Goal: Information Seeking & Learning: Learn about a topic

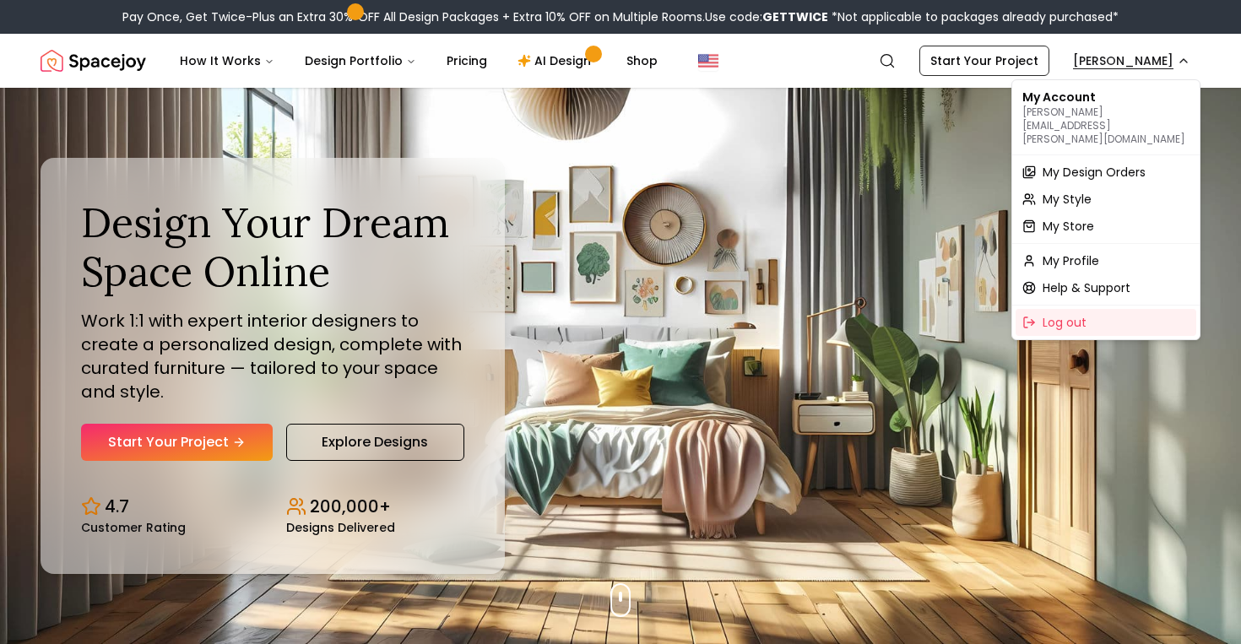
click at [1136, 164] on span "My Design Orders" at bounding box center [1094, 172] width 103 height 17
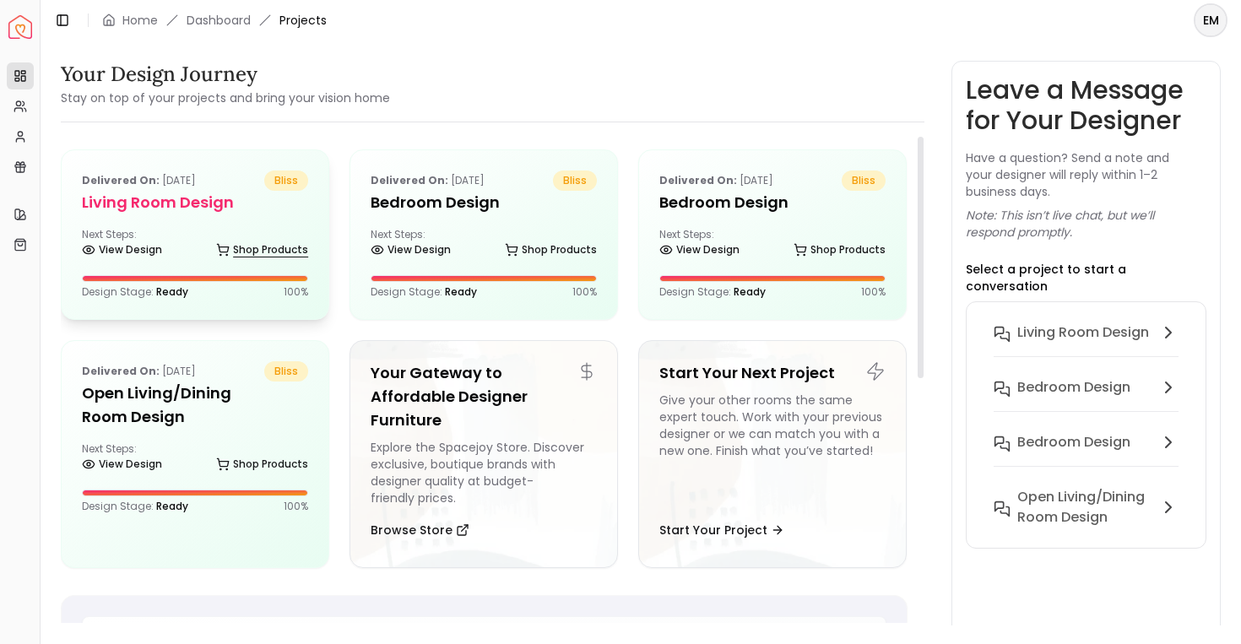
click at [226, 248] on icon at bounding box center [223, 250] width 14 height 14
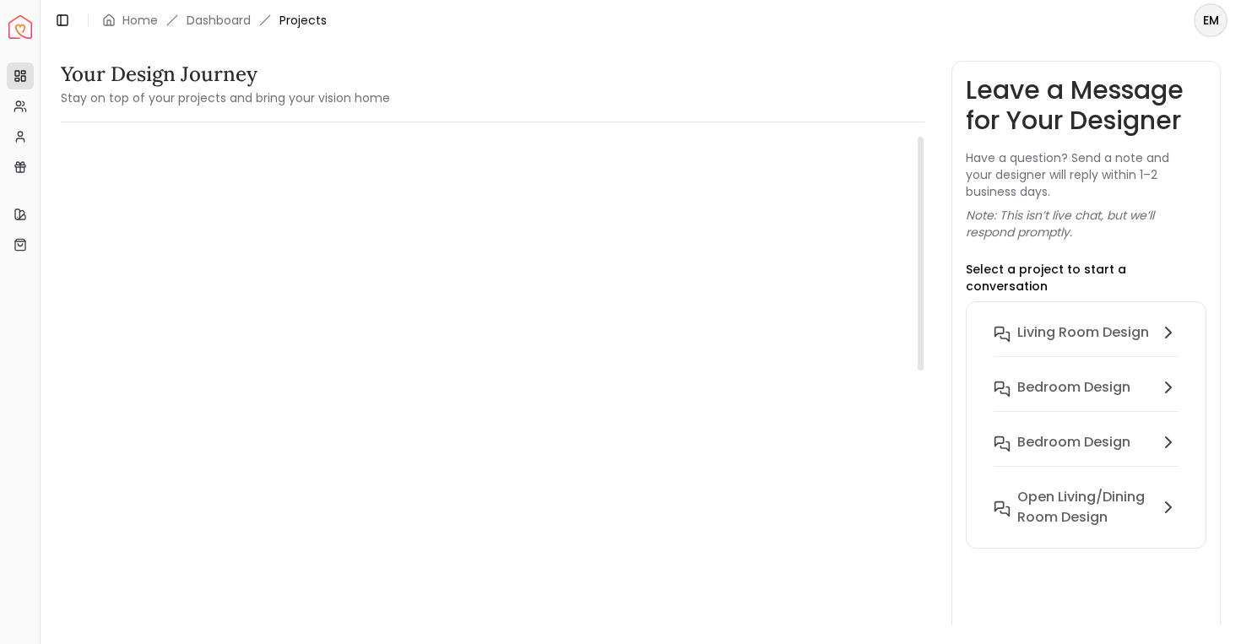
click at [160, 206] on h5 "Living Room design" at bounding box center [195, 204] width 226 height 24
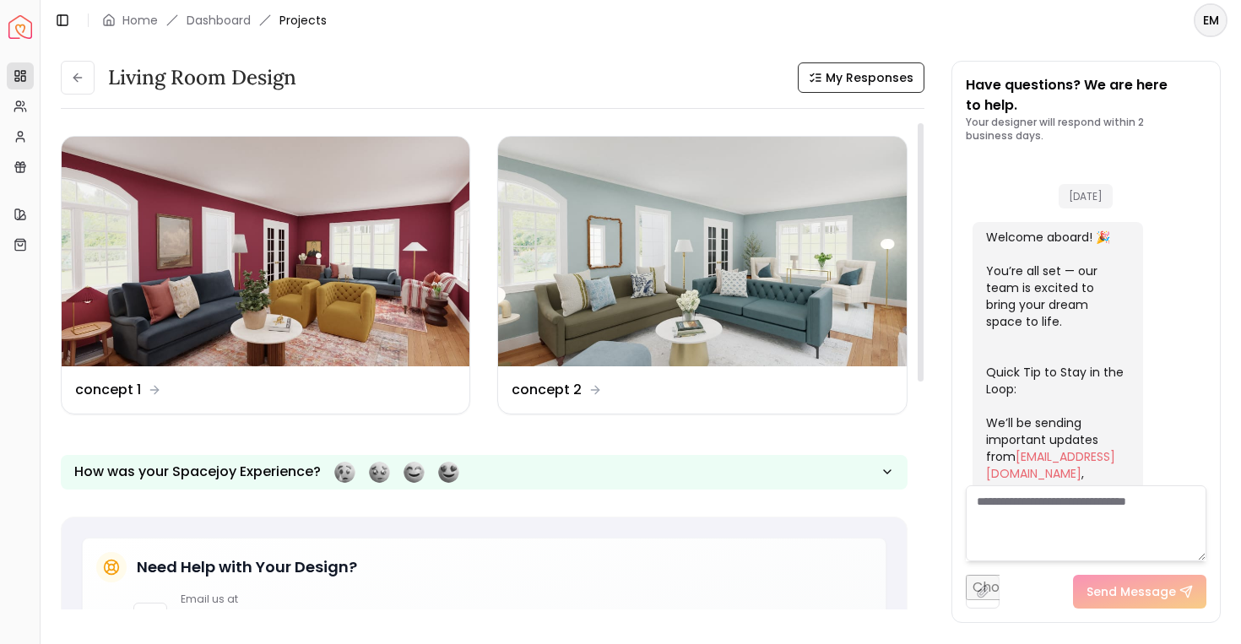
scroll to position [667, 0]
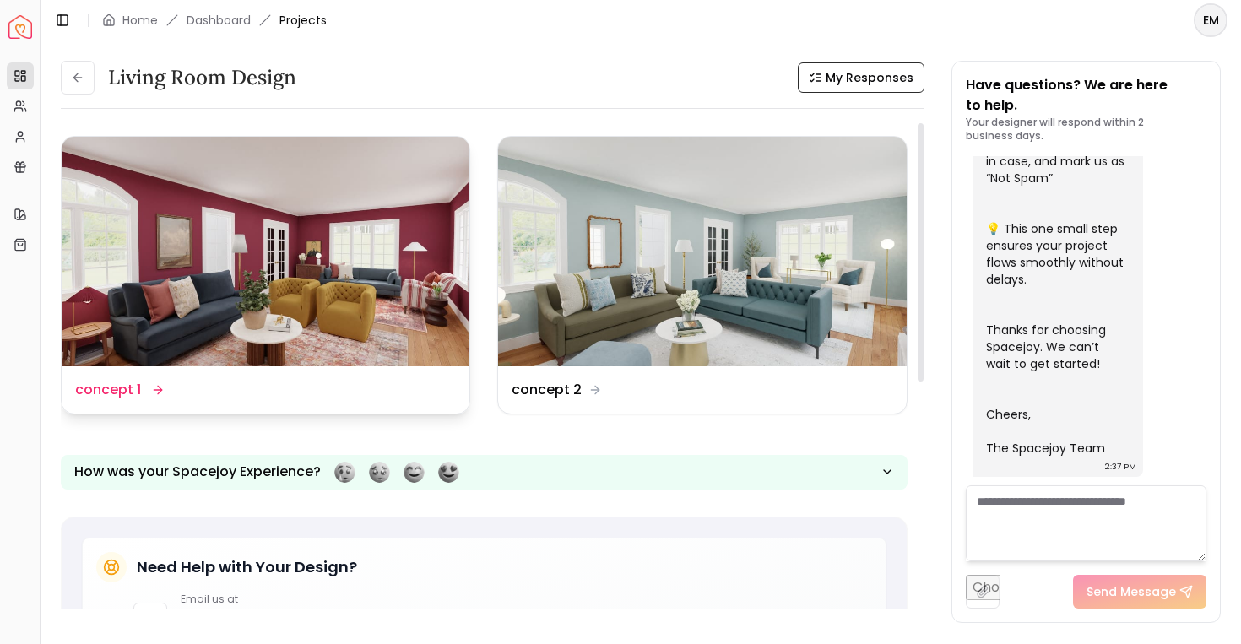
click at [172, 307] on img at bounding box center [266, 252] width 408 height 230
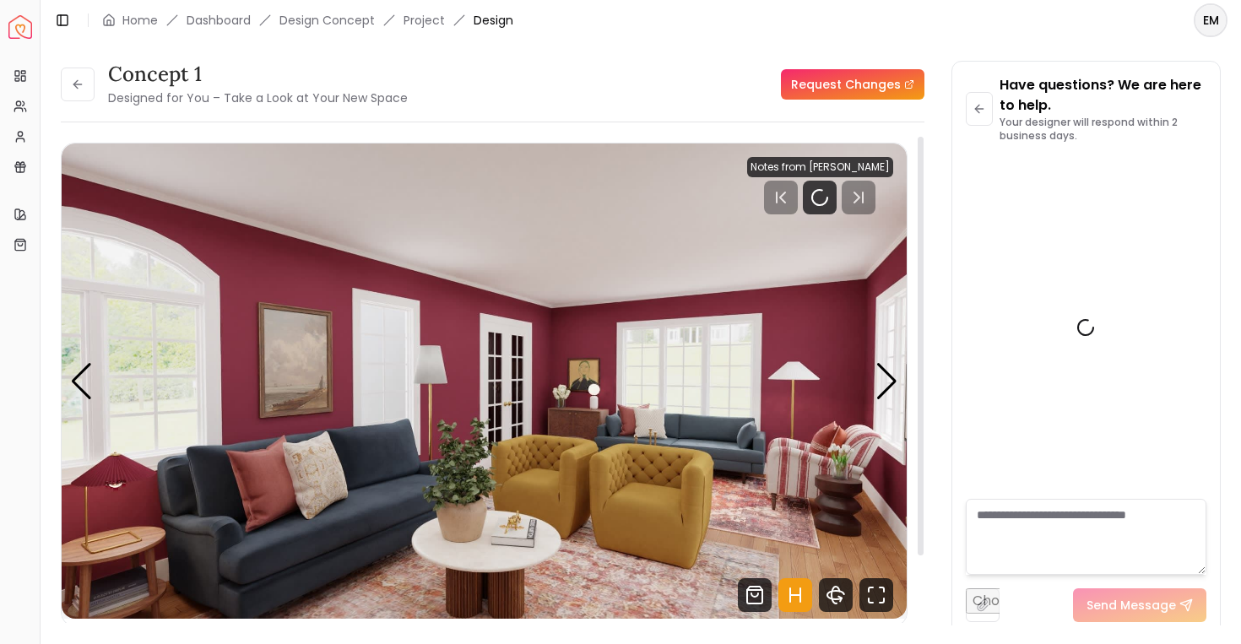
scroll to position [654, 0]
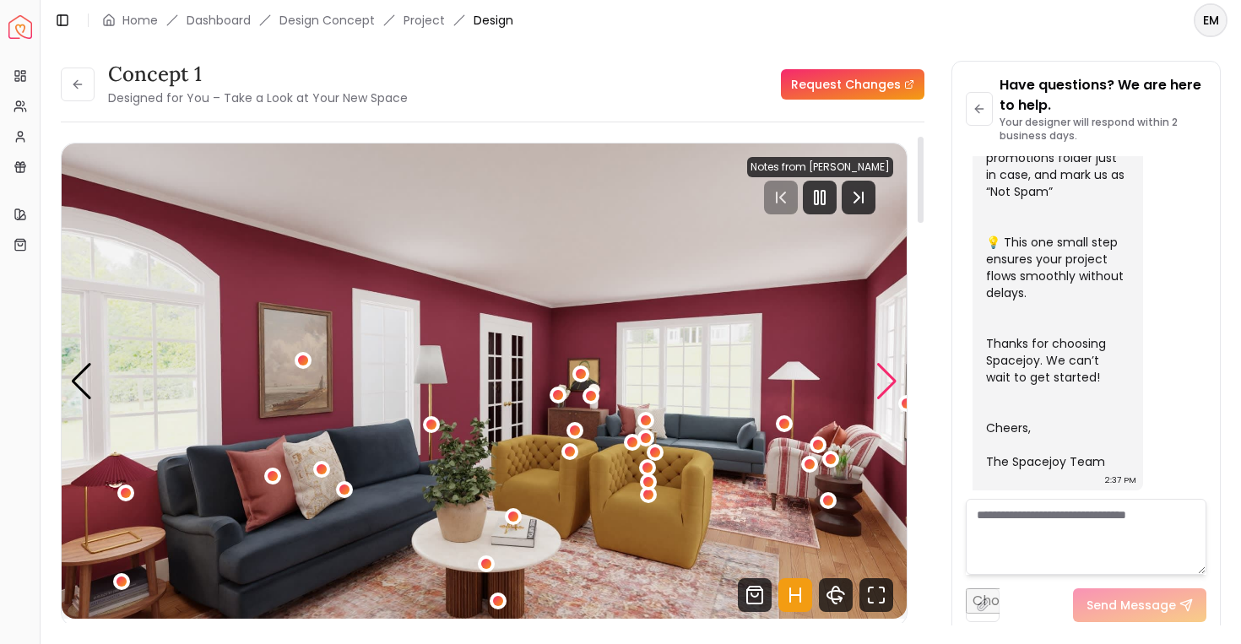
click at [876, 385] on div "Next slide" at bounding box center [887, 381] width 23 height 37
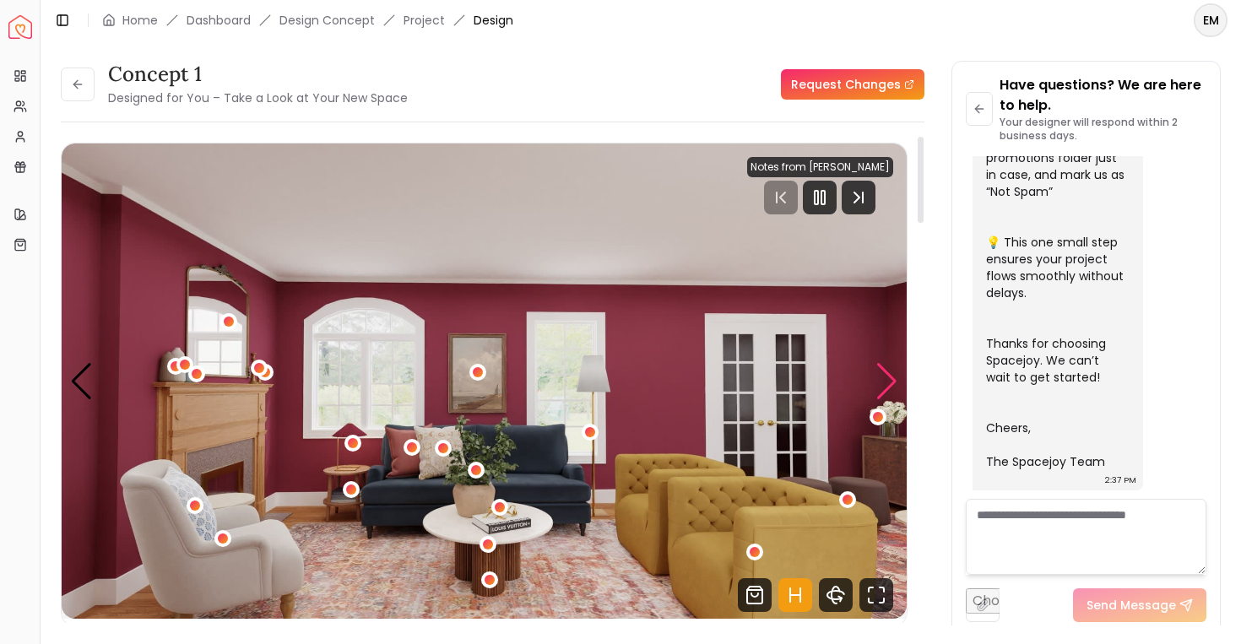
click at [876, 385] on div "Next slide" at bounding box center [887, 381] width 23 height 37
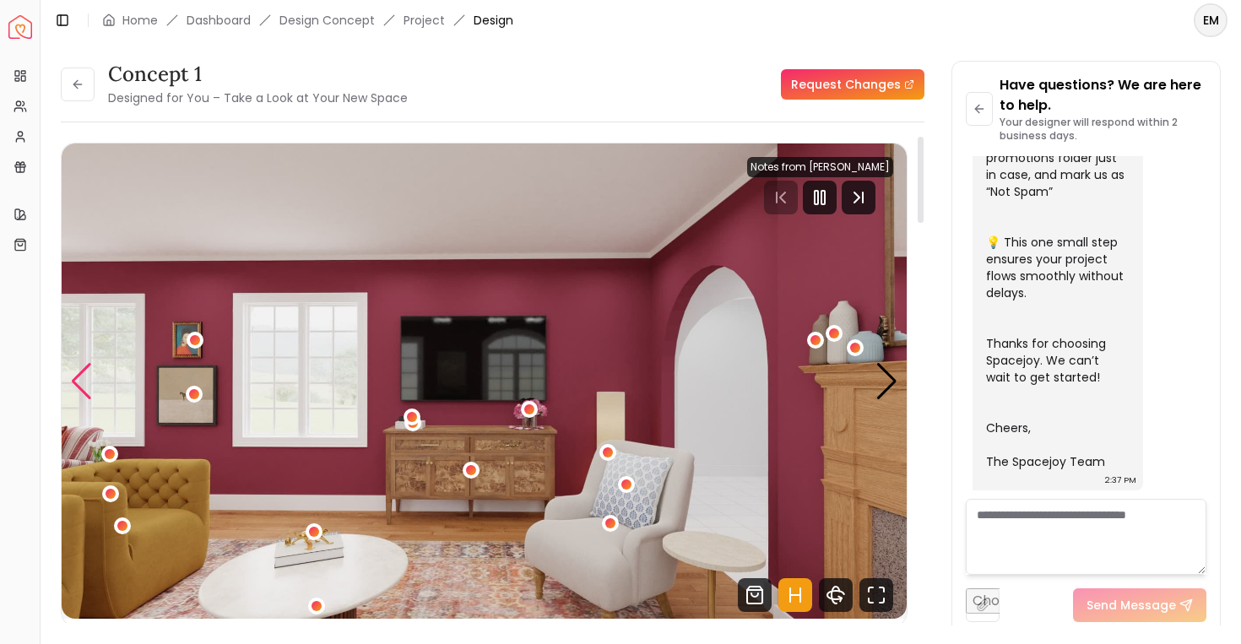
click at [84, 382] on div "Previous slide" at bounding box center [81, 381] width 23 height 37
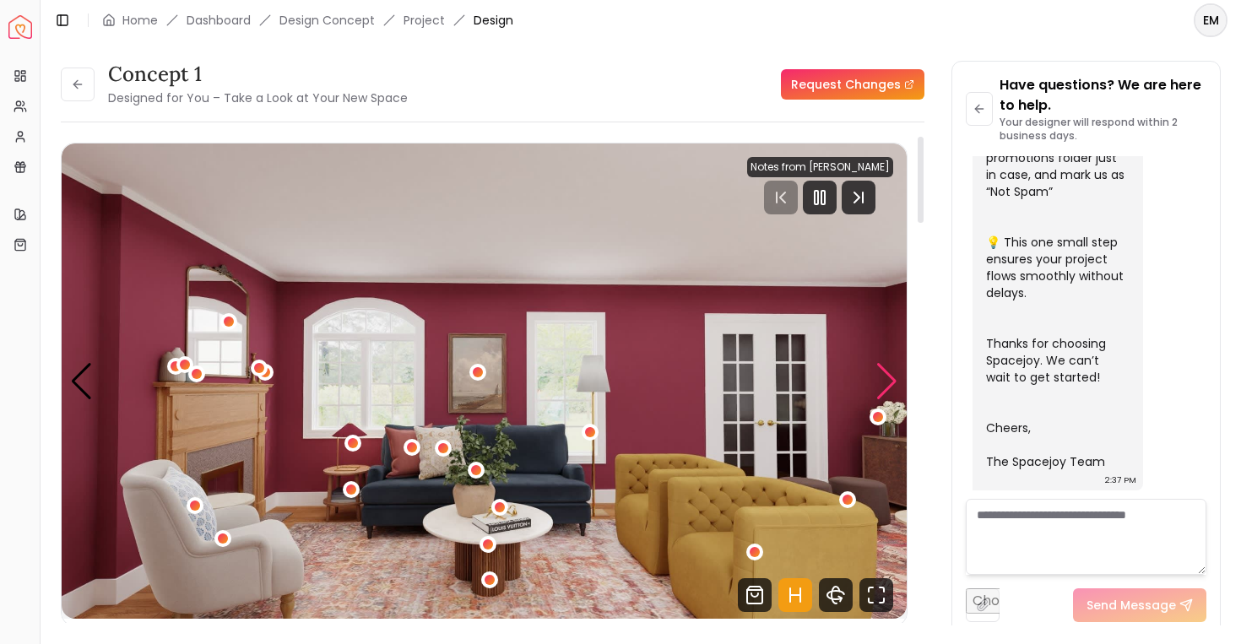
click at [888, 393] on div "Next slide" at bounding box center [887, 381] width 23 height 37
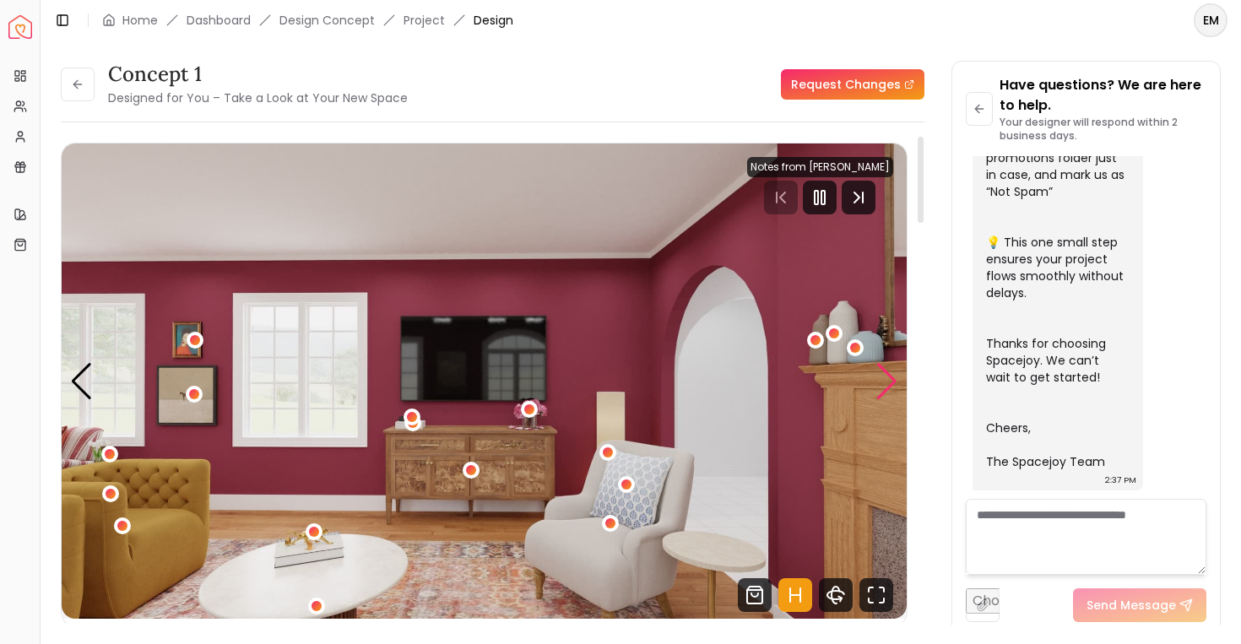
click at [888, 393] on div "Next slide" at bounding box center [887, 381] width 23 height 37
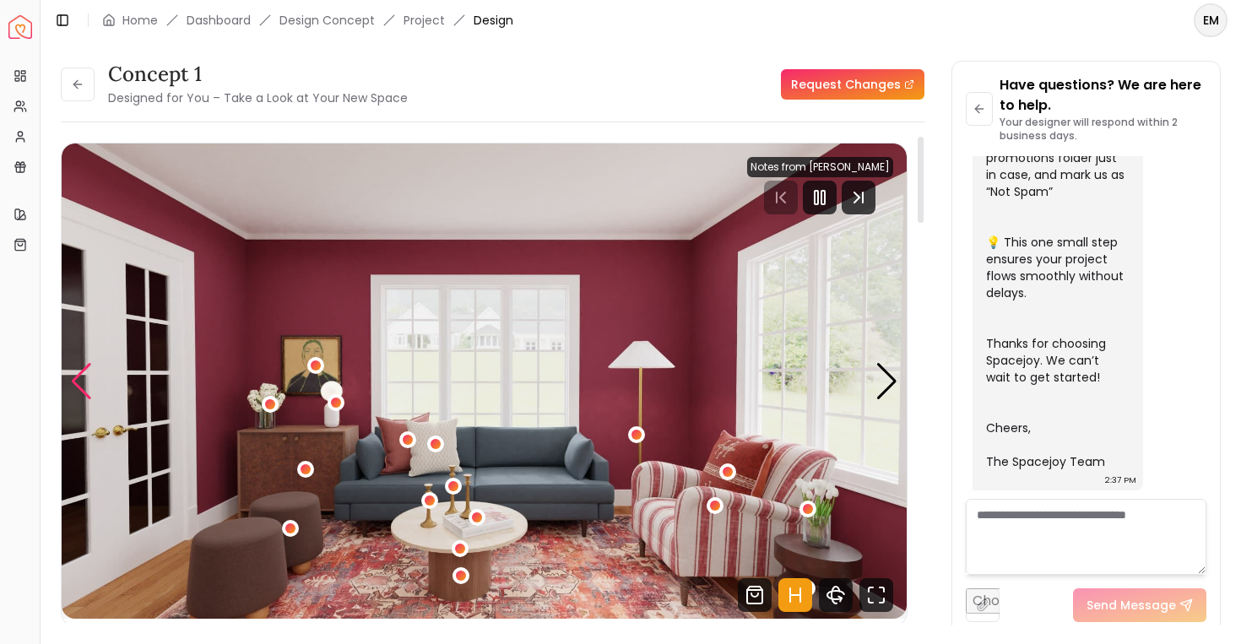
click at [79, 372] on div "Previous slide" at bounding box center [81, 381] width 23 height 37
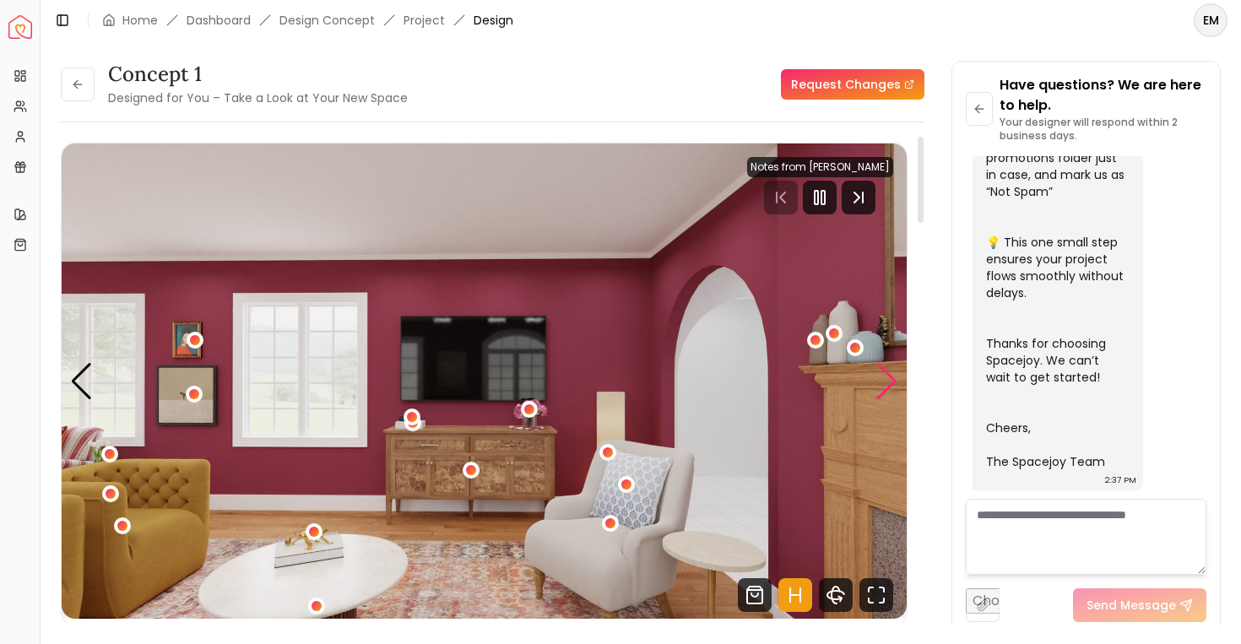
click at [878, 389] on div "Next slide" at bounding box center [887, 381] width 23 height 37
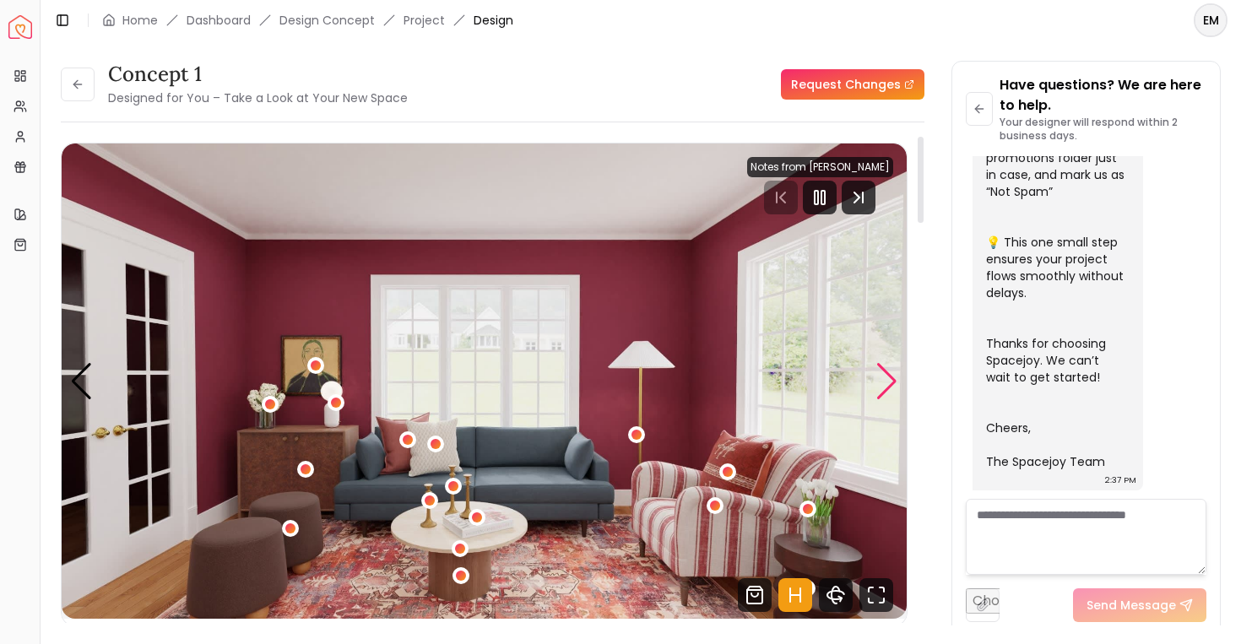
click at [886, 376] on div "Next slide" at bounding box center [887, 381] width 23 height 37
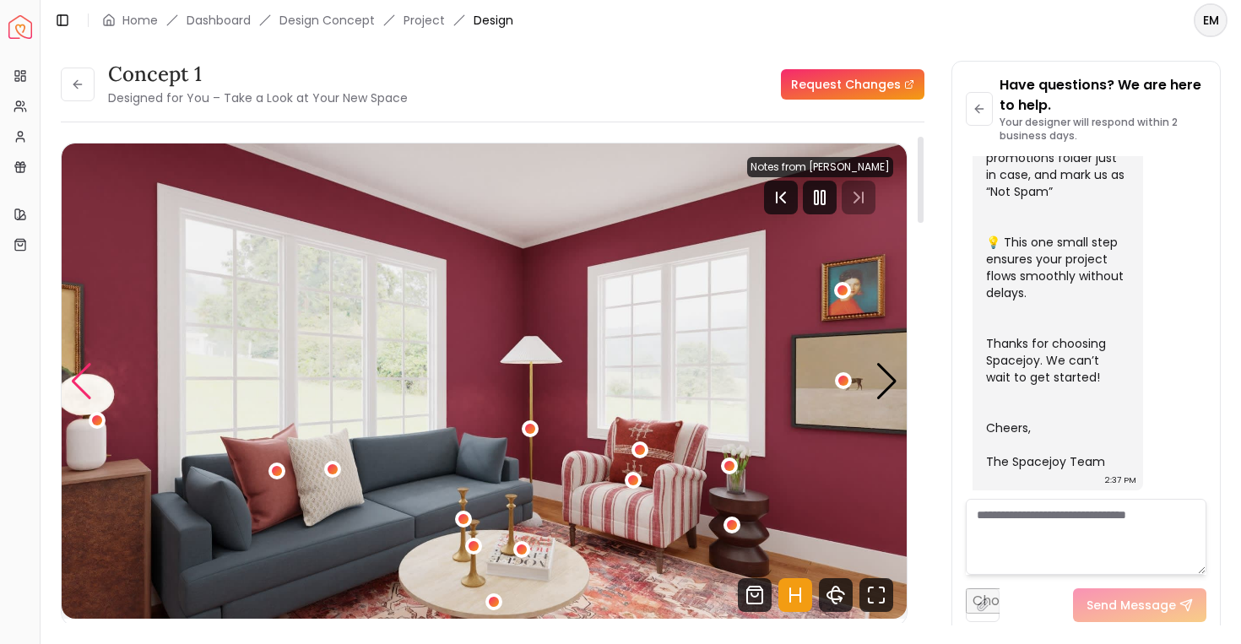
click at [87, 374] on div "Previous slide" at bounding box center [81, 381] width 23 height 37
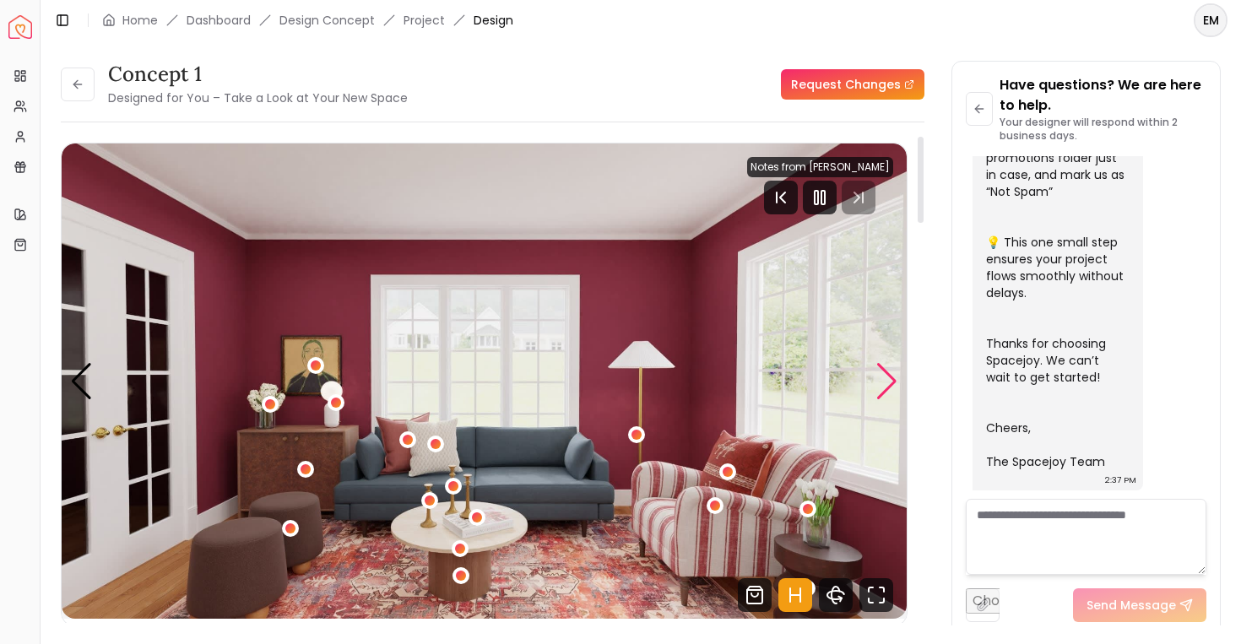
click at [882, 366] on div "Next slide" at bounding box center [887, 381] width 23 height 37
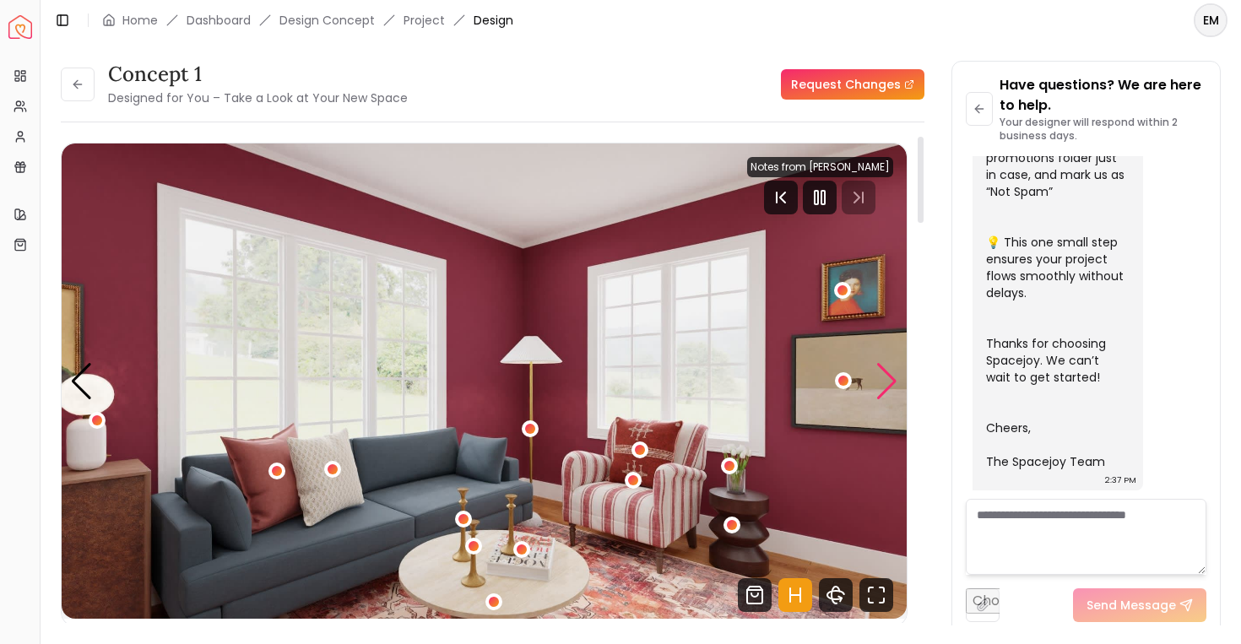
click at [892, 380] on div "Next slide" at bounding box center [887, 381] width 23 height 37
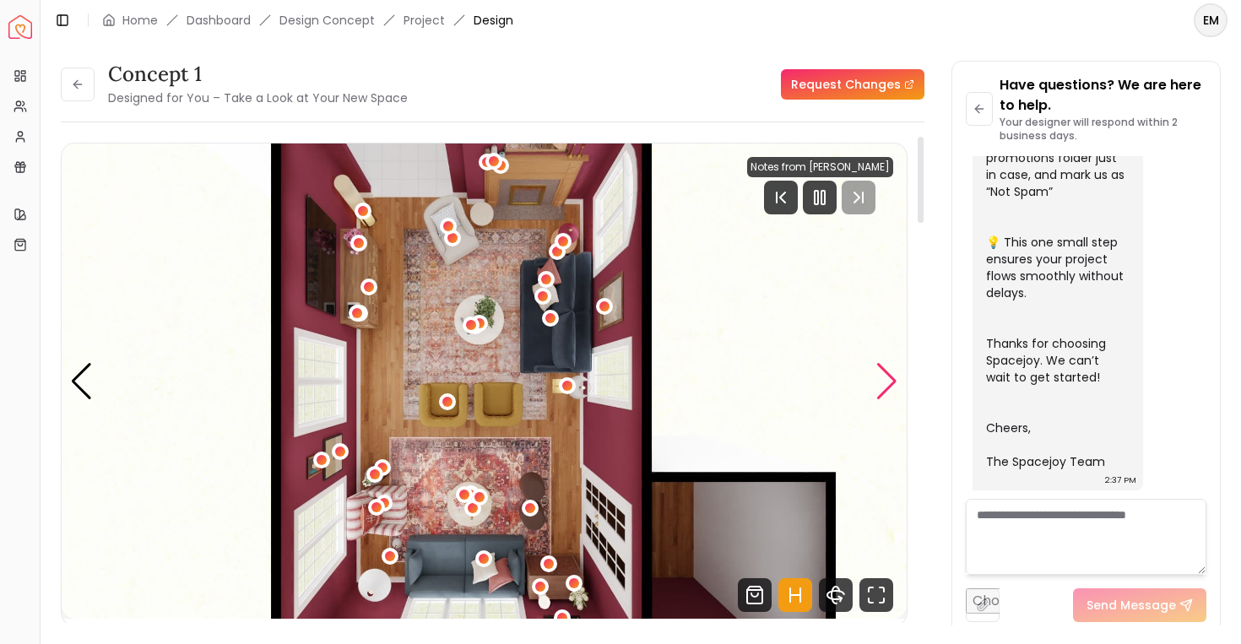
click at [893, 374] on div "Next slide" at bounding box center [887, 381] width 23 height 37
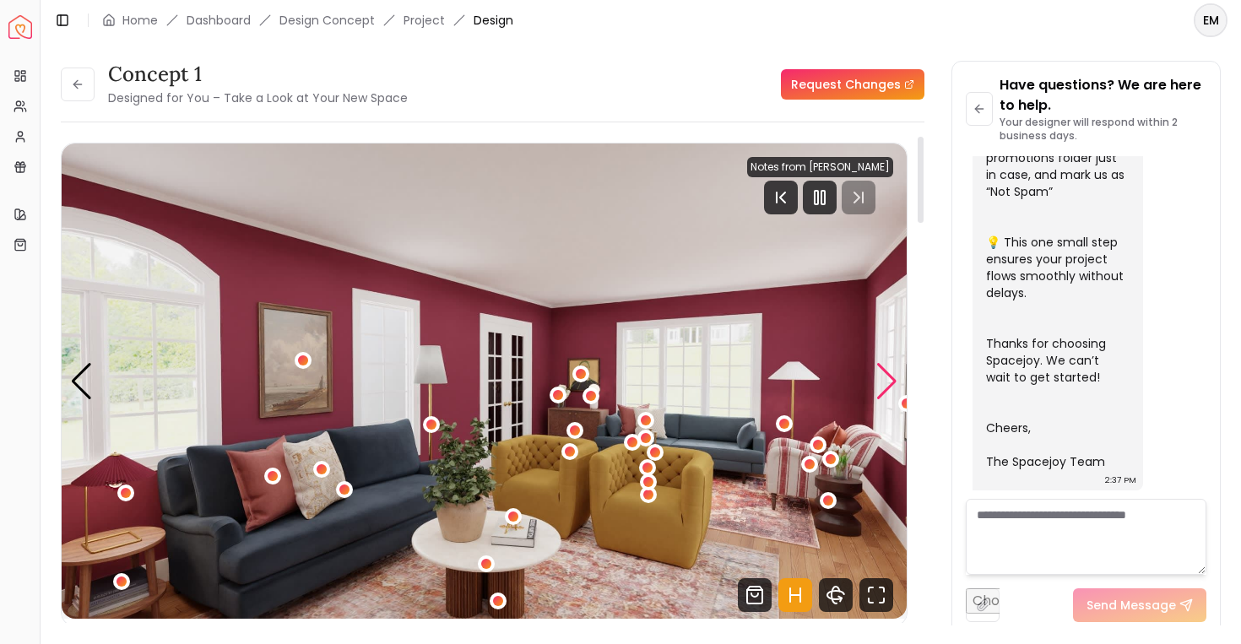
click at [893, 374] on div "Next slide" at bounding box center [887, 381] width 23 height 37
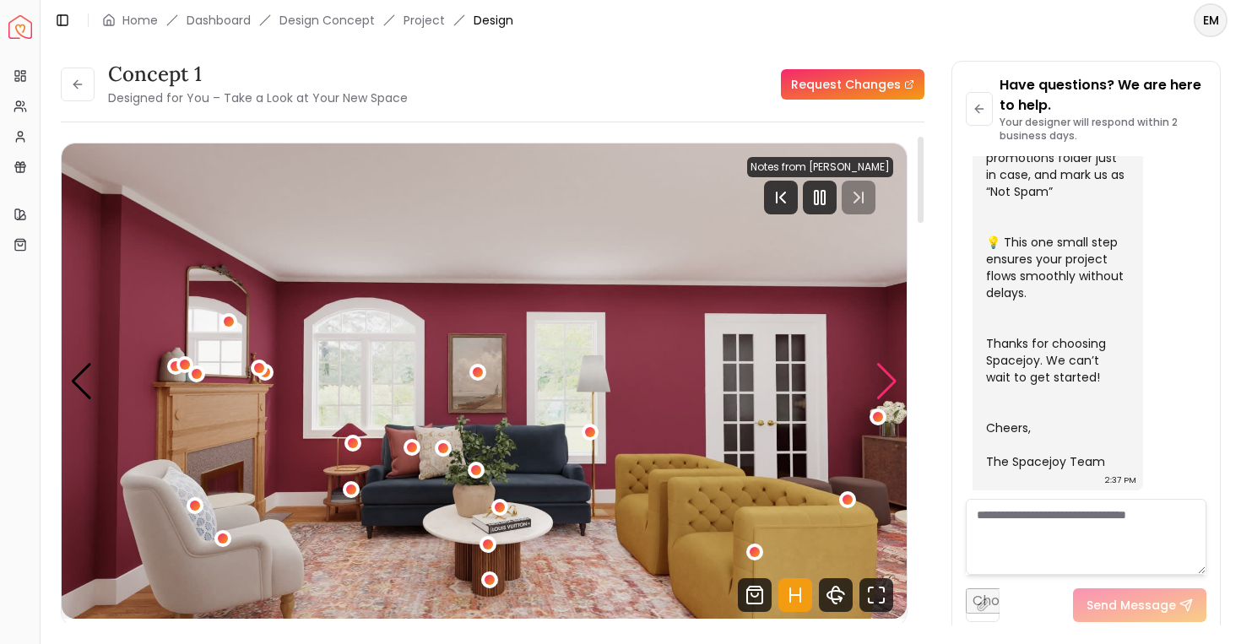
click at [893, 369] on div "Next slide" at bounding box center [887, 381] width 23 height 37
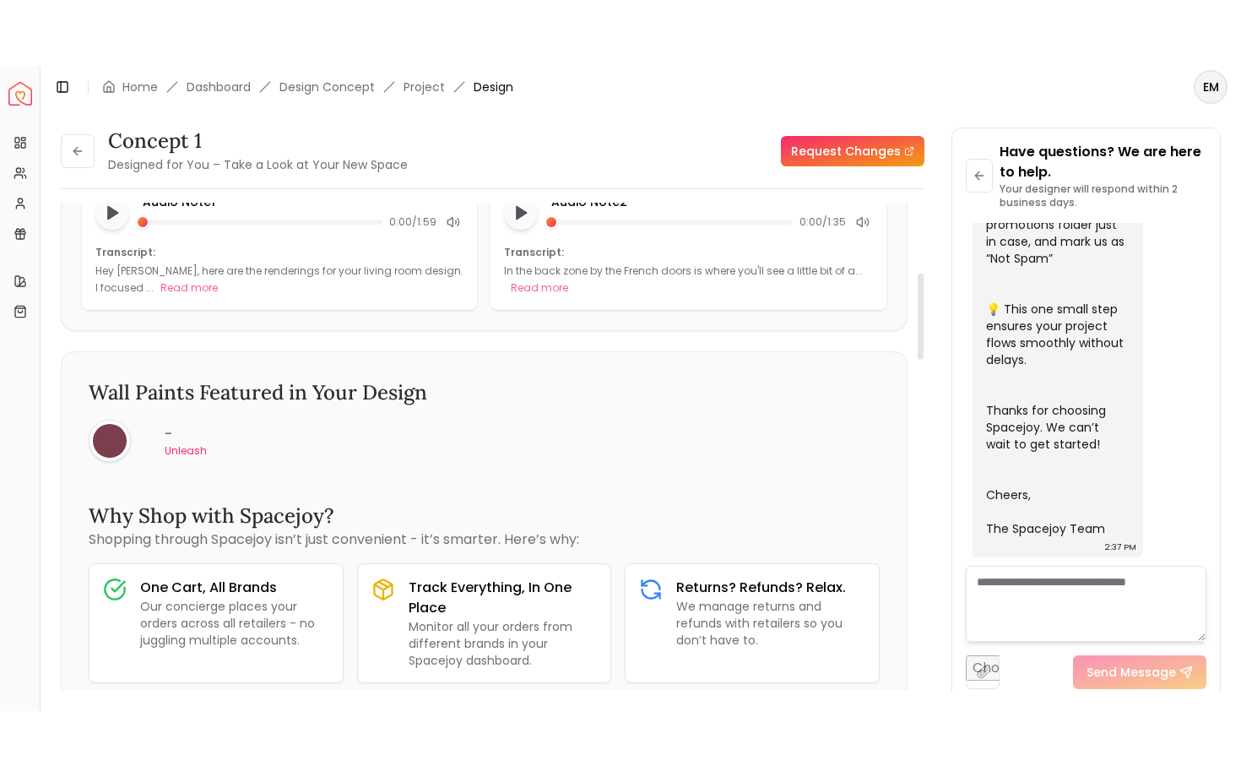
scroll to position [201, 0]
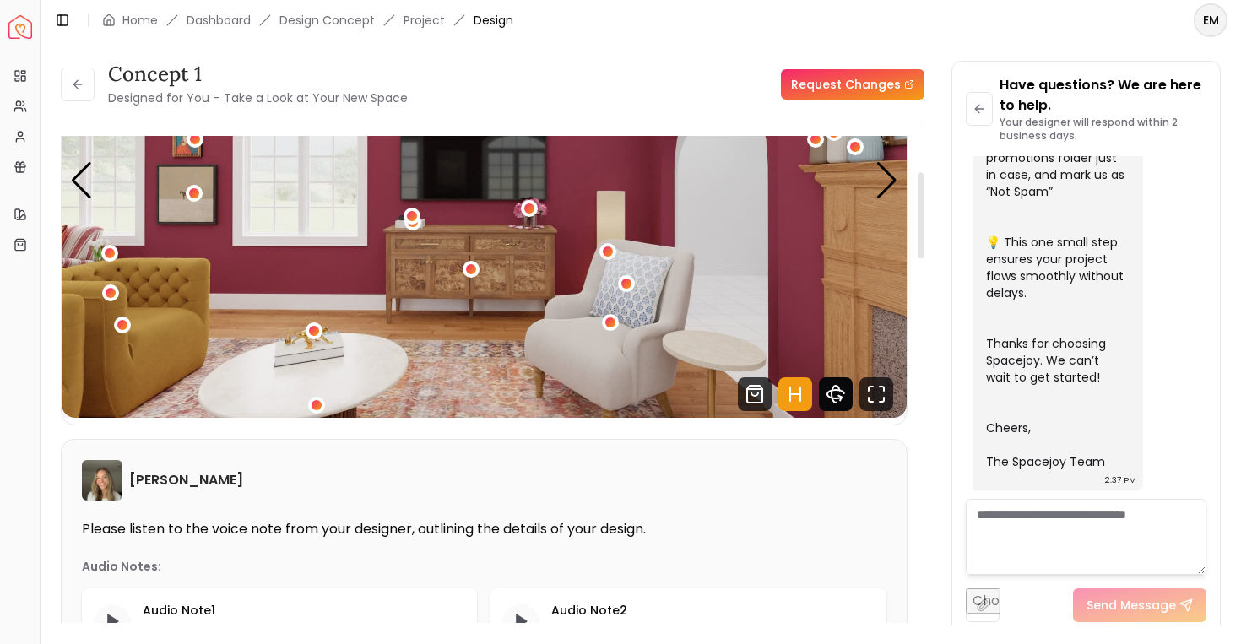
click at [845, 397] on icon "360 View" at bounding box center [836, 394] width 34 height 34
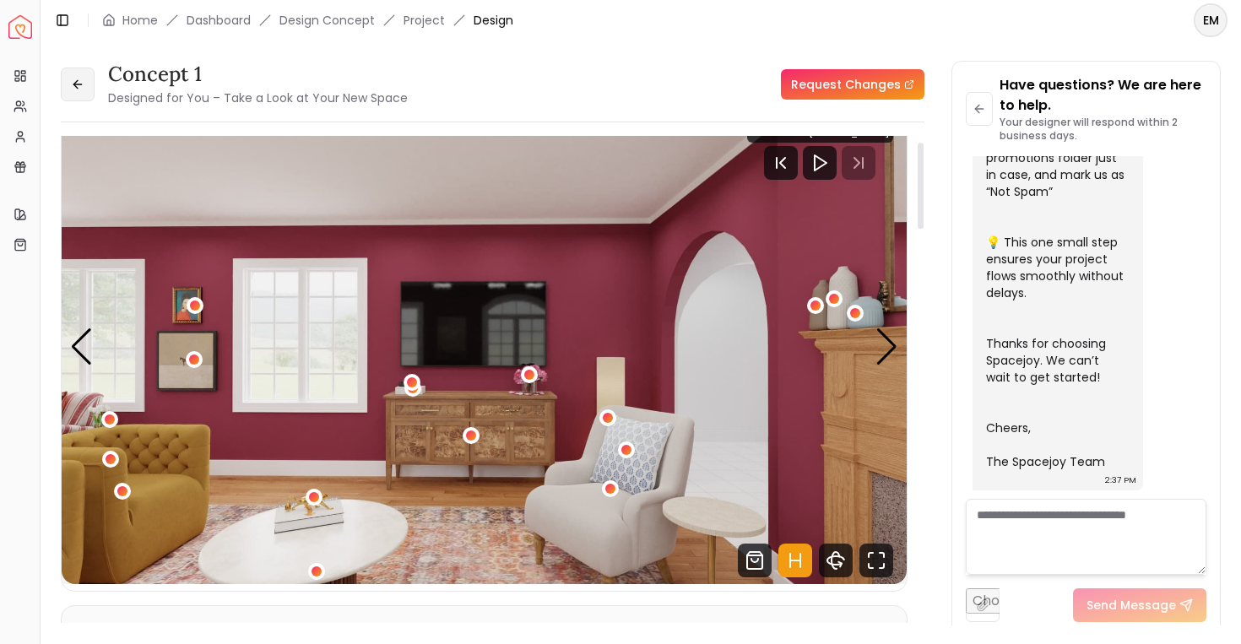
click at [66, 84] on button at bounding box center [78, 85] width 34 height 34
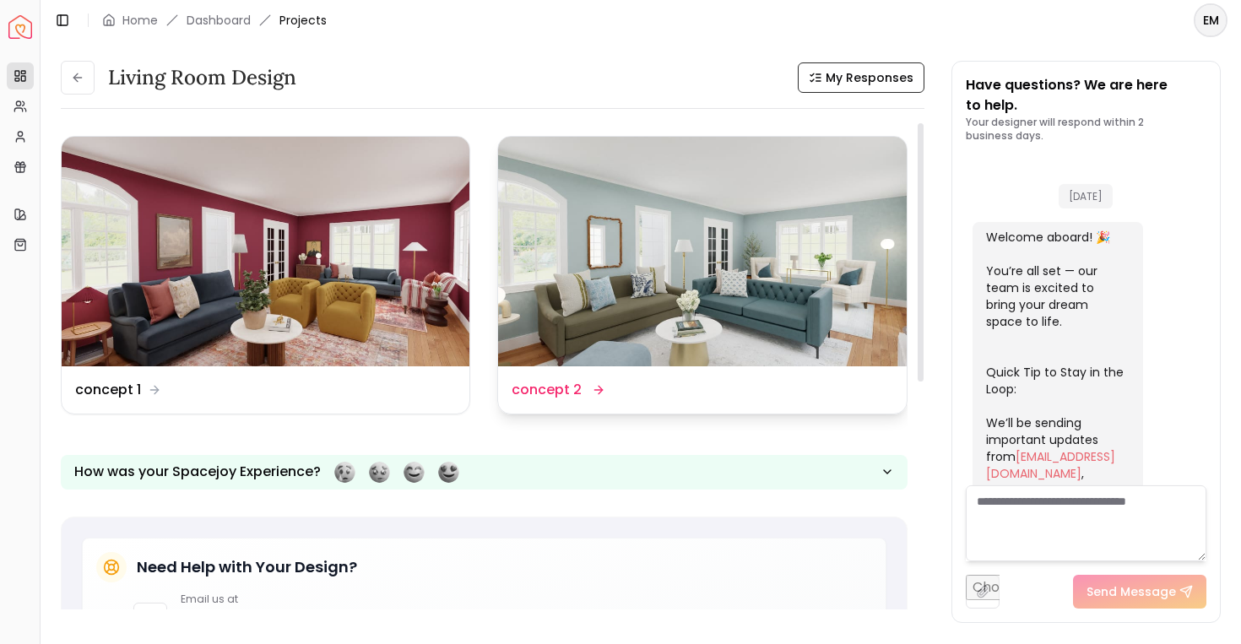
scroll to position [667, 0]
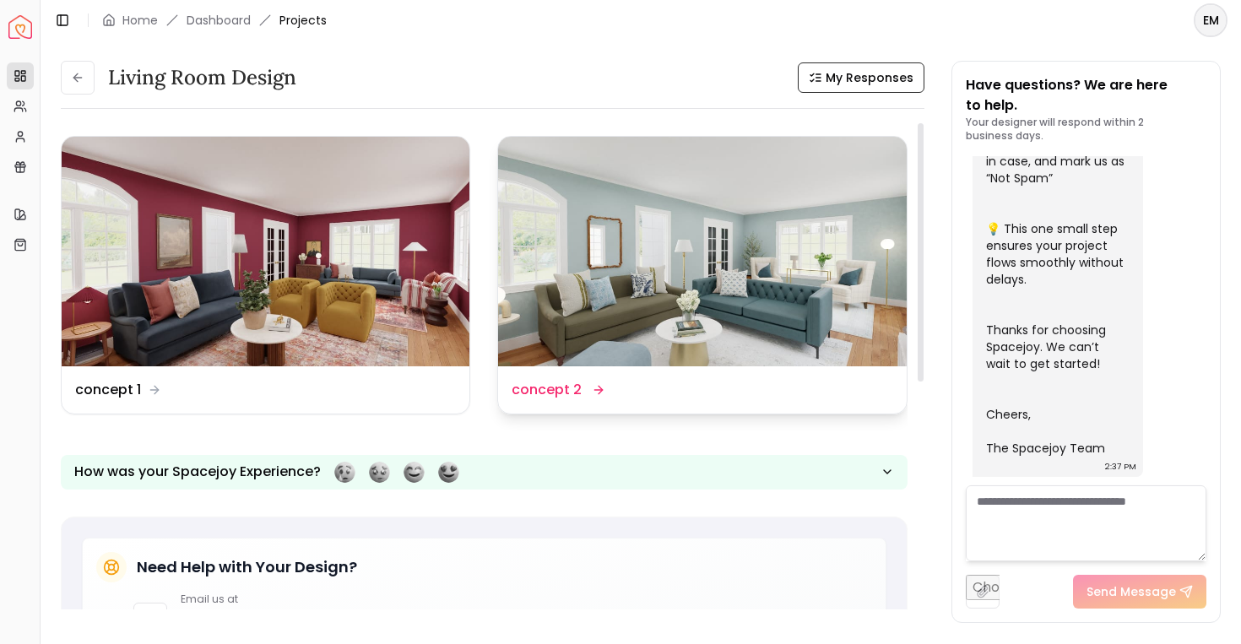
click at [587, 260] on img at bounding box center [702, 252] width 408 height 230
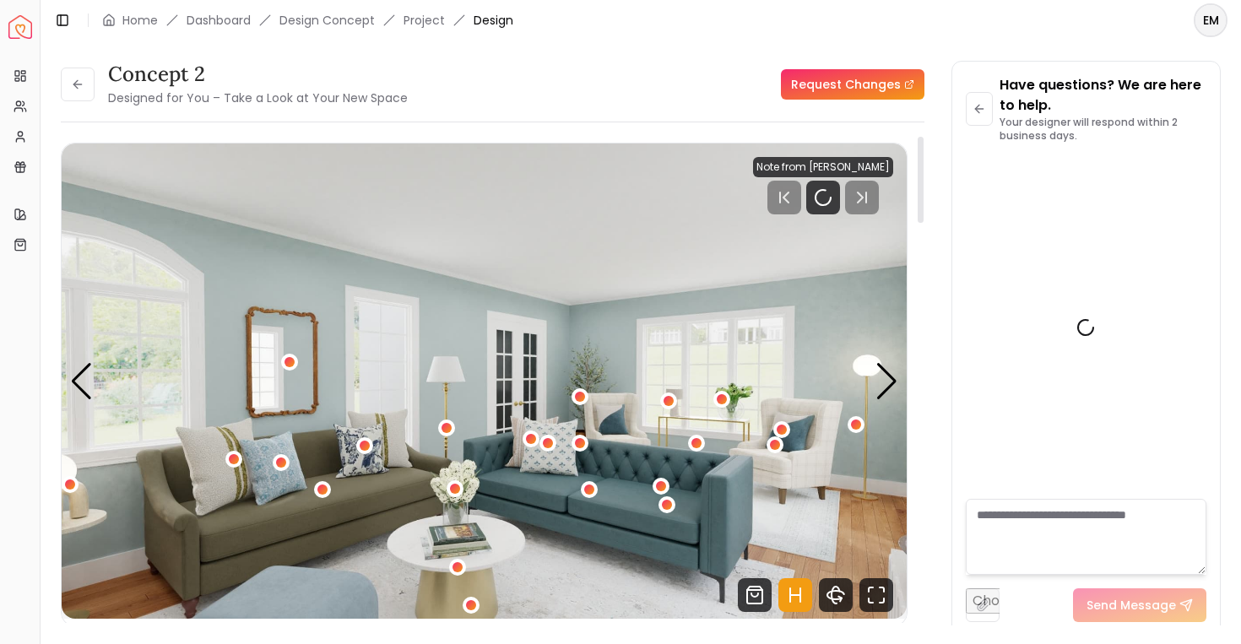
scroll to position [654, 0]
click at [792, 605] on icon "Hotspots Toggle" at bounding box center [796, 595] width 34 height 34
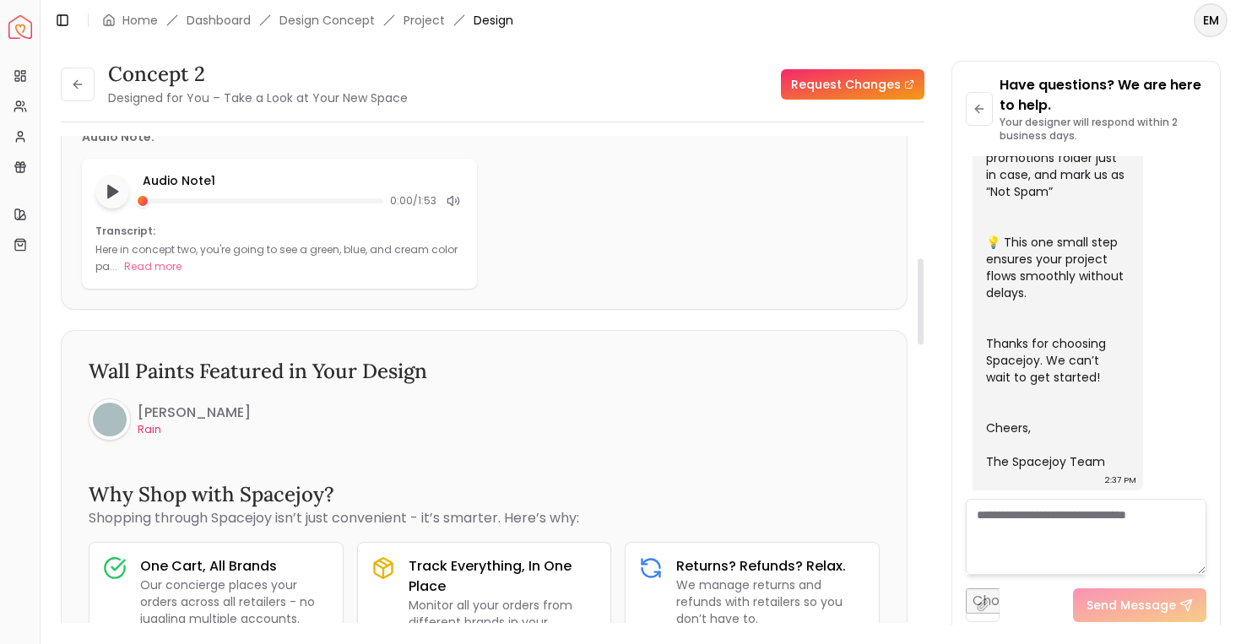
scroll to position [687, 0]
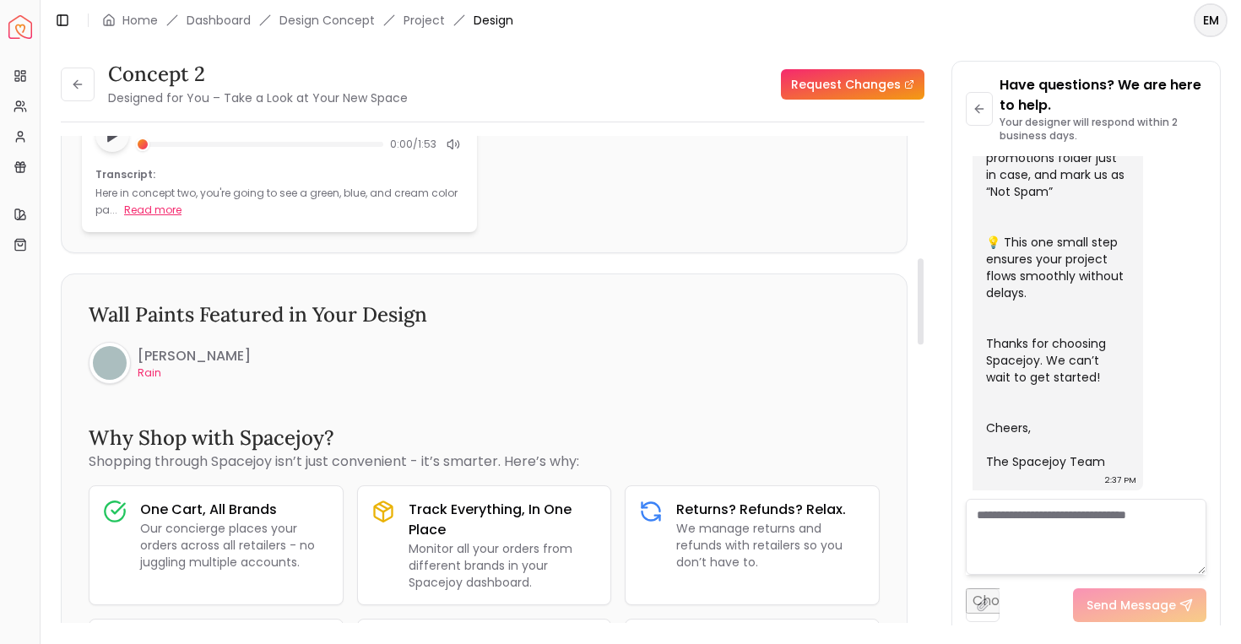
click at [145, 216] on button "Read more" at bounding box center [152, 210] width 57 height 17
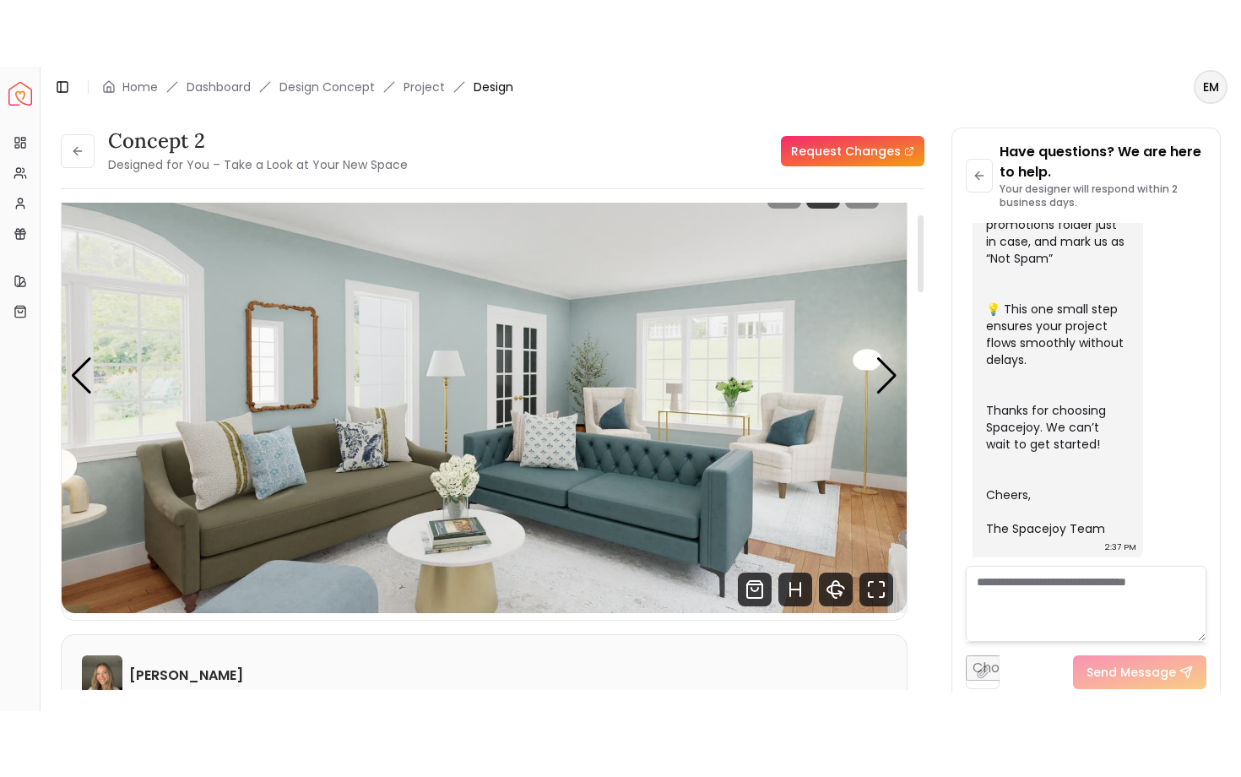
scroll to position [74, 0]
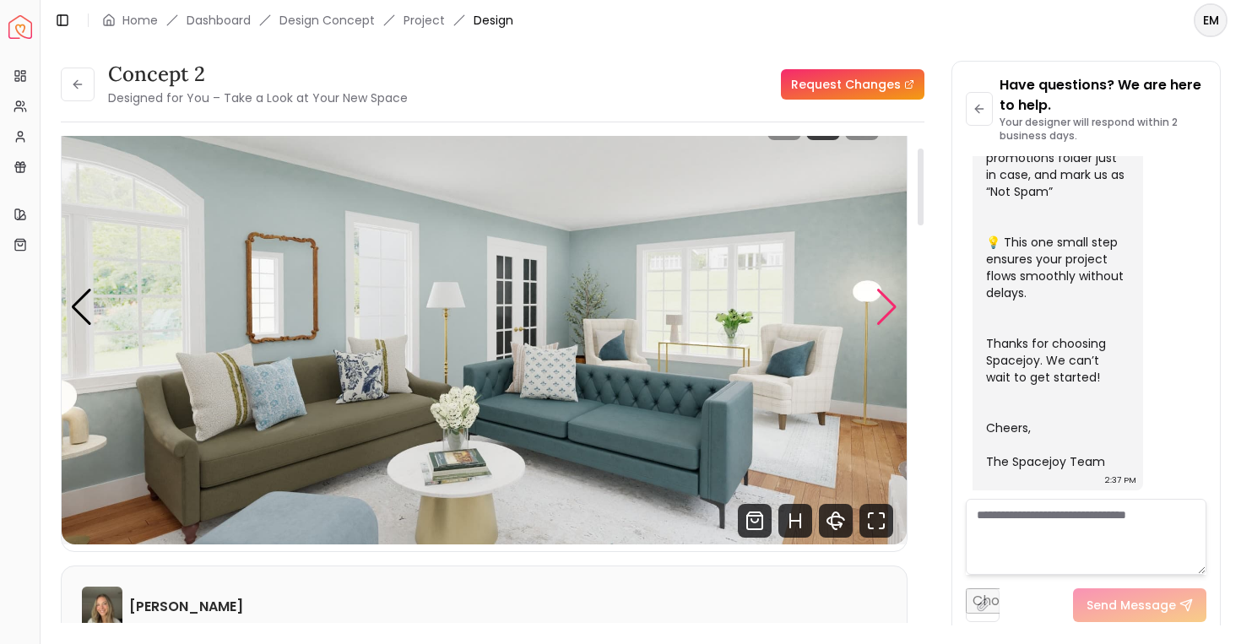
click at [876, 296] on div "Next slide" at bounding box center [887, 307] width 23 height 37
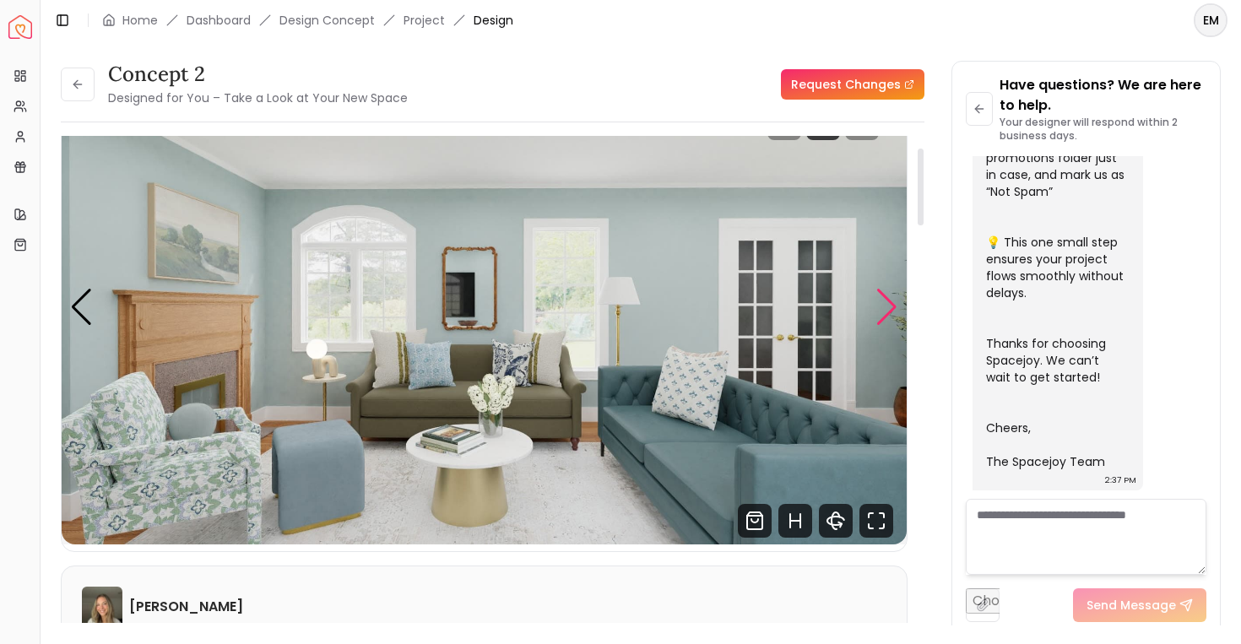
click at [876, 296] on div "Next slide" at bounding box center [887, 307] width 23 height 37
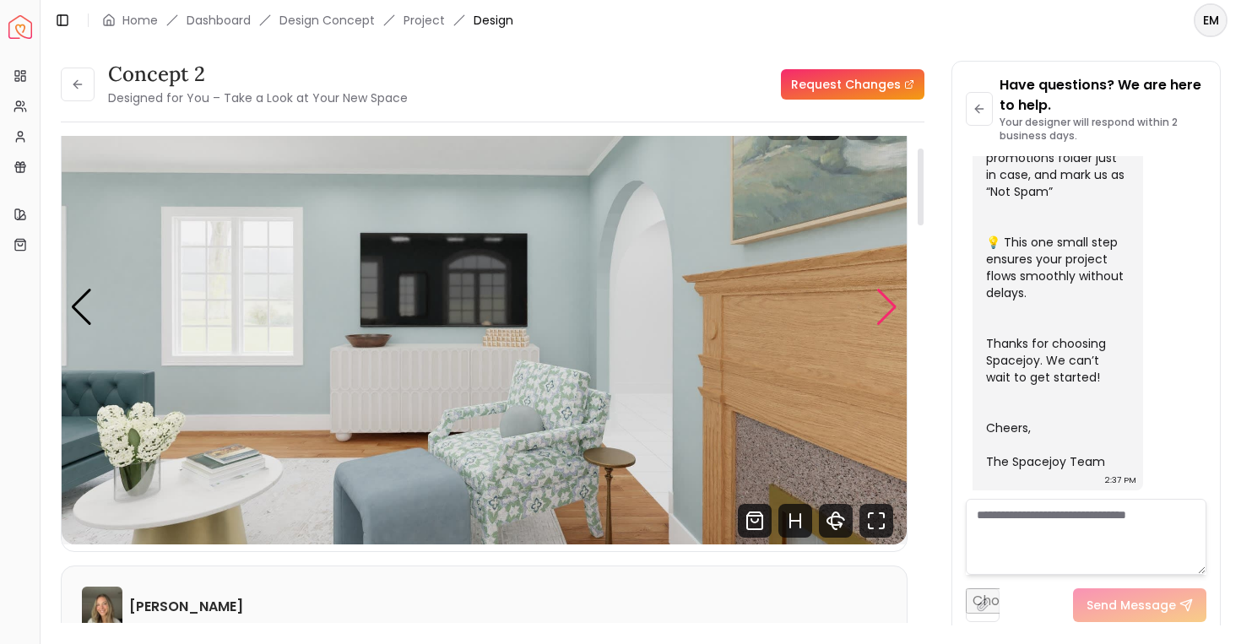
click at [876, 296] on div "Next slide" at bounding box center [887, 307] width 23 height 37
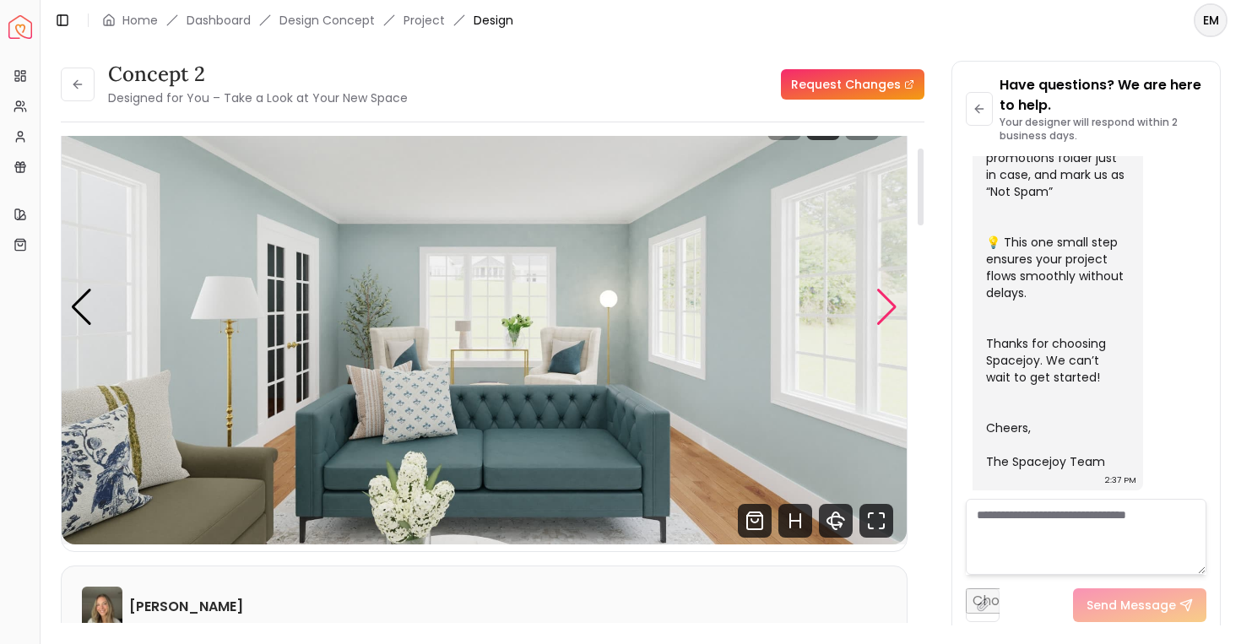
click at [876, 296] on div "Next slide" at bounding box center [887, 307] width 23 height 37
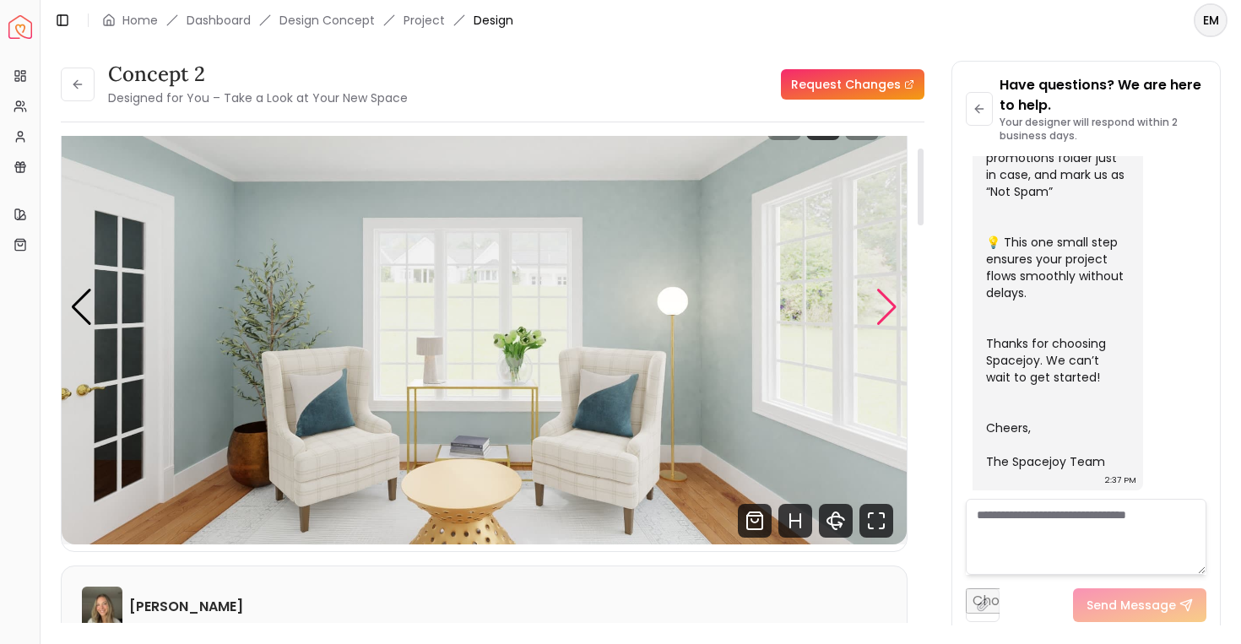
click at [876, 296] on div "Next slide" at bounding box center [887, 307] width 23 height 37
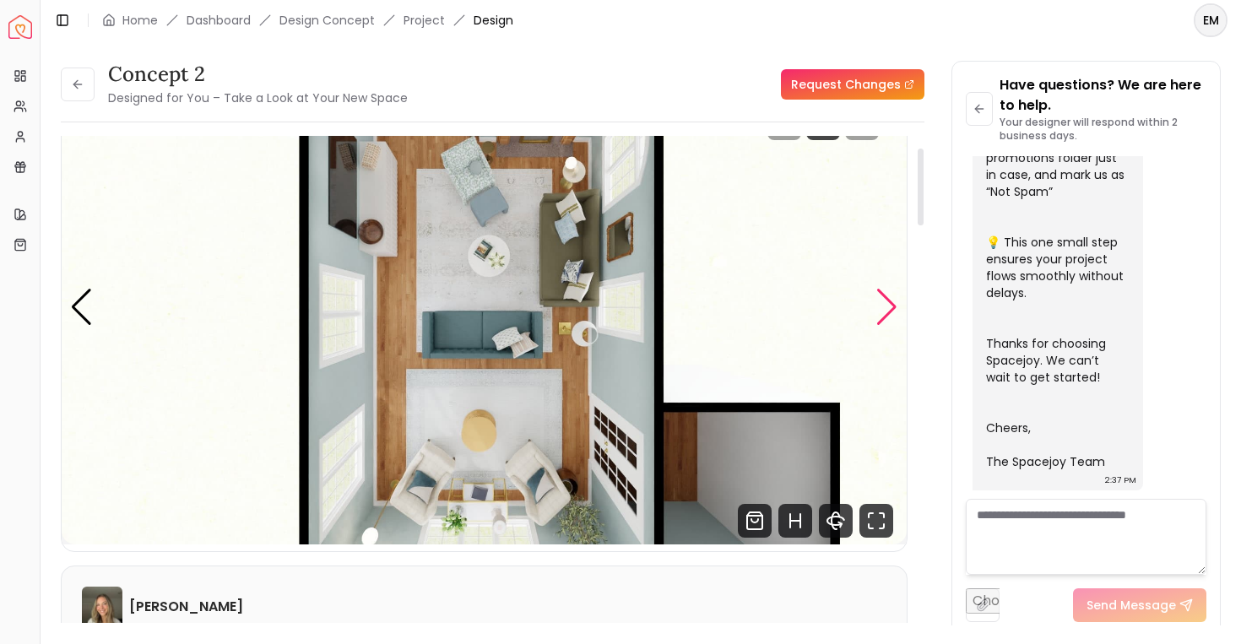
click at [876, 296] on div "Next slide" at bounding box center [887, 307] width 23 height 37
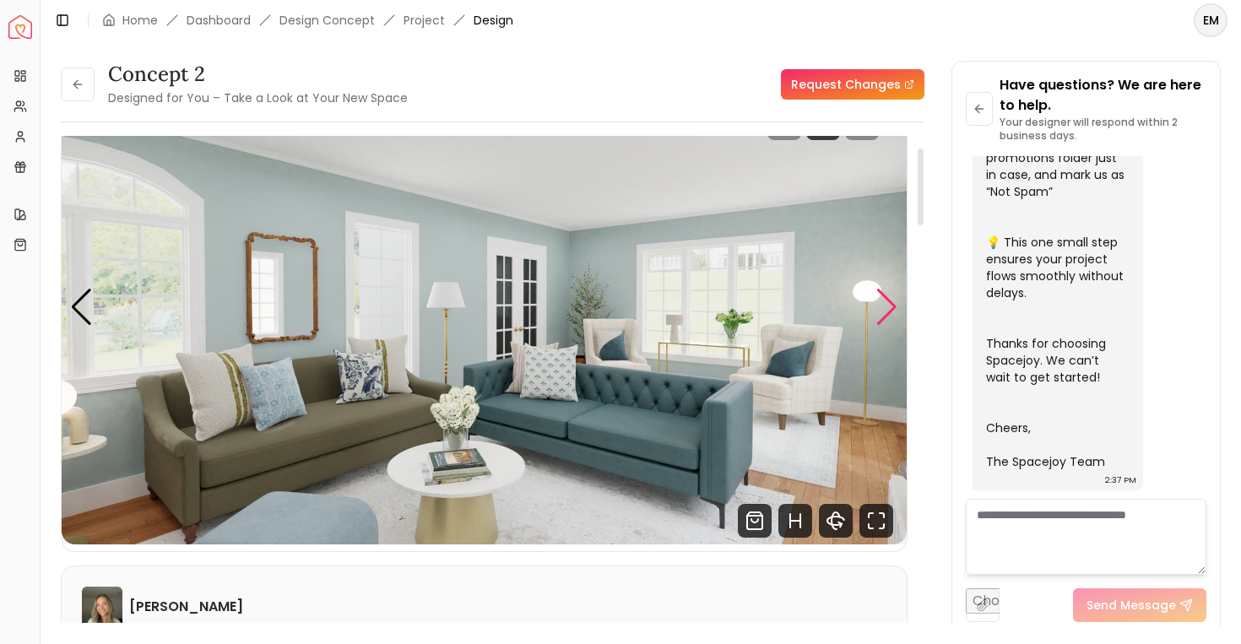
click at [876, 299] on div "Next slide" at bounding box center [887, 307] width 23 height 37
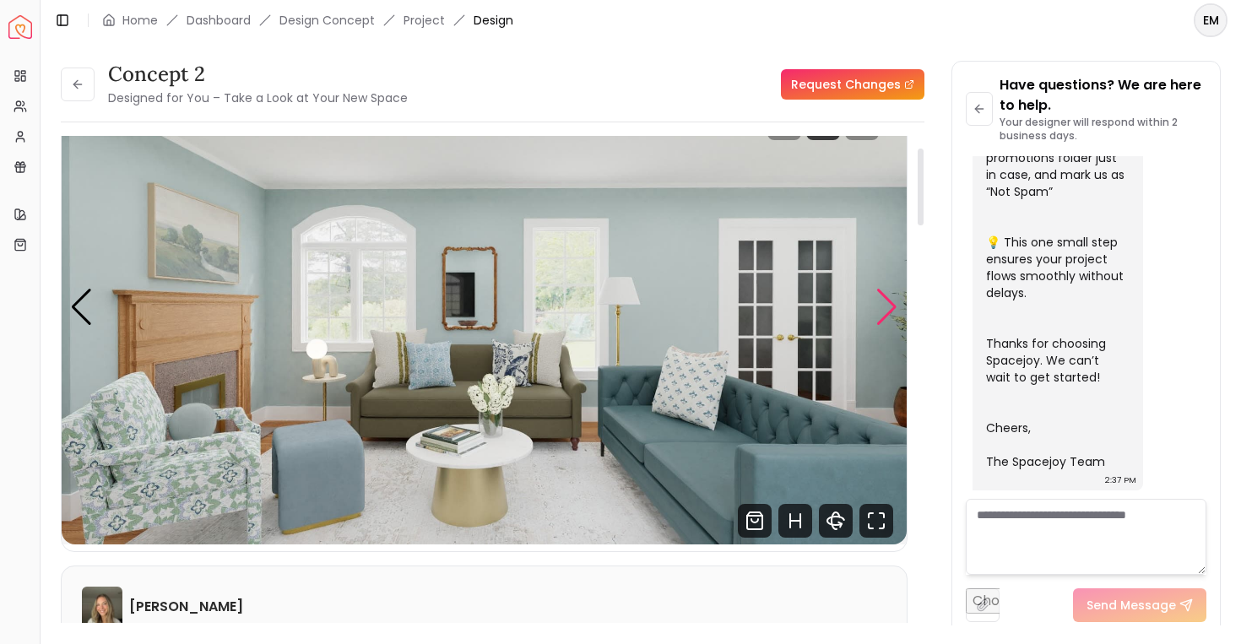
click at [876, 301] on div "Next slide" at bounding box center [887, 307] width 23 height 37
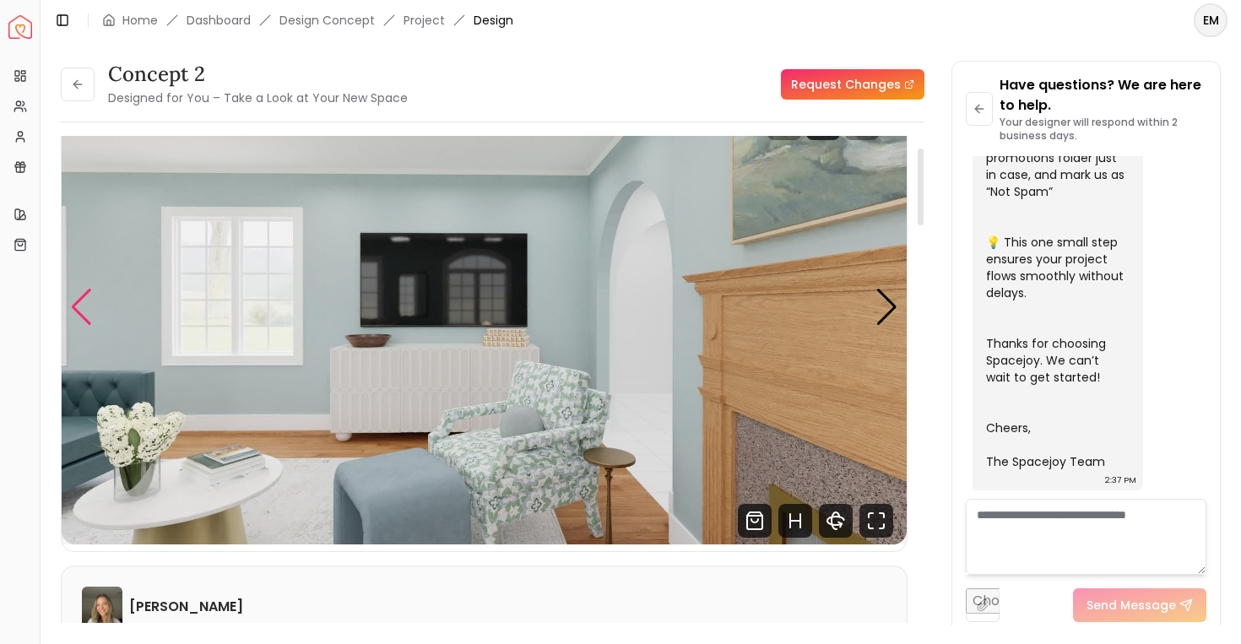
click at [74, 302] on div "Previous slide" at bounding box center [81, 307] width 23 height 37
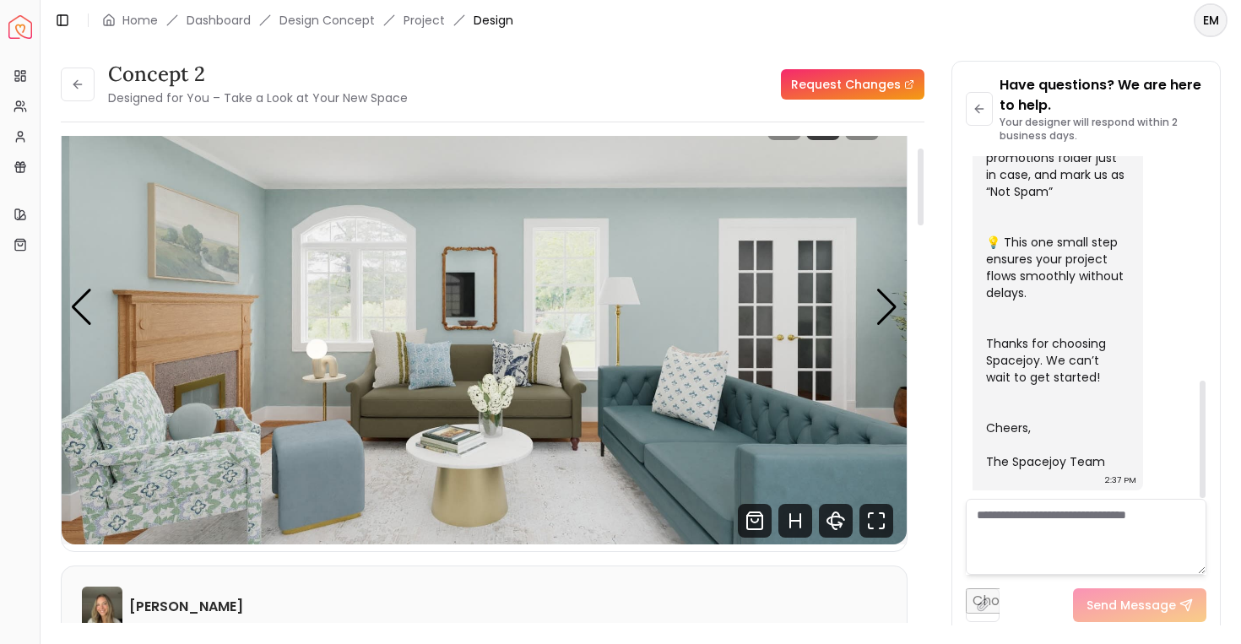
click at [899, 332] on img "2 / 6" at bounding box center [484, 306] width 845 height 475
click at [871, 313] on img "2 / 6" at bounding box center [484, 306] width 845 height 475
click at [893, 317] on div "Next slide" at bounding box center [887, 307] width 23 height 37
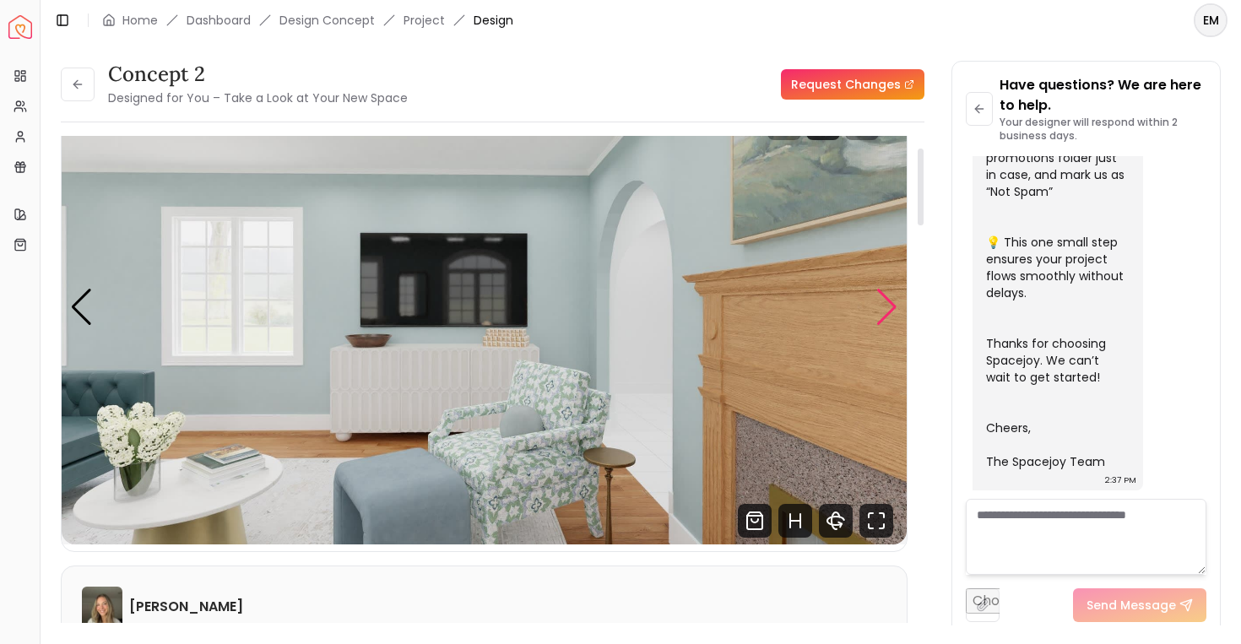
click at [893, 317] on div "Next slide" at bounding box center [887, 307] width 23 height 37
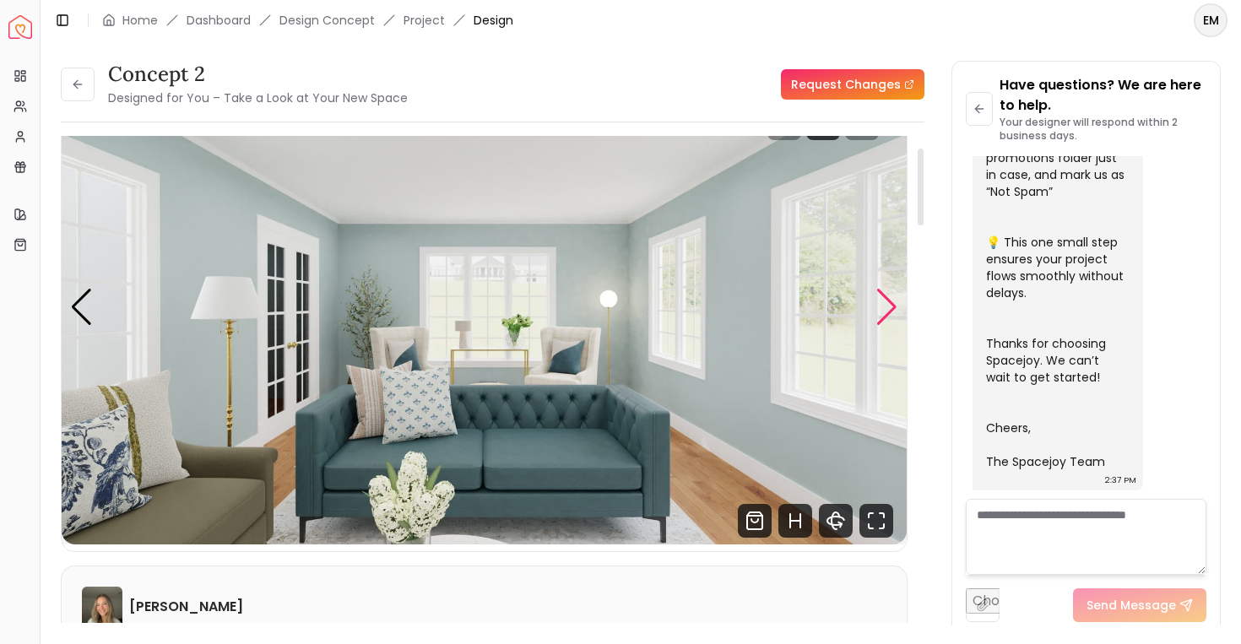
click at [893, 317] on div "Next slide" at bounding box center [887, 307] width 23 height 37
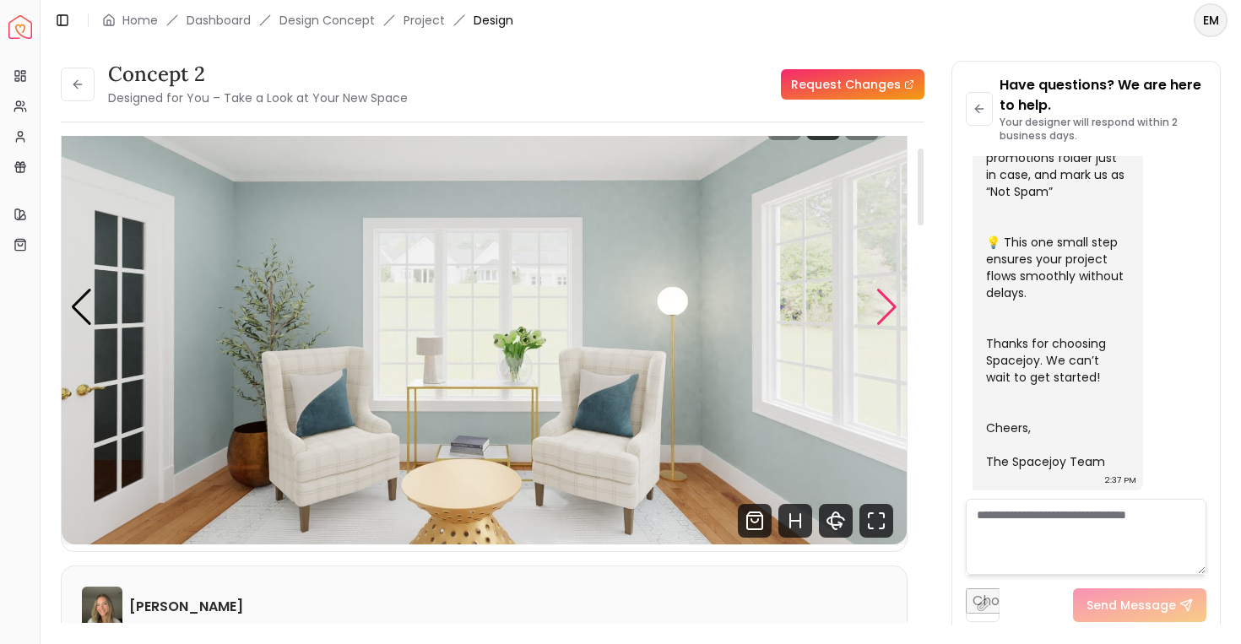
click at [893, 317] on div "Next slide" at bounding box center [887, 307] width 23 height 37
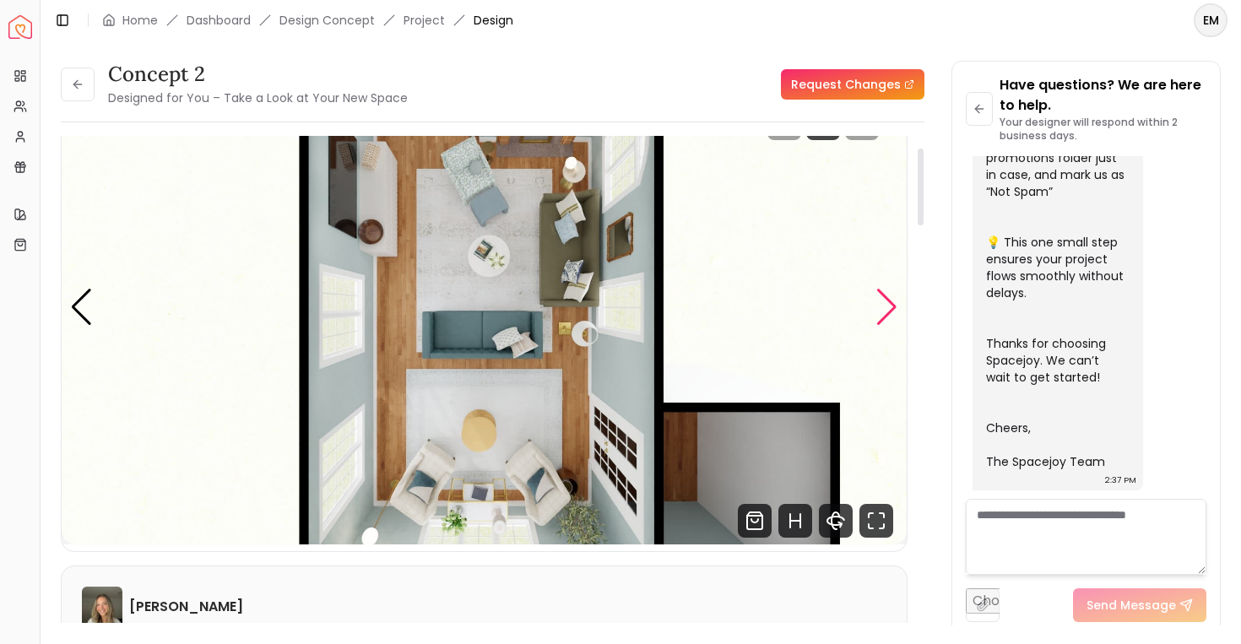
click at [893, 317] on div "Next slide" at bounding box center [887, 307] width 23 height 37
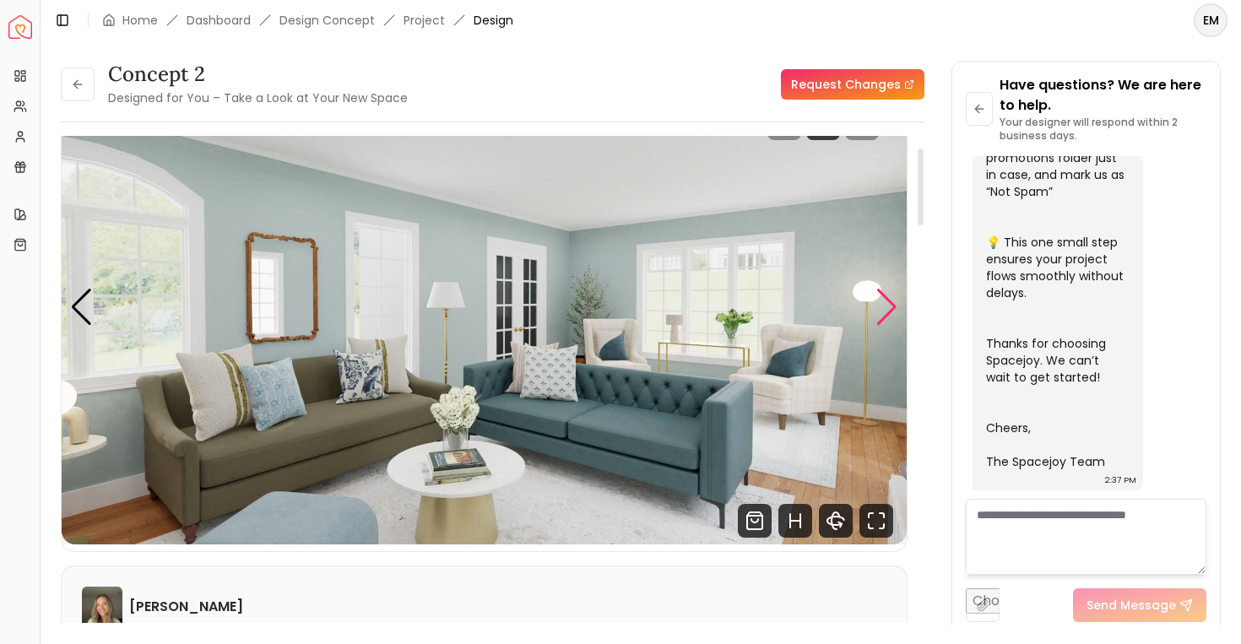
click at [893, 317] on div "Next slide" at bounding box center [887, 307] width 23 height 37
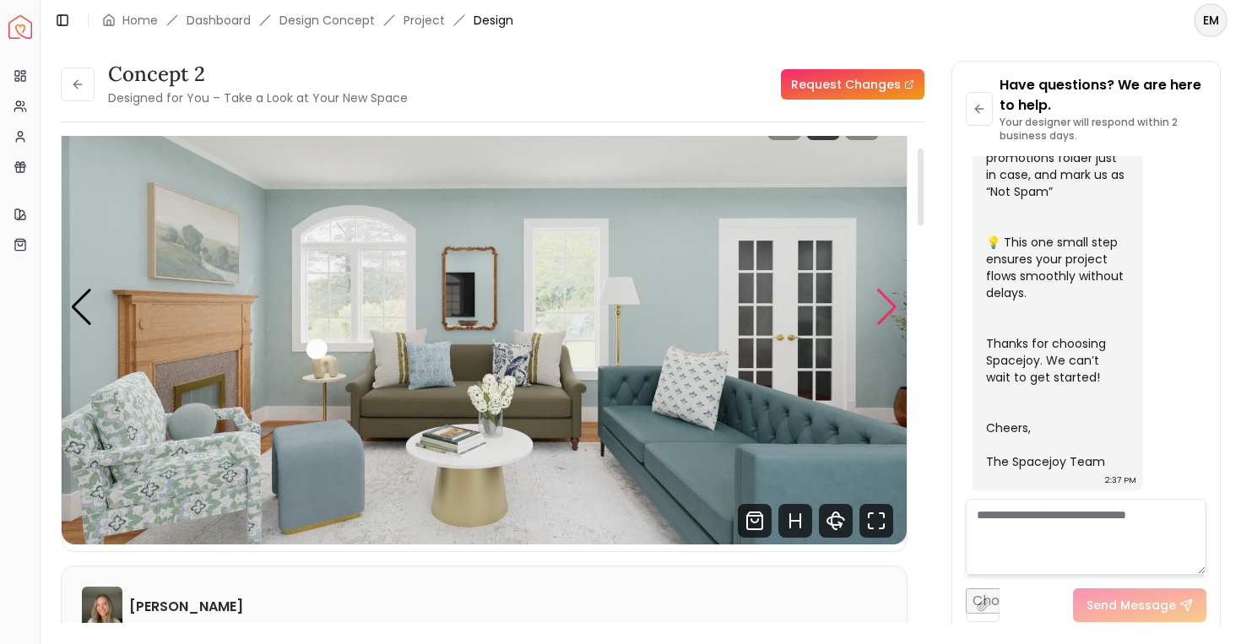
click at [893, 317] on div "Next slide" at bounding box center [887, 307] width 23 height 37
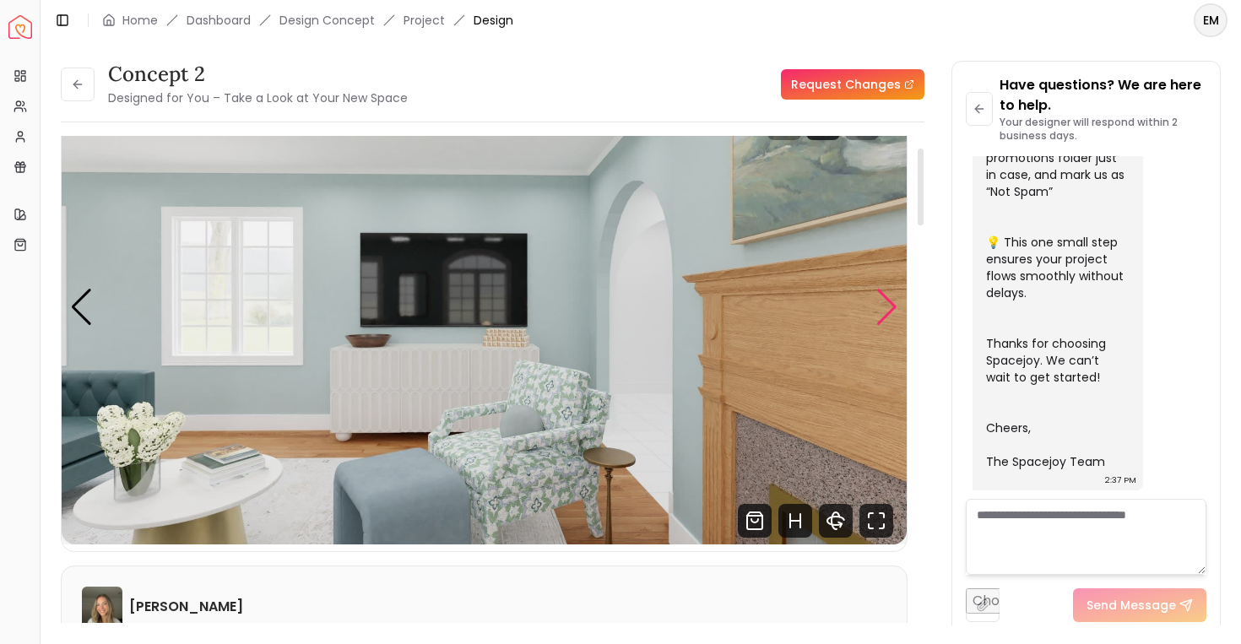
click at [893, 317] on div "Next slide" at bounding box center [887, 307] width 23 height 37
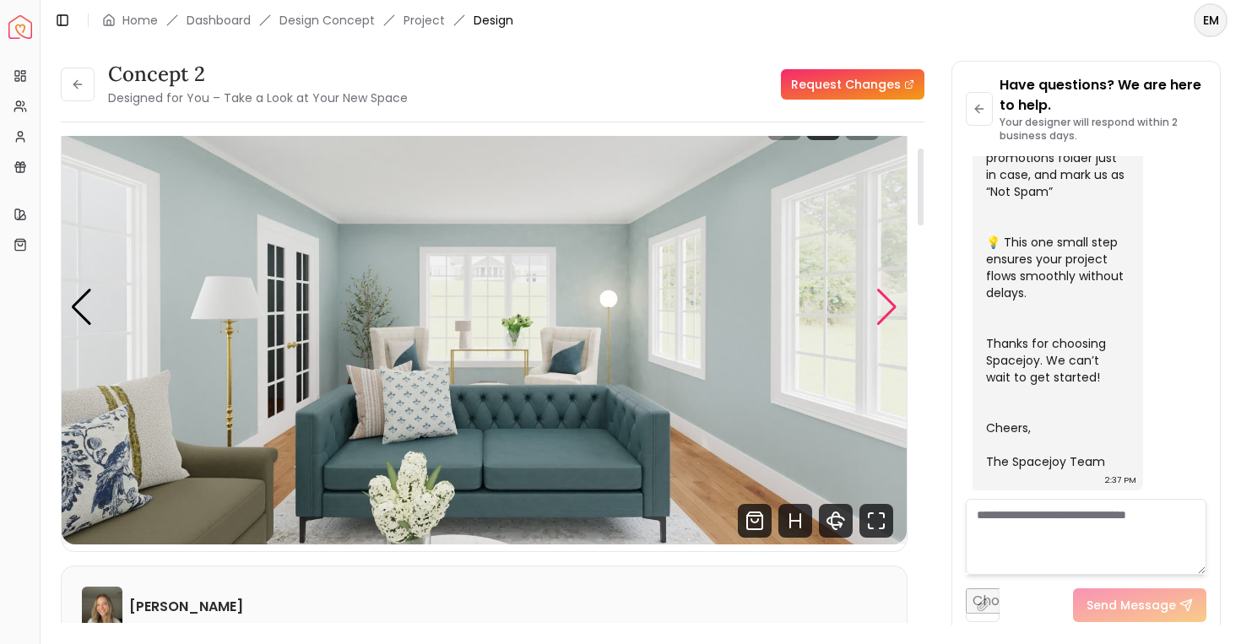
click at [887, 310] on div "Next slide" at bounding box center [887, 307] width 23 height 37
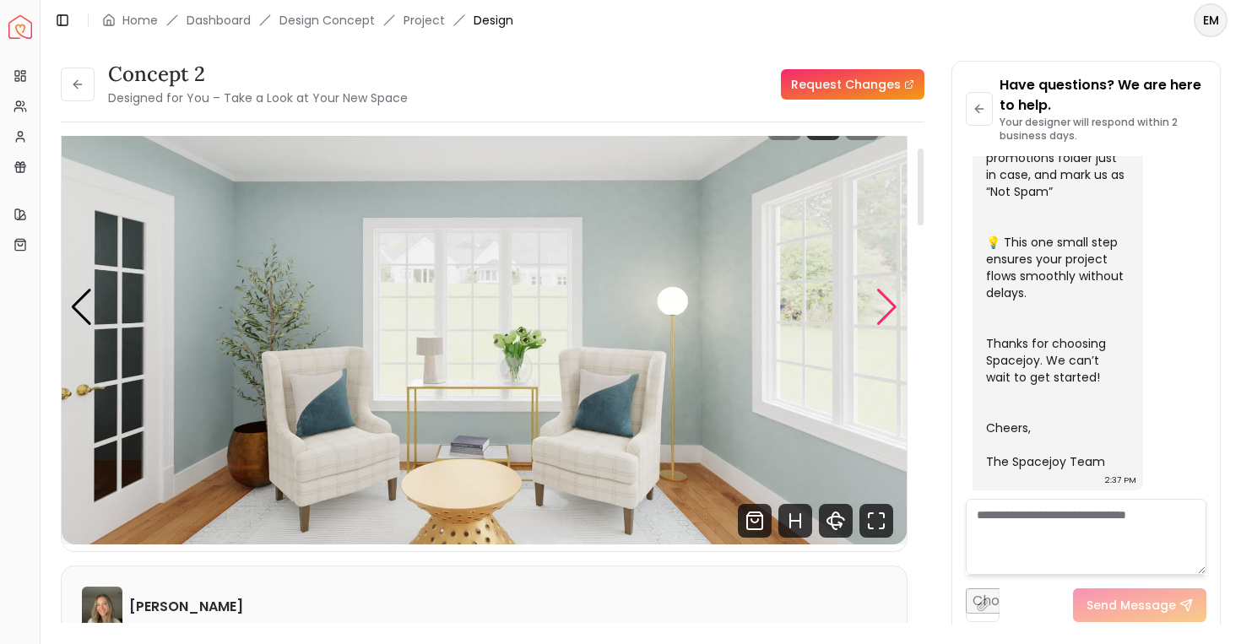
click at [887, 310] on div "Next slide" at bounding box center [887, 307] width 23 height 37
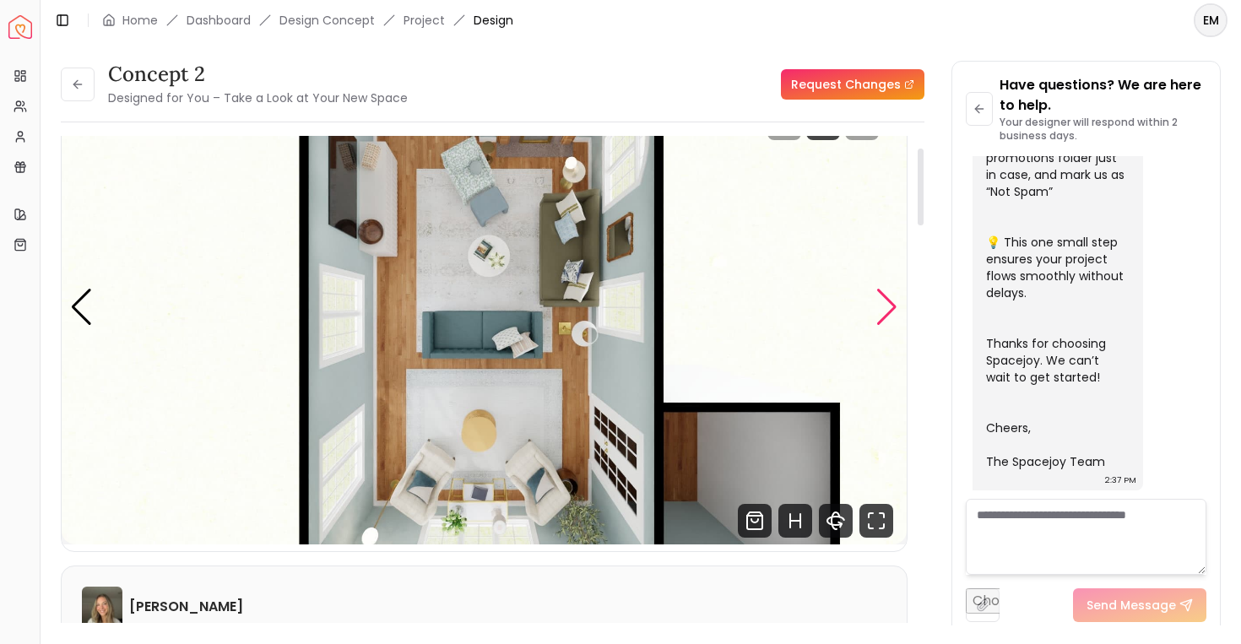
click at [887, 310] on div "Next slide" at bounding box center [887, 307] width 23 height 37
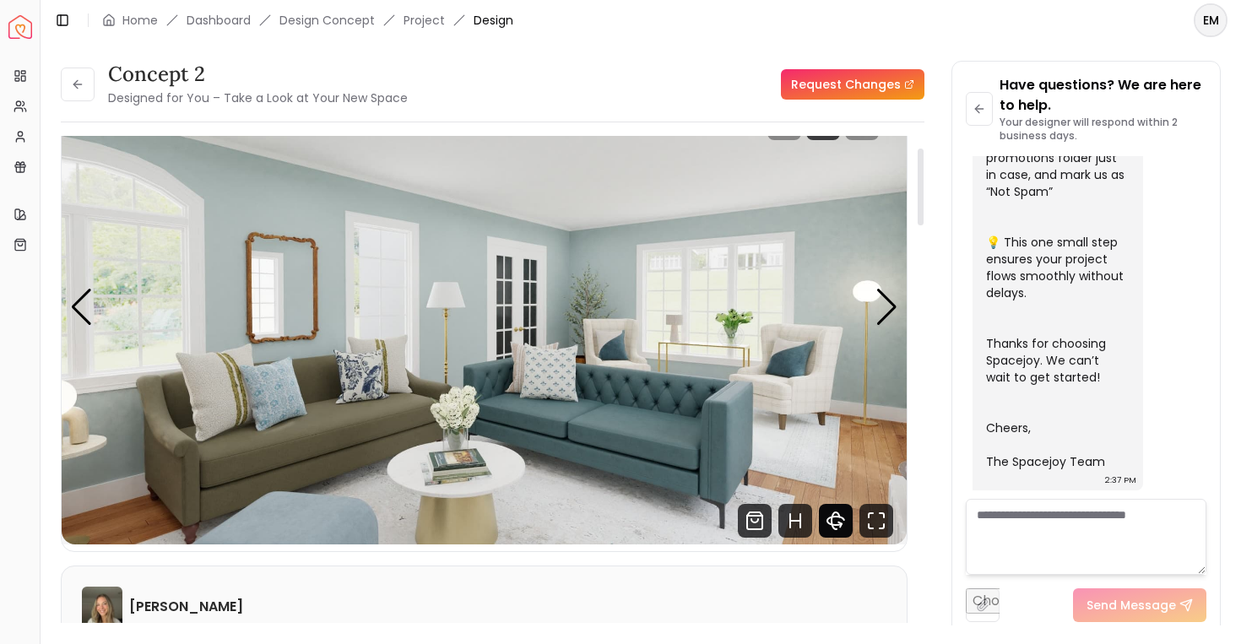
click at [839, 526] on icon "360 View" at bounding box center [839, 525] width 3 height 5
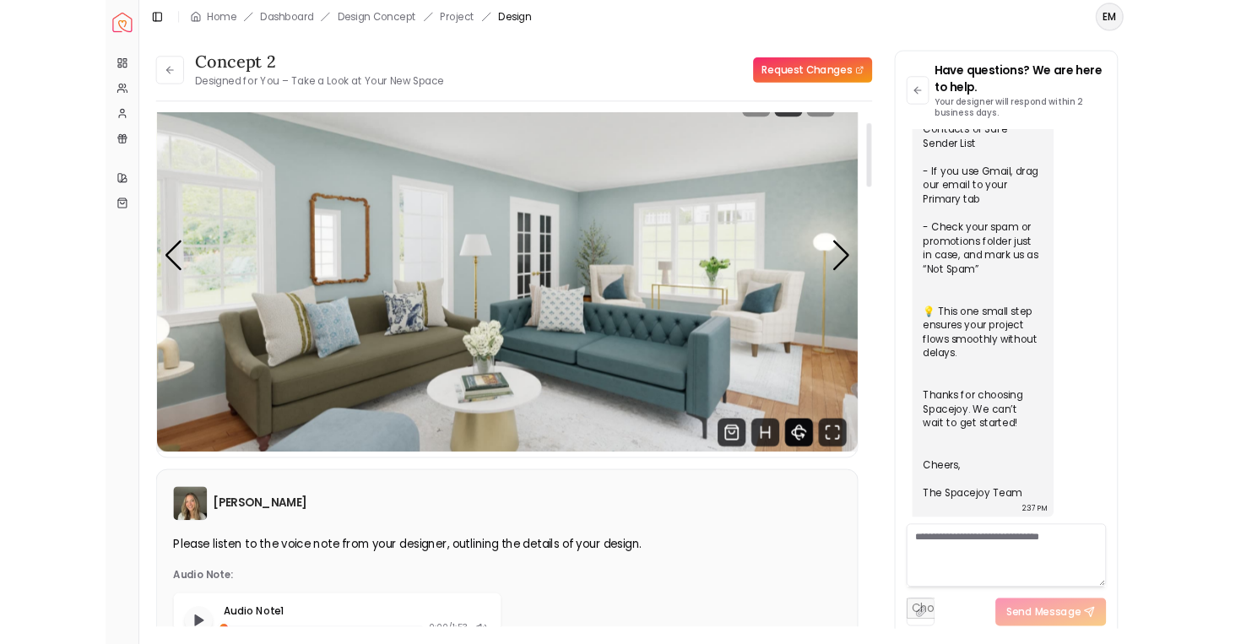
scroll to position [521, 0]
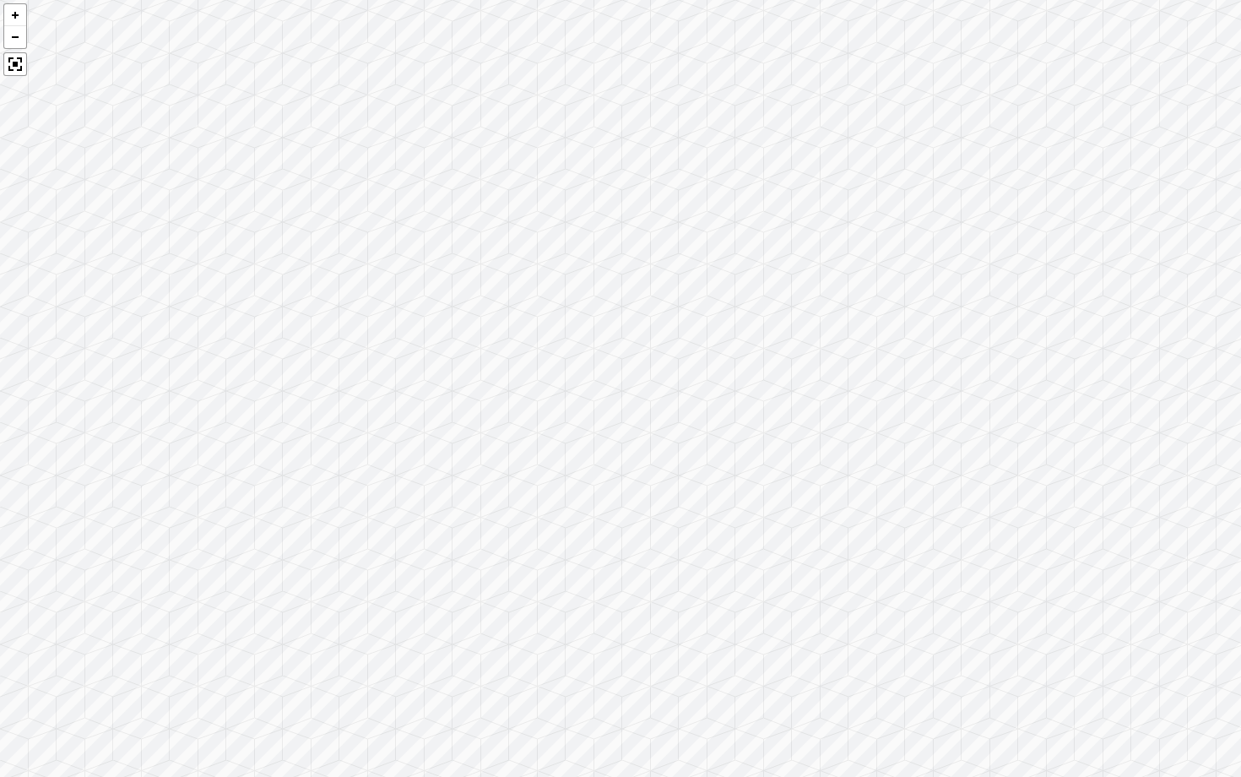
drag, startPoint x: 945, startPoint y: 477, endPoint x: 864, endPoint y: 465, distance: 81.9
click at [864, 465] on div at bounding box center [620, 388] width 1241 height 777
drag, startPoint x: 839, startPoint y: 461, endPoint x: 600, endPoint y: 515, distance: 245.8
click at [600, 515] on div at bounding box center [620, 388] width 1241 height 777
drag, startPoint x: 715, startPoint y: 405, endPoint x: 452, endPoint y: 215, distance: 324.8
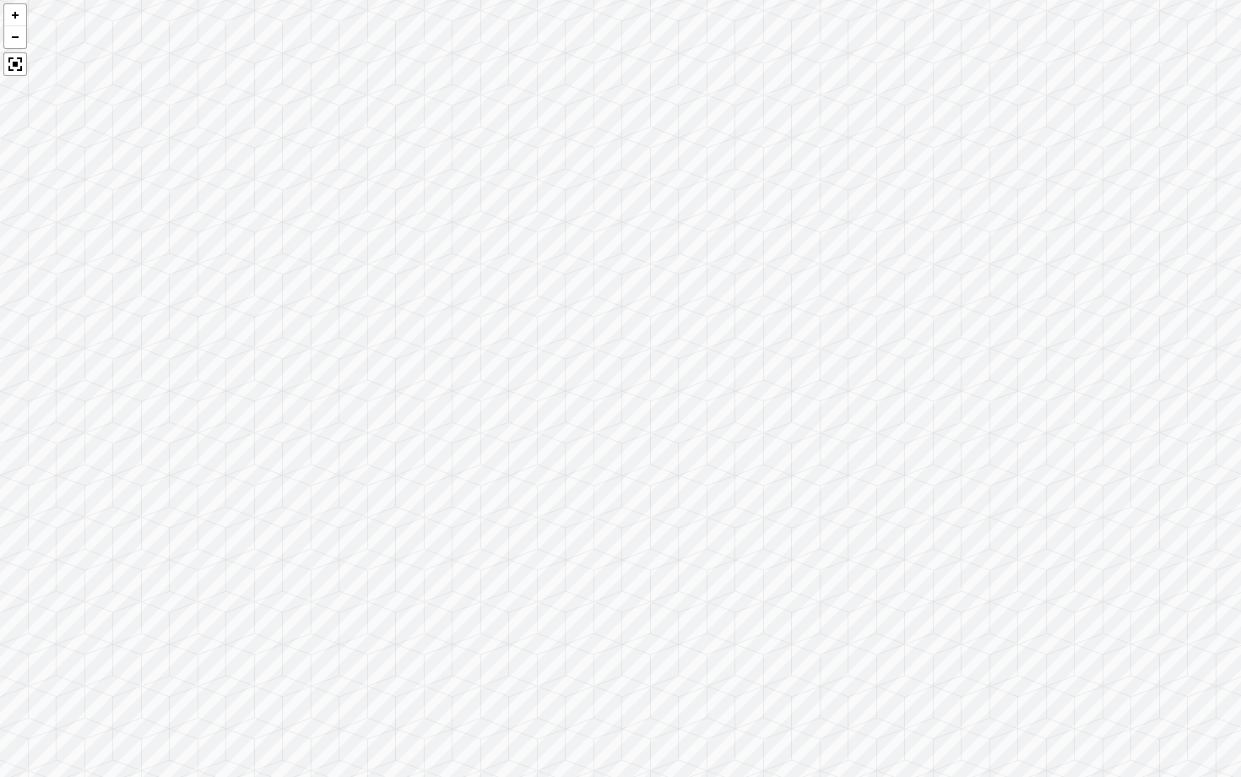
click at [452, 215] on div at bounding box center [620, 388] width 1241 height 777
drag, startPoint x: 507, startPoint y: 190, endPoint x: 82, endPoint y: 304, distance: 440.6
click at [83, 310] on div at bounding box center [620, 388] width 1241 height 777
drag, startPoint x: 53, startPoint y: 277, endPoint x: 0, endPoint y: 329, distance: 74.6
click at [0, 329] on div at bounding box center [620, 388] width 1241 height 777
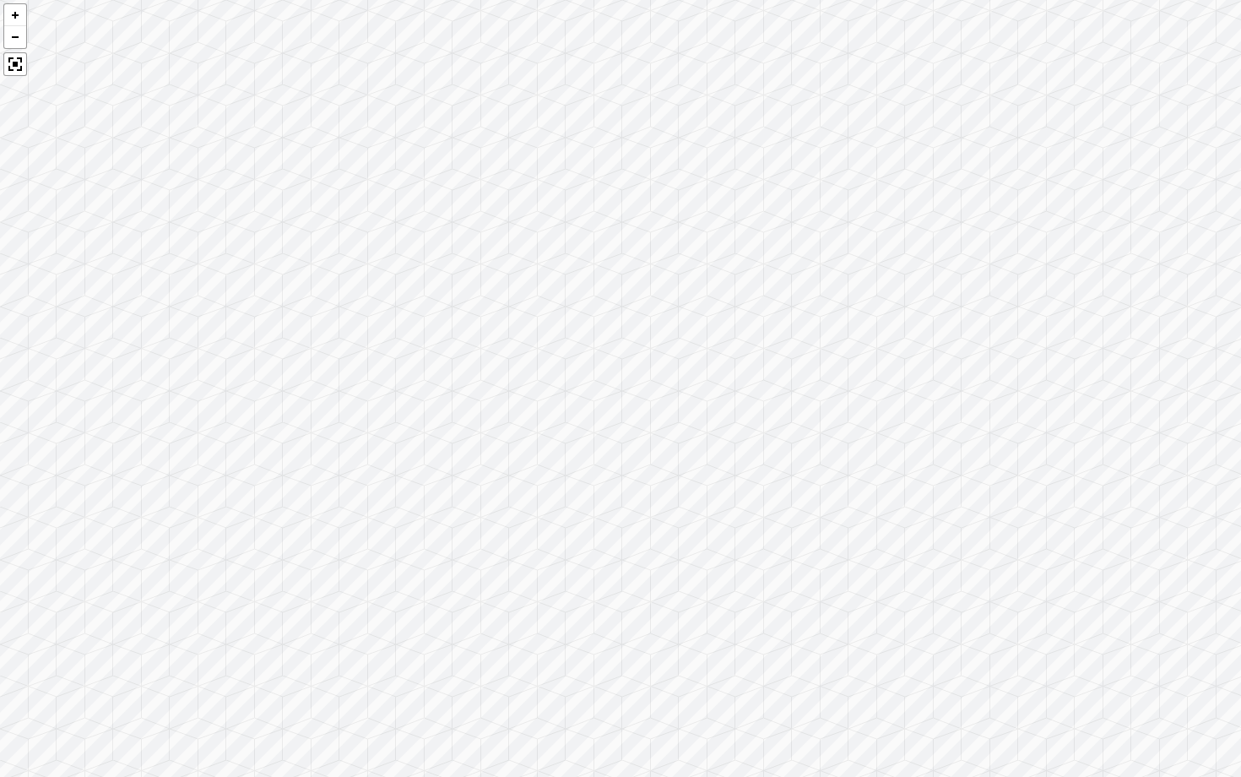
drag, startPoint x: 308, startPoint y: 369, endPoint x: 0, endPoint y: 423, distance: 312.9
click at [0, 423] on div at bounding box center [620, 388] width 1241 height 777
drag, startPoint x: 357, startPoint y: 382, endPoint x: 0, endPoint y: 347, distance: 358.9
click at [0, 347] on div at bounding box center [620, 388] width 1241 height 777
click at [0, 321] on div at bounding box center [620, 388] width 1241 height 777
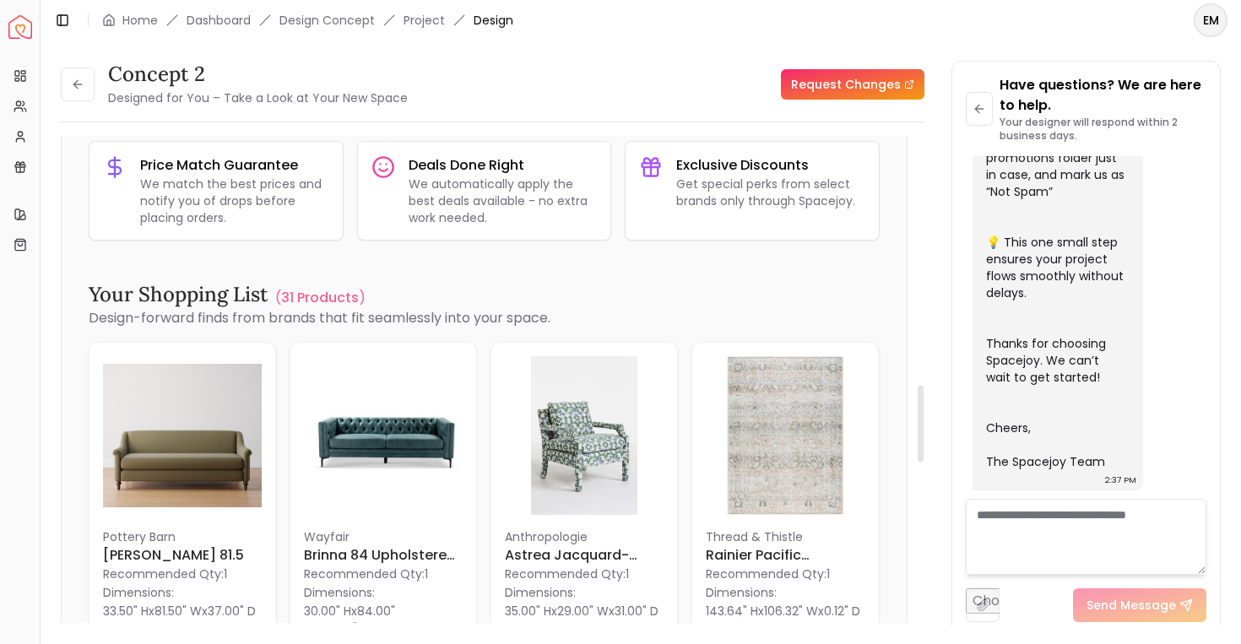
scroll to position [1632, 0]
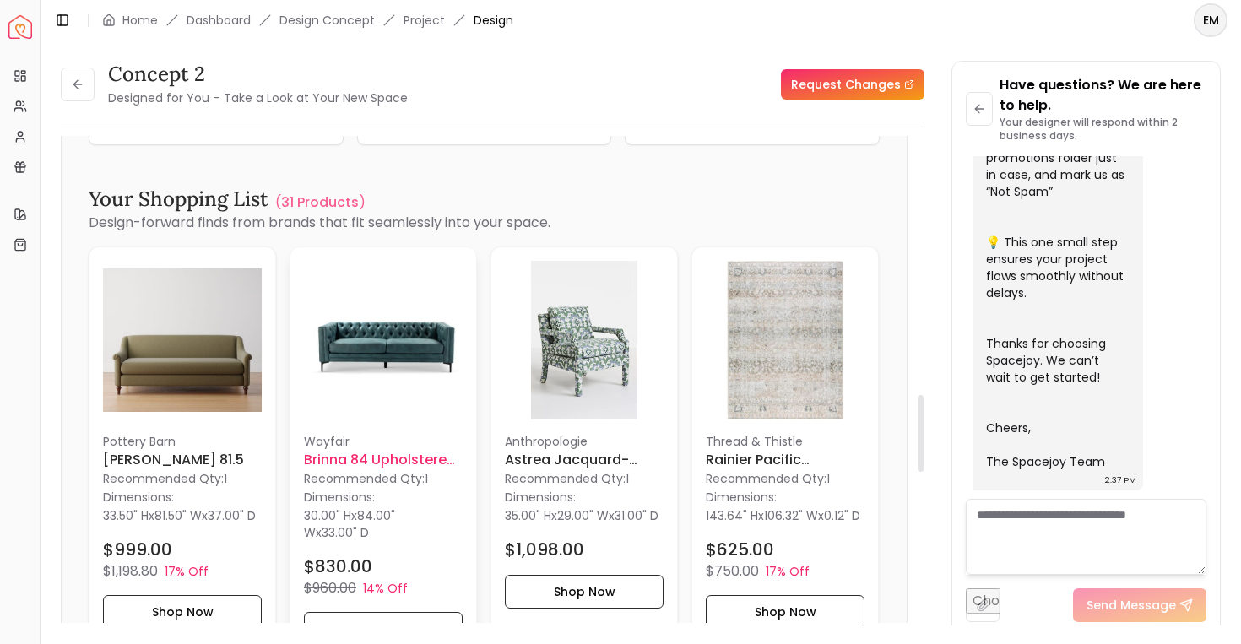
click at [431, 320] on img at bounding box center [383, 340] width 159 height 159
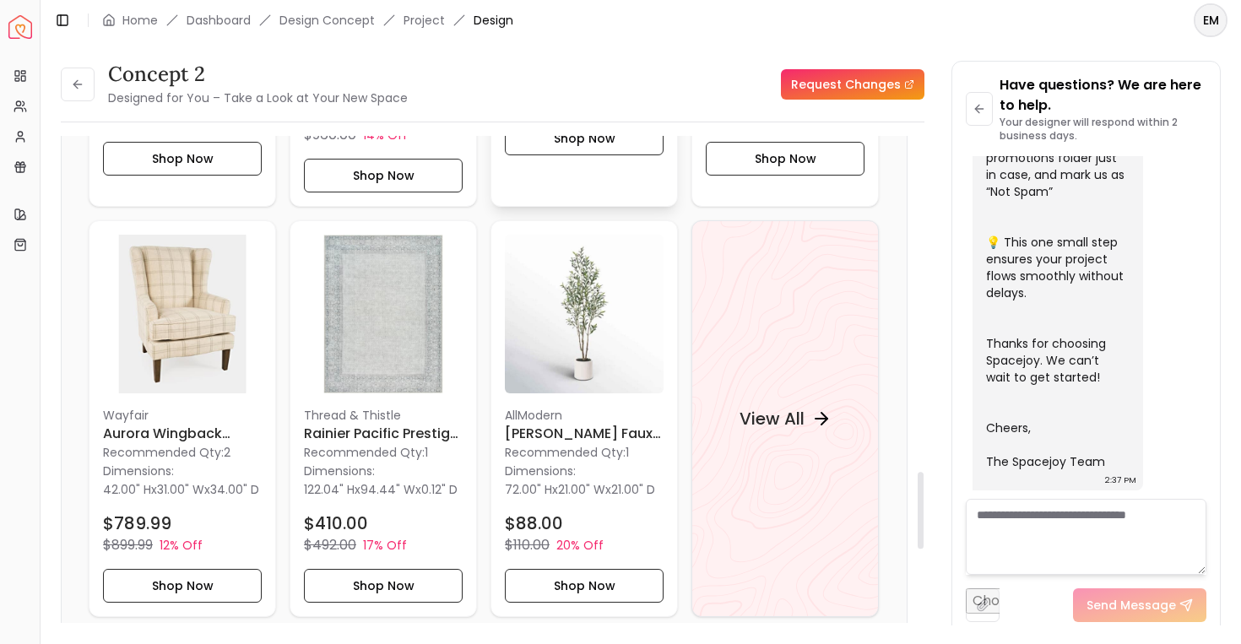
scroll to position [2124, 0]
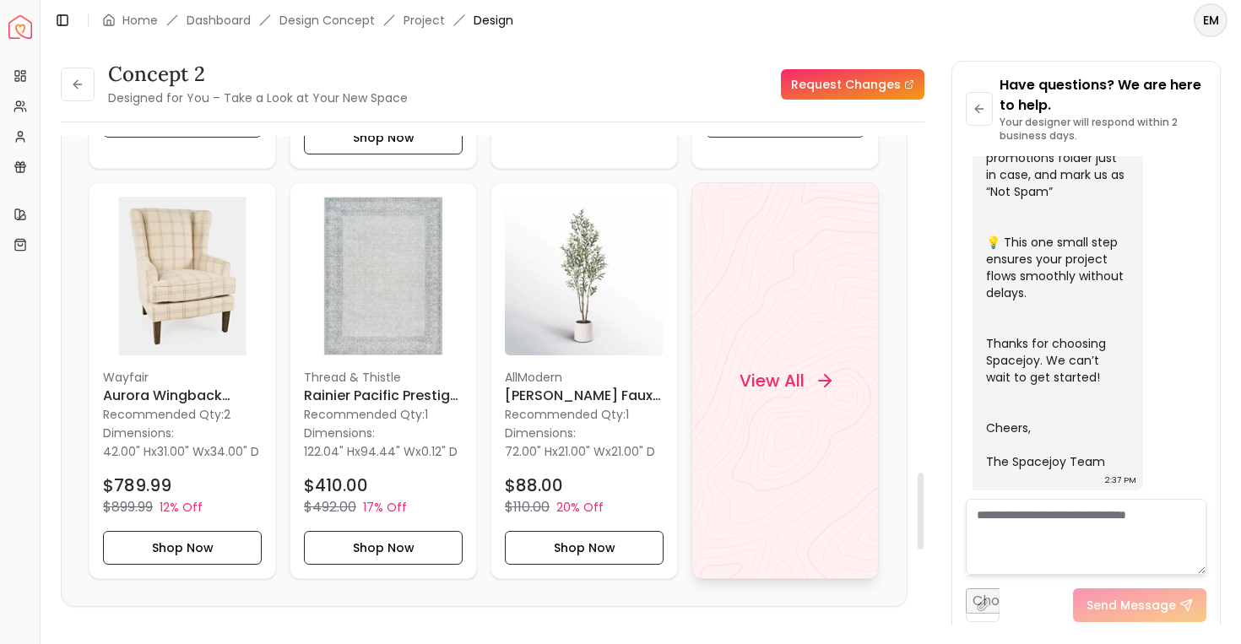
click at [700, 365] on div "View All" at bounding box center [785, 380] width 187 height 397
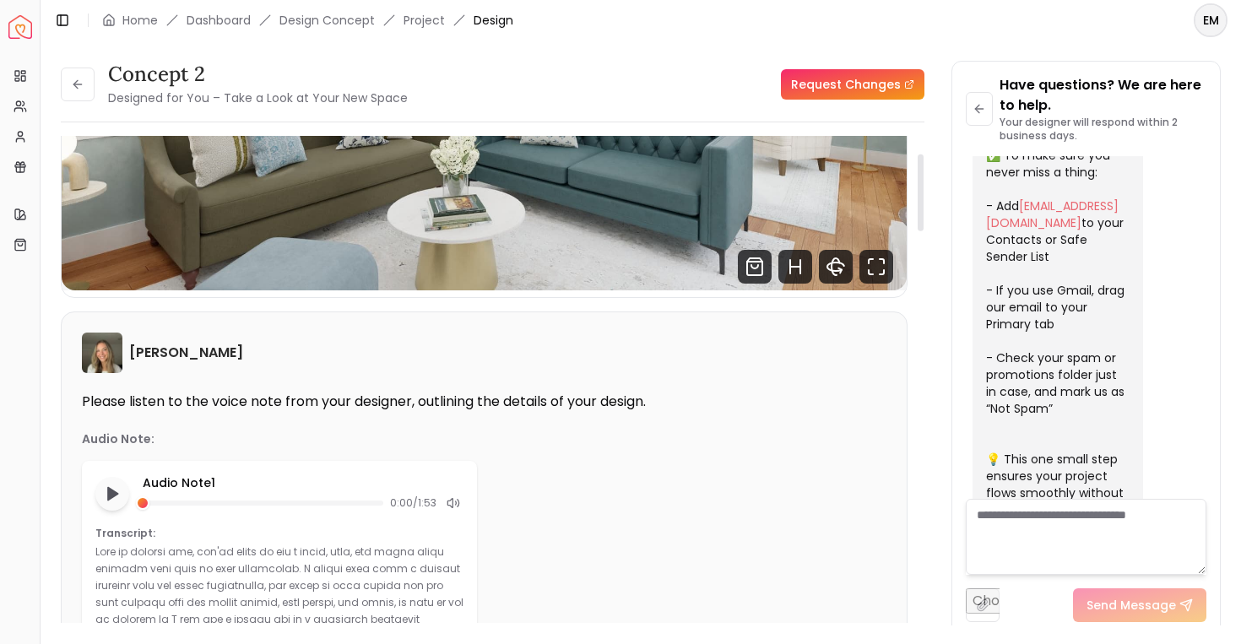
scroll to position [0, 0]
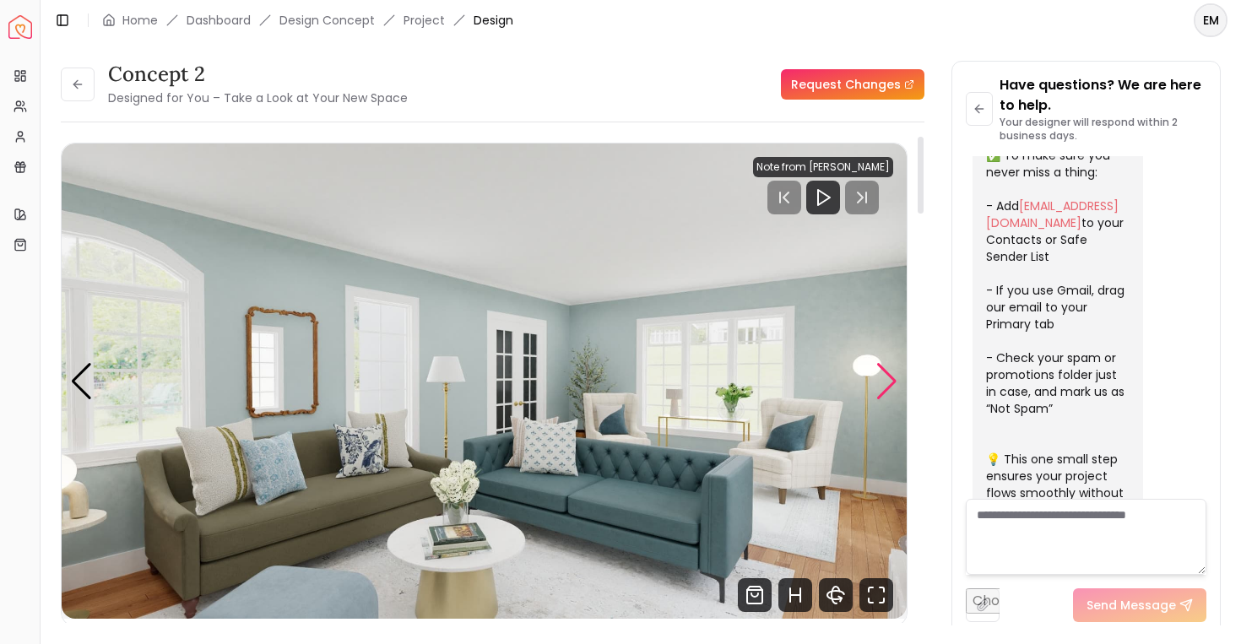
click at [884, 371] on div "Next slide" at bounding box center [887, 381] width 23 height 37
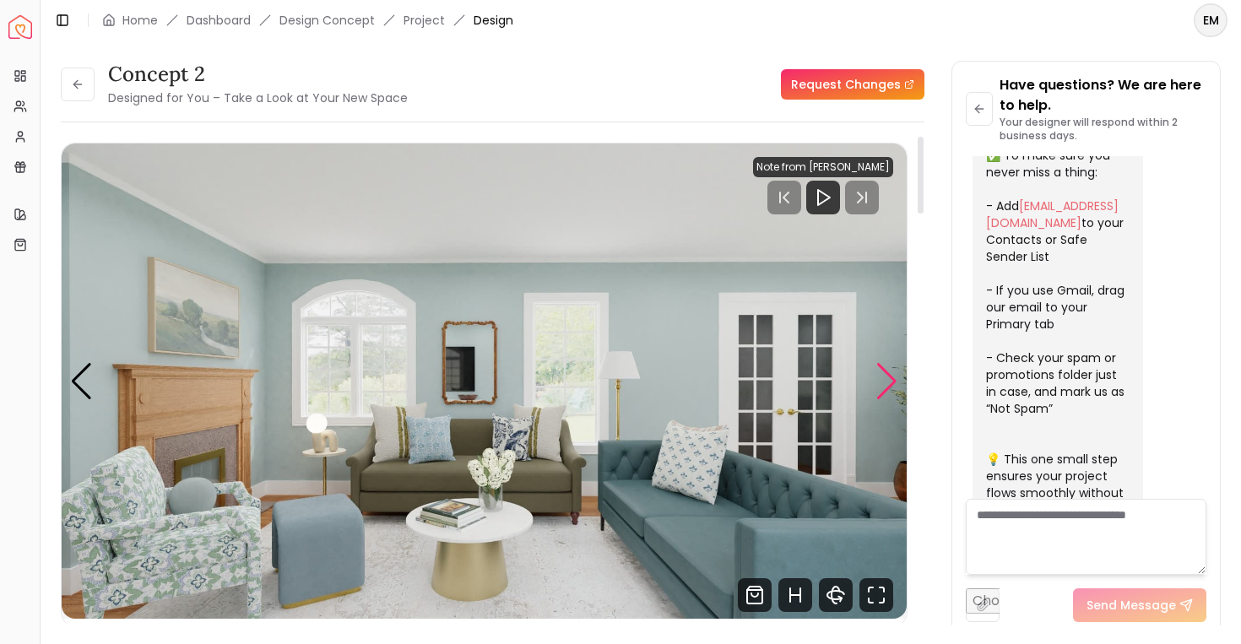
click at [884, 371] on div "Next slide" at bounding box center [887, 381] width 23 height 37
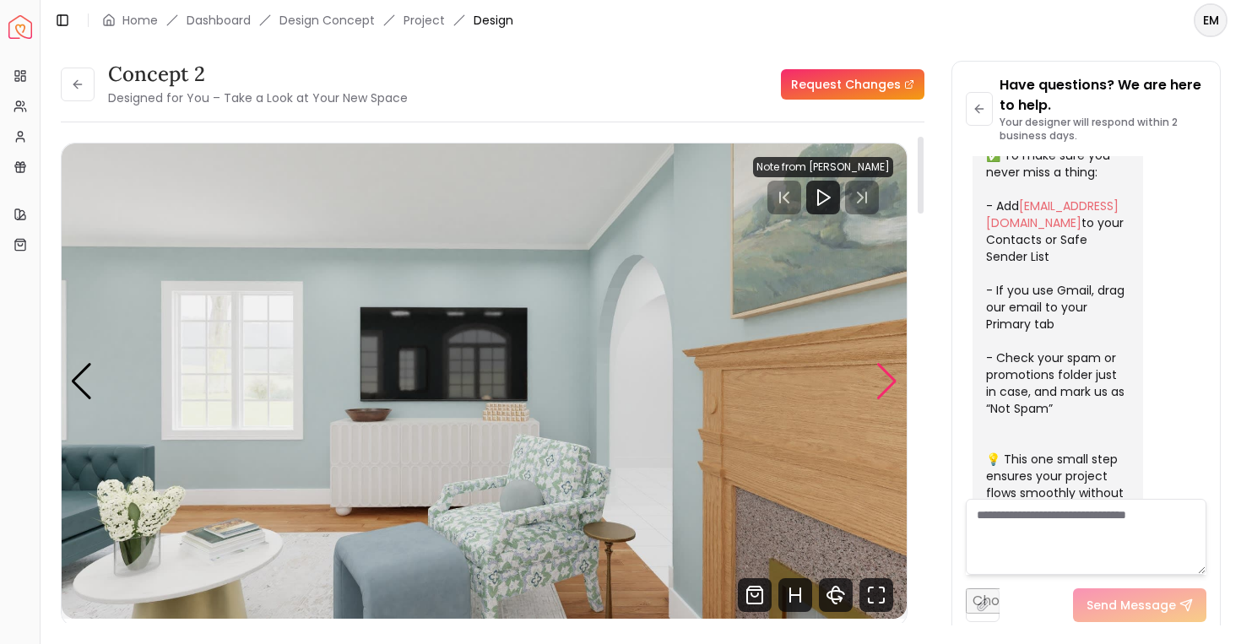
click at [884, 371] on div "Next slide" at bounding box center [887, 381] width 23 height 37
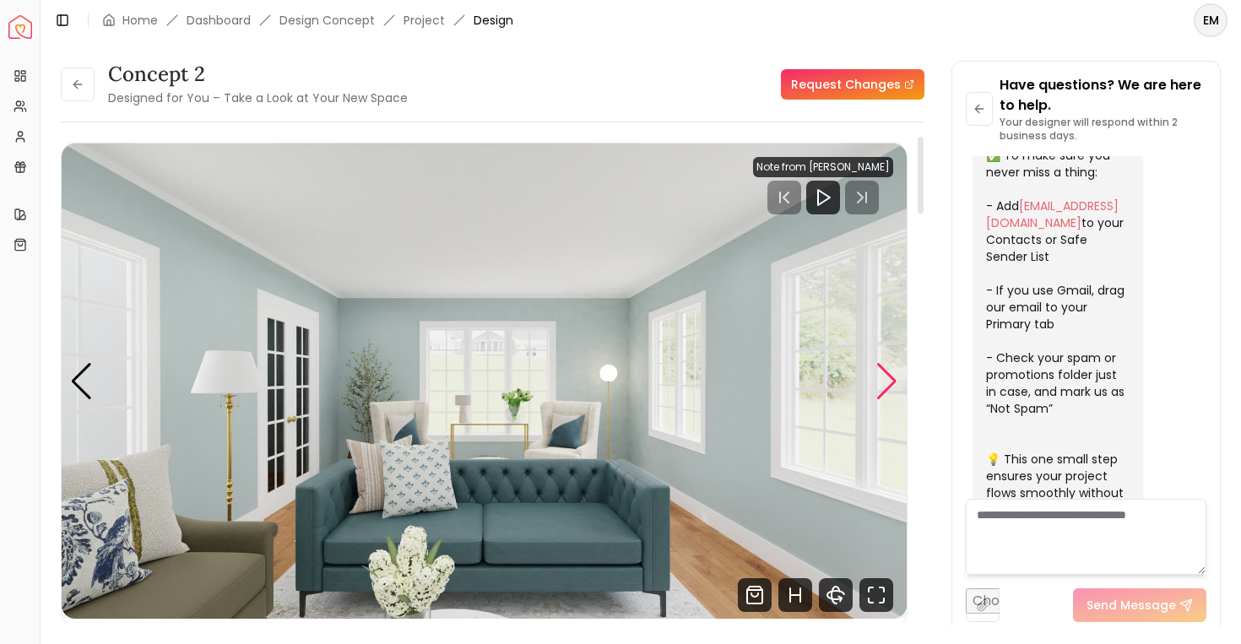
click at [884, 371] on div "Next slide" at bounding box center [887, 381] width 23 height 37
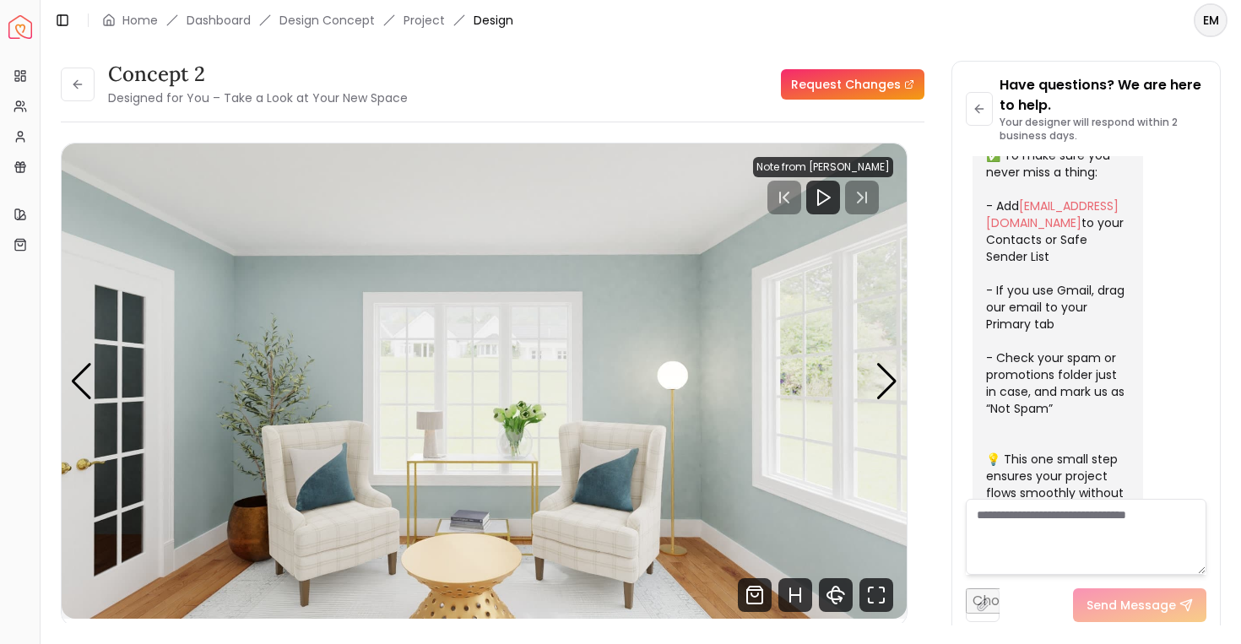
click at [97, 91] on div "concept 2 Designed for You – Take a Look at Your New Space" at bounding box center [234, 84] width 347 height 47
click at [76, 86] on icon at bounding box center [78, 85] width 14 height 14
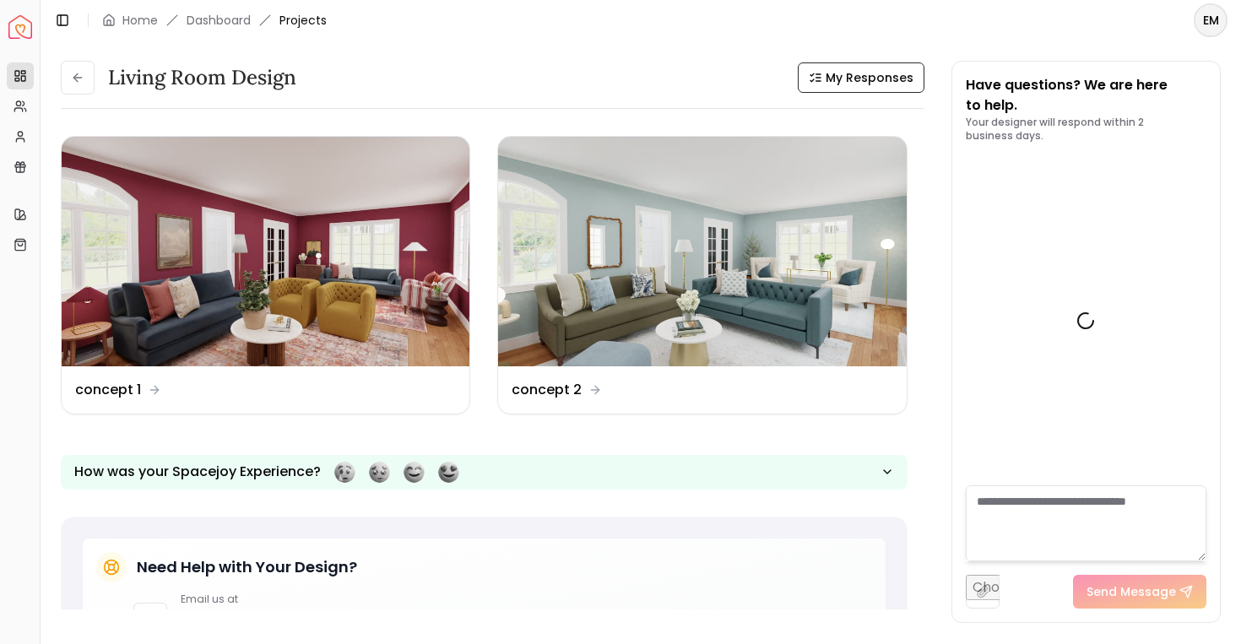
scroll to position [667, 0]
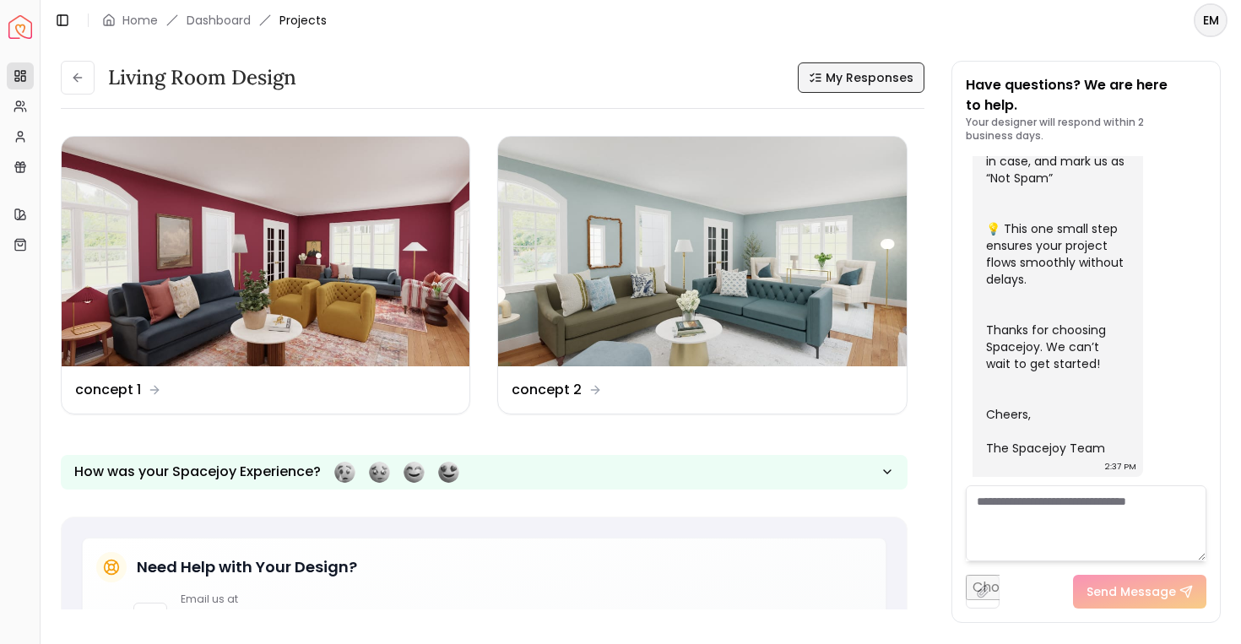
click at [866, 75] on span "My Responses" at bounding box center [870, 77] width 88 height 17
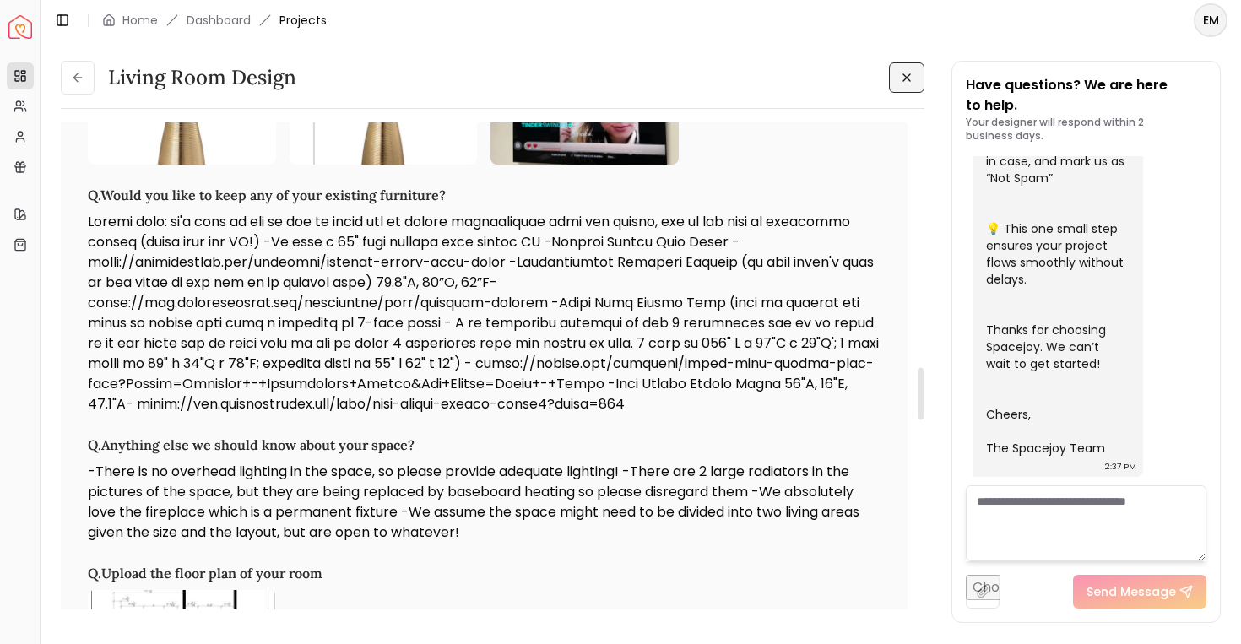
scroll to position [2286, 0]
drag, startPoint x: 592, startPoint y: 344, endPoint x: 690, endPoint y: 351, distance: 98.2
click at [688, 351] on p at bounding box center [484, 312] width 793 height 203
click at [690, 351] on p at bounding box center [484, 312] width 793 height 203
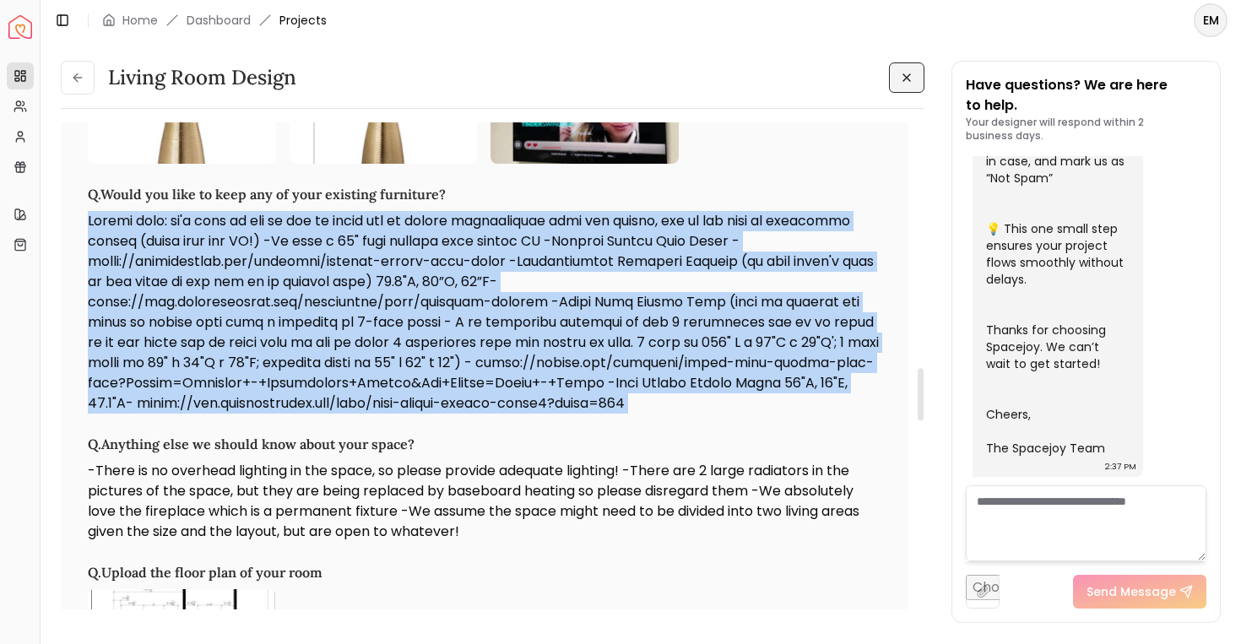
click at [690, 351] on p at bounding box center [484, 312] width 793 height 203
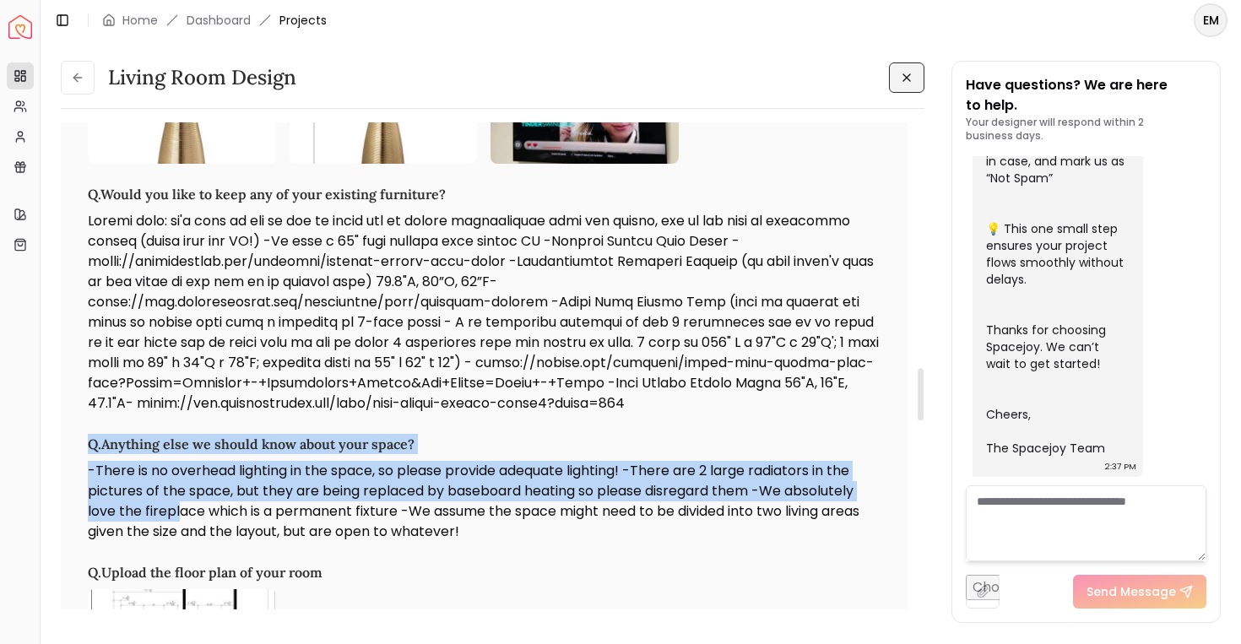
drag, startPoint x: 839, startPoint y: 453, endPoint x: 183, endPoint y: 549, distance: 663.1
click at [183, 542] on p "-There is no overhead lighting in the space, so please provide adequate lightin…" at bounding box center [484, 501] width 793 height 81
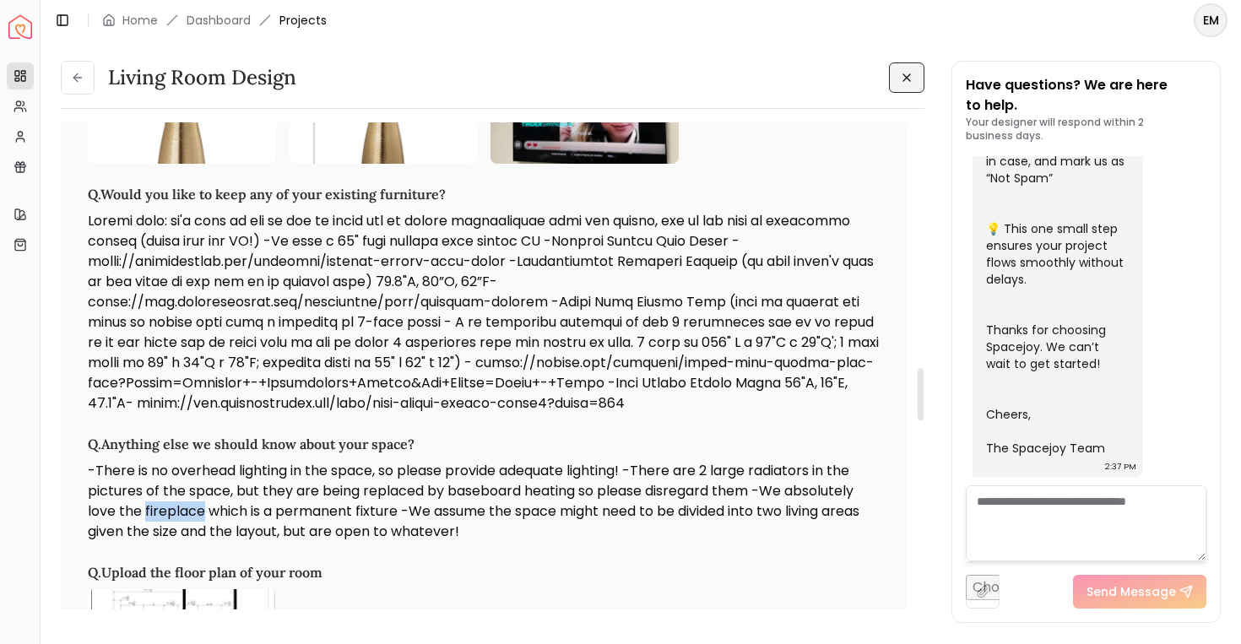
click at [183, 542] on p "-There is no overhead lighting in the space, so please provide adequate lightin…" at bounding box center [484, 501] width 793 height 81
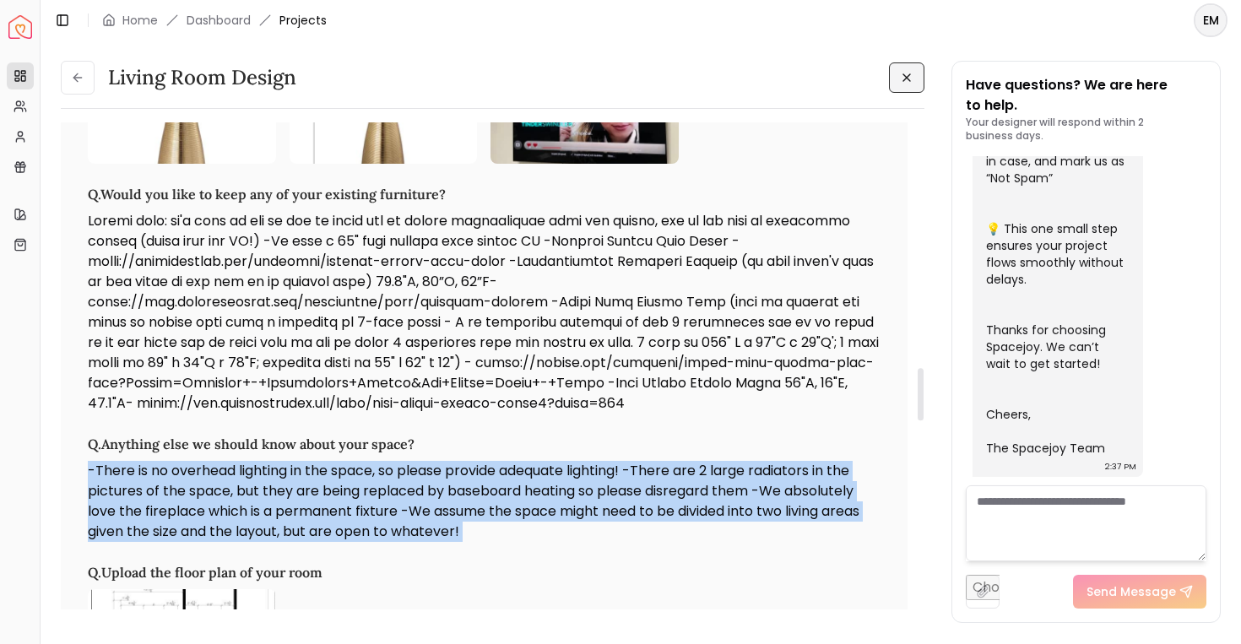
click at [183, 542] on p "-There is no overhead lighting in the space, so please provide adequate lightin…" at bounding box center [484, 501] width 793 height 81
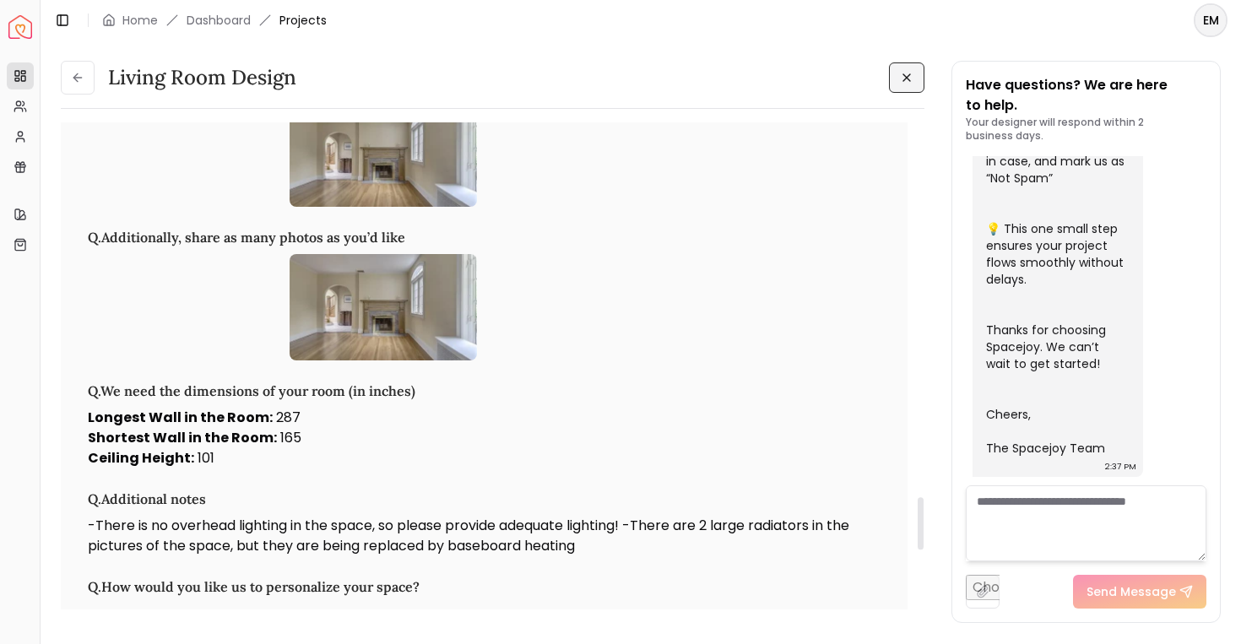
scroll to position [3497, 0]
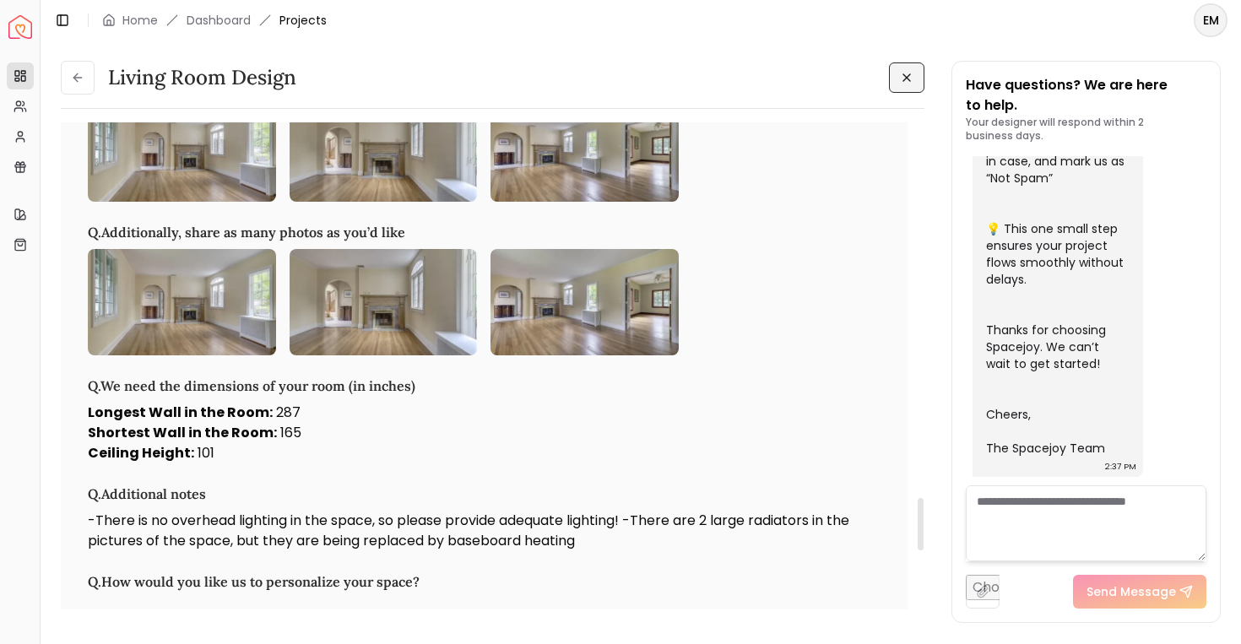
click at [156, 336] on img at bounding box center [182, 302] width 188 height 106
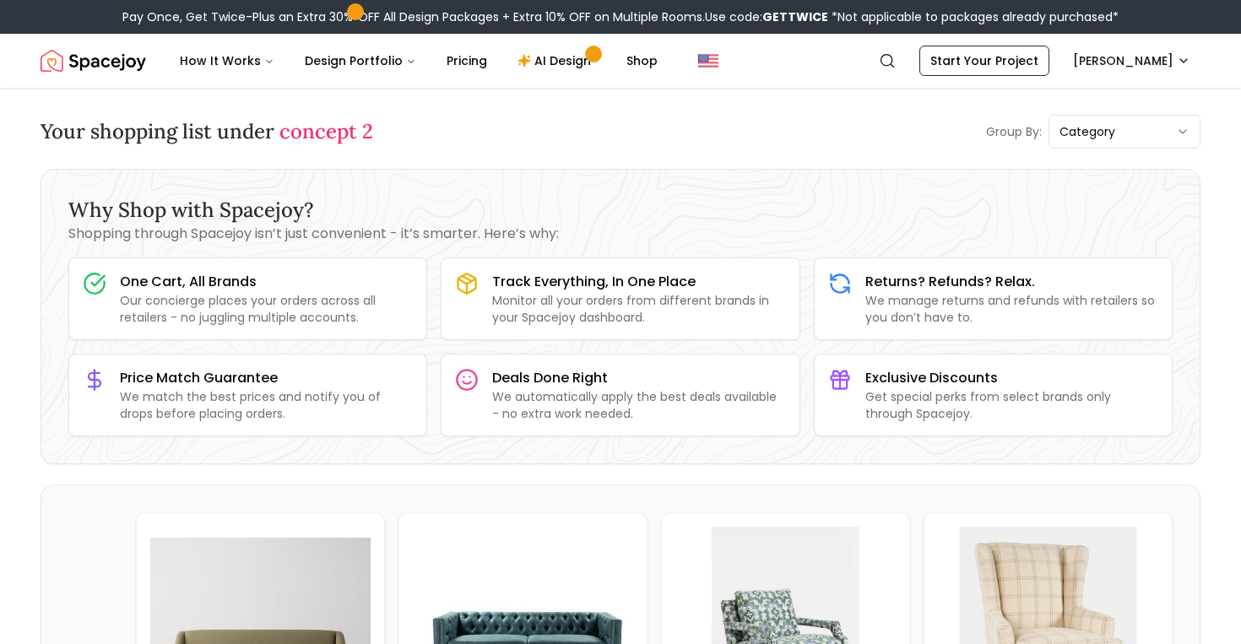
click at [338, 129] on span "concept 2" at bounding box center [326, 131] width 94 height 26
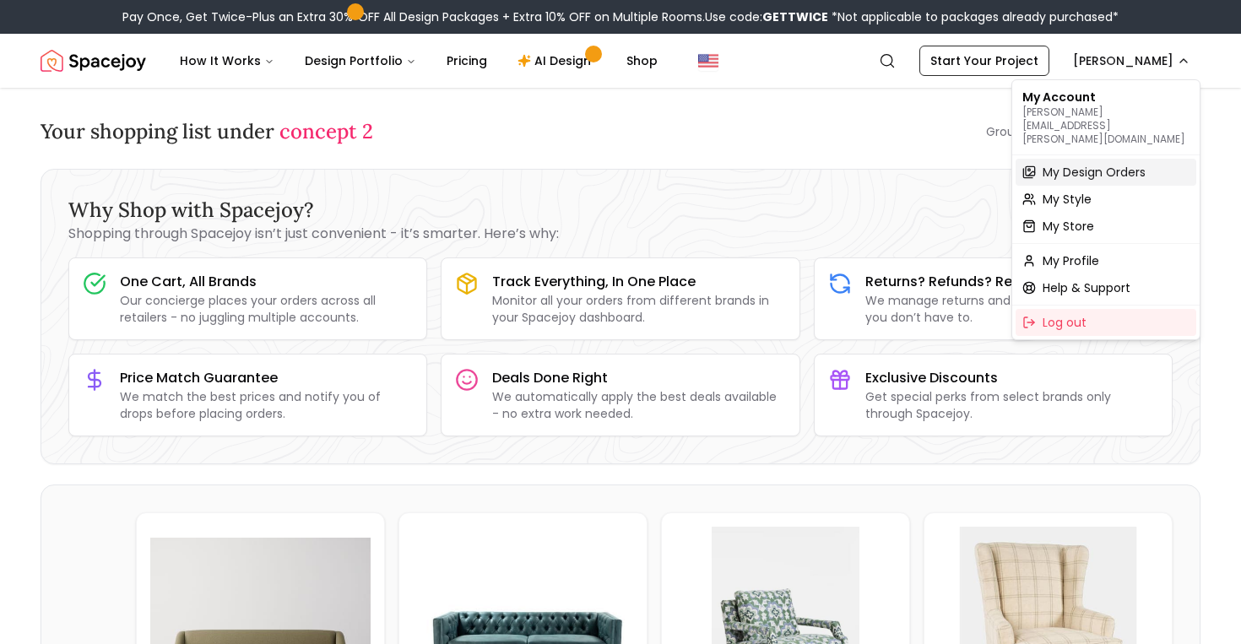
click at [1116, 164] on span "My Design Orders" at bounding box center [1094, 172] width 103 height 17
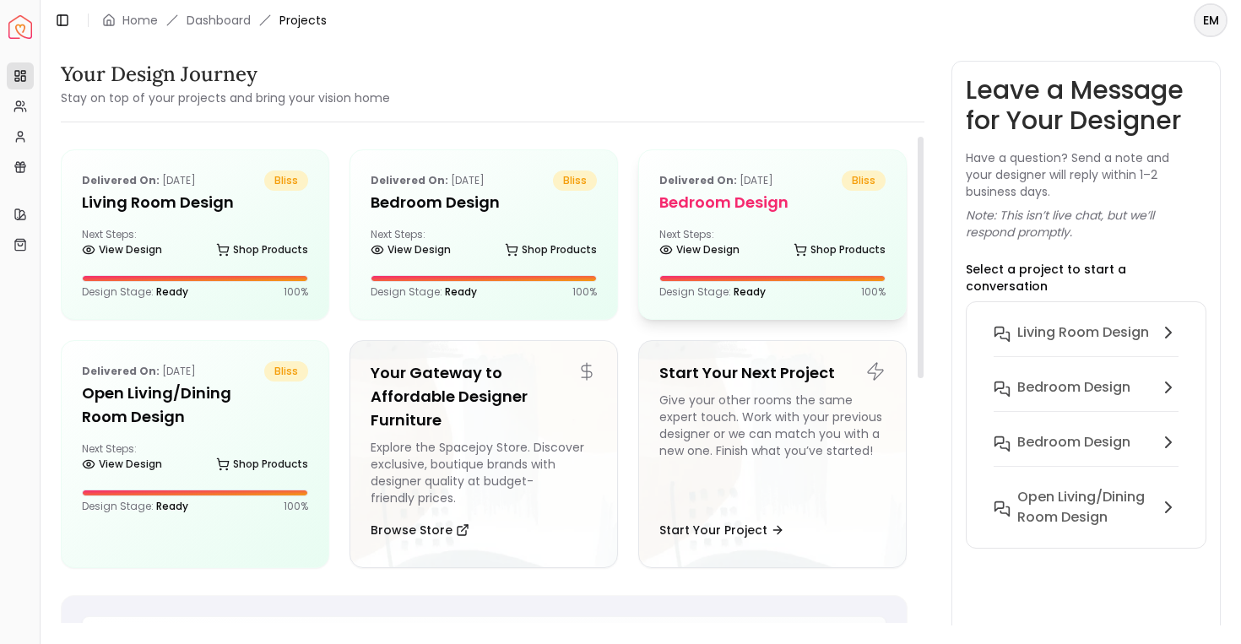
click at [714, 194] on h5 "Bedroom Design" at bounding box center [772, 203] width 226 height 24
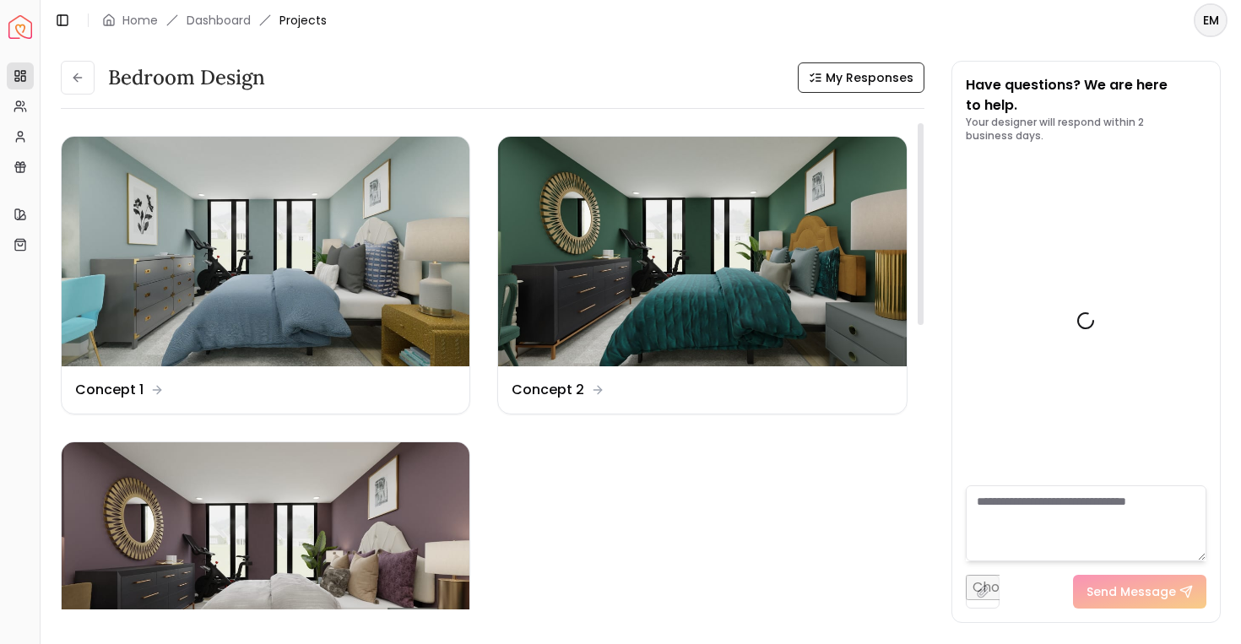
scroll to position [1393, 0]
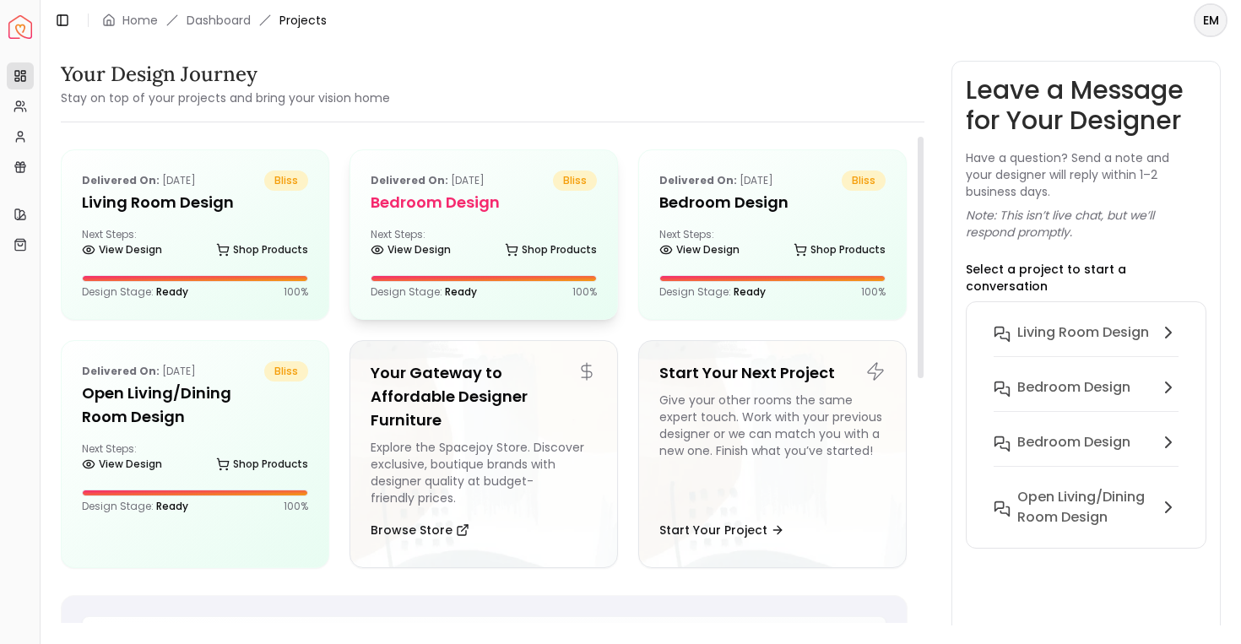
click at [473, 165] on div "Delivered on: Sep 21, 2025 bliss Bedroom design Next Steps: View Design Shop Pr…" at bounding box center [483, 234] width 267 height 169
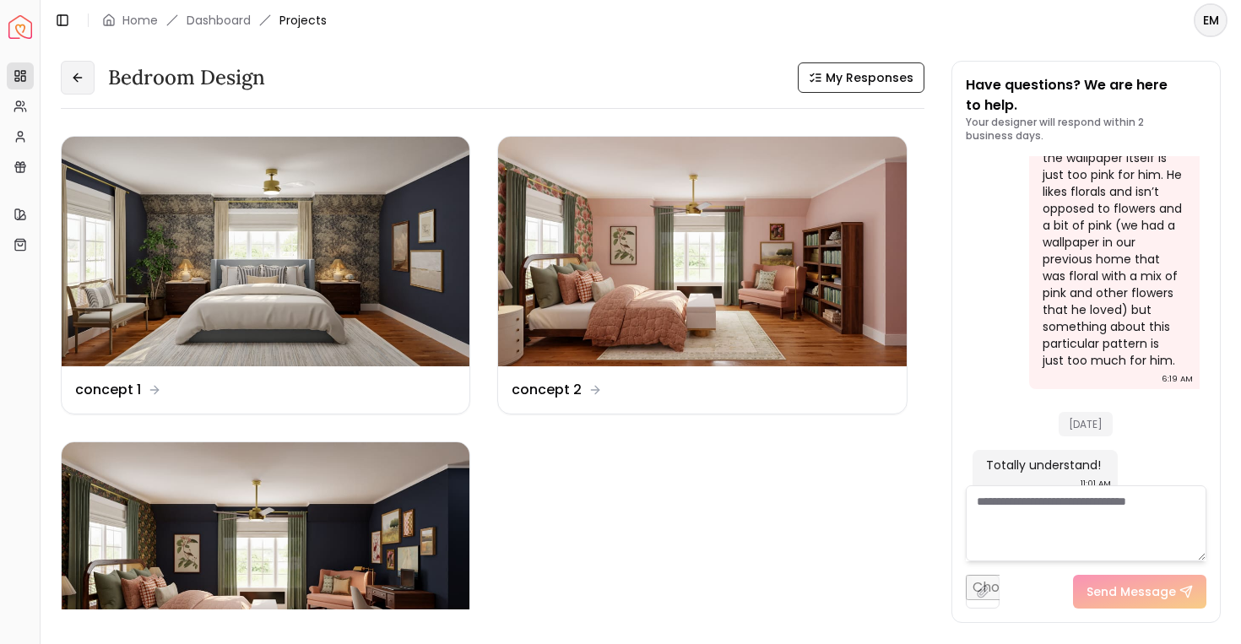
click at [92, 84] on button at bounding box center [78, 78] width 34 height 34
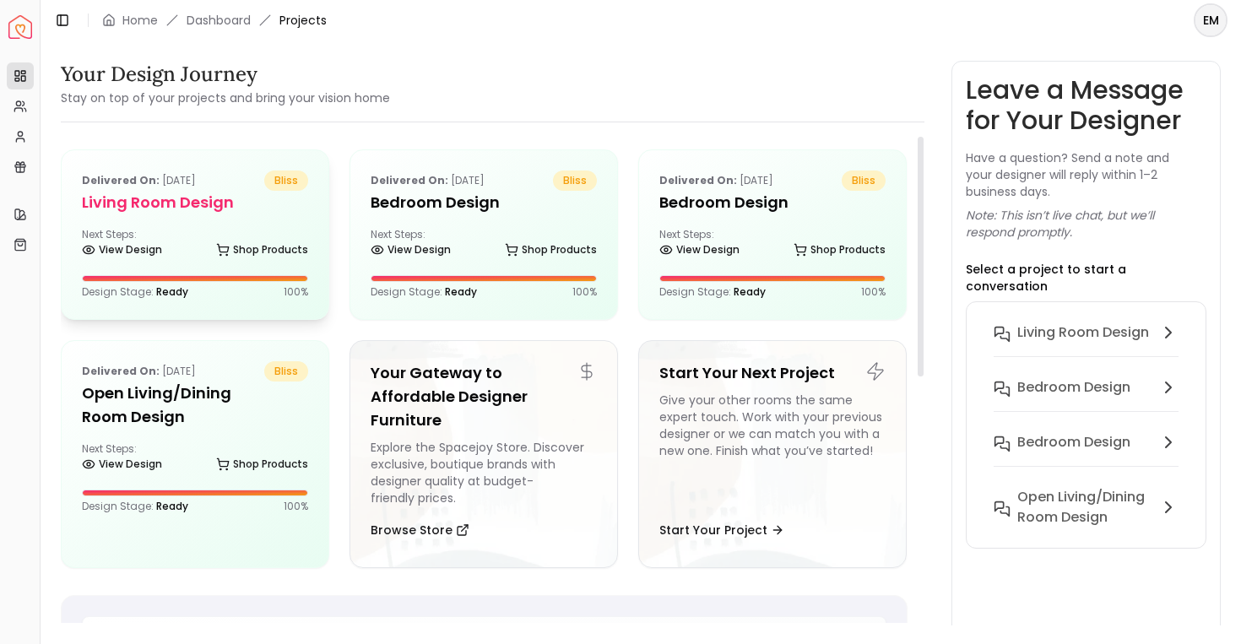
click at [158, 234] on div "Next Steps: View Design Shop Products" at bounding box center [195, 245] width 226 height 34
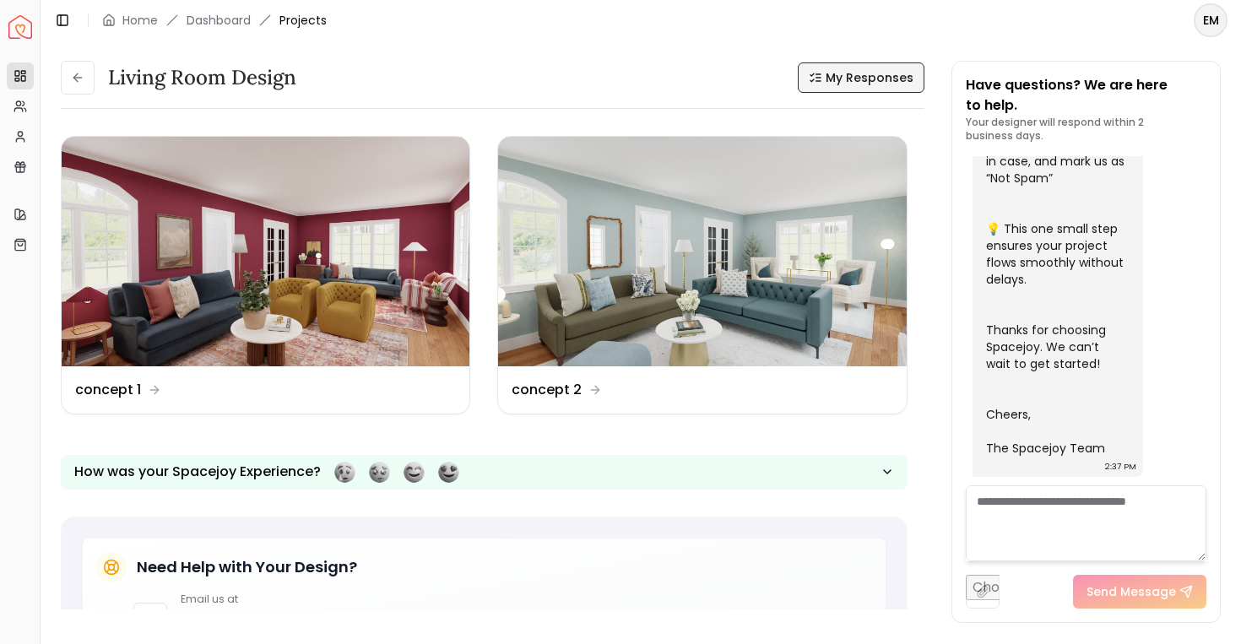
click at [884, 62] on button "My Responses" at bounding box center [861, 77] width 127 height 30
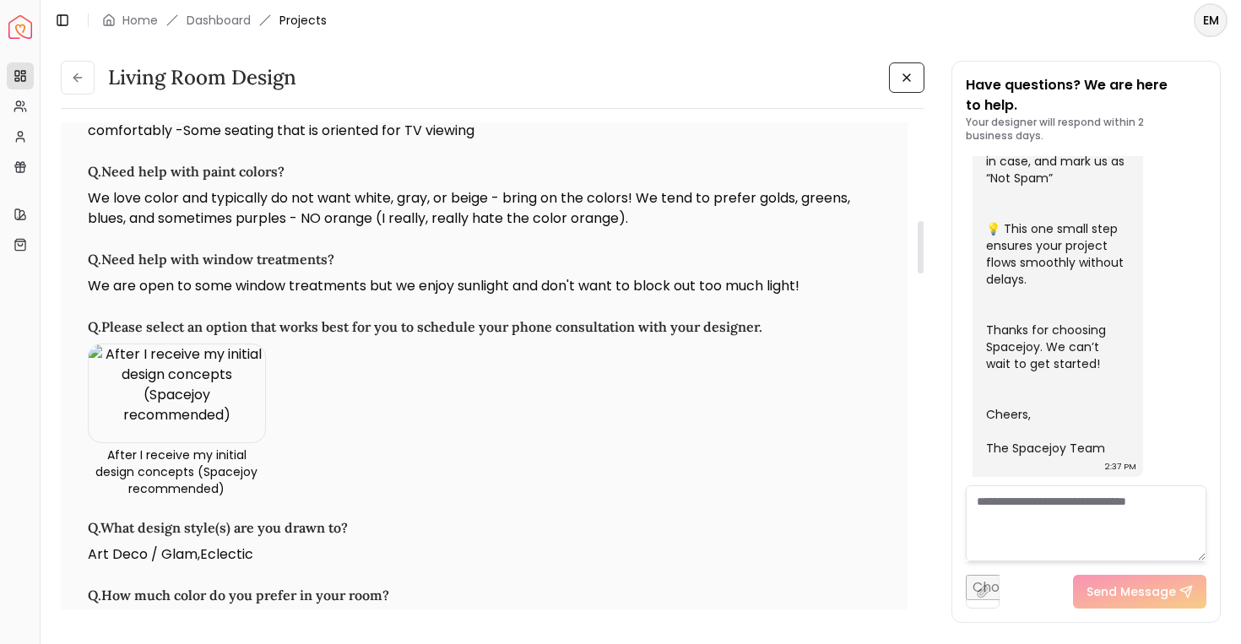
scroll to position [914, 0]
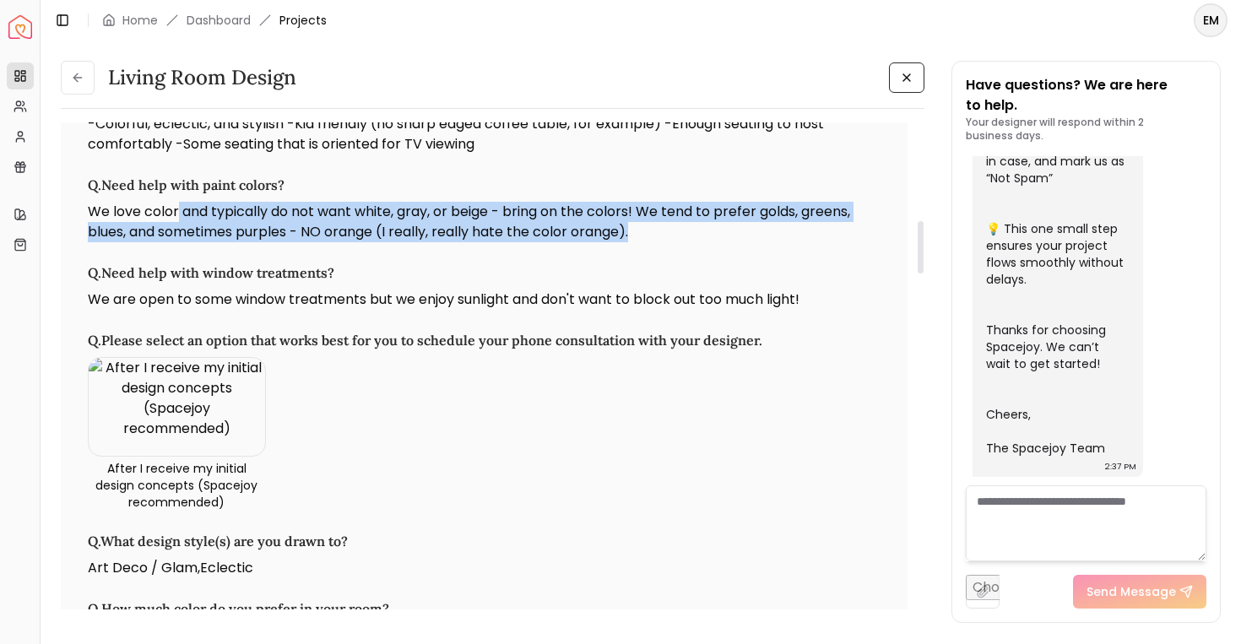
drag, startPoint x: 631, startPoint y: 252, endPoint x: 177, endPoint y: 236, distance: 453.8
click at [176, 236] on p "We love color and typically do not want white, gray, or beige - bring on the co…" at bounding box center [484, 222] width 793 height 41
click at [177, 236] on p "We love color and typically do not want white, gray, or beige - bring on the co…" at bounding box center [484, 222] width 793 height 41
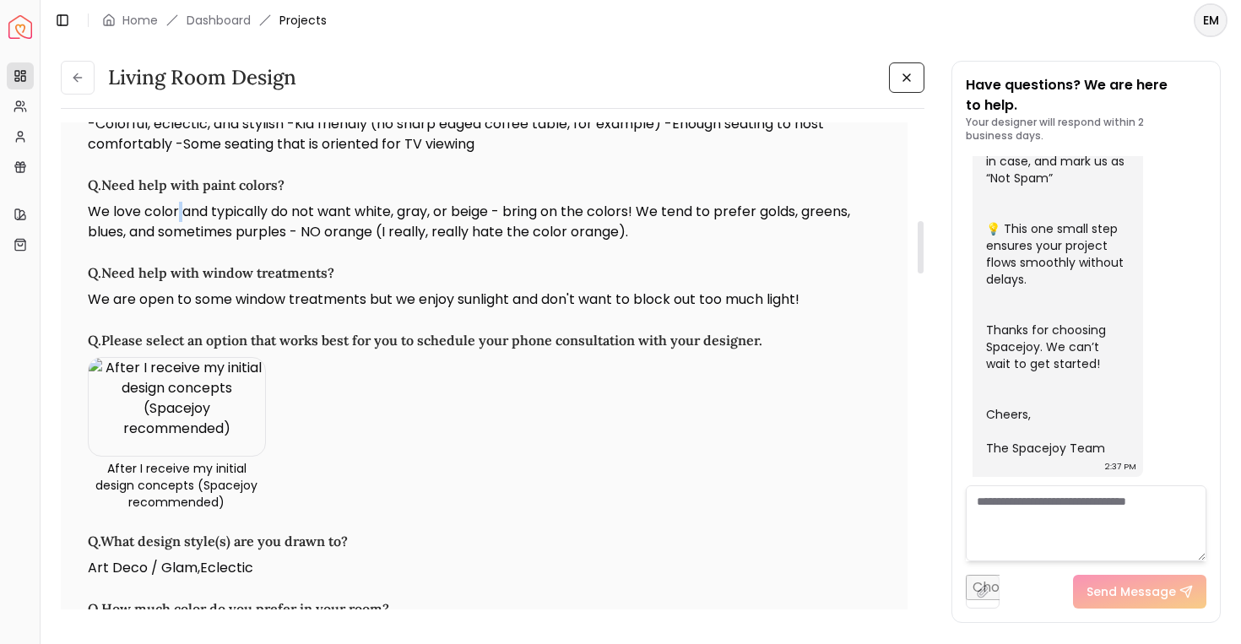
click at [177, 236] on p "We love color and typically do not want white, gray, or beige - bring on the co…" at bounding box center [484, 222] width 793 height 41
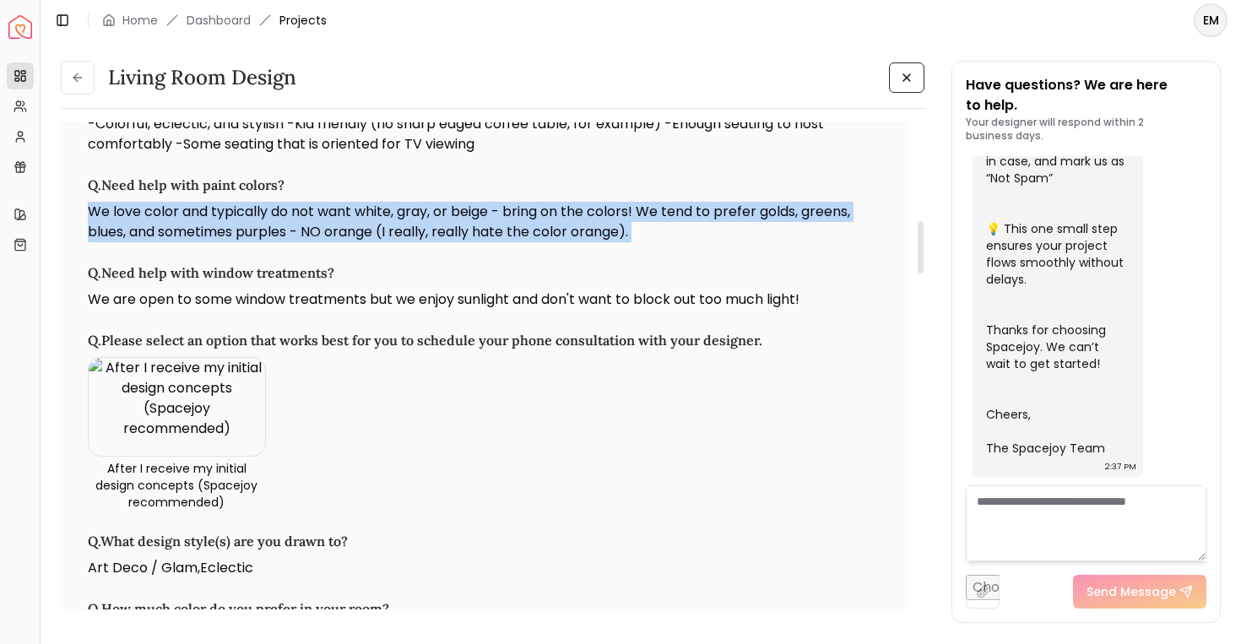
click at [177, 236] on p "We love color and typically do not want white, gray, or beige - bring on the co…" at bounding box center [484, 222] width 793 height 41
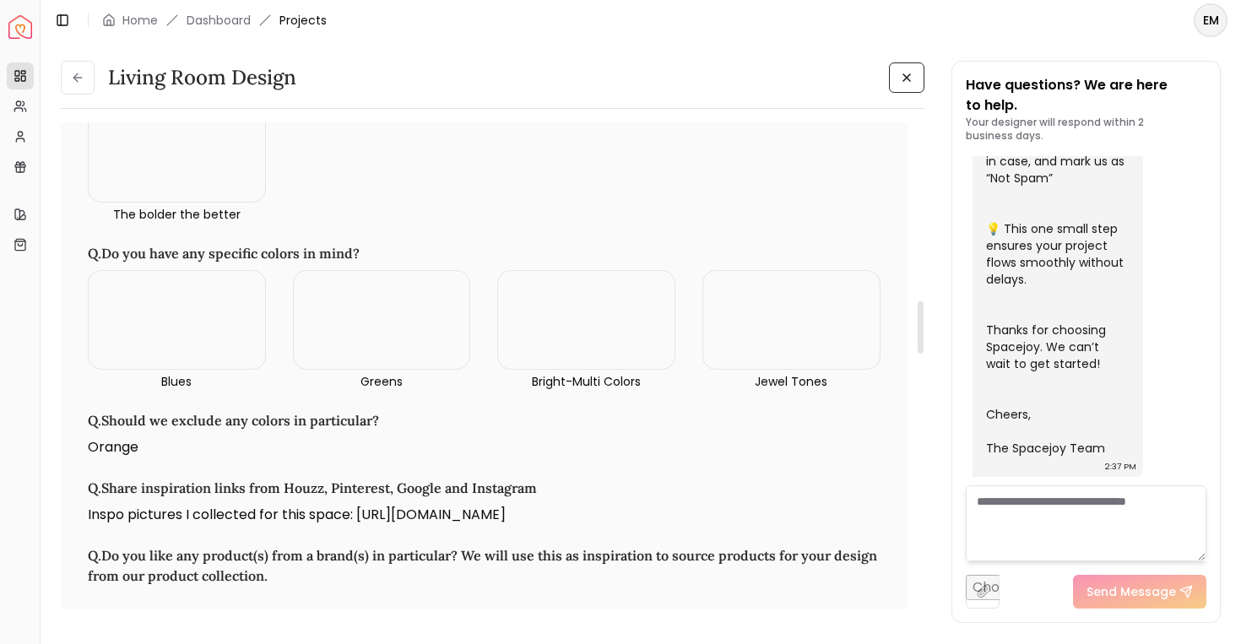
scroll to position [1703, 0]
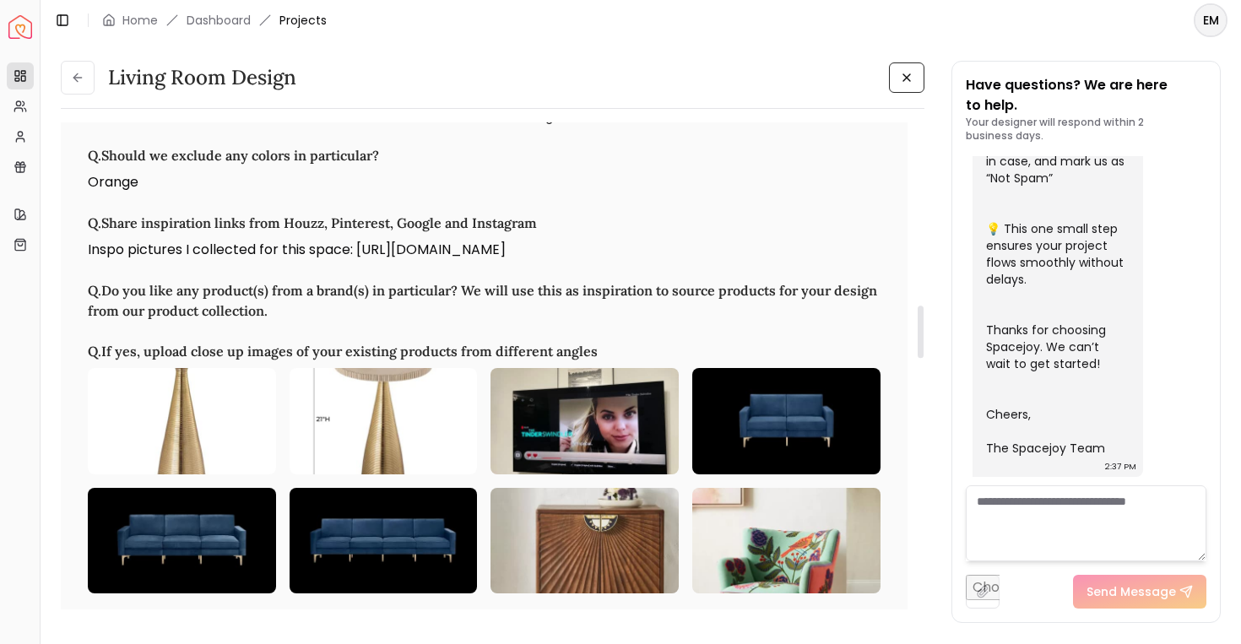
drag, startPoint x: 357, startPoint y: 285, endPoint x: 359, endPoint y: 273, distance: 11.9
click at [359, 260] on p "Inspo pictures I collected for this space: [URL][DOMAIN_NAME]" at bounding box center [484, 250] width 793 height 20
copy p "https://docs.google.com/document/d/11lf8F11T-bfIPLtA-UQlPql98981g_4u-ZPaeZY_lYo…"
click at [74, 76] on icon at bounding box center [75, 77] width 4 height 8
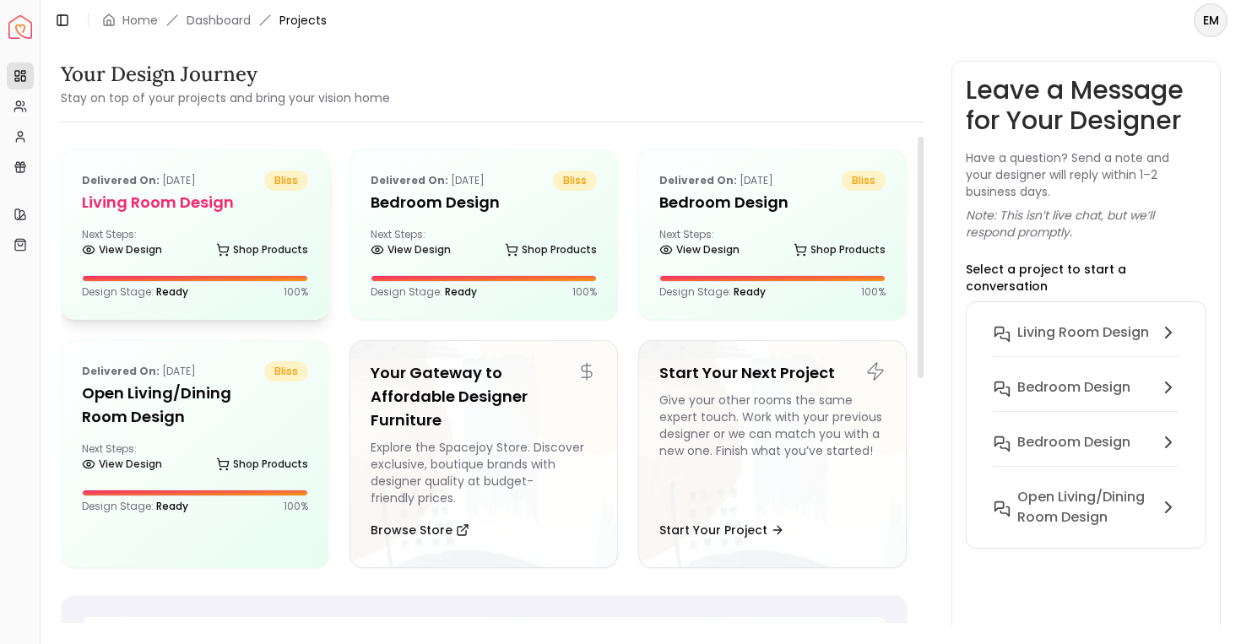
click at [255, 229] on div "Next Steps: View Design Shop Products" at bounding box center [195, 245] width 226 height 34
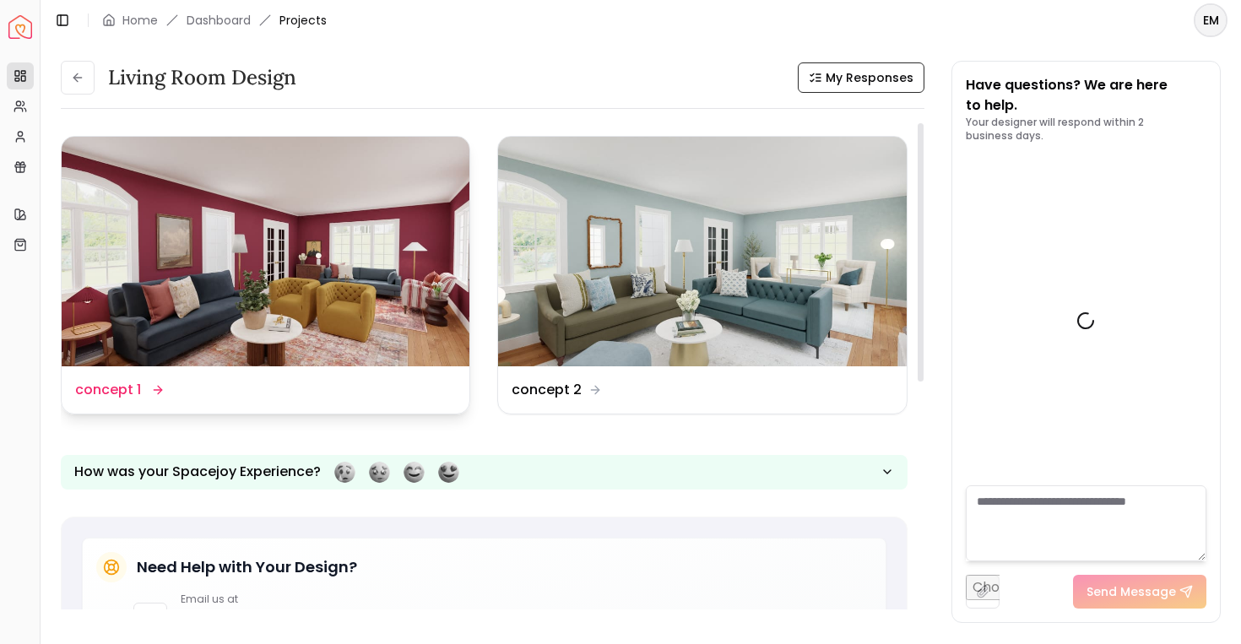
scroll to position [667, 0]
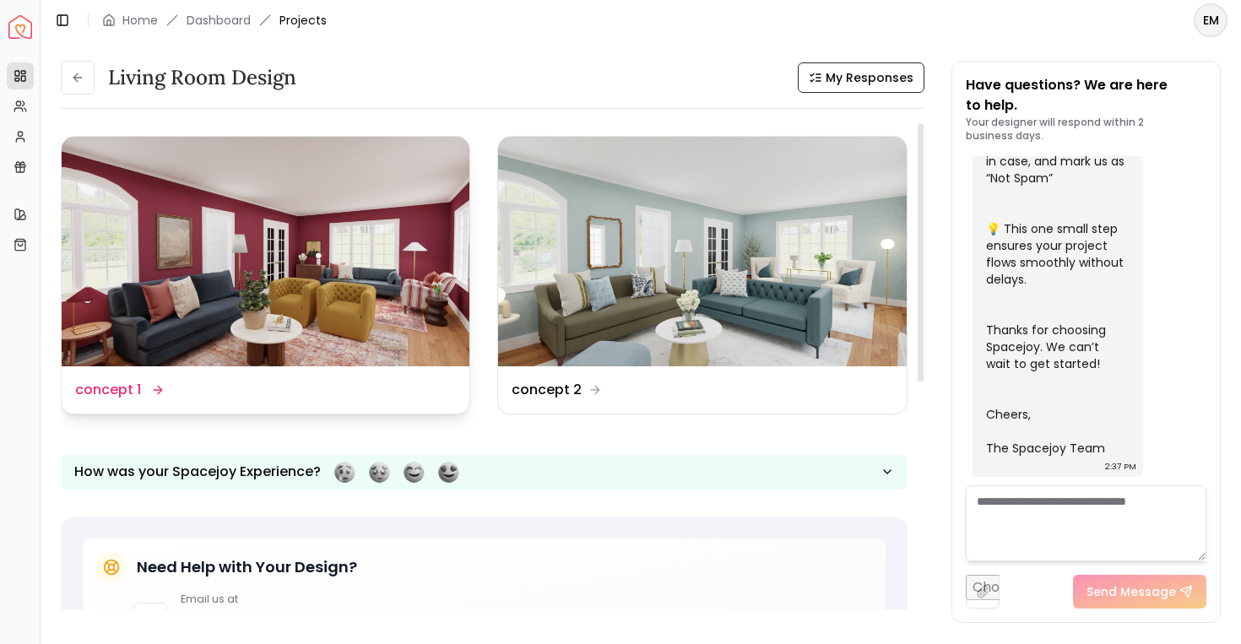
click at [377, 187] on img at bounding box center [266, 252] width 408 height 230
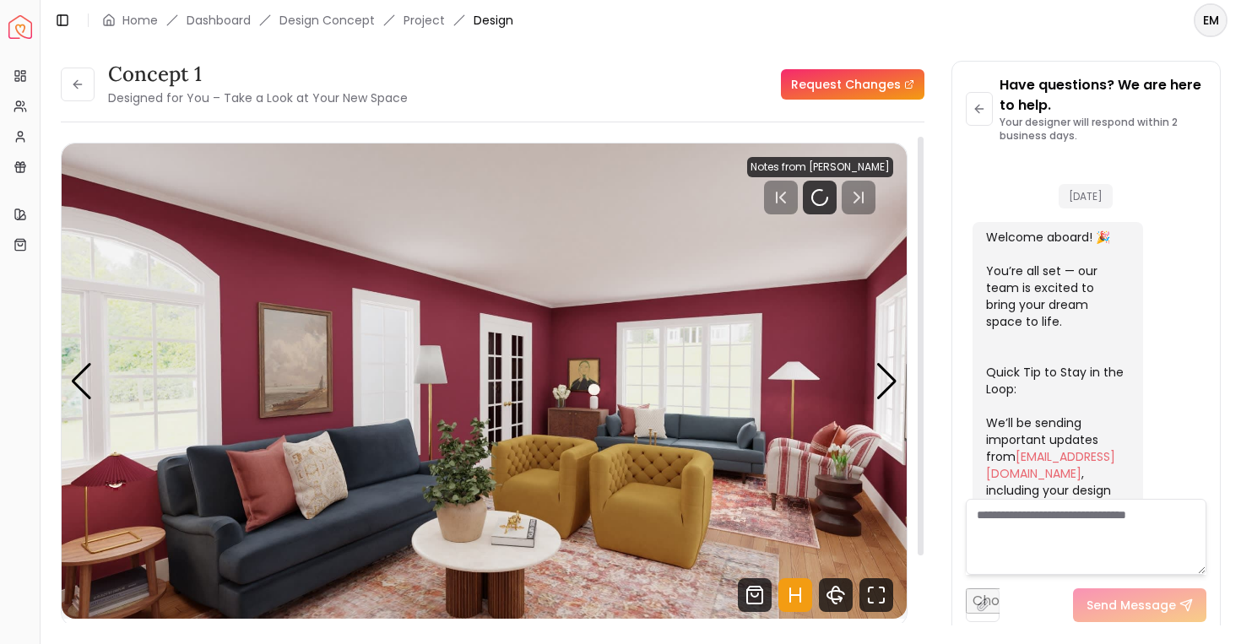
scroll to position [654, 0]
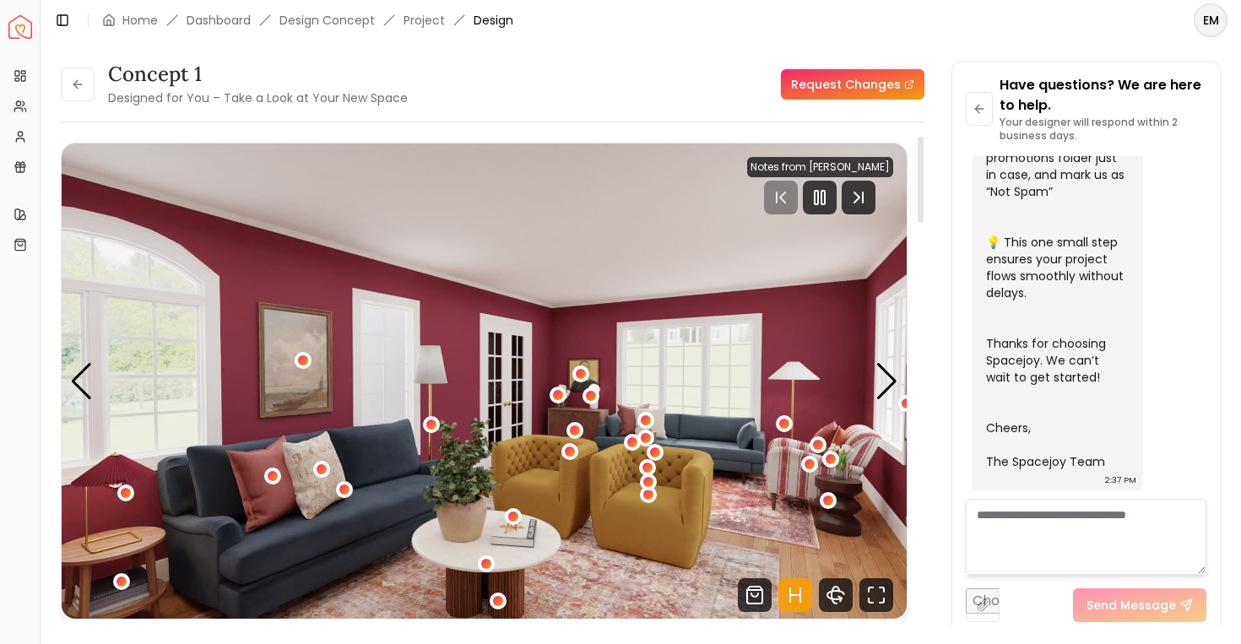
click at [794, 595] on icon "Hotspots Toggle" at bounding box center [795, 595] width 10 height 0
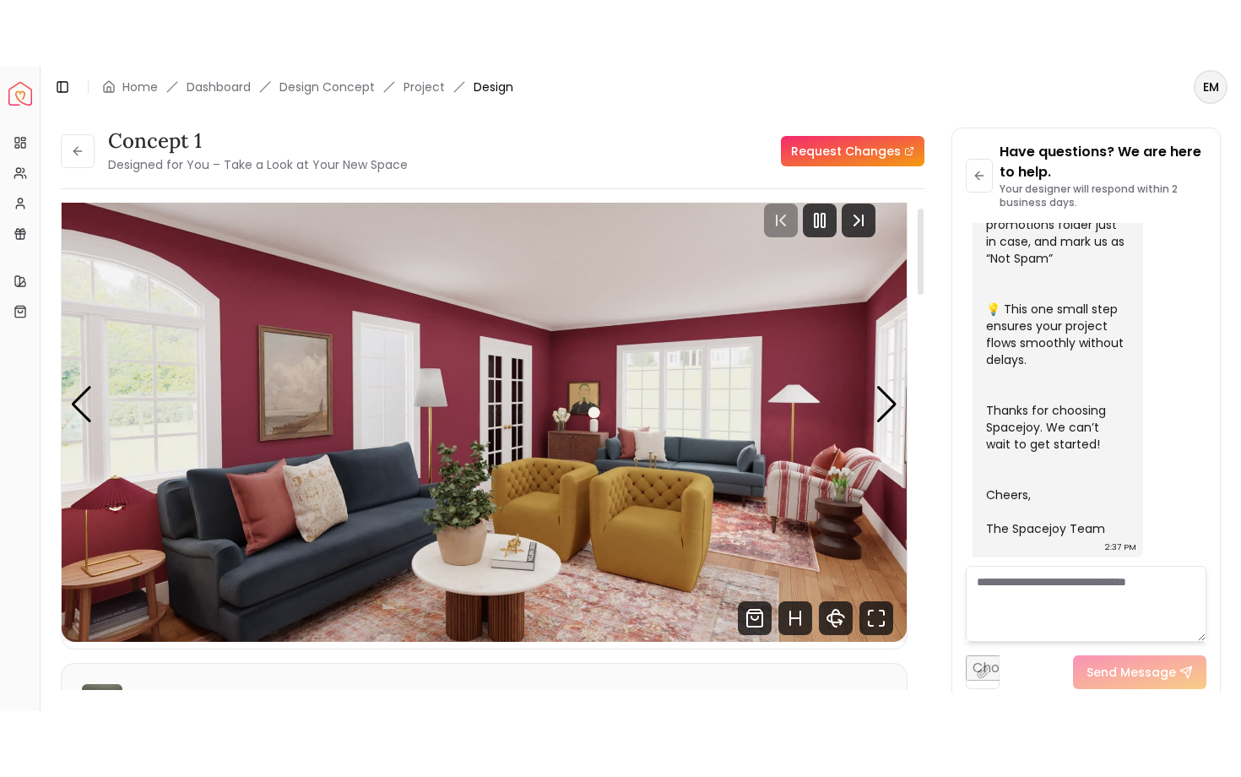
scroll to position [52, 0]
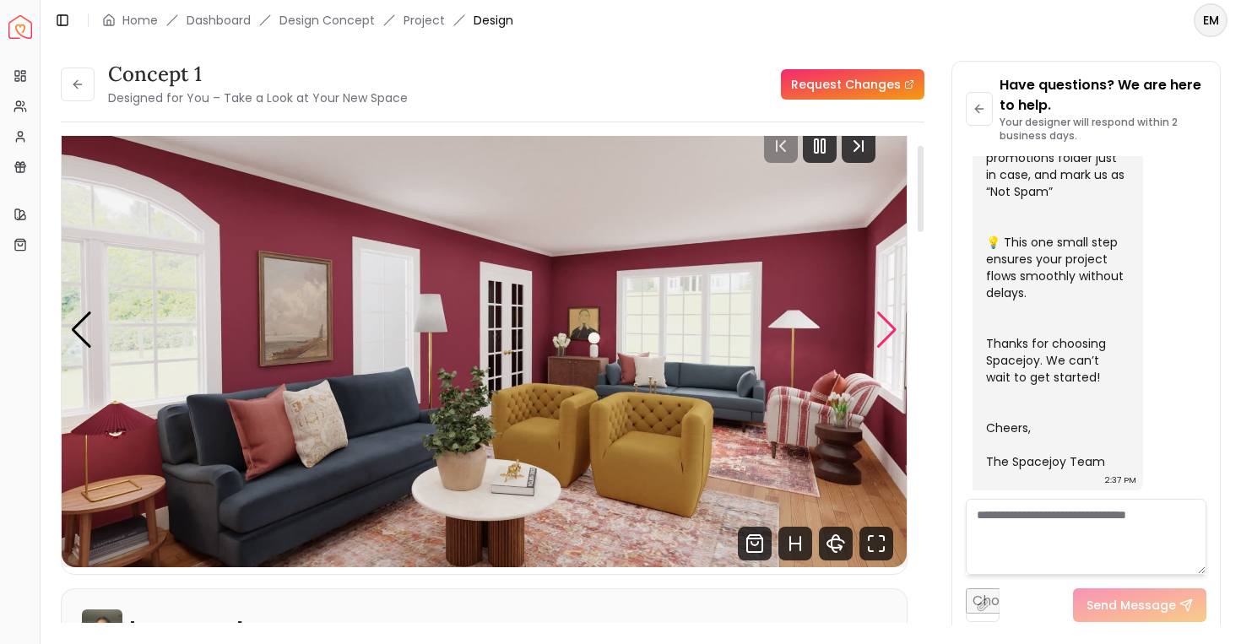
click at [884, 338] on div "Next slide" at bounding box center [887, 330] width 23 height 37
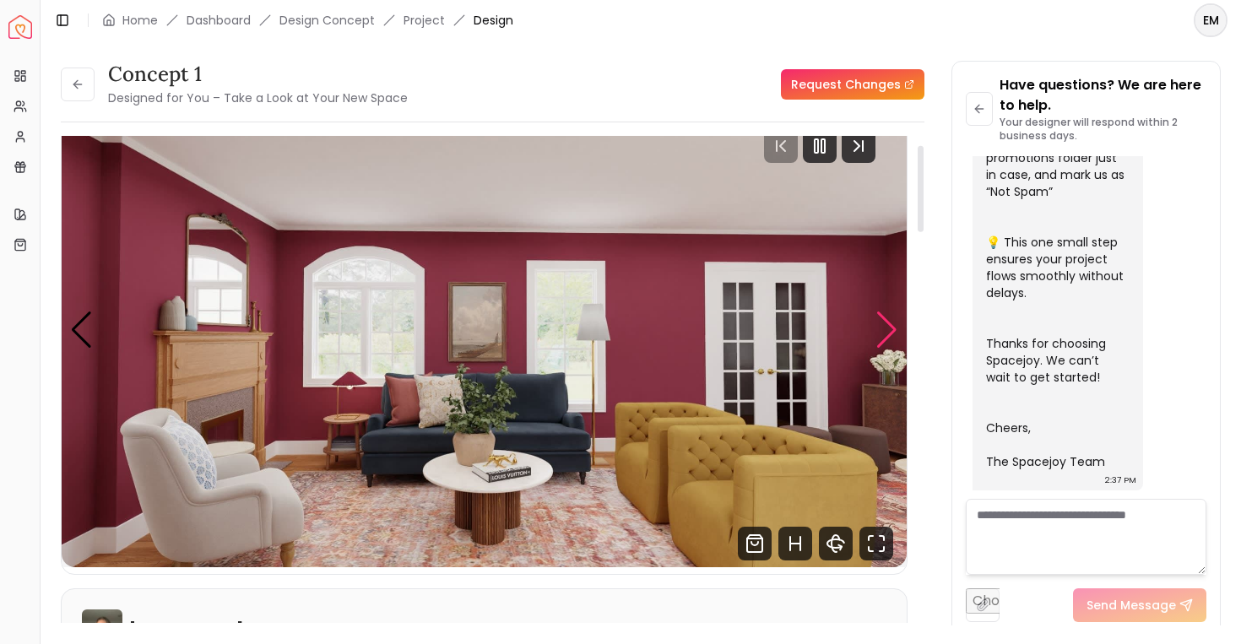
click at [884, 338] on div "Next slide" at bounding box center [887, 330] width 23 height 37
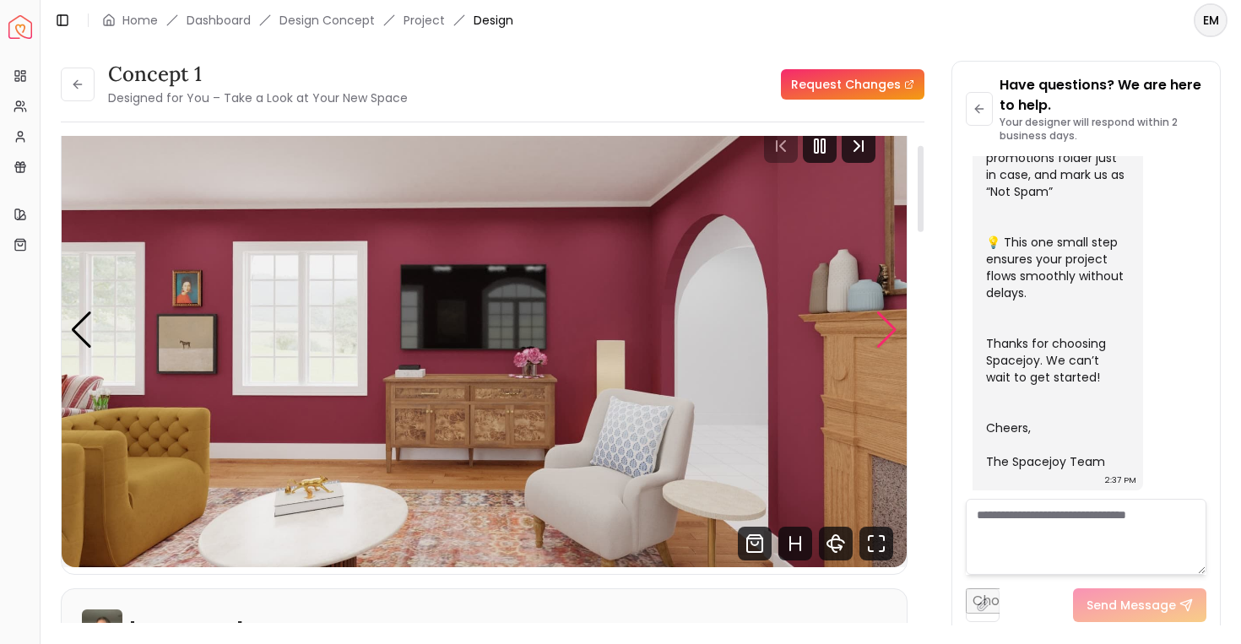
click at [883, 336] on div "Next slide" at bounding box center [887, 330] width 23 height 37
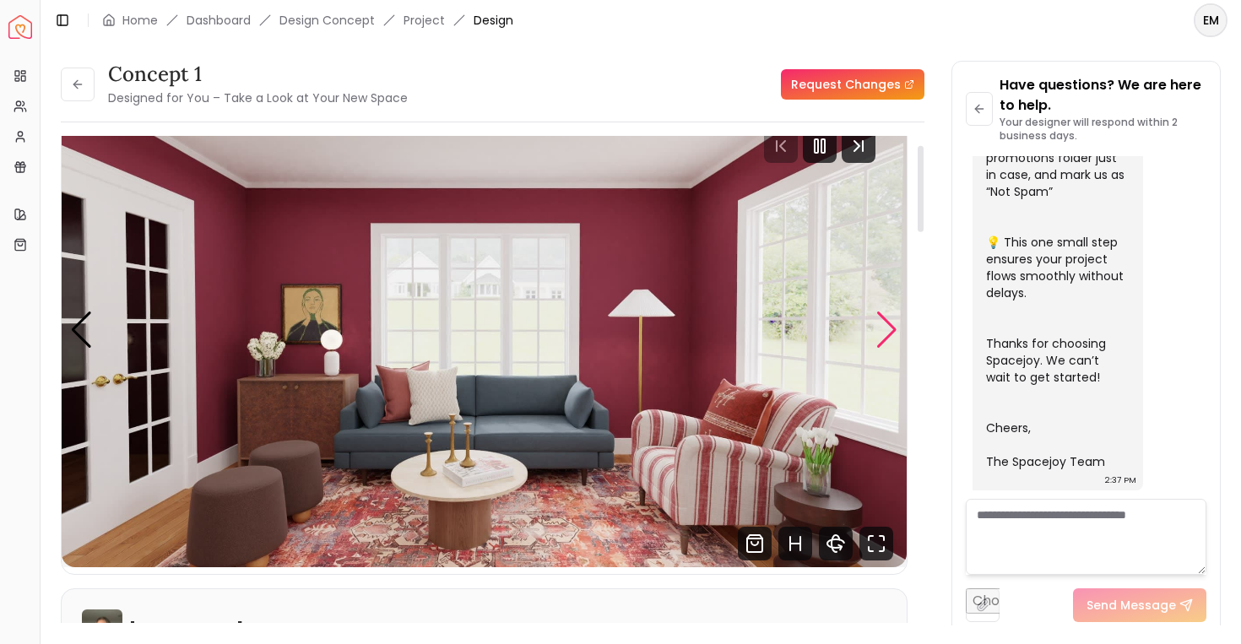
click at [883, 336] on div "Next slide" at bounding box center [887, 330] width 23 height 37
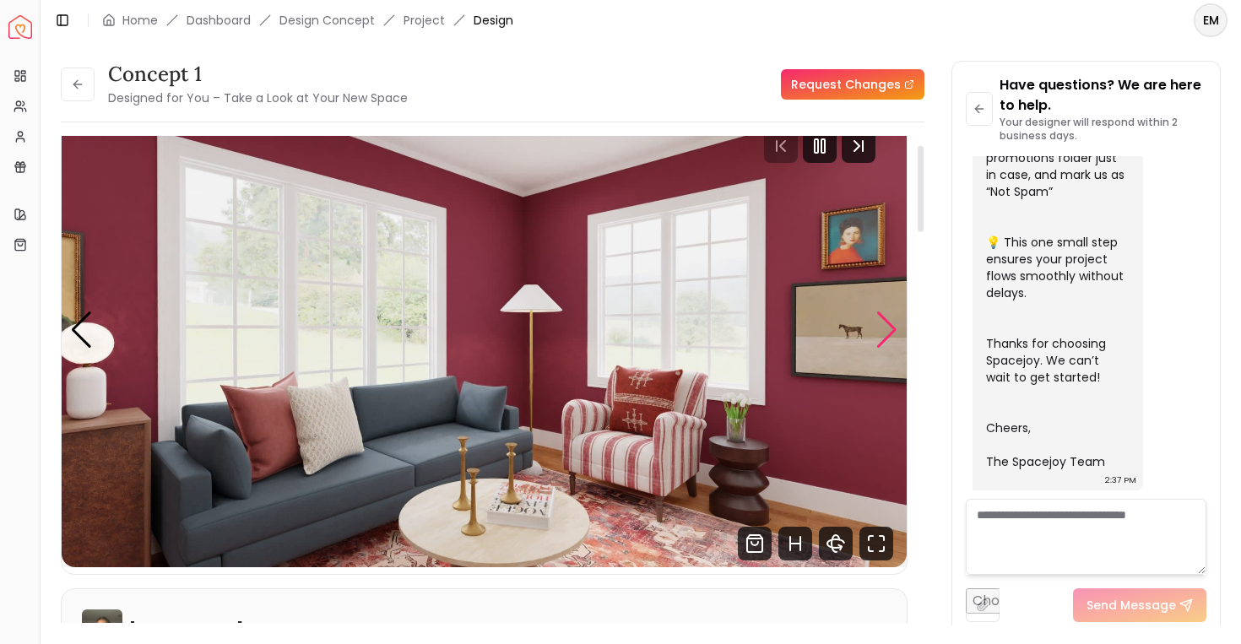
click at [883, 336] on div "Next slide" at bounding box center [887, 330] width 23 height 37
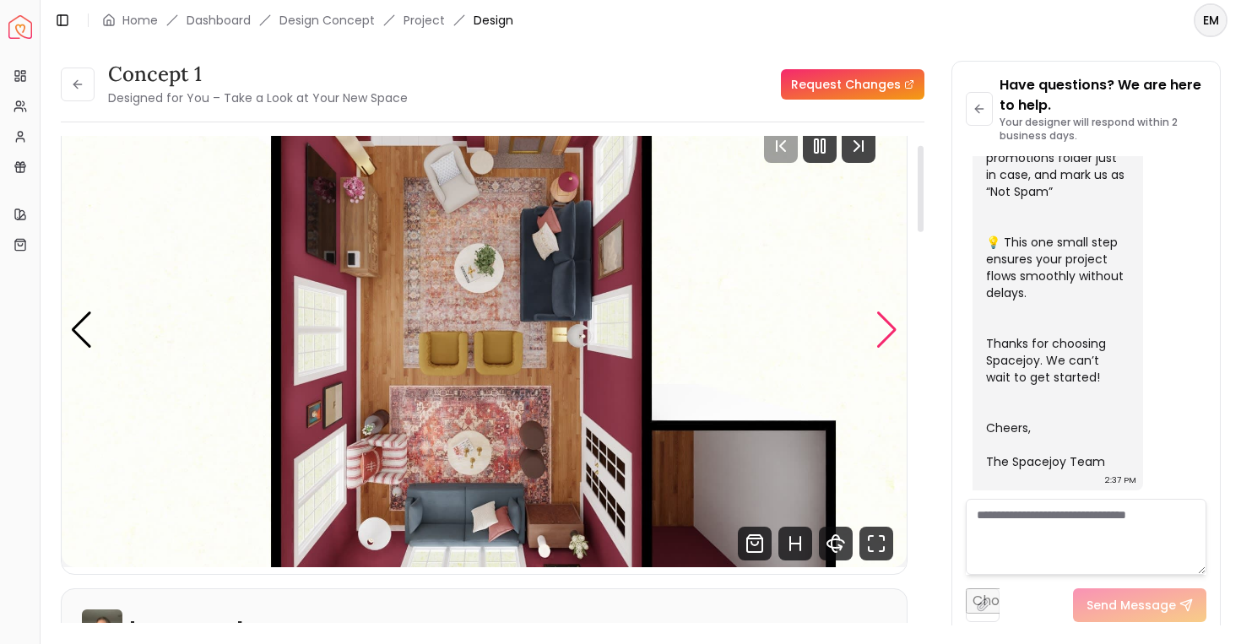
click at [883, 336] on div "Next slide" at bounding box center [887, 330] width 23 height 37
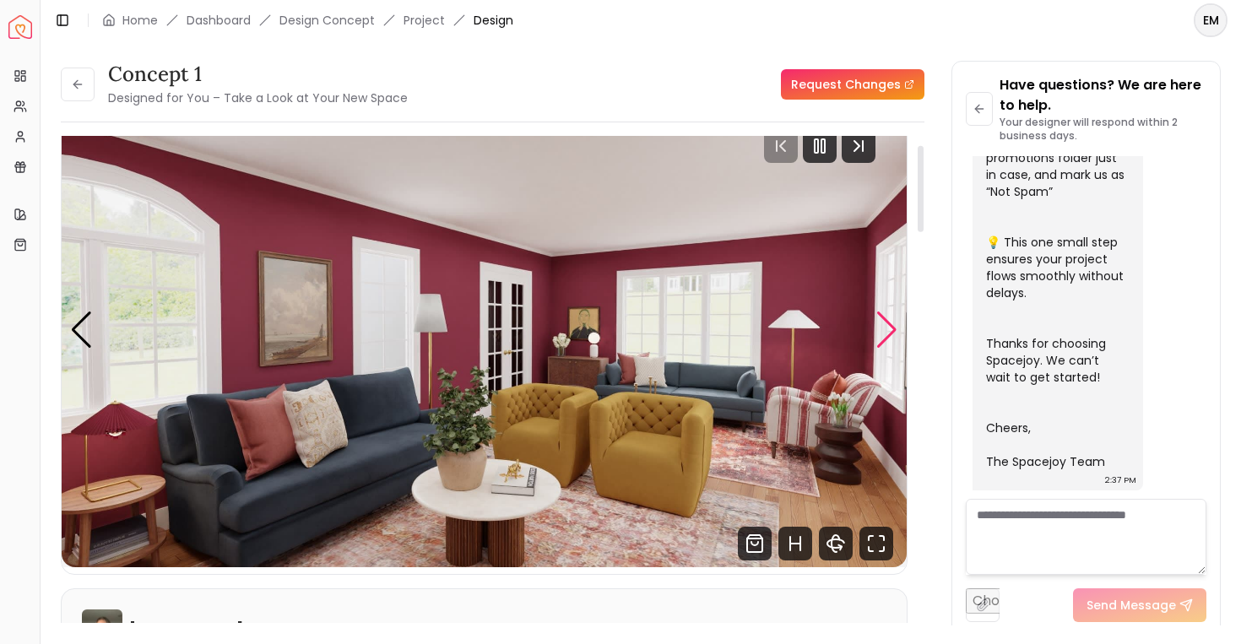
click at [883, 337] on div "Next slide" at bounding box center [887, 330] width 23 height 37
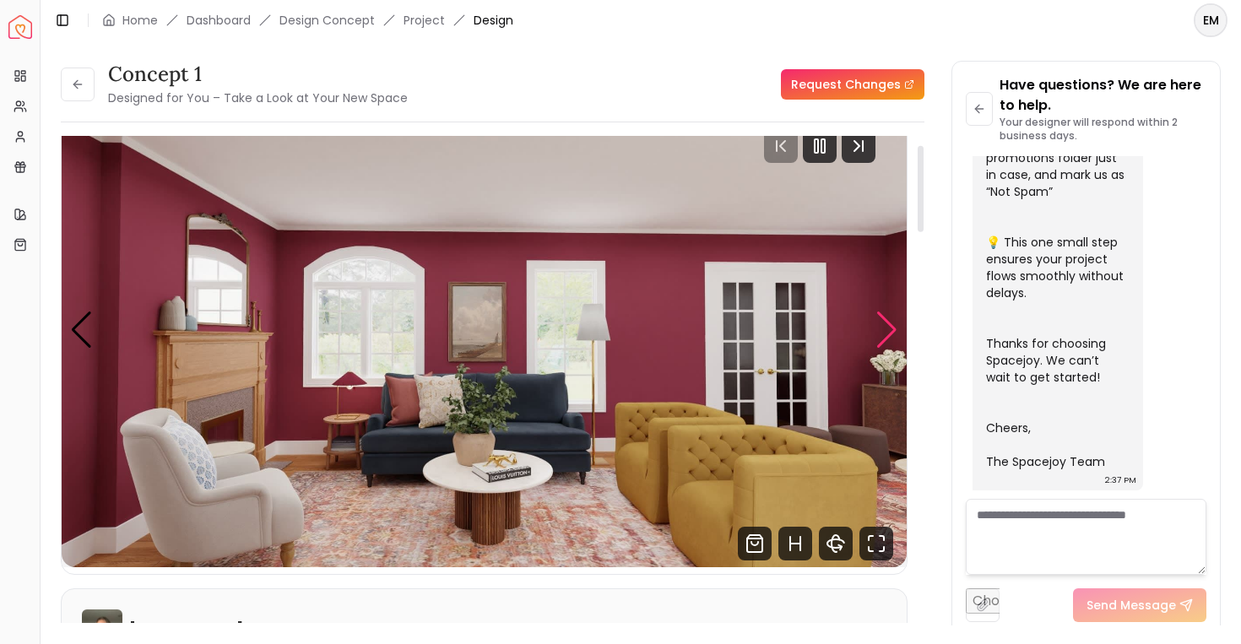
click at [883, 337] on div "Next slide" at bounding box center [887, 330] width 23 height 37
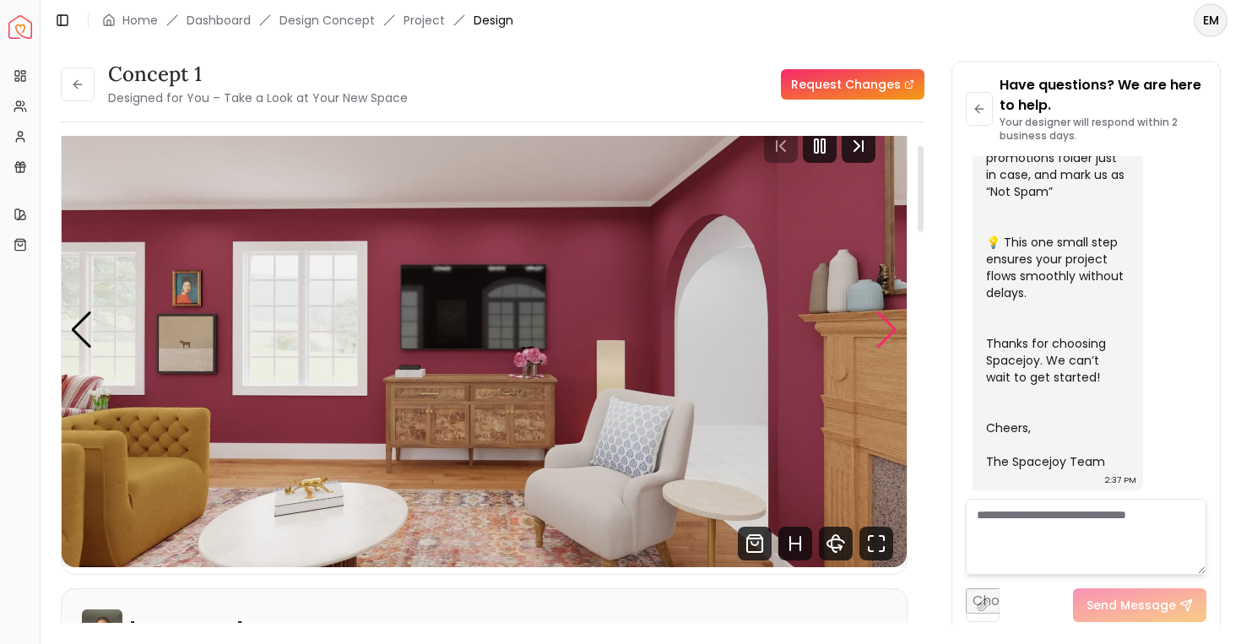
click at [883, 337] on div "Next slide" at bounding box center [887, 330] width 23 height 37
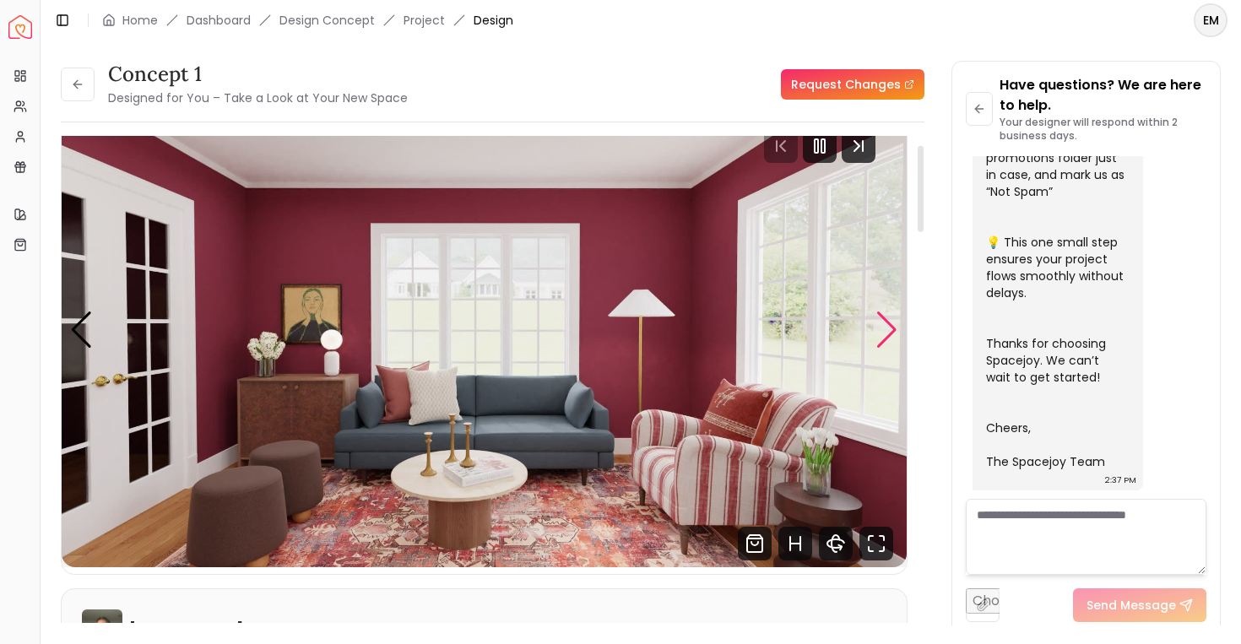
click at [883, 337] on div "Next slide" at bounding box center [887, 330] width 23 height 37
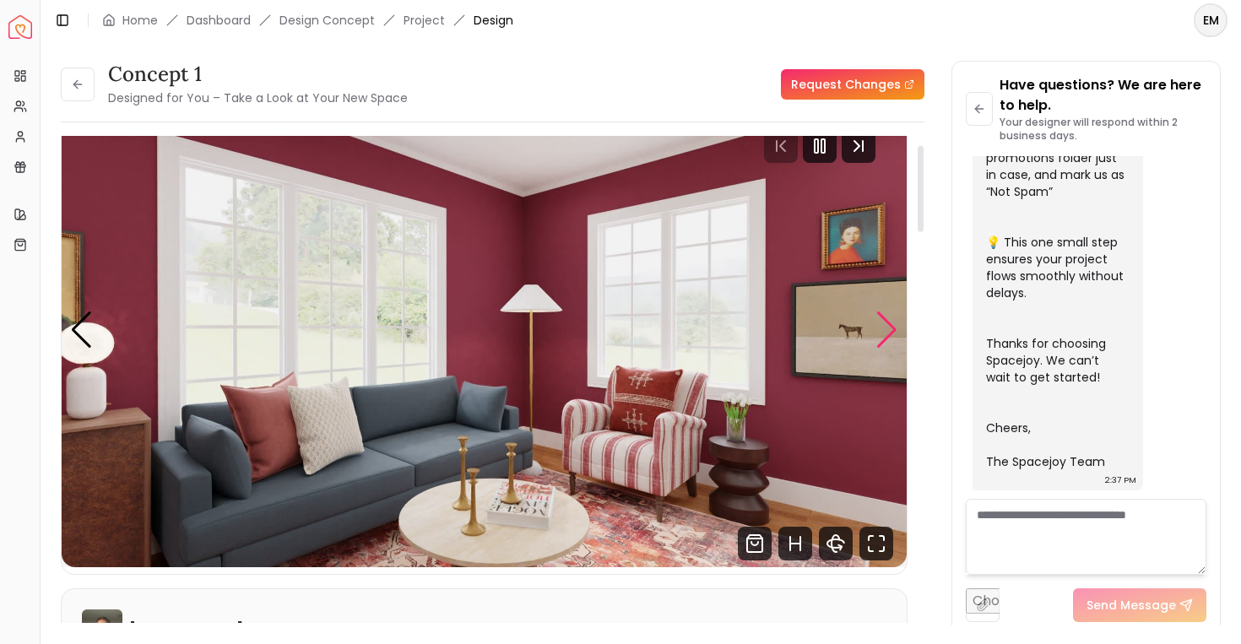
click at [883, 337] on div "Next slide" at bounding box center [887, 330] width 23 height 37
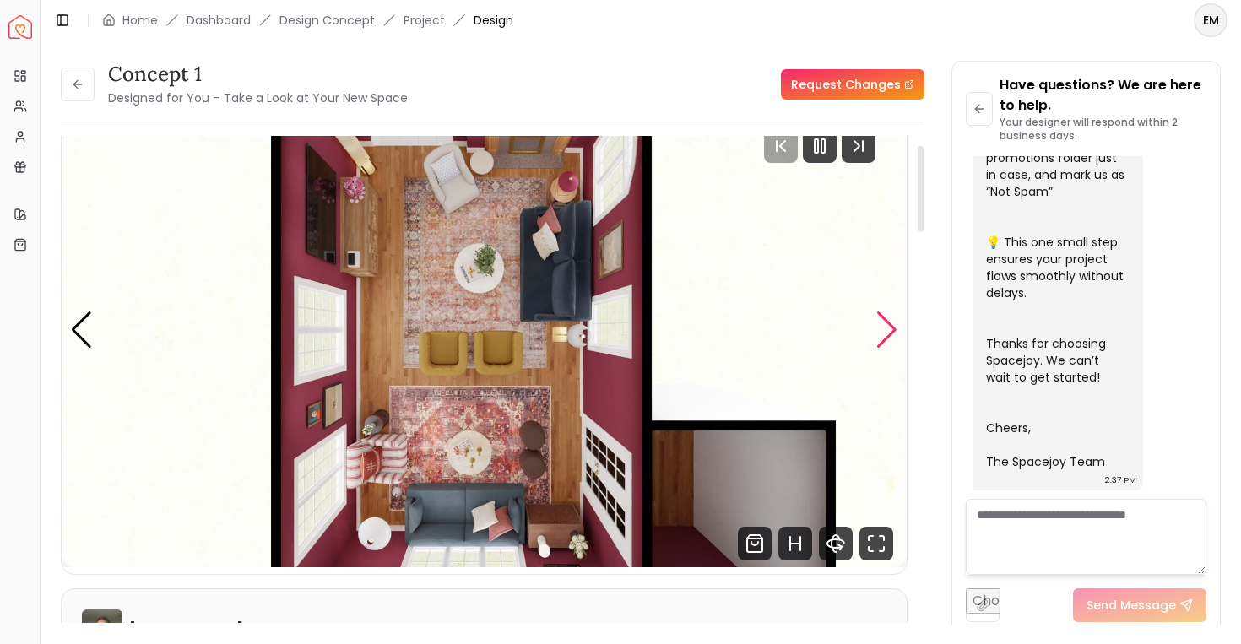
click at [883, 337] on div "Next slide" at bounding box center [887, 330] width 23 height 37
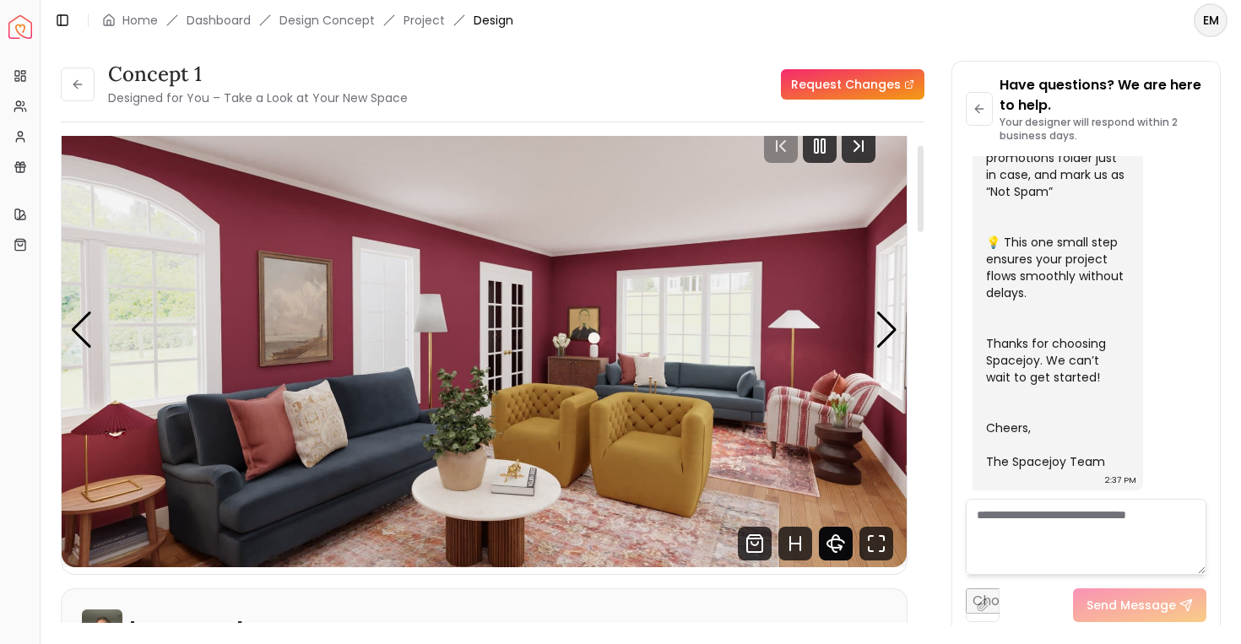
click at [836, 546] on icon "360 View" at bounding box center [836, 544] width 34 height 34
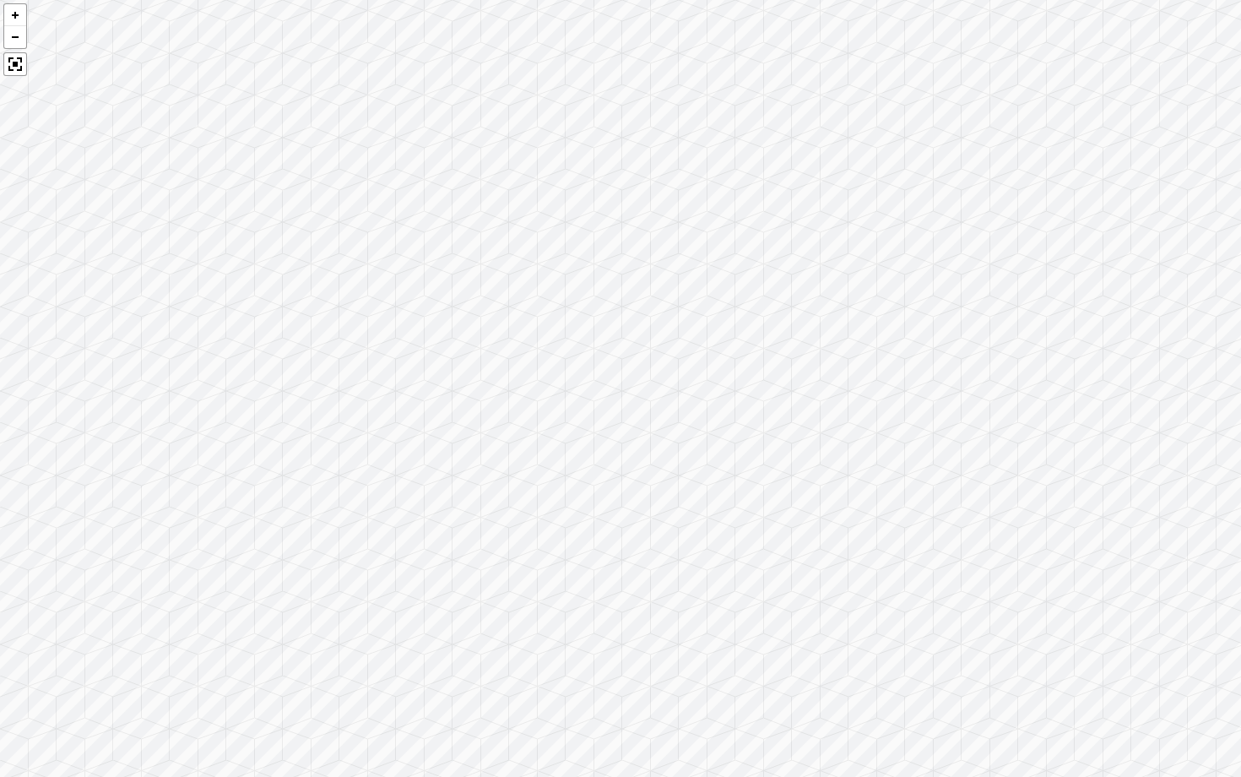
drag, startPoint x: 1133, startPoint y: 470, endPoint x: 860, endPoint y: 414, distance: 278.5
click at [860, 415] on div at bounding box center [620, 388] width 1241 height 777
drag, startPoint x: 979, startPoint y: 395, endPoint x: 621, endPoint y: 301, distance: 370.3
click at [621, 301] on div at bounding box center [620, 388] width 1241 height 777
drag, startPoint x: 773, startPoint y: 293, endPoint x: 383, endPoint y: 366, distance: 396.0
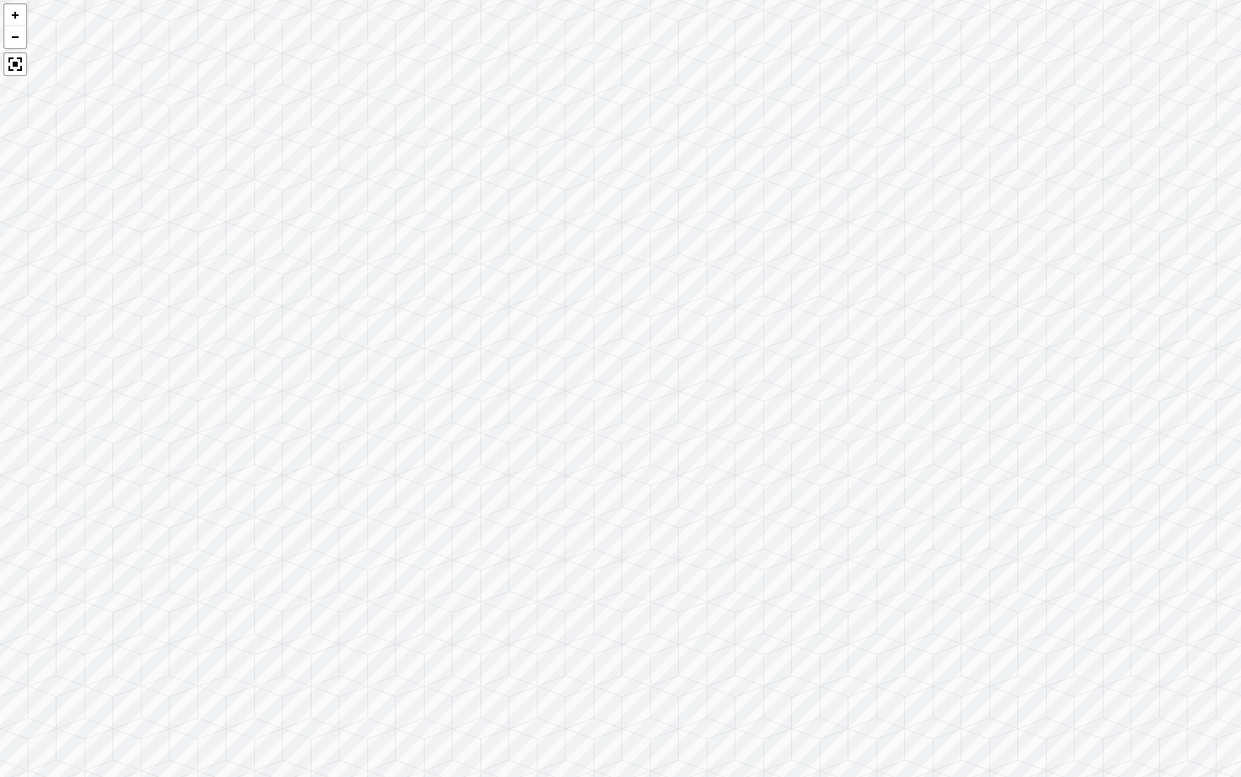
click at [383, 368] on div at bounding box center [620, 388] width 1241 height 777
drag, startPoint x: 622, startPoint y: 346, endPoint x: 285, endPoint y: 328, distance: 338.2
click at [285, 328] on div at bounding box center [620, 388] width 1241 height 777
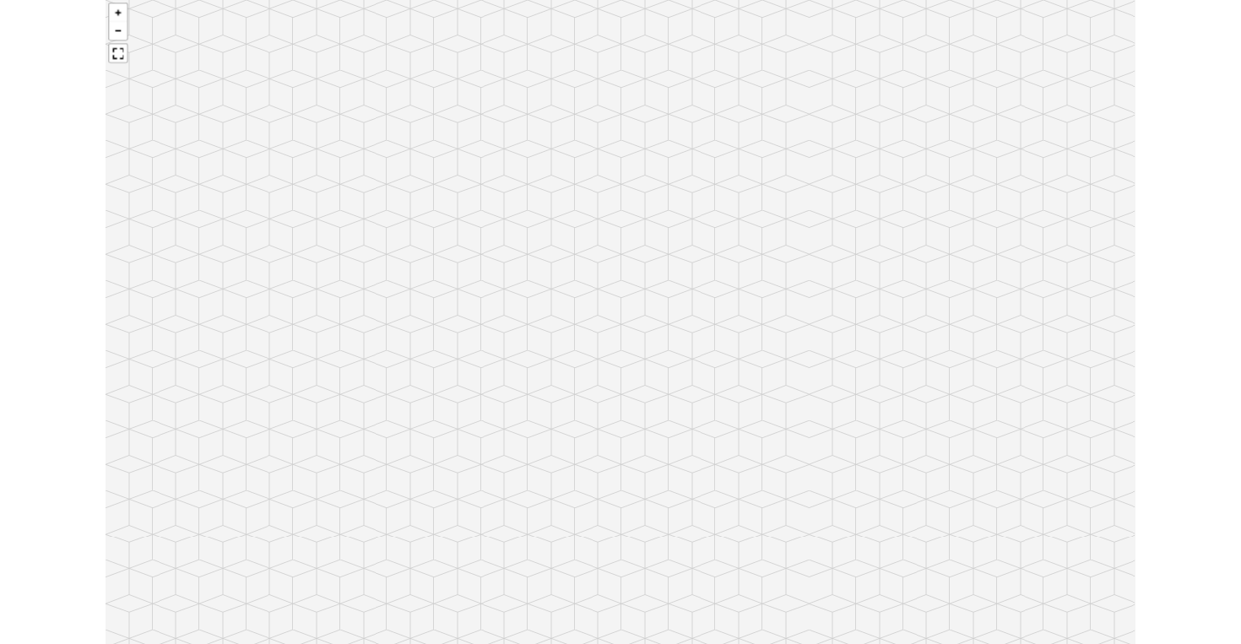
scroll to position [654, 0]
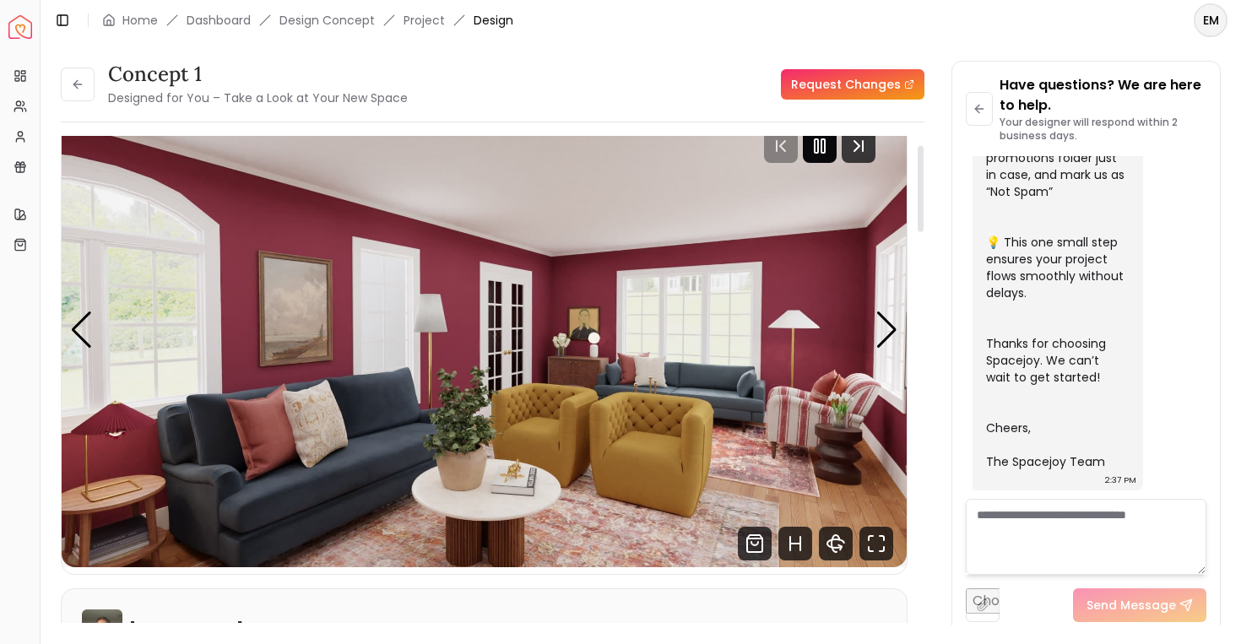
click at [837, 148] on div at bounding box center [820, 146] width 34 height 34
click at [73, 99] on button at bounding box center [78, 85] width 34 height 34
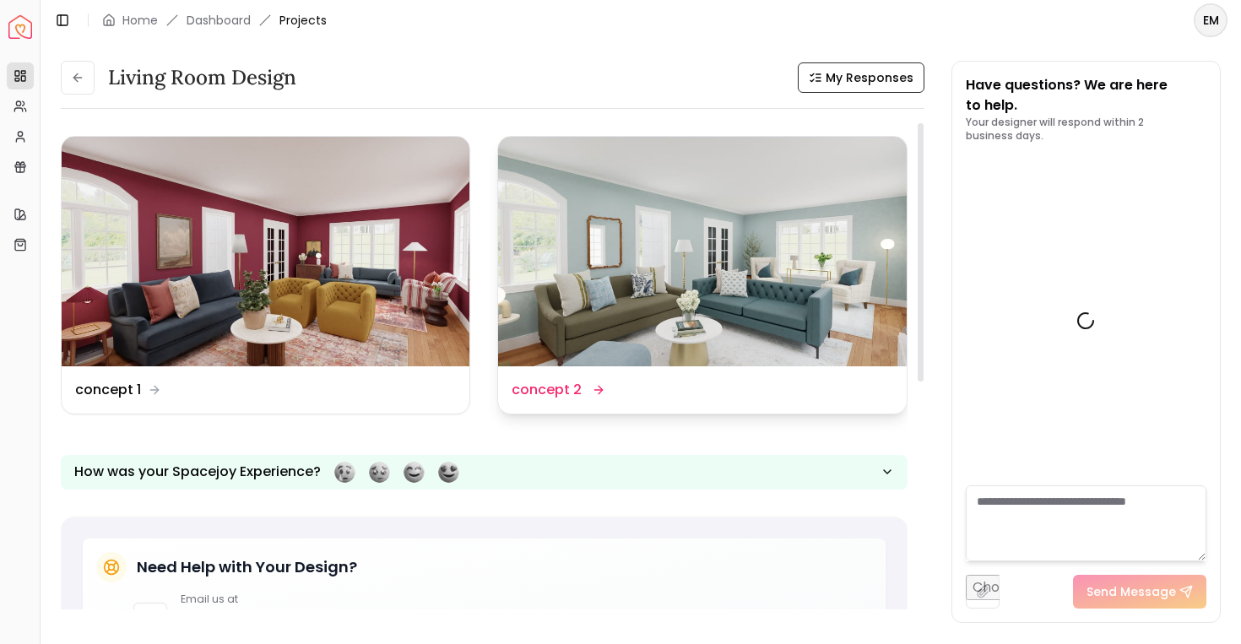
click at [630, 276] on img at bounding box center [702, 252] width 408 height 230
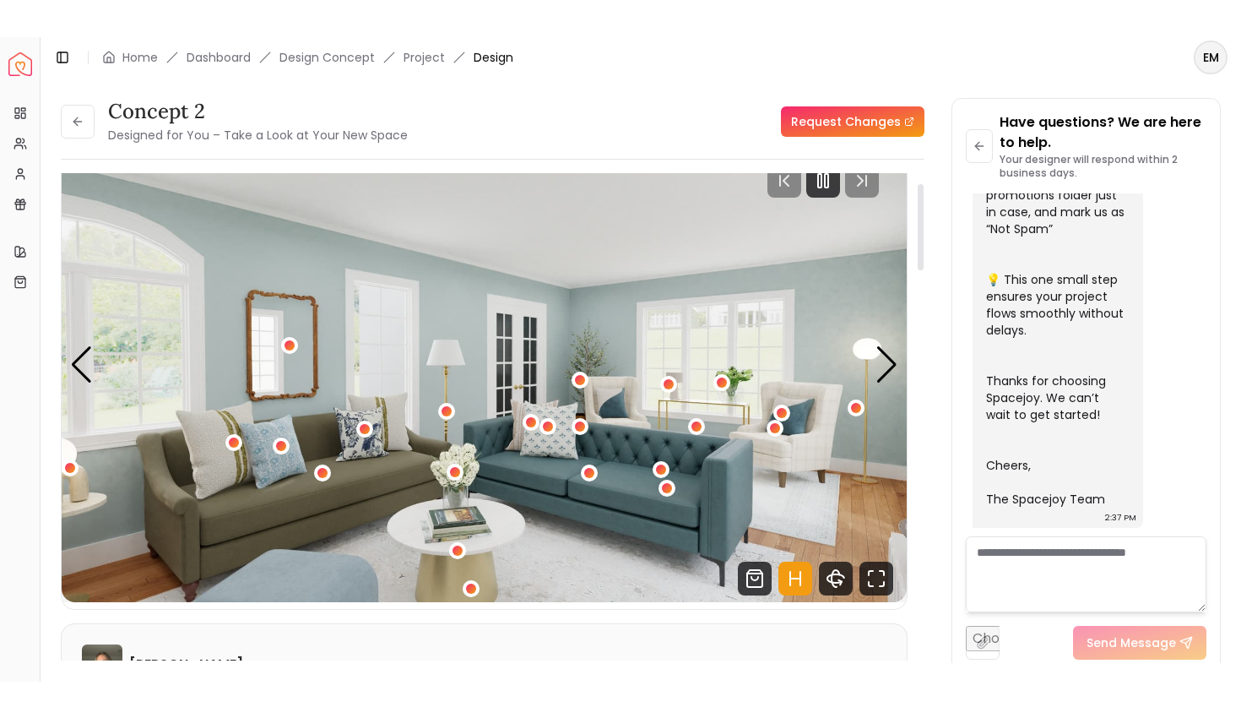
scroll to position [57, 0]
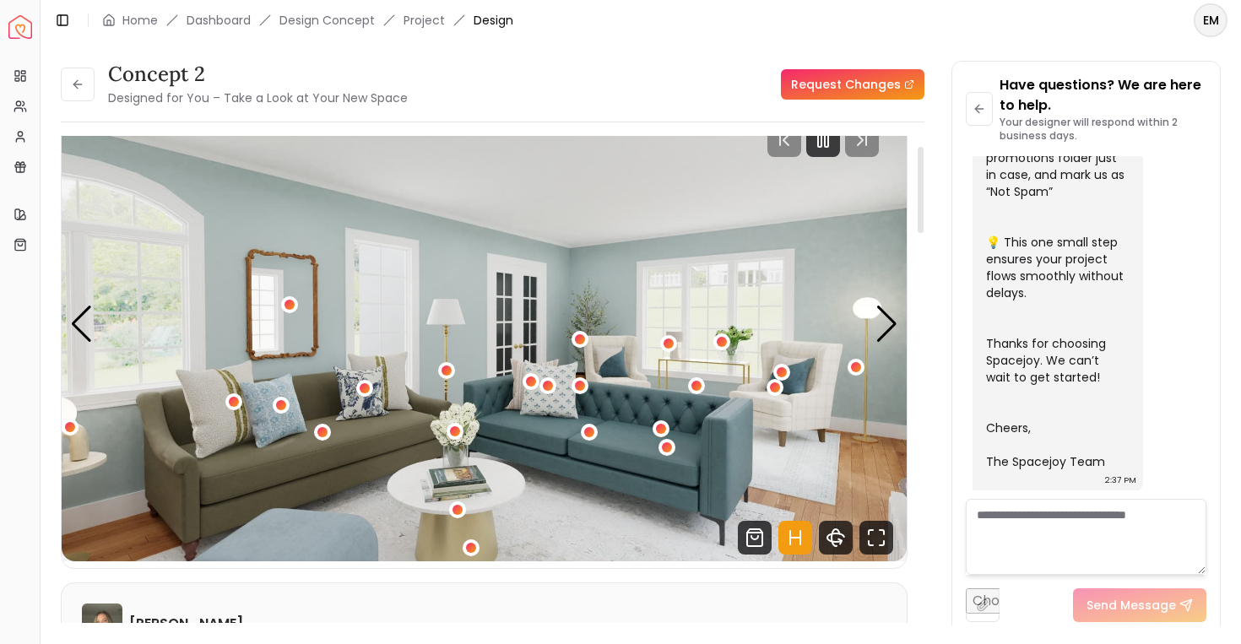
click at [790, 540] on icon "Hotspots Toggle" at bounding box center [790, 538] width 0 height 14
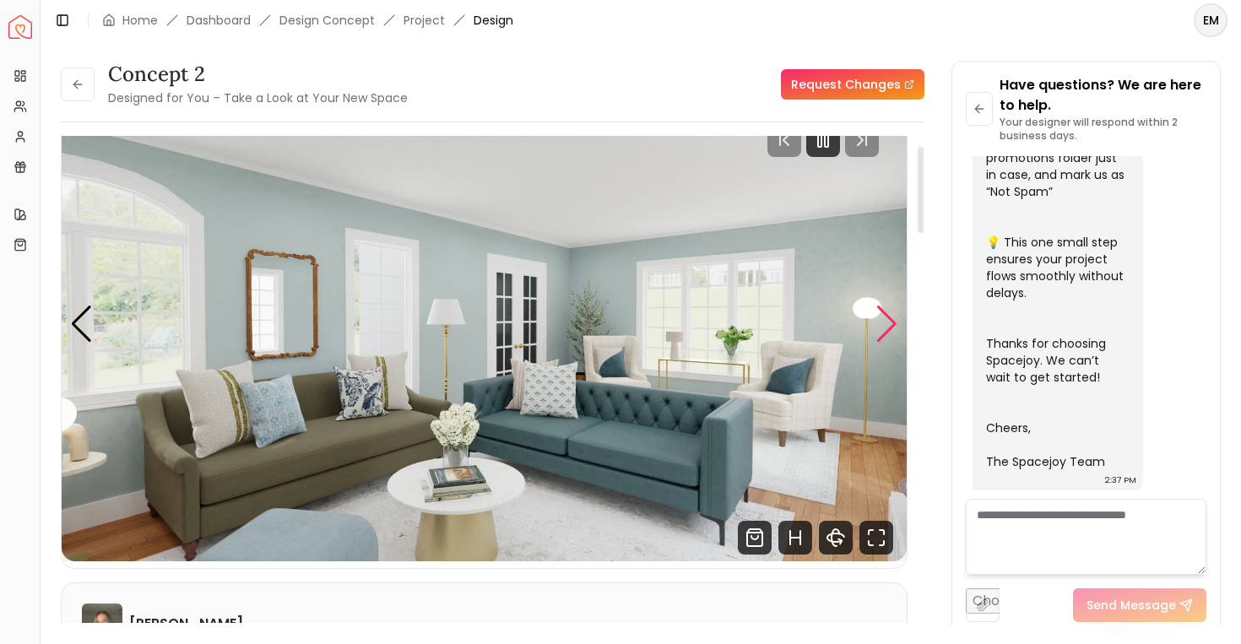
click at [880, 329] on div "Next slide" at bounding box center [887, 324] width 23 height 37
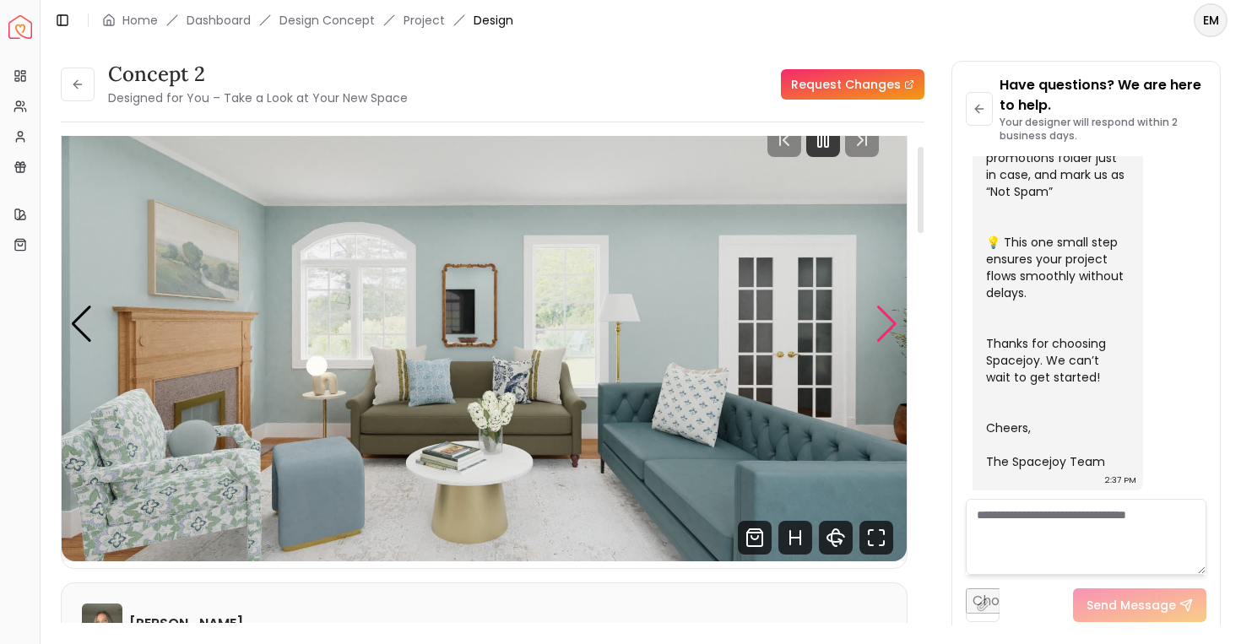
click at [880, 329] on div "Next slide" at bounding box center [887, 324] width 23 height 37
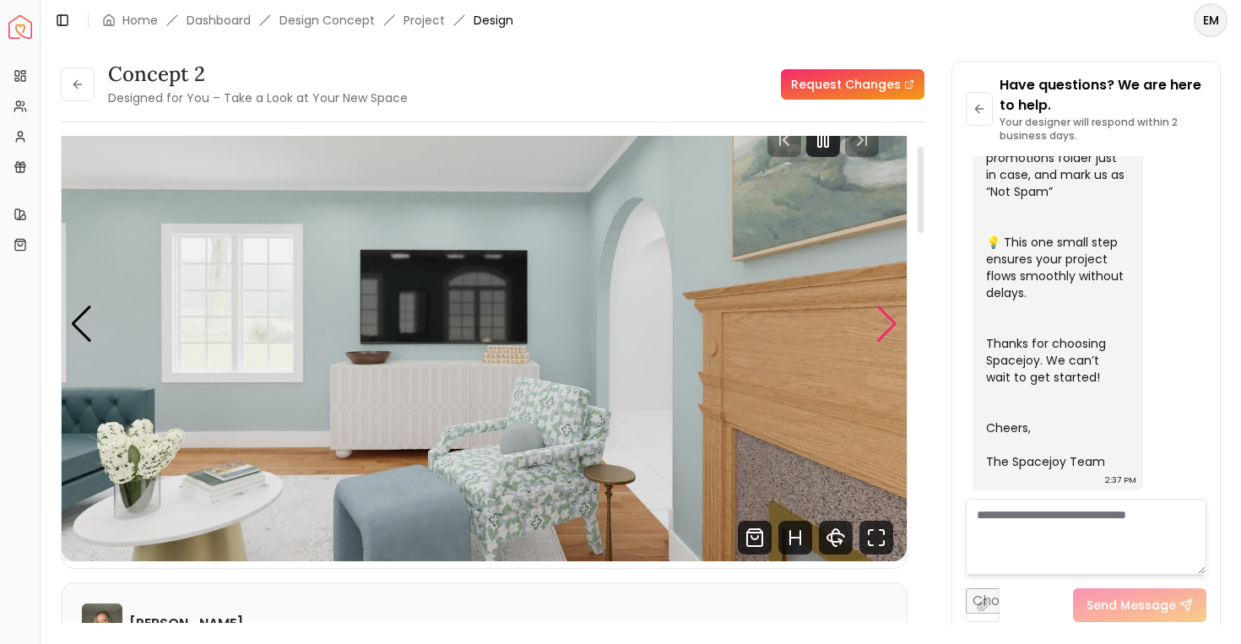
click at [880, 331] on div "Next slide" at bounding box center [887, 324] width 23 height 37
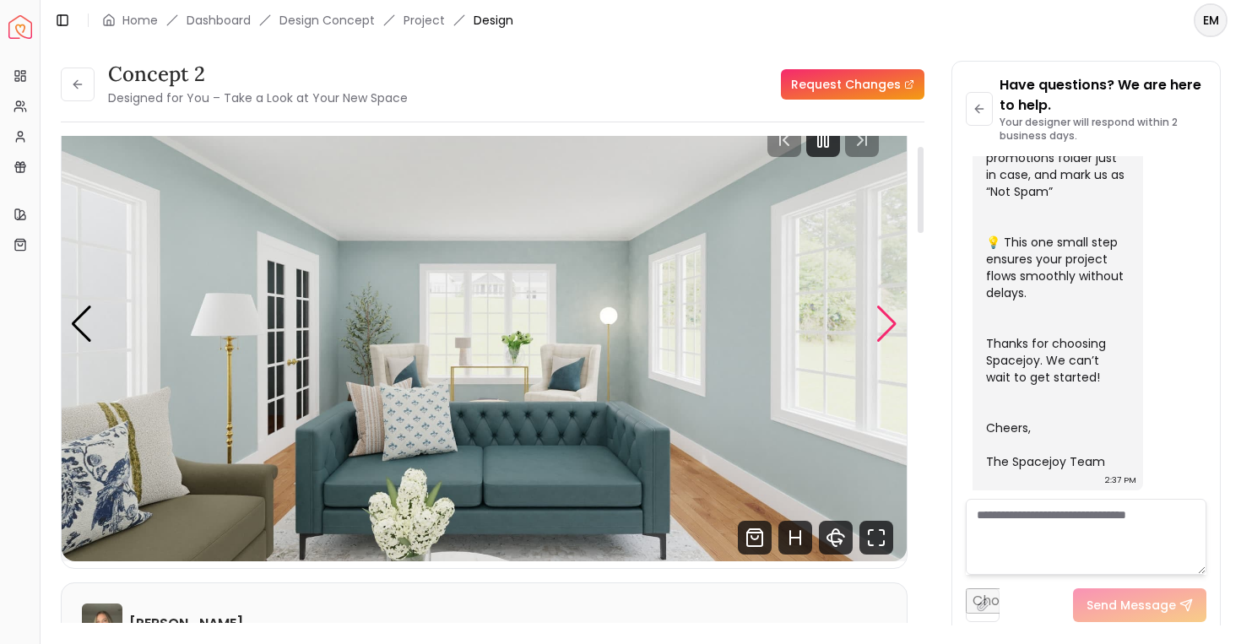
click at [880, 331] on div "Next slide" at bounding box center [887, 324] width 23 height 37
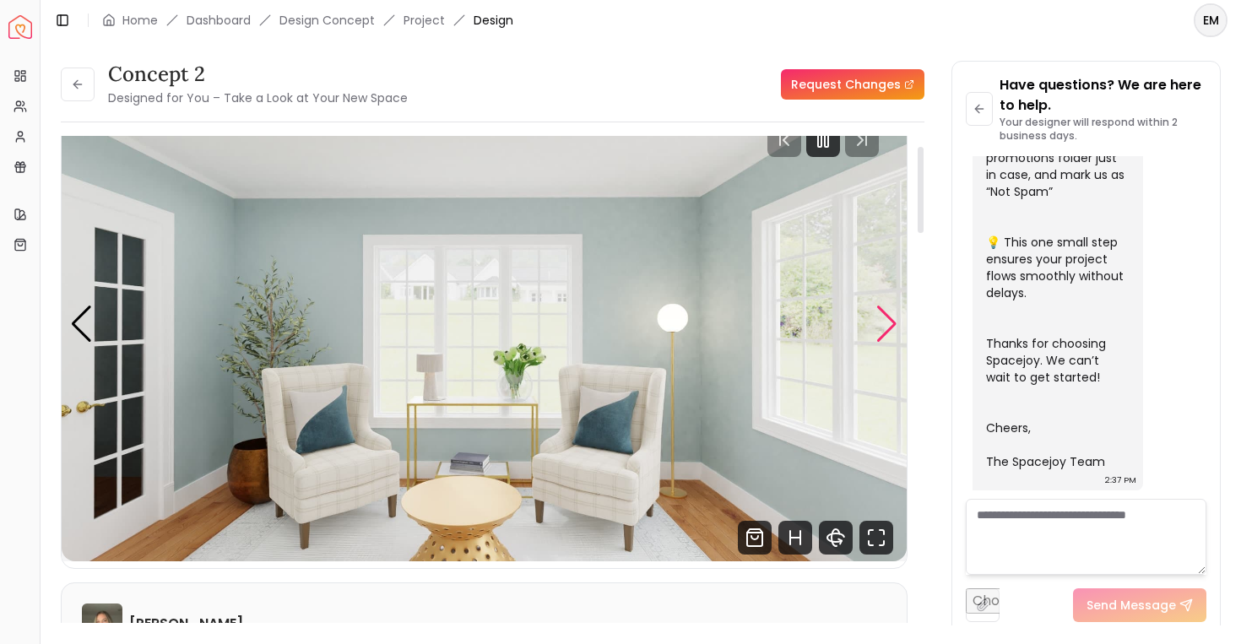
click at [880, 331] on div "Next slide" at bounding box center [887, 324] width 23 height 37
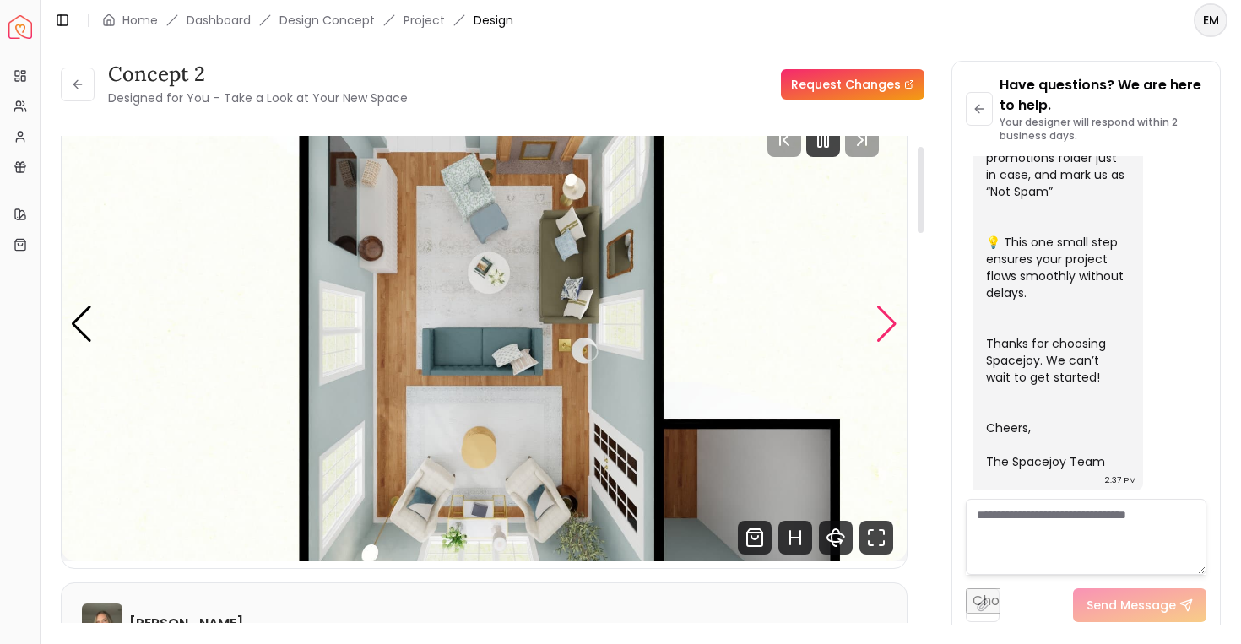
click at [880, 331] on div "Next slide" at bounding box center [887, 324] width 23 height 37
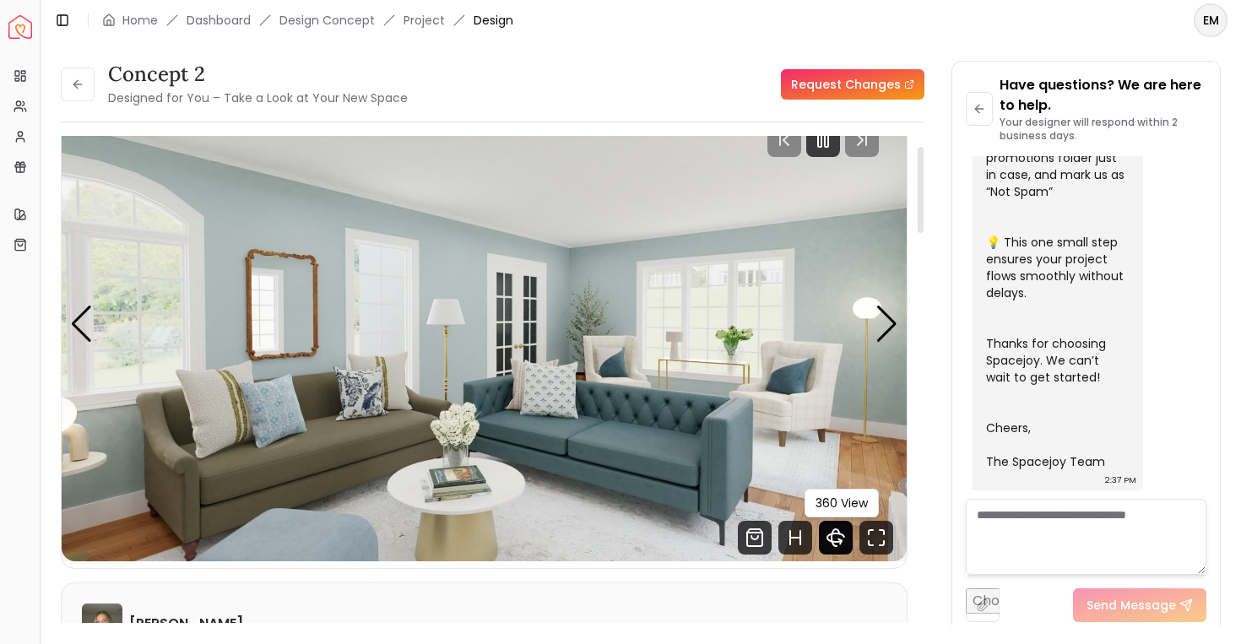
click at [837, 541] on icon "360 View" at bounding box center [836, 538] width 17 height 8
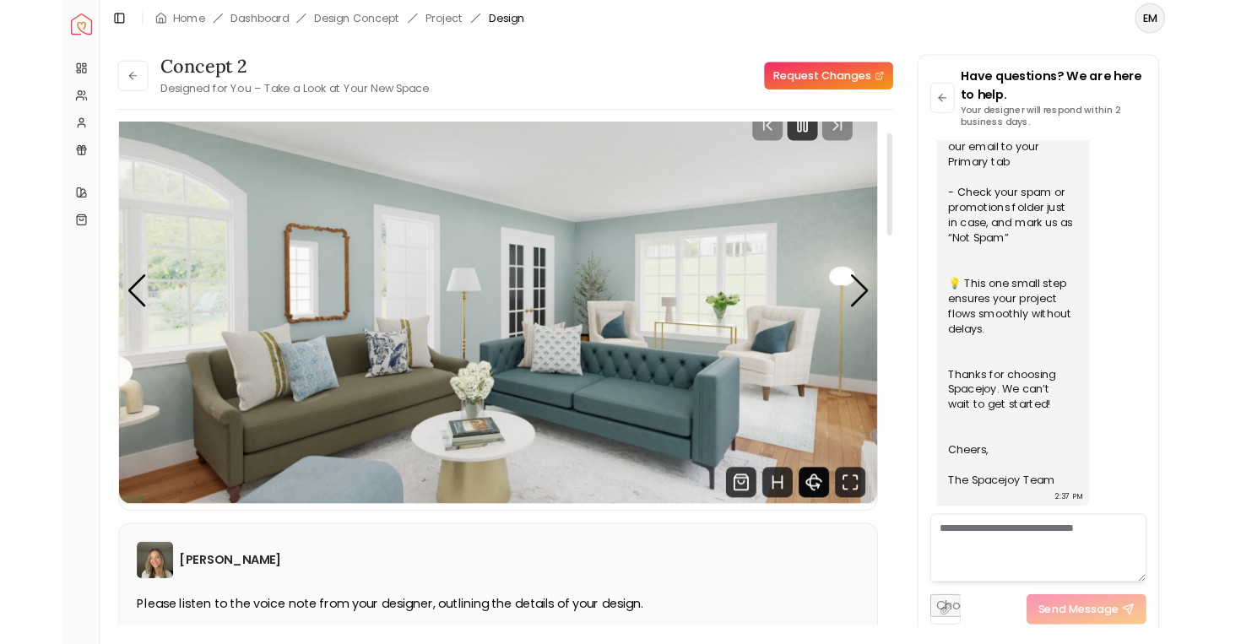
scroll to position [521, 0]
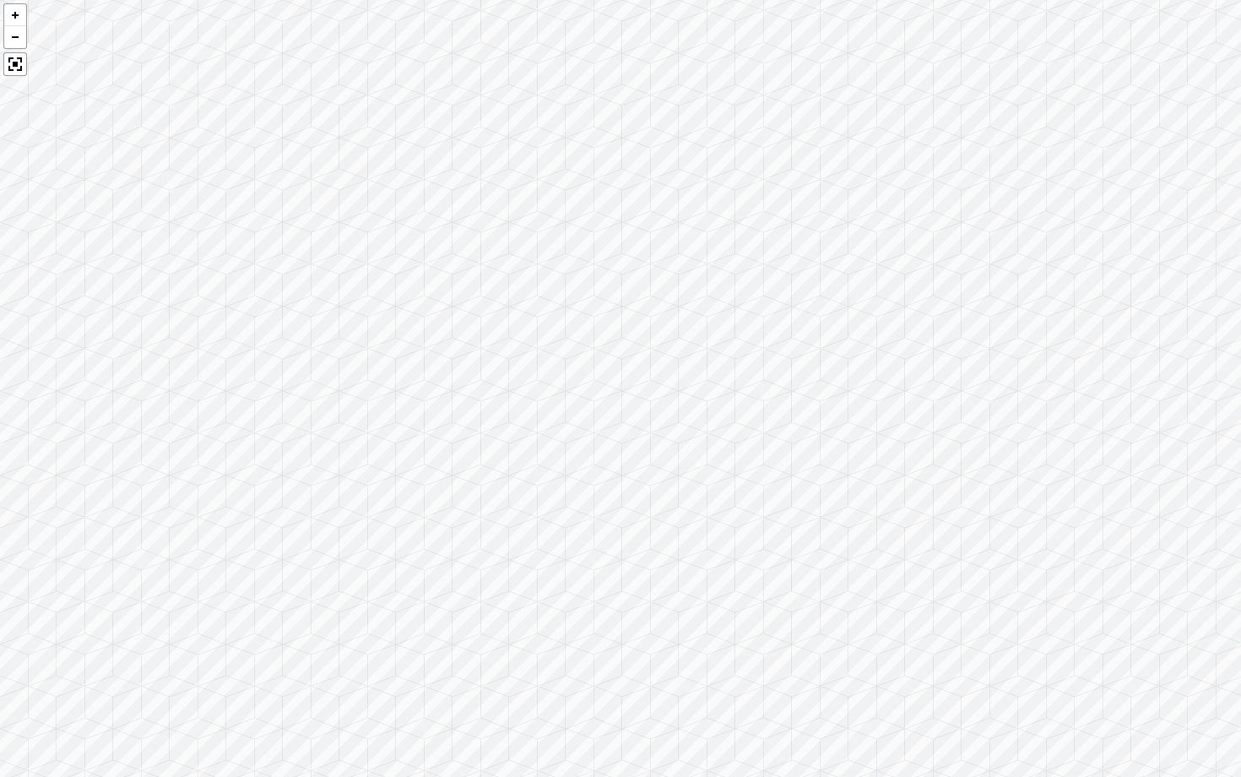
drag, startPoint x: 455, startPoint y: 469, endPoint x: 1039, endPoint y: 593, distance: 597.2
click at [1057, 594] on div at bounding box center [620, 388] width 1241 height 777
drag, startPoint x: 993, startPoint y: 568, endPoint x: 993, endPoint y: 407, distance: 161.3
click at [993, 407] on div at bounding box center [620, 388] width 1241 height 777
drag, startPoint x: 692, startPoint y: 412, endPoint x: 1211, endPoint y: 423, distance: 518.6
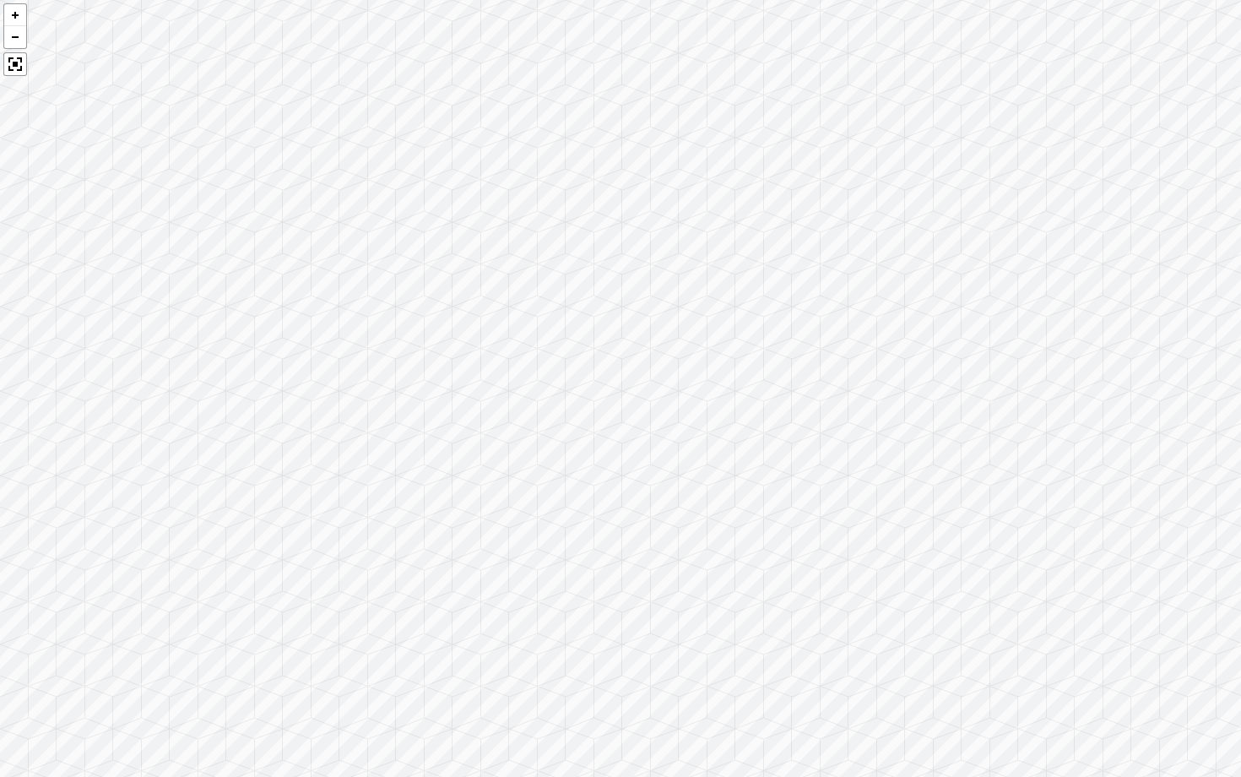
click at [1214, 424] on div at bounding box center [620, 388] width 1241 height 777
drag, startPoint x: 789, startPoint y: 384, endPoint x: 1235, endPoint y: 408, distance: 446.5
click at [1237, 408] on div at bounding box center [620, 388] width 1241 height 777
drag, startPoint x: 653, startPoint y: 496, endPoint x: 643, endPoint y: 242, distance: 254.4
click at [643, 242] on div at bounding box center [620, 388] width 1241 height 777
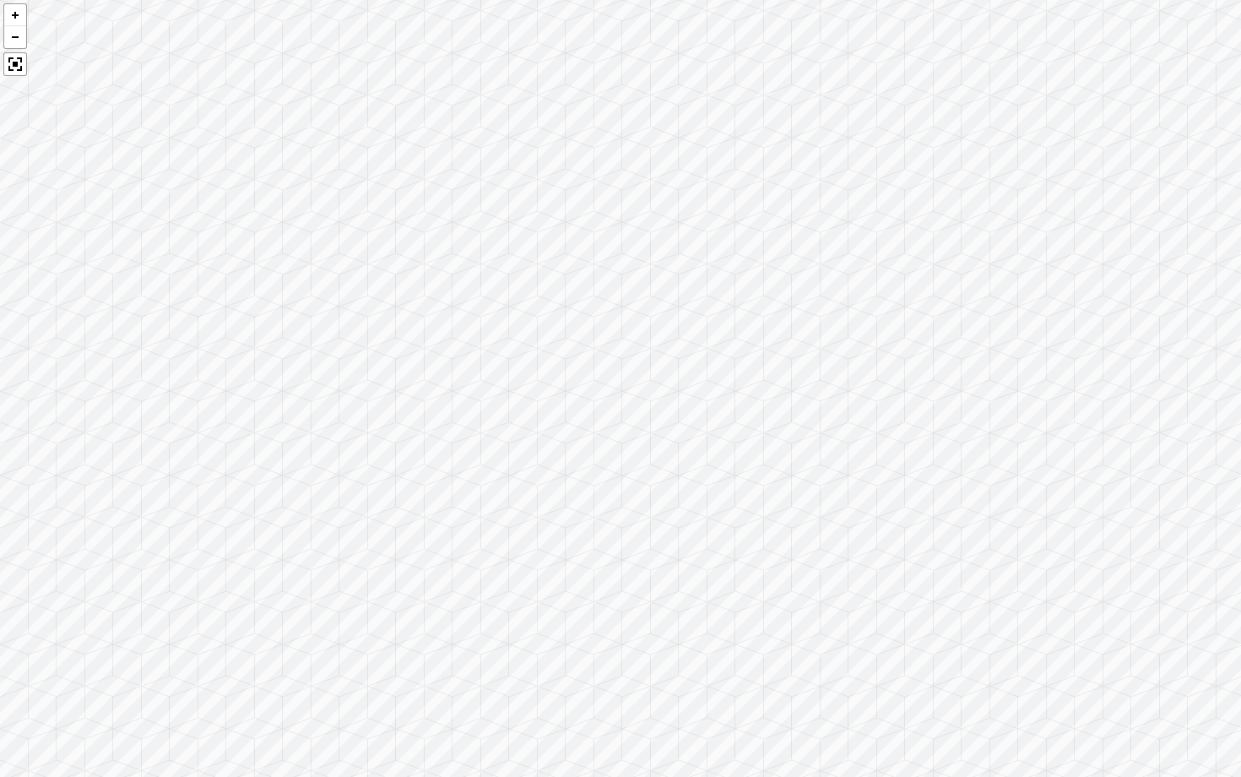
drag, startPoint x: 626, startPoint y: 204, endPoint x: 901, endPoint y: 409, distance: 343.3
click at [907, 412] on div at bounding box center [620, 388] width 1241 height 777
drag, startPoint x: 621, startPoint y: 339, endPoint x: 1240, endPoint y: 274, distance: 623.1
click at [1240, 274] on div at bounding box center [620, 388] width 1241 height 777
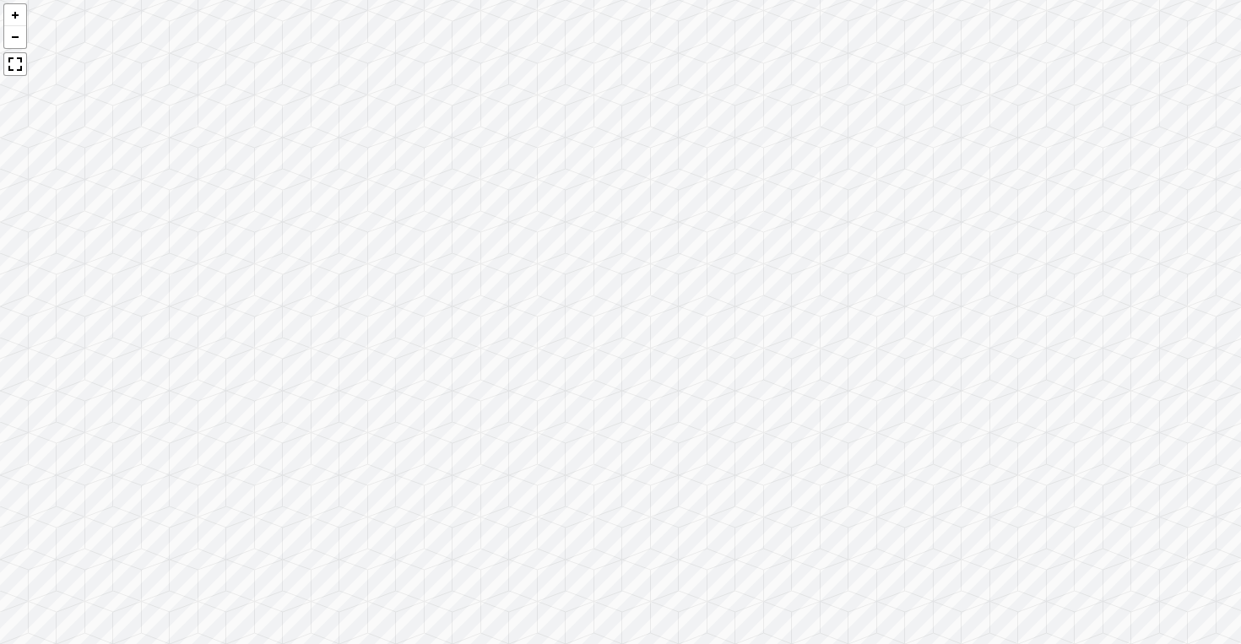
scroll to position [654, 0]
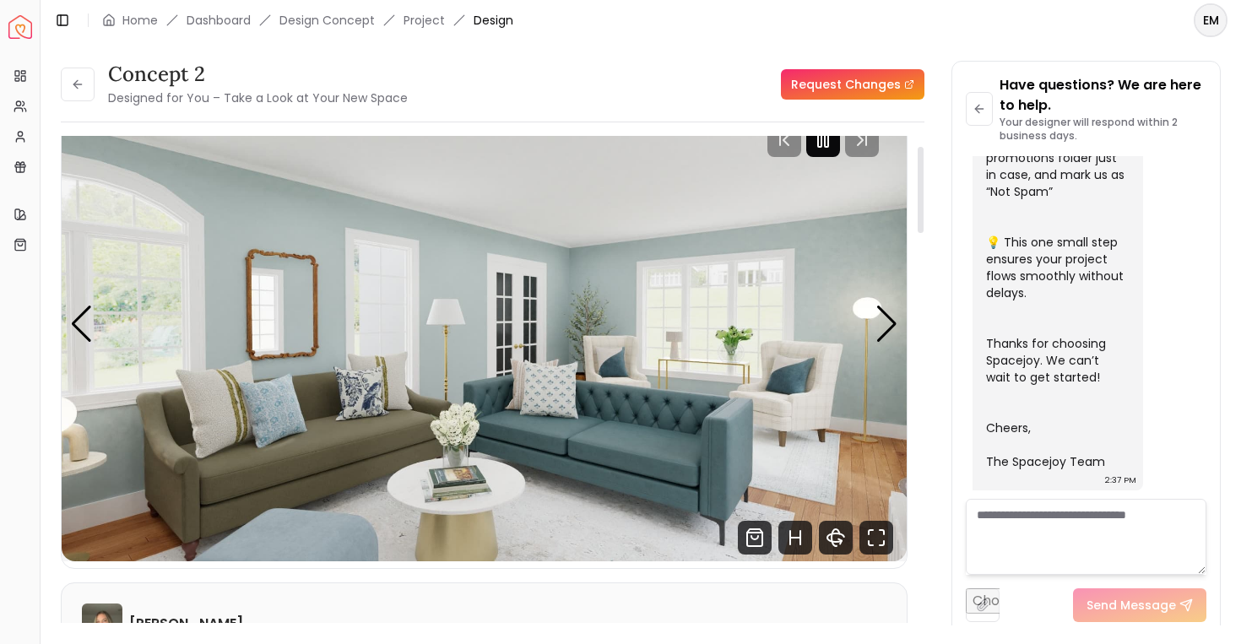
click at [826, 146] on icon "Pause" at bounding box center [823, 140] width 20 height 20
click at [80, 86] on icon at bounding box center [78, 85] width 14 height 14
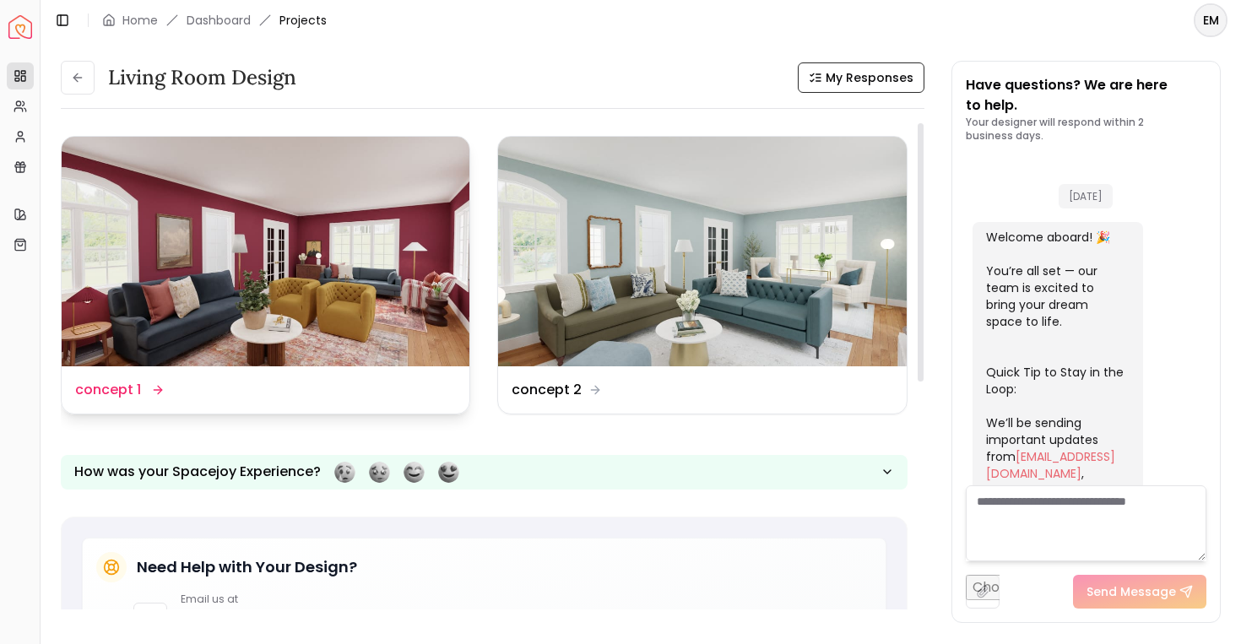
scroll to position [667, 0]
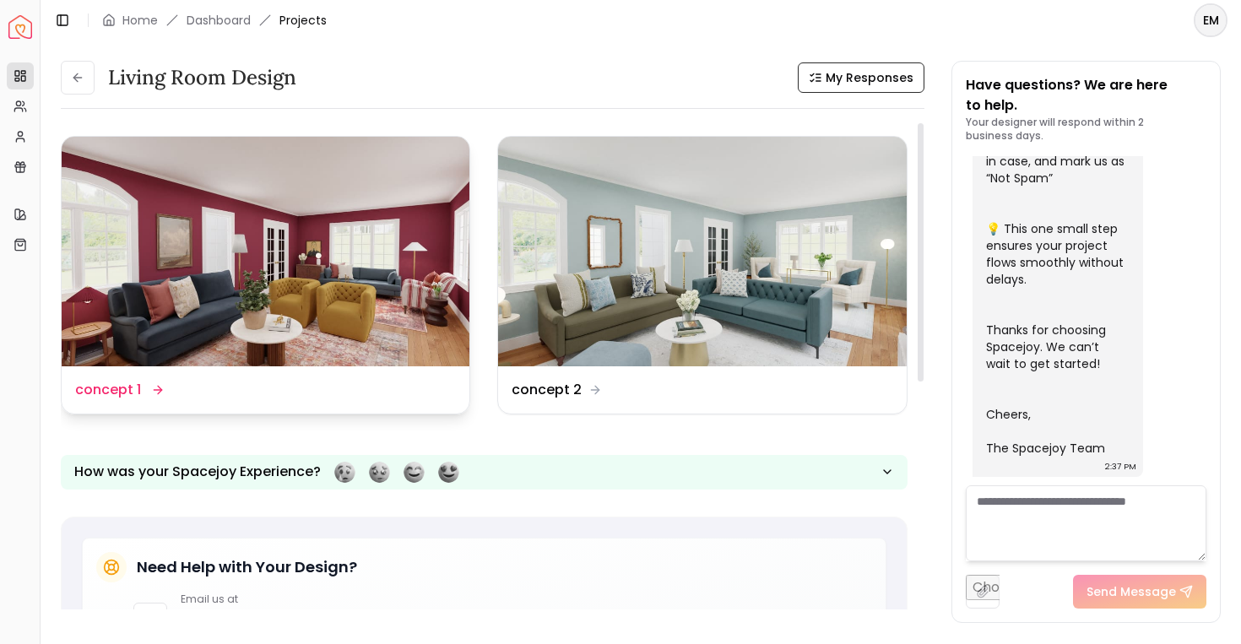
click at [336, 313] on img at bounding box center [266, 252] width 408 height 230
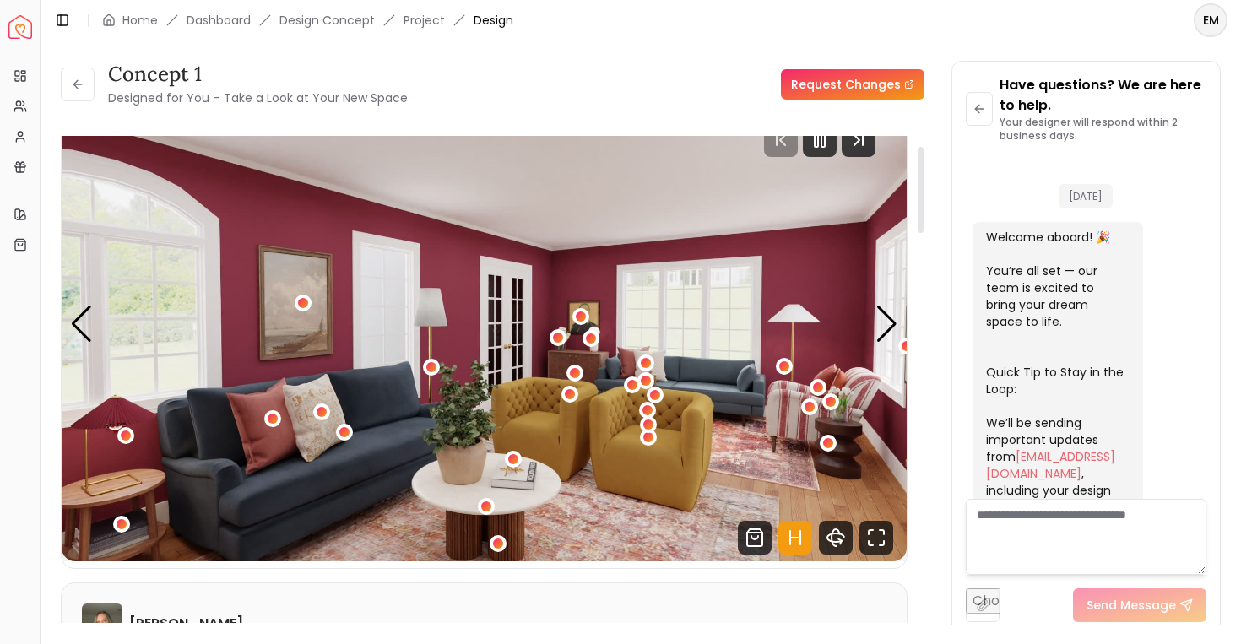
scroll to position [654, 0]
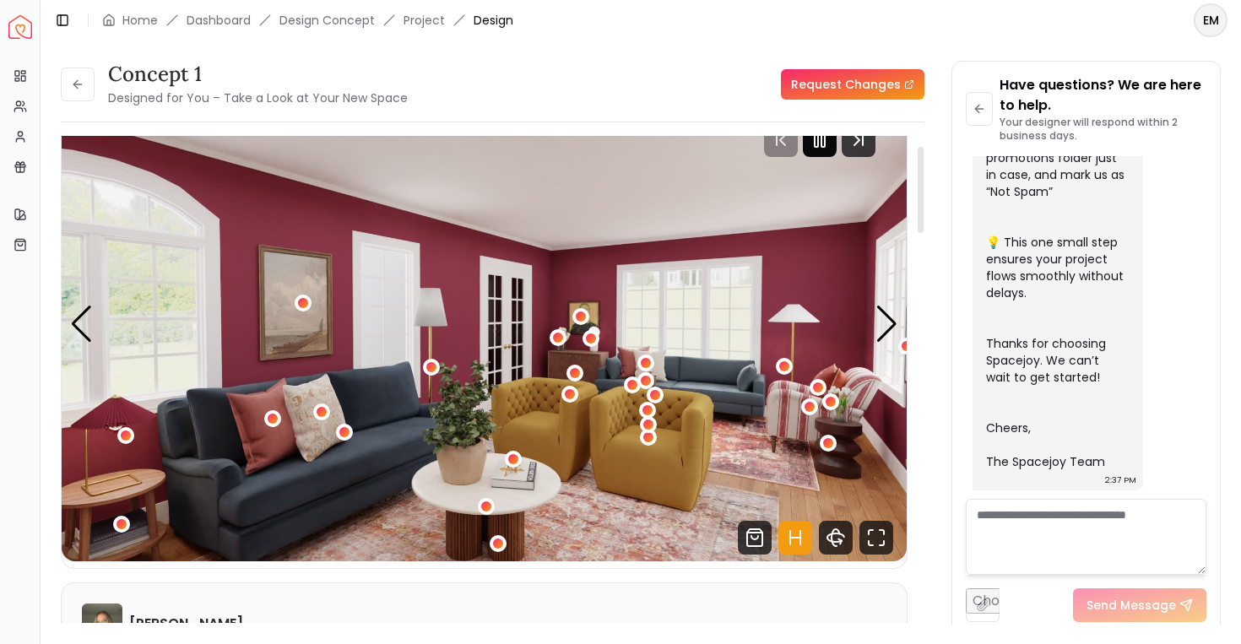
click at [837, 139] on div at bounding box center [820, 140] width 34 height 34
click at [74, 84] on icon at bounding box center [77, 84] width 8 height 0
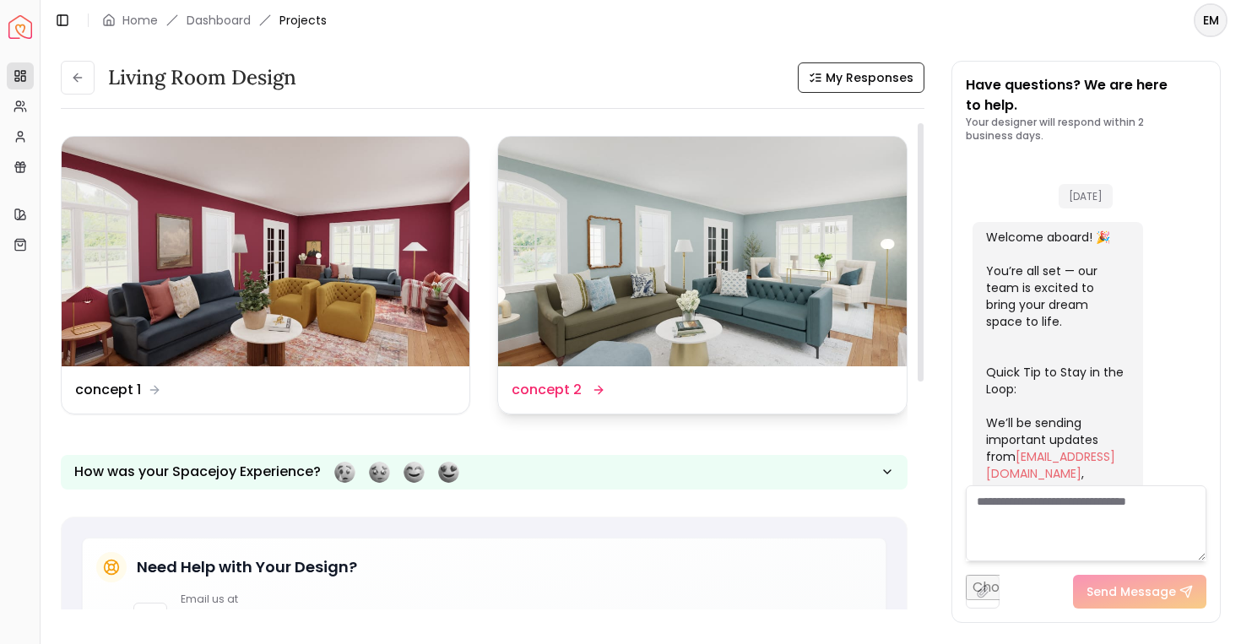
scroll to position [667, 0]
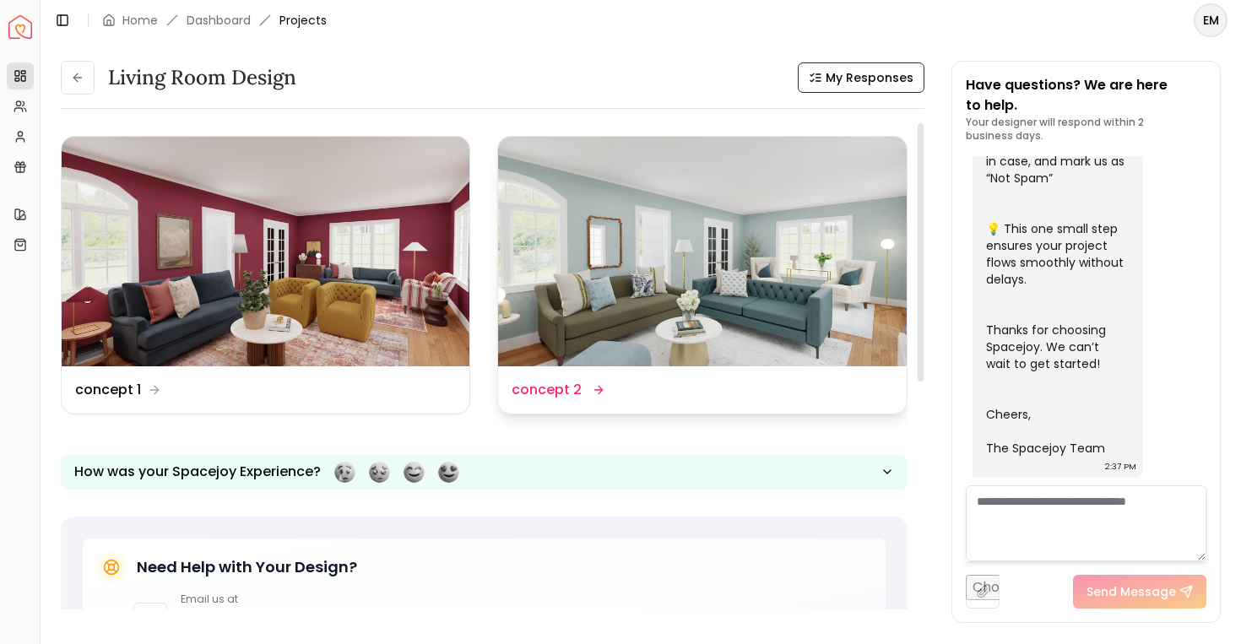
click at [701, 300] on img at bounding box center [702, 252] width 408 height 230
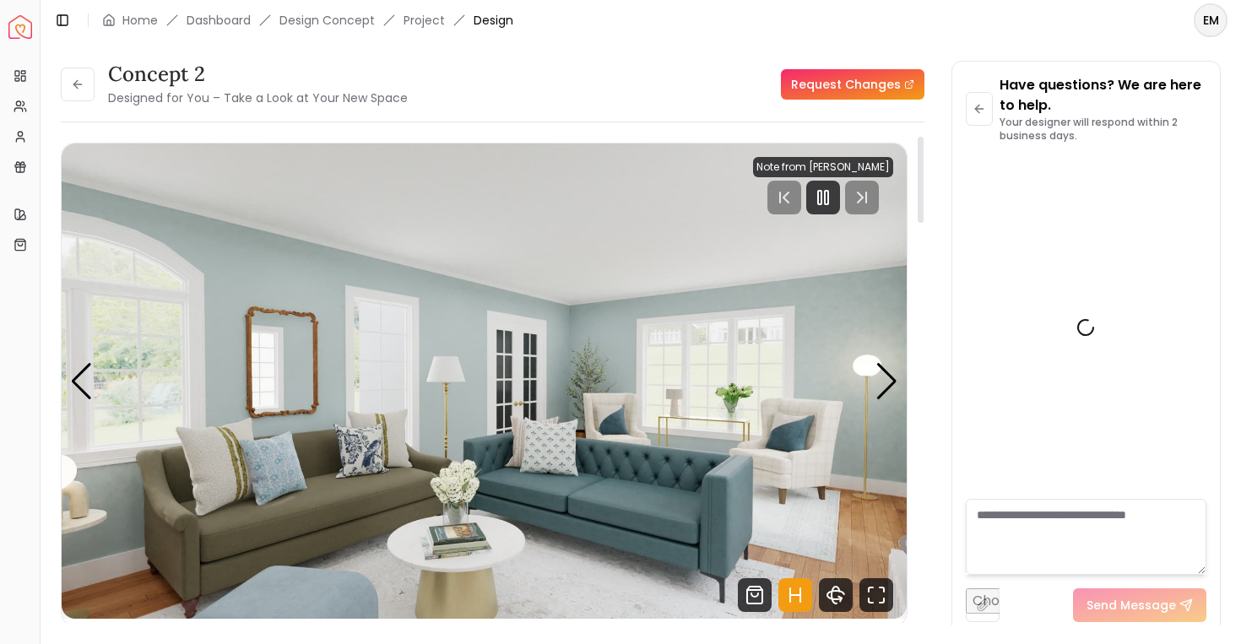
scroll to position [654, 0]
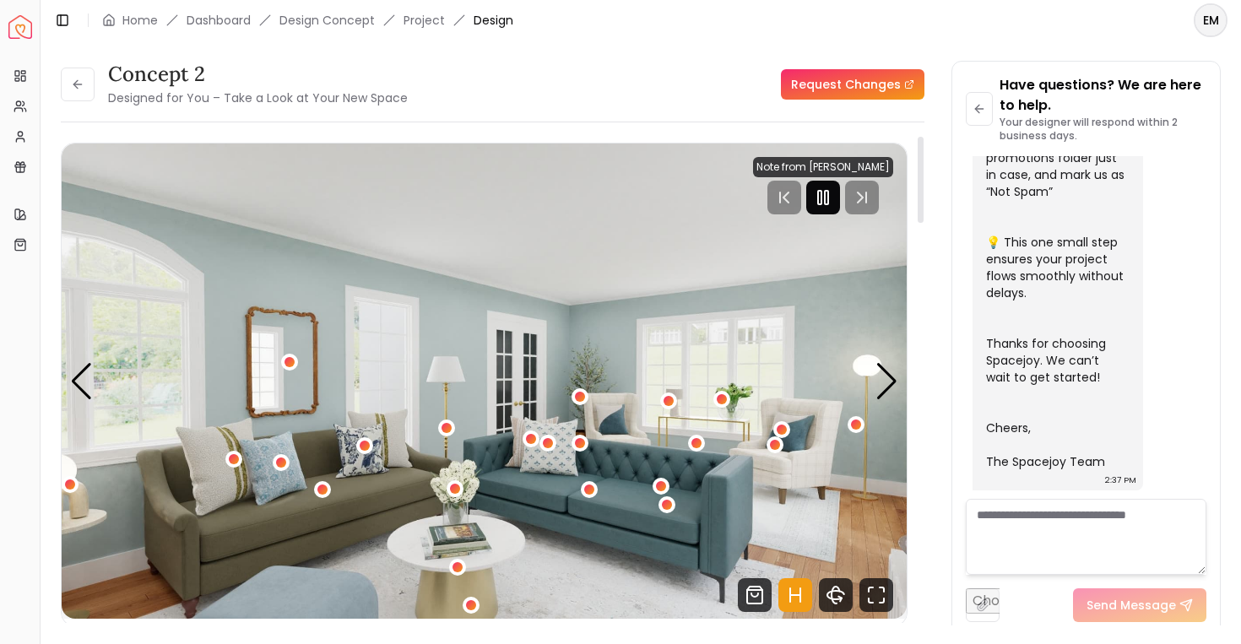
click at [817, 200] on div at bounding box center [823, 198] width 34 height 34
click at [894, 372] on div "Next slide" at bounding box center [887, 381] width 23 height 37
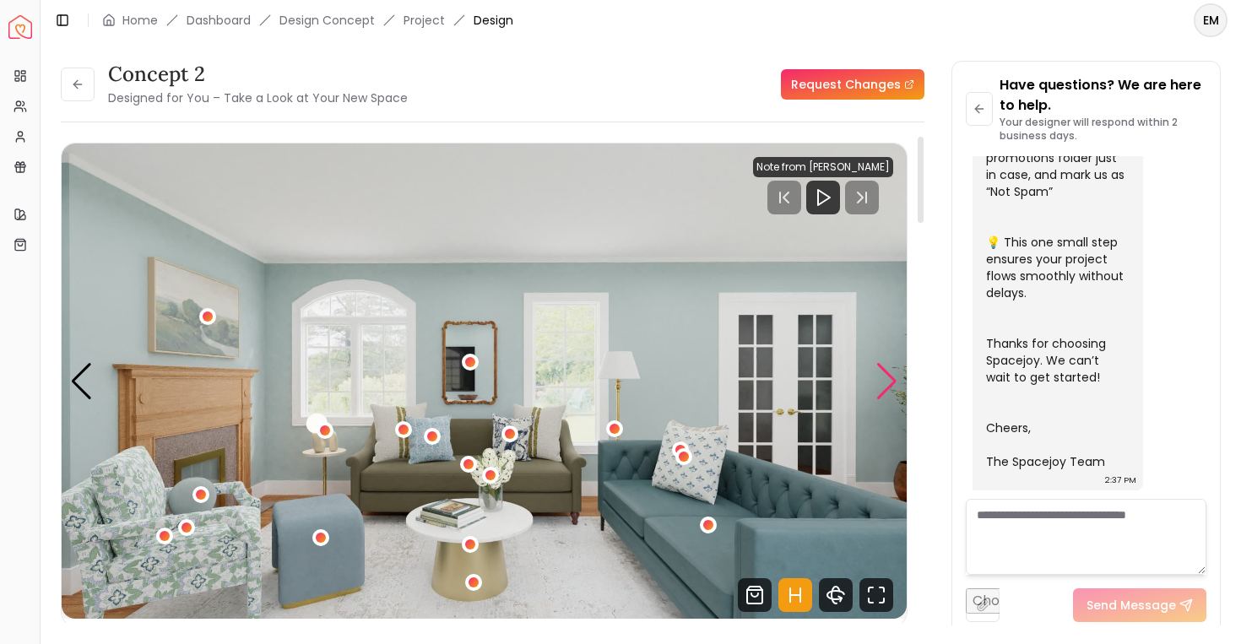
click at [894, 372] on div "Next slide" at bounding box center [887, 381] width 23 height 37
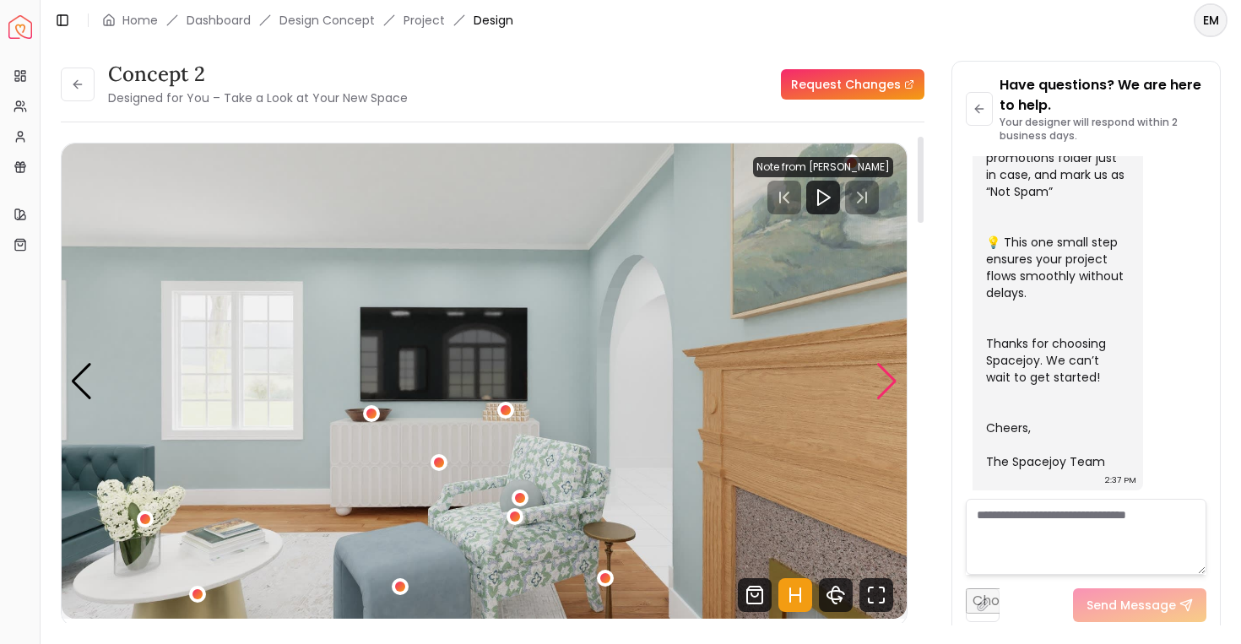
click at [887, 371] on div "Next slide" at bounding box center [887, 381] width 23 height 37
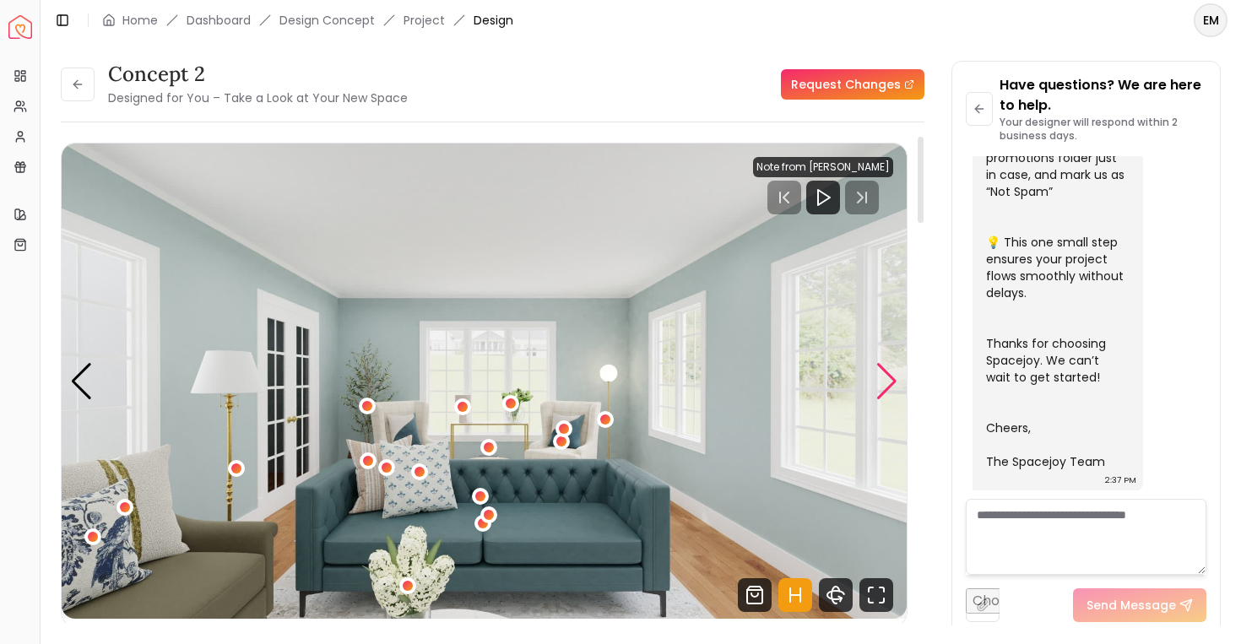
click at [887, 371] on div "Next slide" at bounding box center [887, 381] width 23 height 37
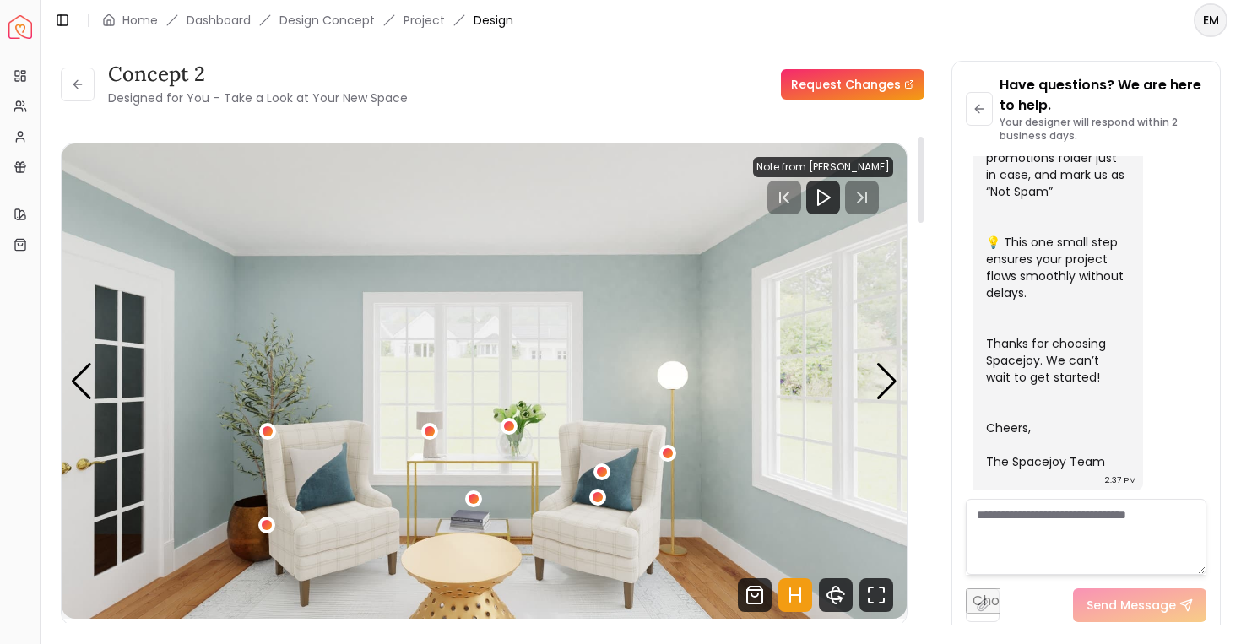
click at [95, 382] on img "5 / 6" at bounding box center [484, 381] width 845 height 475
click at [79, 382] on div "Previous slide" at bounding box center [81, 381] width 23 height 37
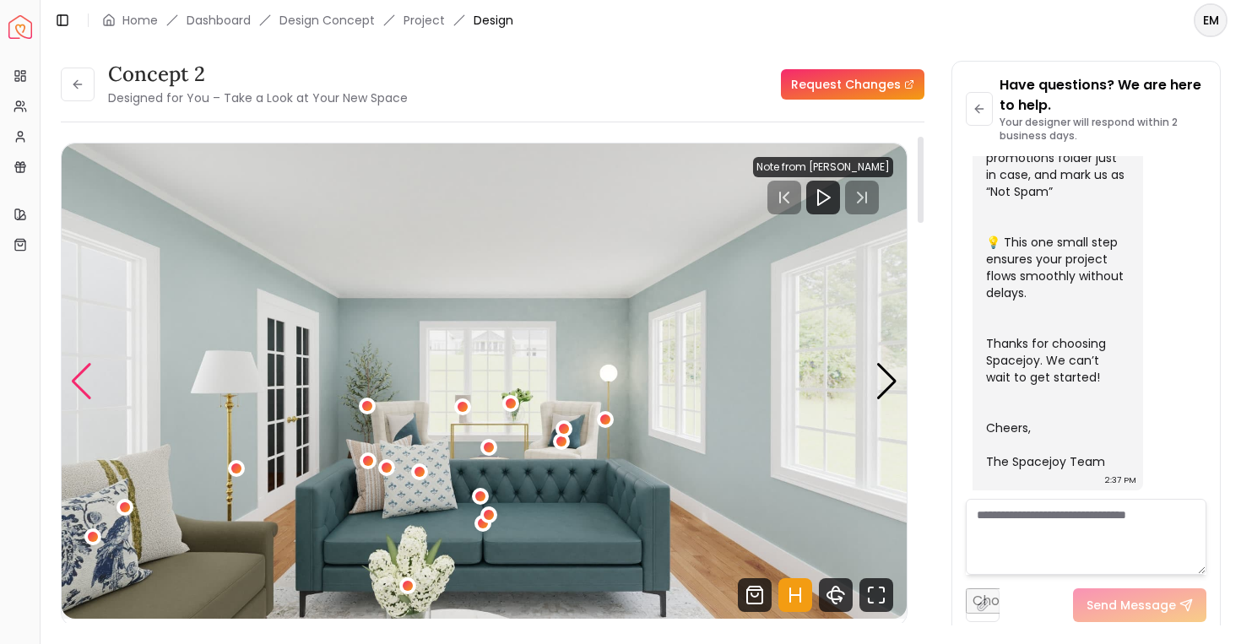
click at [79, 382] on div "Previous slide" at bounding box center [81, 381] width 23 height 37
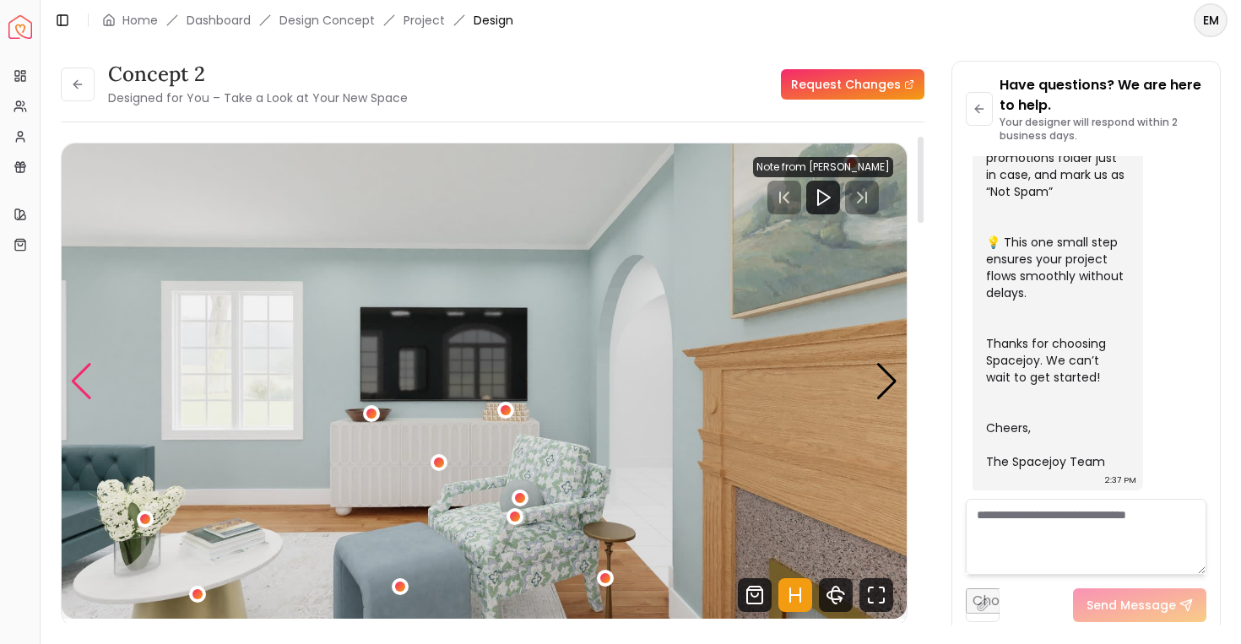
click at [79, 382] on div "Previous slide" at bounding box center [81, 381] width 23 height 37
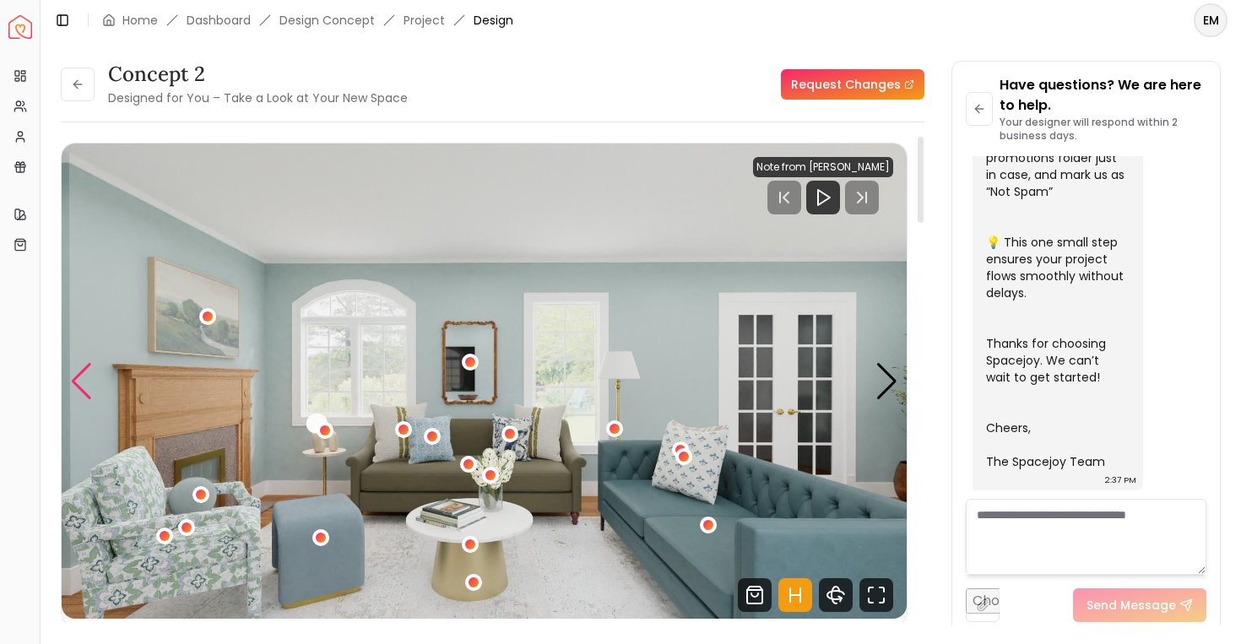
click at [78, 381] on div "Previous slide" at bounding box center [81, 381] width 23 height 37
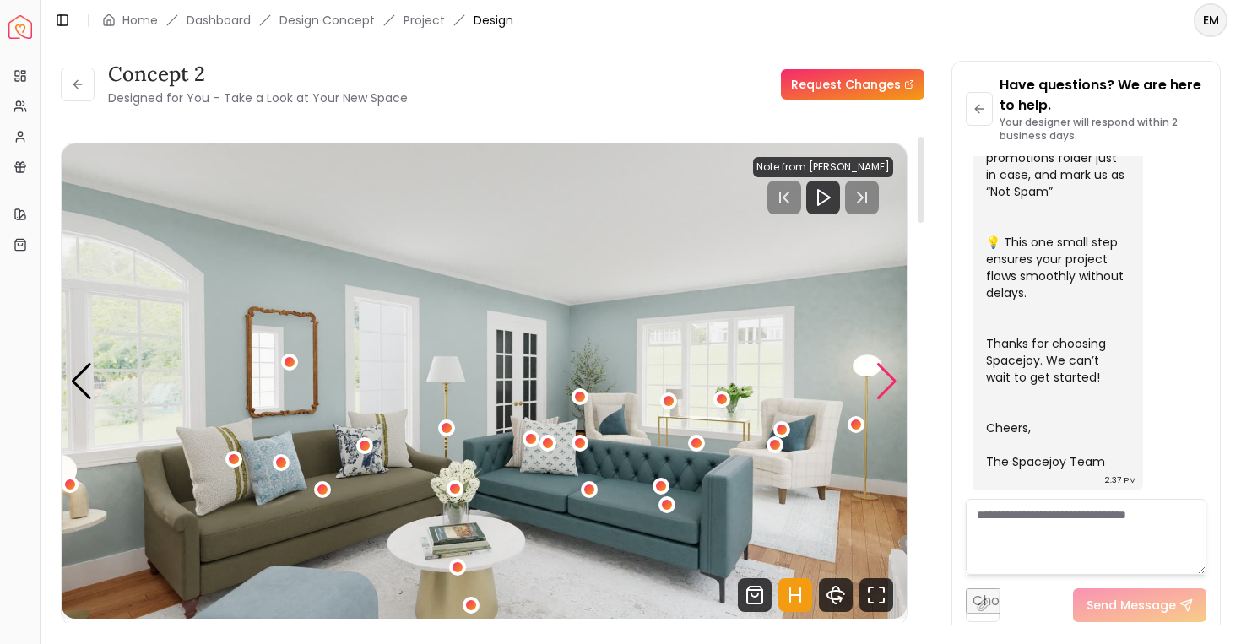
click at [882, 383] on div "Next slide" at bounding box center [887, 381] width 23 height 37
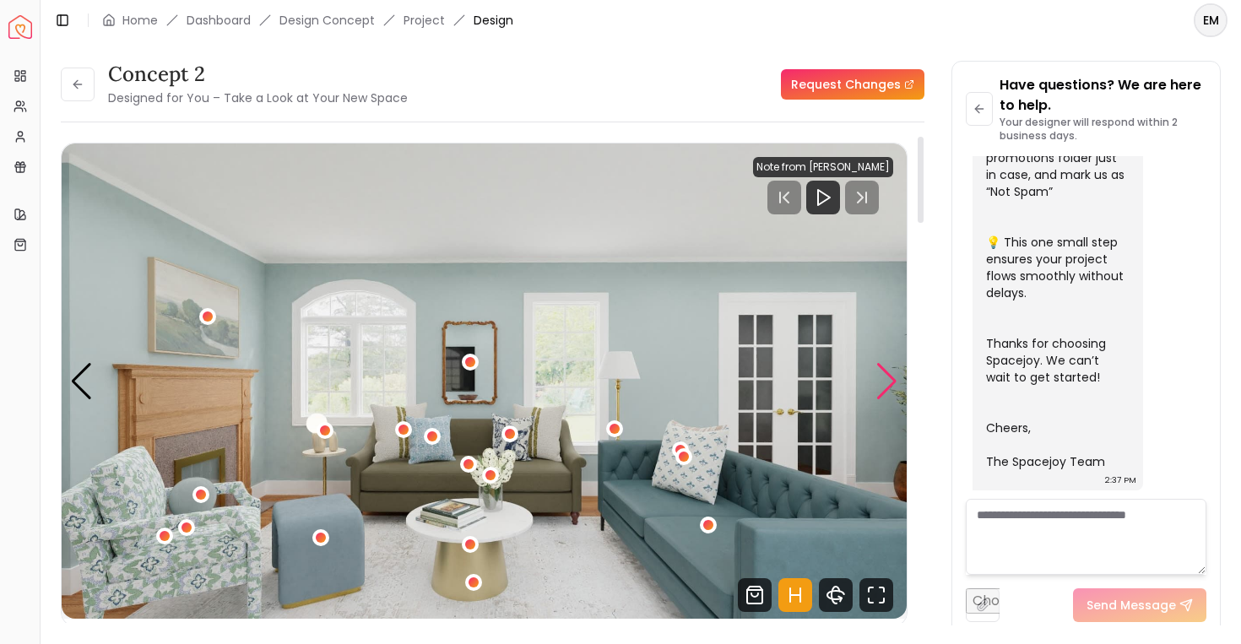
click at [882, 383] on div "Next slide" at bounding box center [887, 381] width 23 height 37
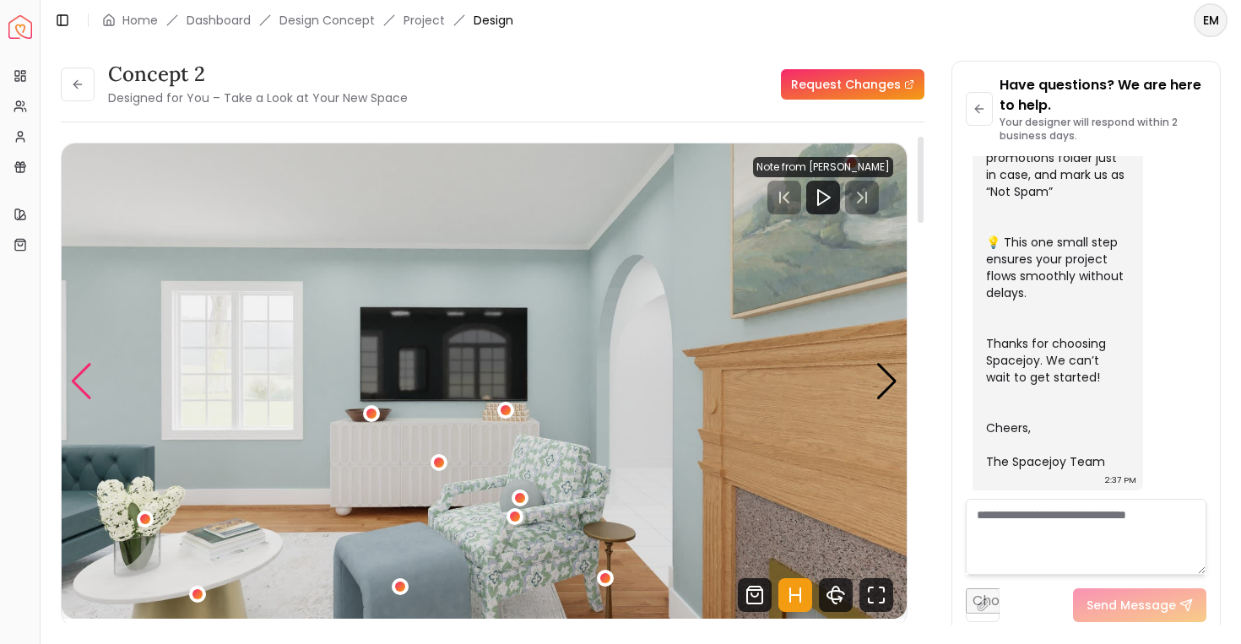
click at [71, 377] on div "Previous slide" at bounding box center [81, 381] width 23 height 37
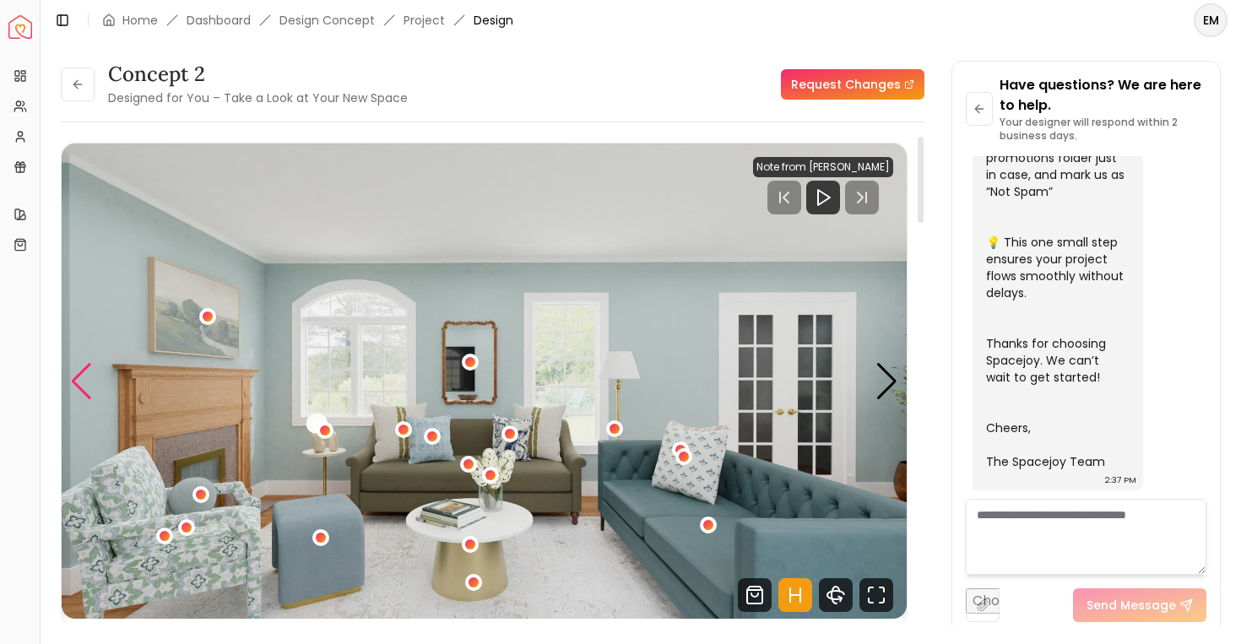
click at [71, 377] on div "Previous slide" at bounding box center [81, 381] width 23 height 37
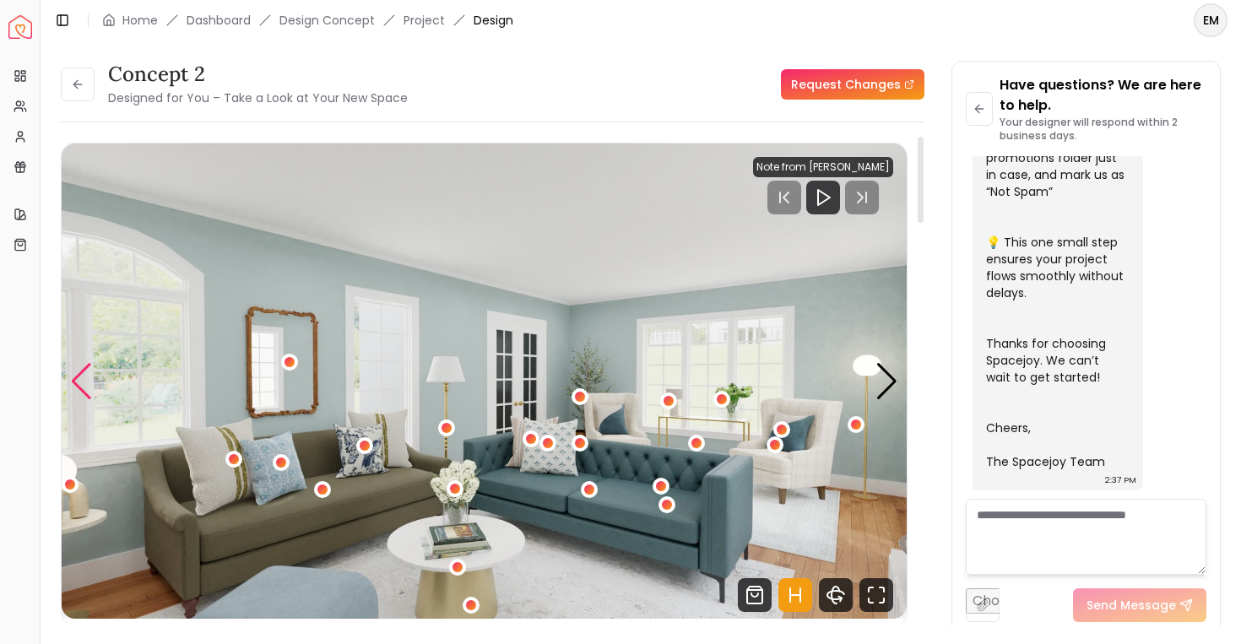
click at [71, 377] on div "Previous slide" at bounding box center [81, 381] width 23 height 37
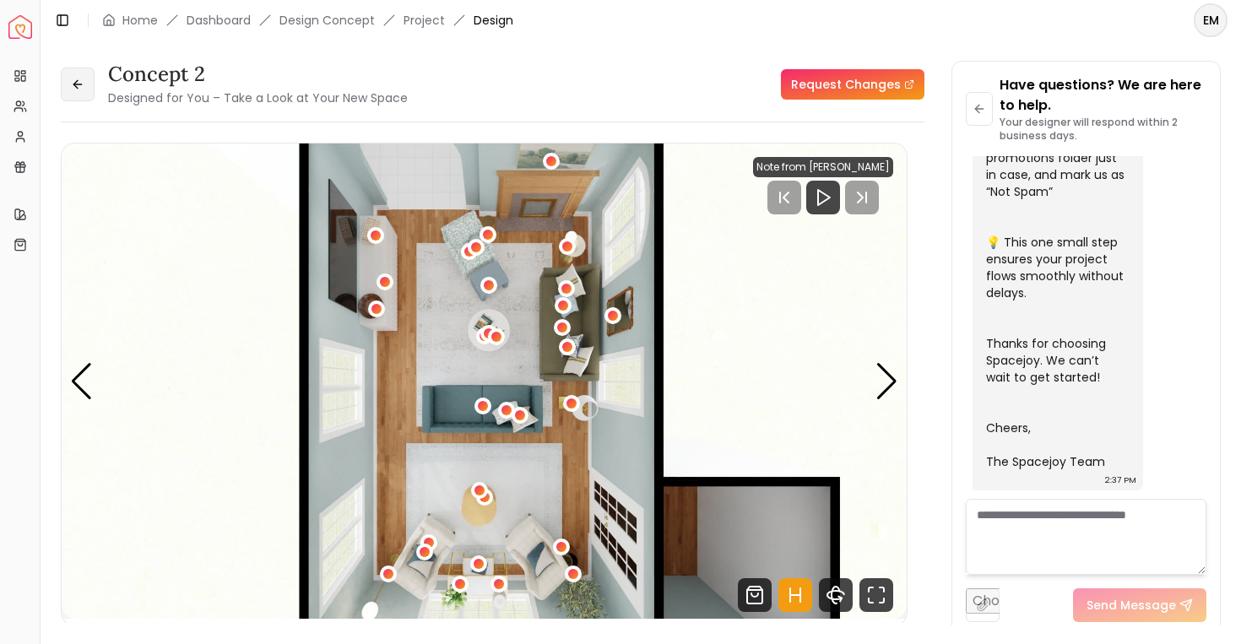
click at [68, 80] on button at bounding box center [78, 85] width 34 height 34
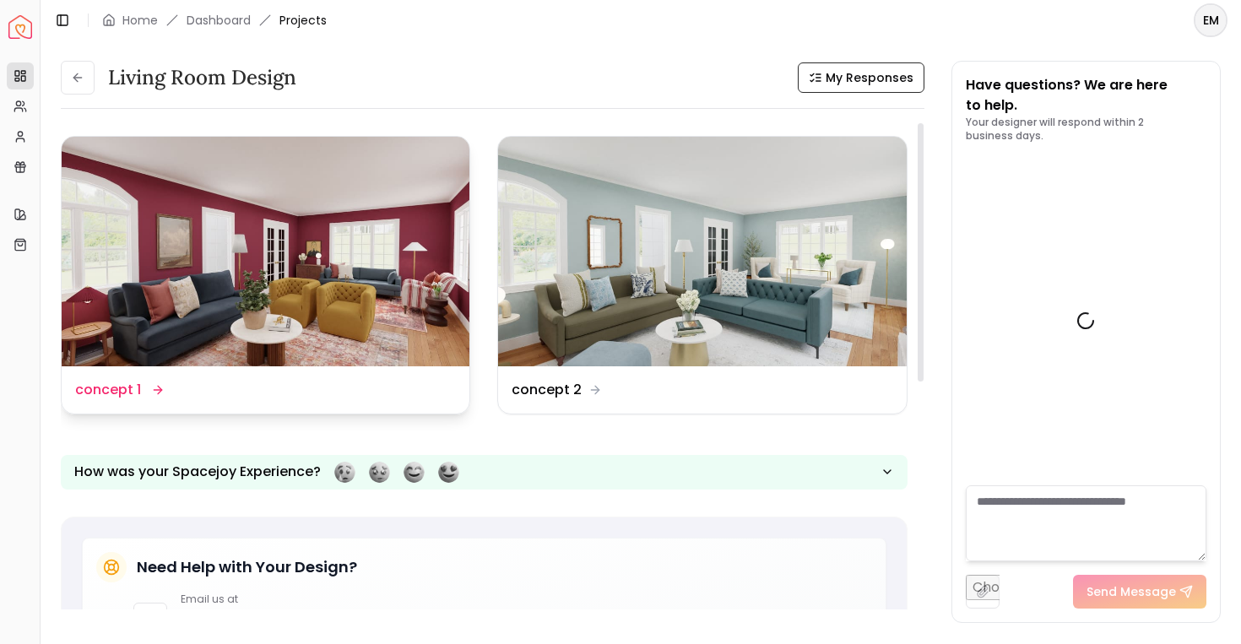
click at [305, 307] on img at bounding box center [266, 252] width 408 height 230
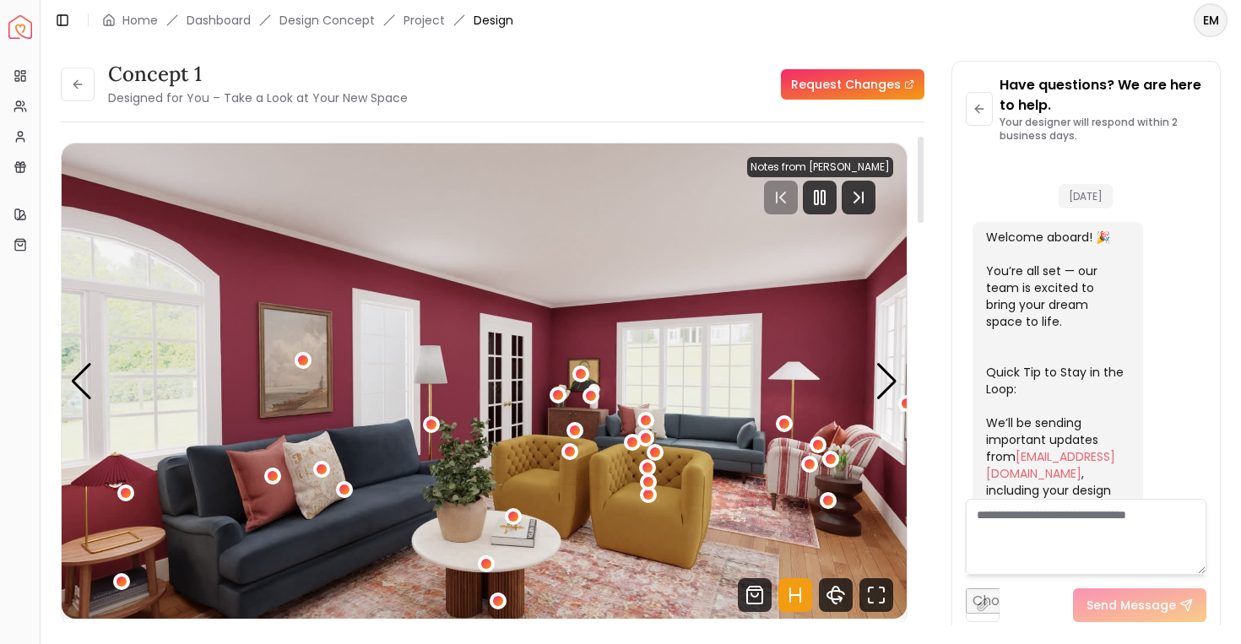
scroll to position [654, 0]
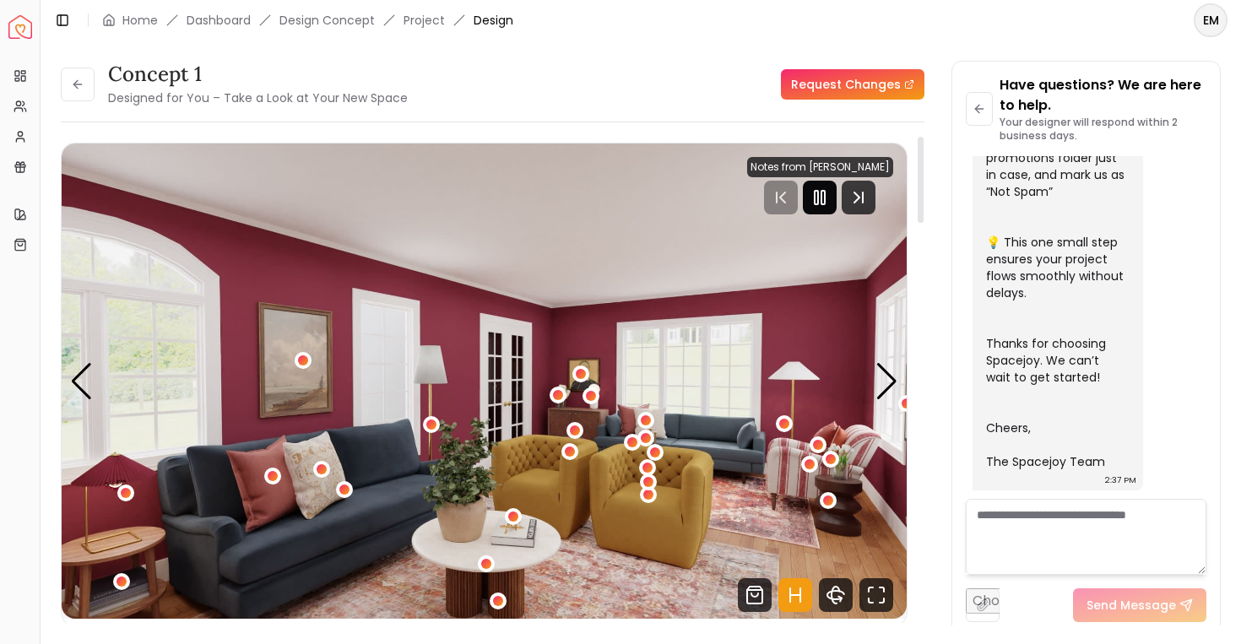
click at [830, 201] on icon "Pause" at bounding box center [820, 197] width 20 height 20
click at [888, 380] on div "Next slide" at bounding box center [887, 381] width 23 height 37
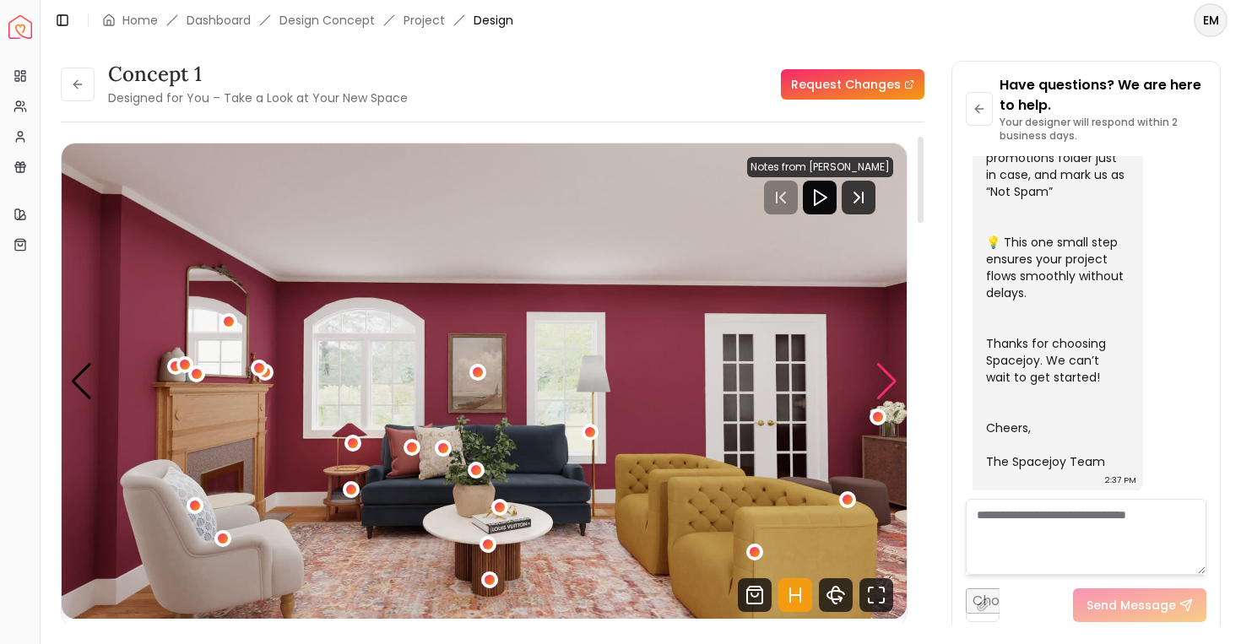
scroll to position [79, 0]
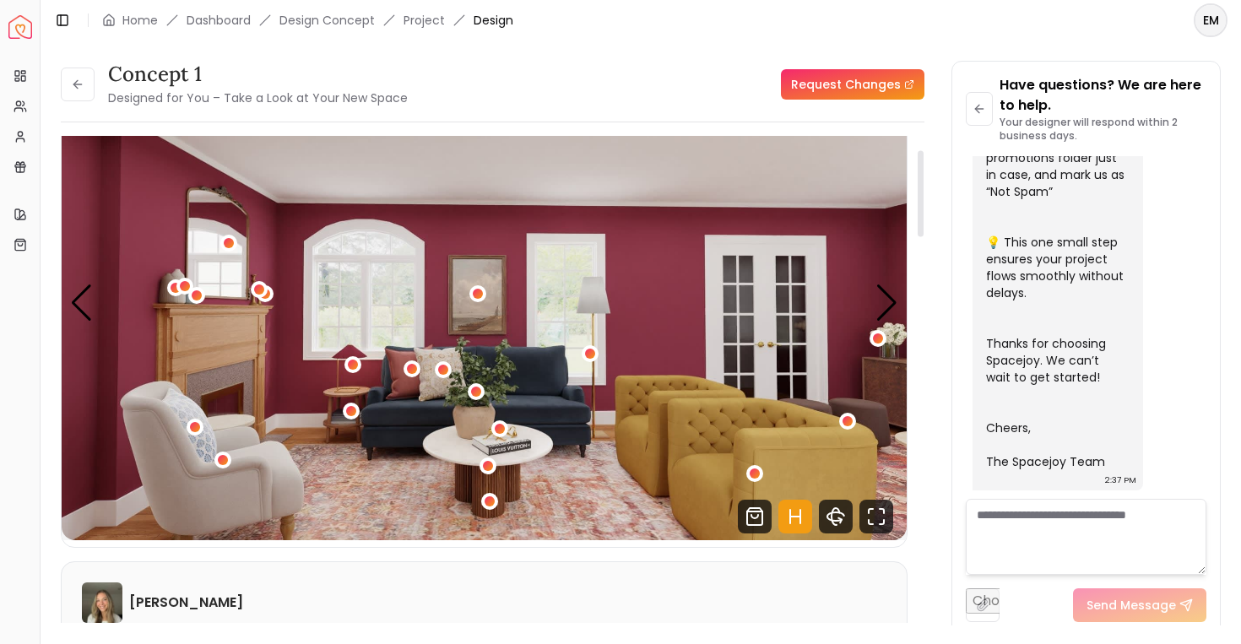
click at [874, 304] on img "2 / 6" at bounding box center [484, 302] width 845 height 475
click at [896, 302] on div "Next slide" at bounding box center [887, 303] width 23 height 37
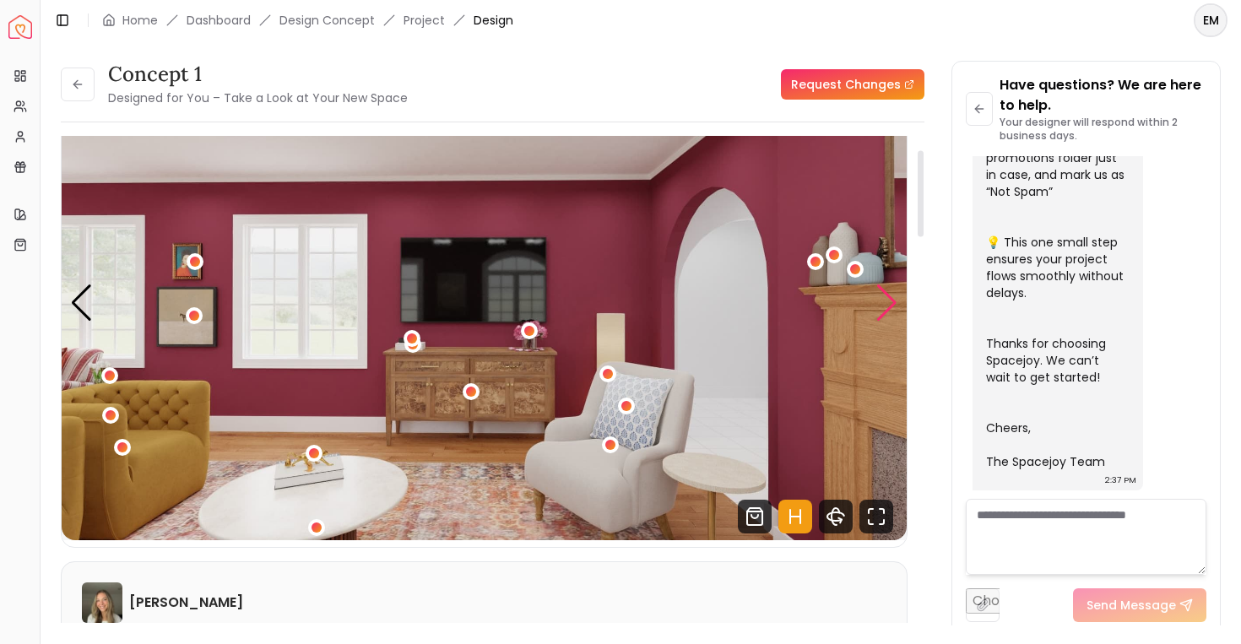
click at [896, 302] on div "Next slide" at bounding box center [887, 303] width 23 height 37
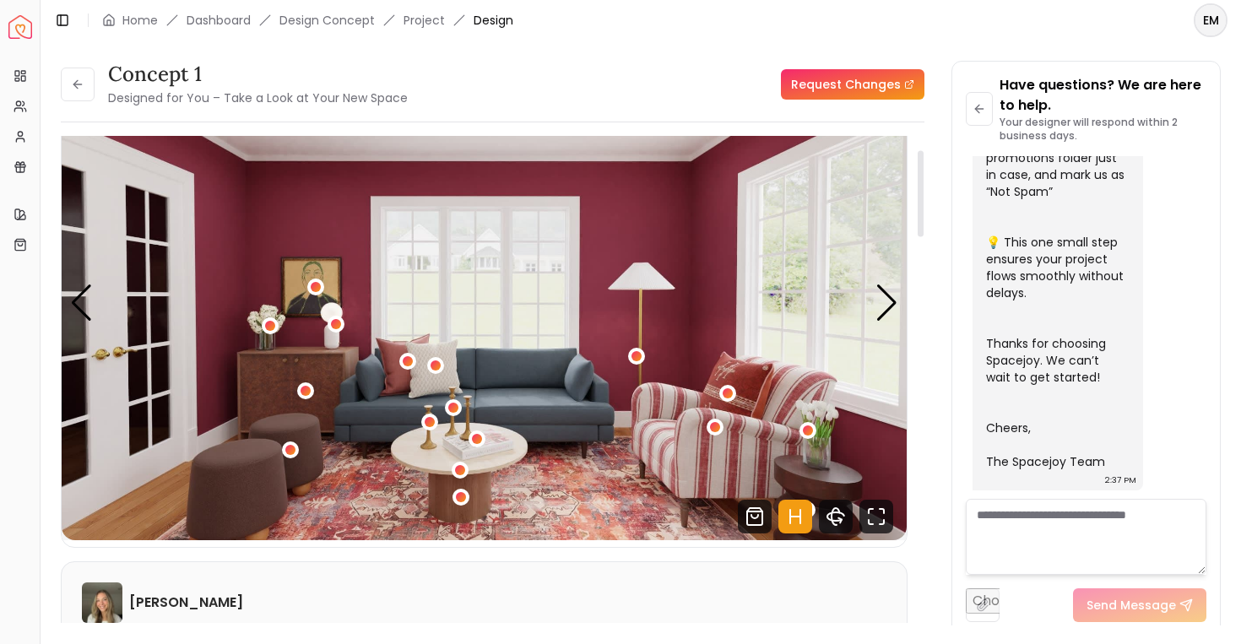
click at [61, 313] on div "00:01 01:59 Notes from Sarah Nelson Pannellum Loading... Start" at bounding box center [484, 306] width 847 height 484
click at [79, 301] on div "Previous slide" at bounding box center [81, 303] width 23 height 37
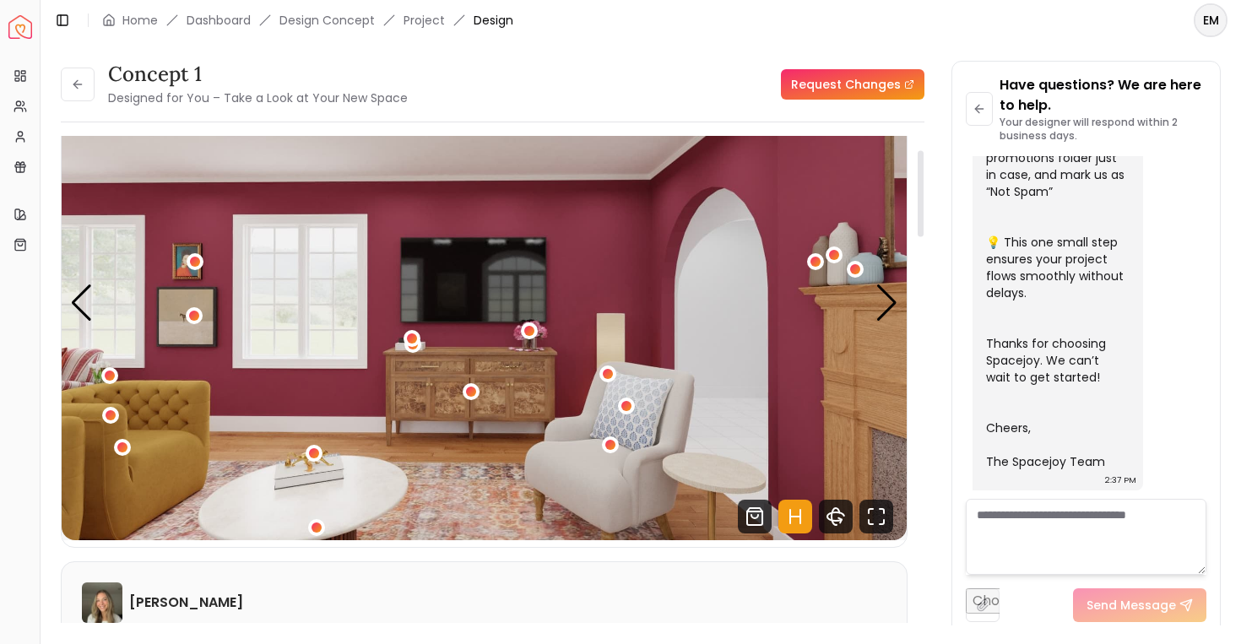
click at [861, 304] on img "3 / 6" at bounding box center [484, 302] width 845 height 475
click at [881, 306] on div "Next slide" at bounding box center [887, 303] width 23 height 37
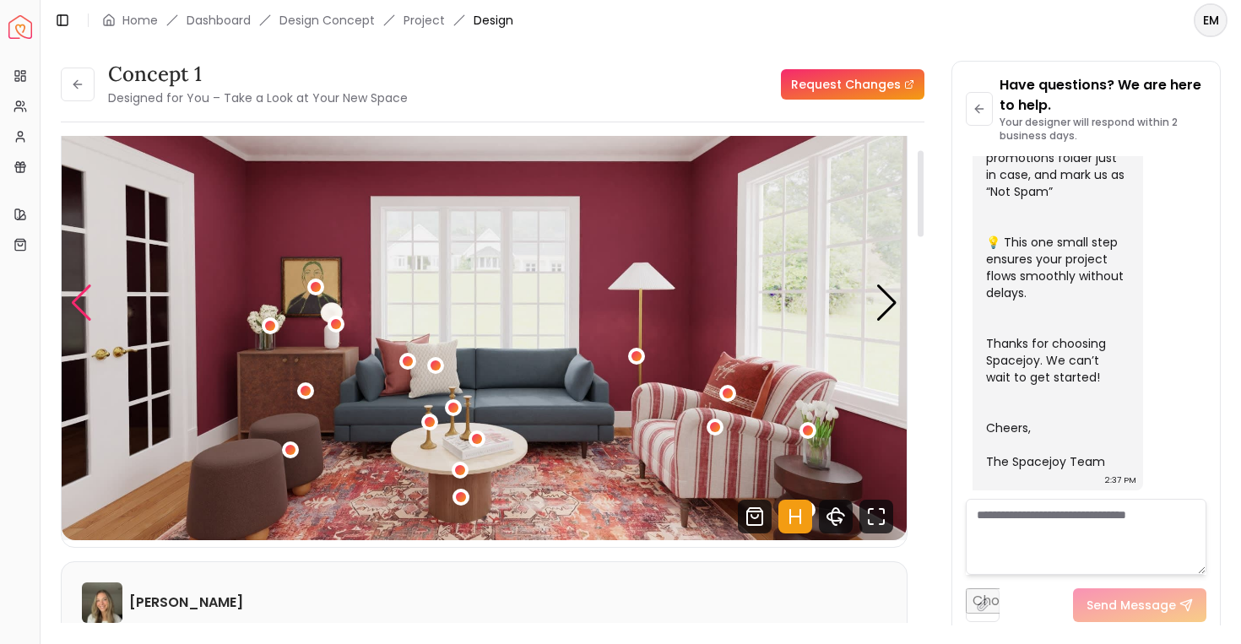
click at [85, 288] on div "Previous slide" at bounding box center [81, 303] width 23 height 37
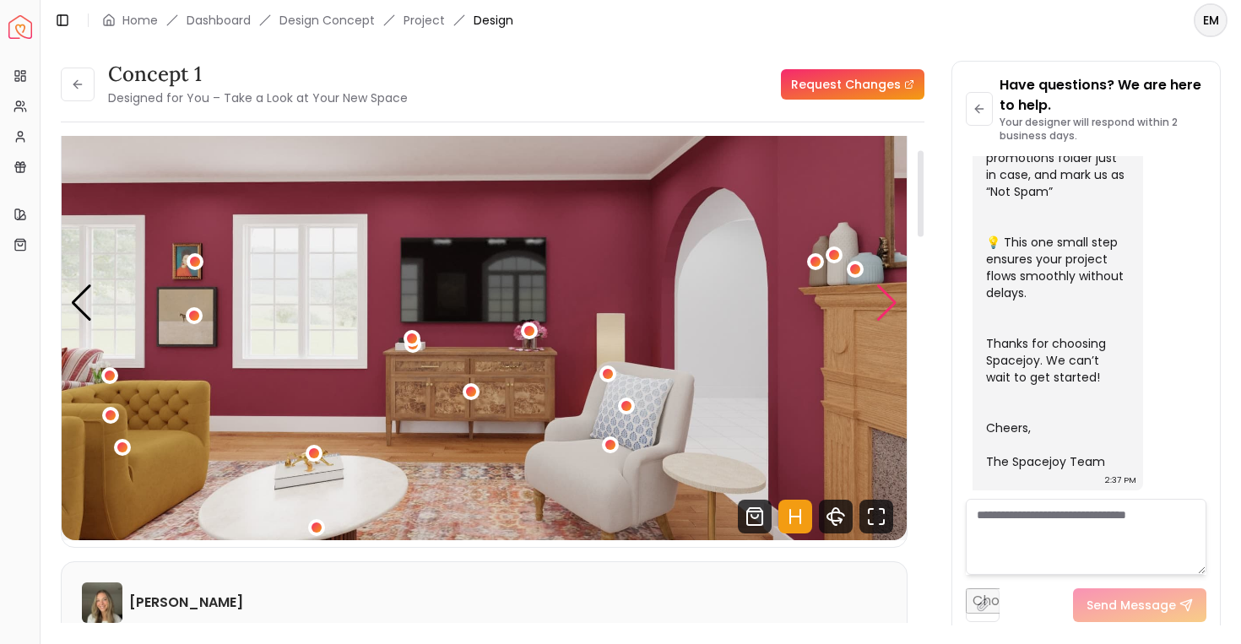
click at [887, 295] on div "Next slide" at bounding box center [887, 303] width 23 height 37
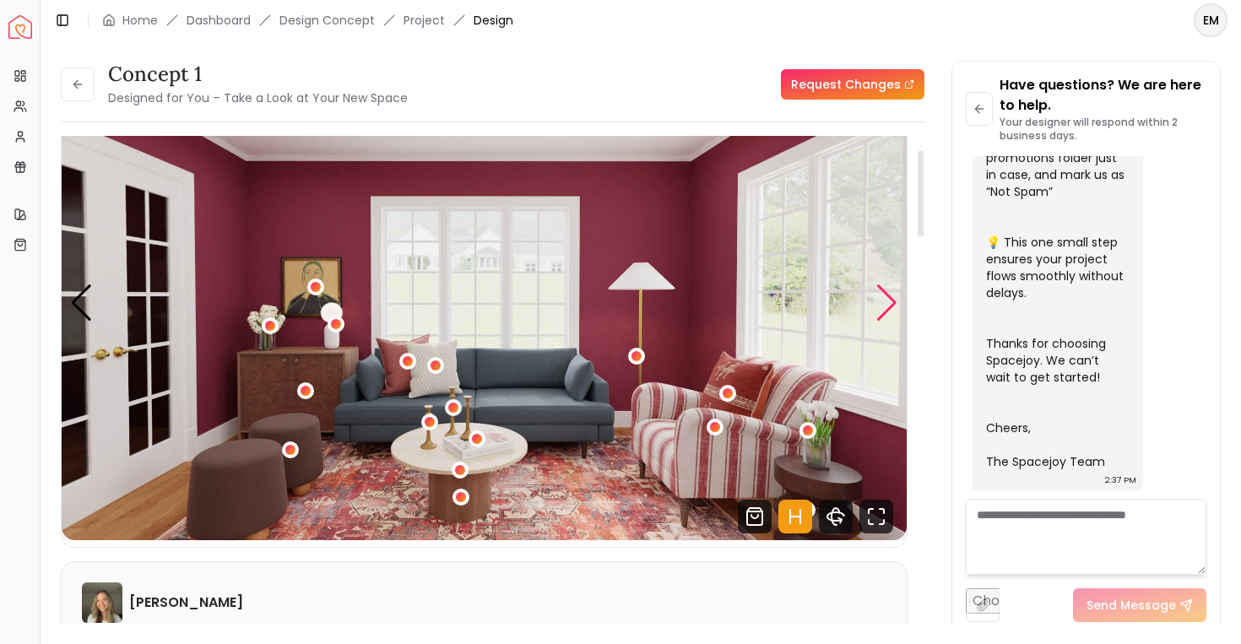
click at [887, 295] on div "Next slide" at bounding box center [887, 303] width 23 height 37
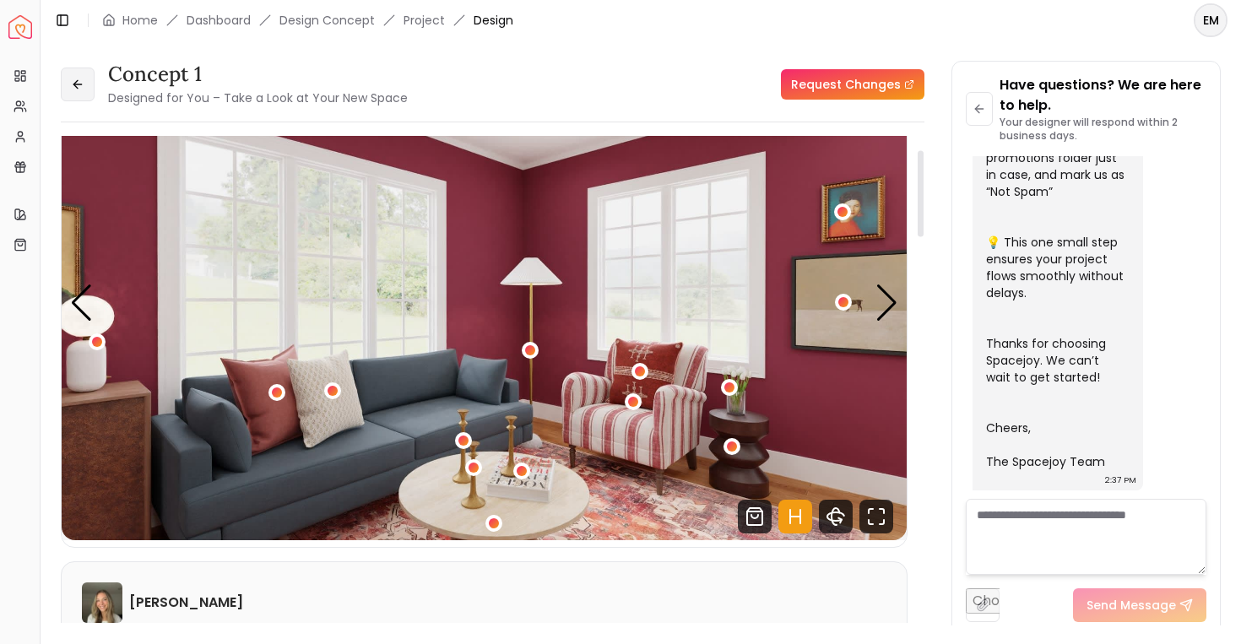
click at [89, 80] on button at bounding box center [78, 85] width 34 height 34
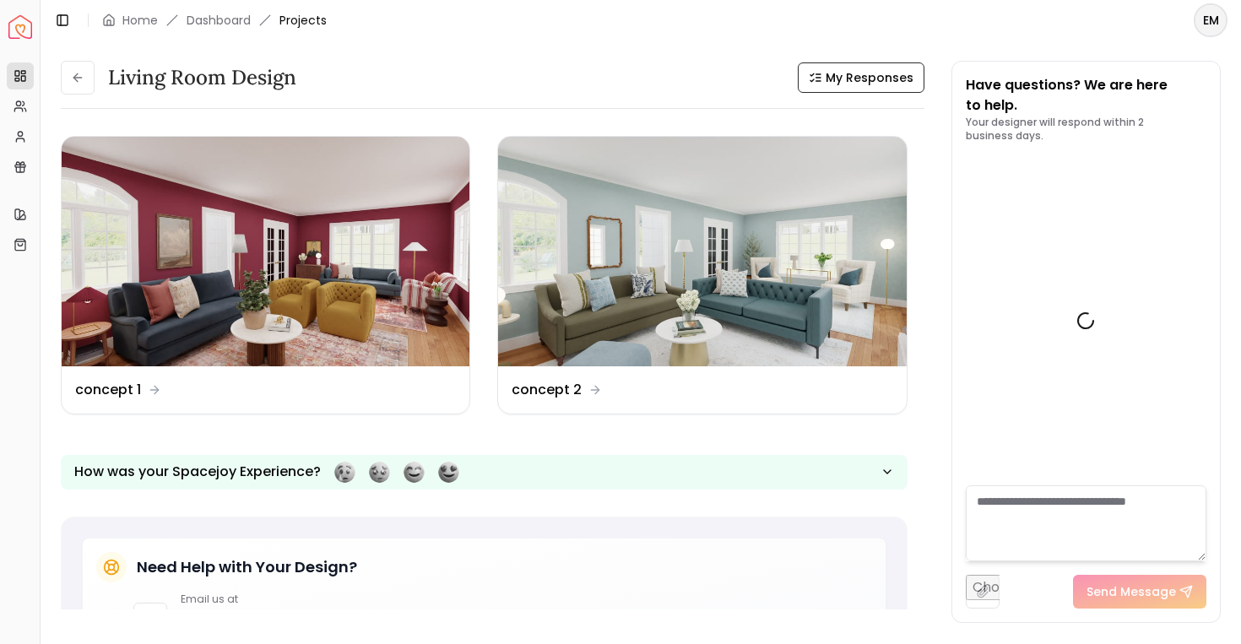
scroll to position [667, 0]
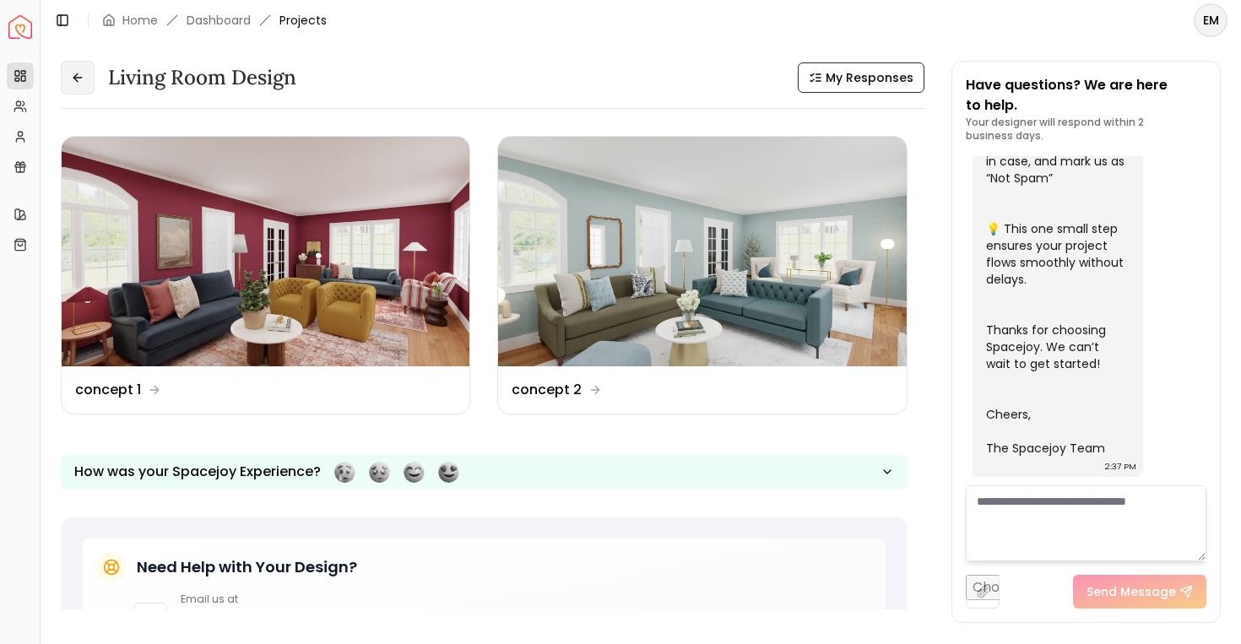
click at [71, 72] on icon at bounding box center [78, 78] width 14 height 14
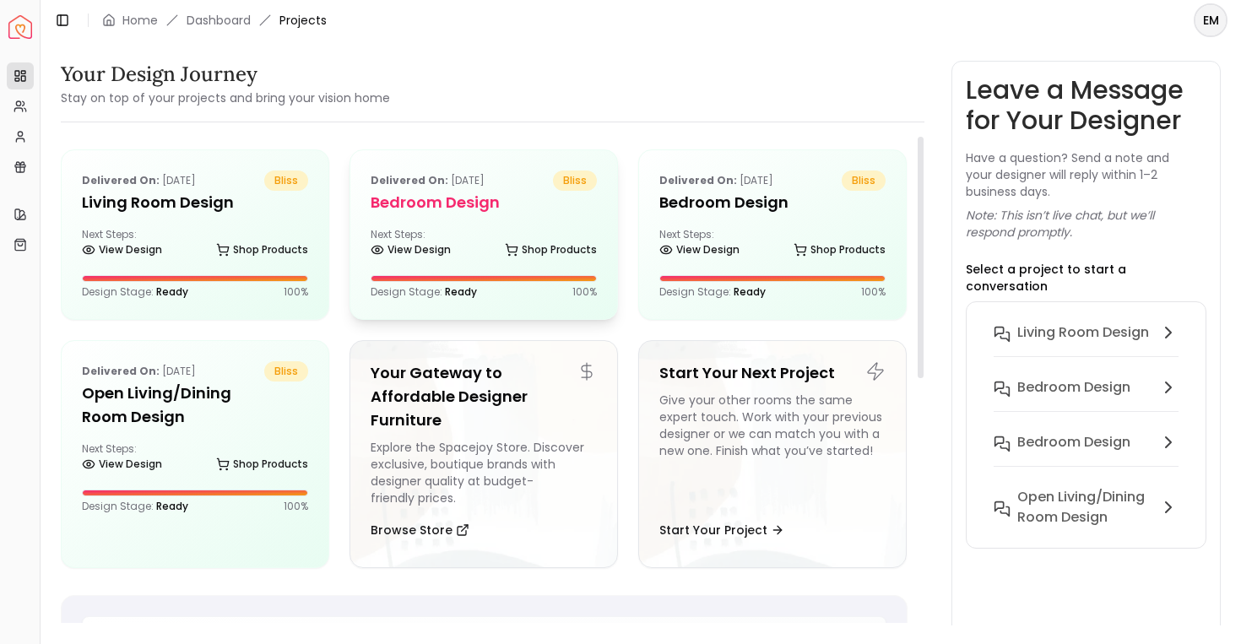
click at [562, 209] on h5 "Bedroom design" at bounding box center [484, 203] width 226 height 24
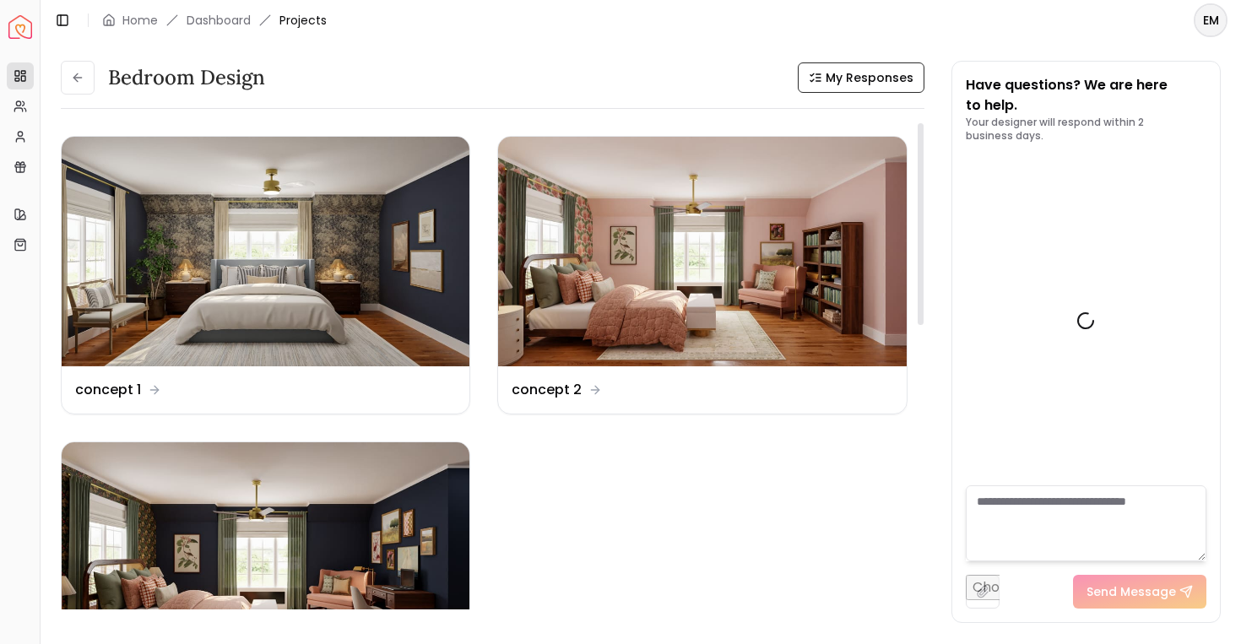
scroll to position [3089, 0]
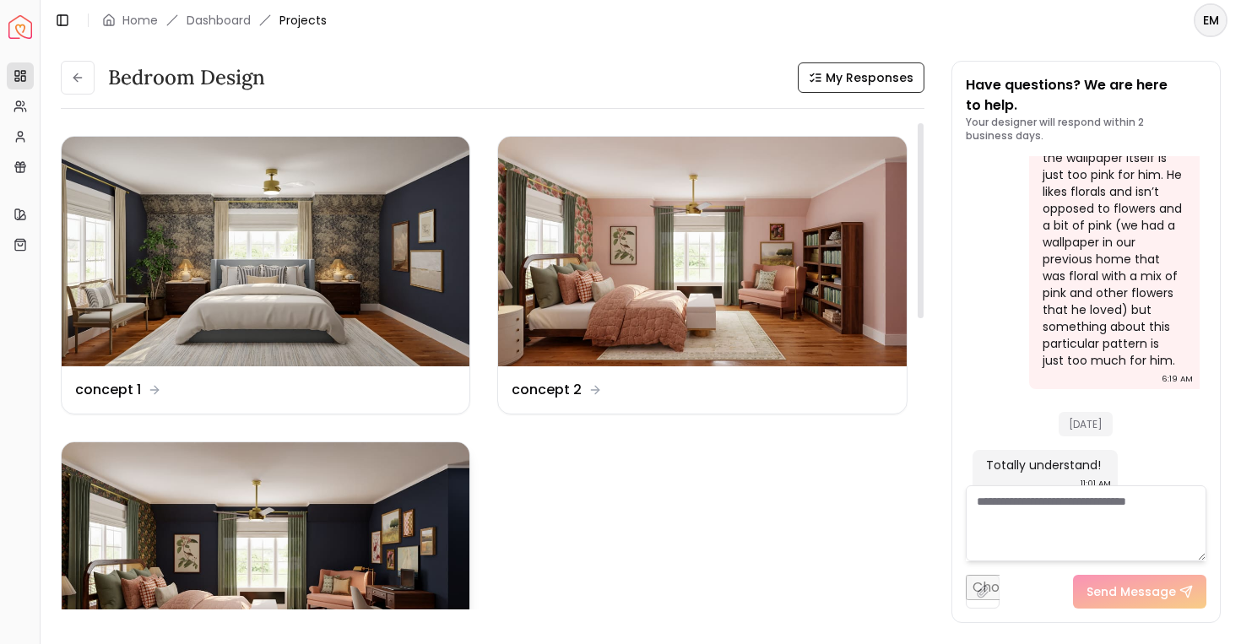
click at [340, 507] on img at bounding box center [266, 557] width 408 height 230
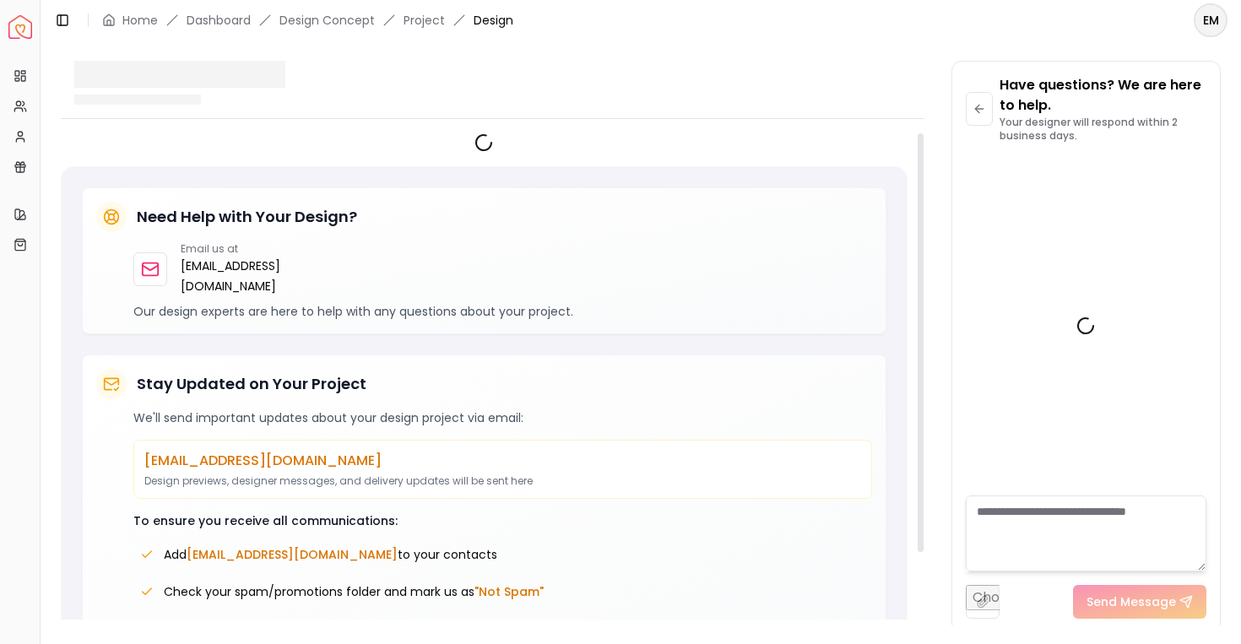
scroll to position [3075, 0]
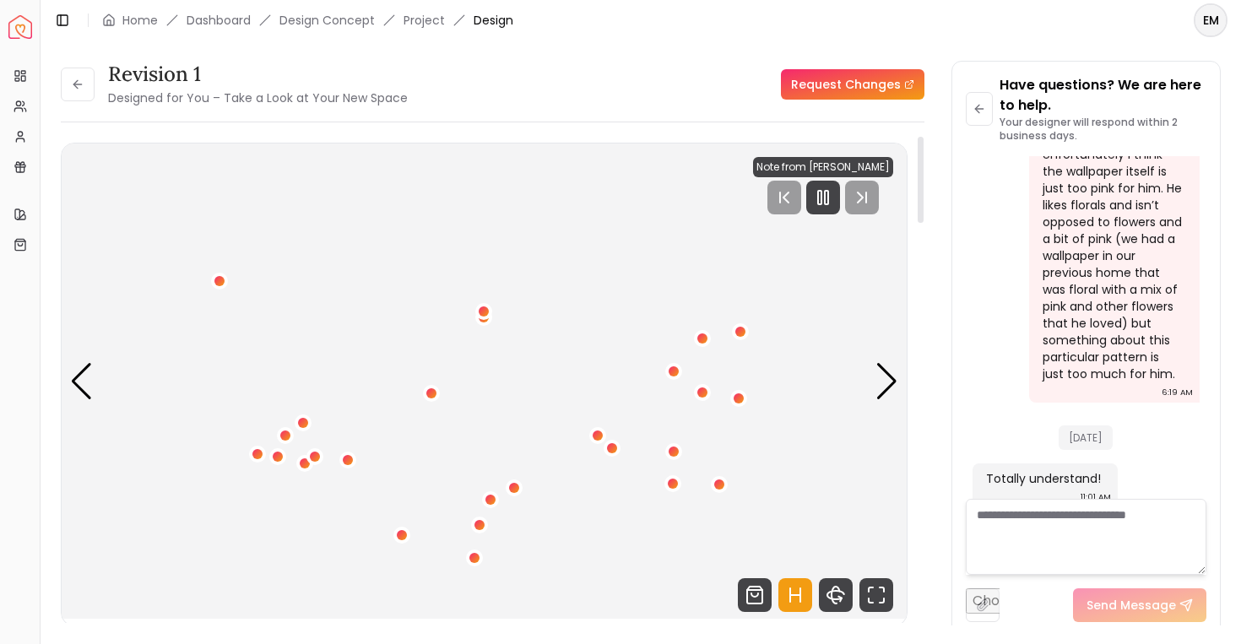
click at [829, 214] on img "1 / 5" at bounding box center [484, 381] width 845 height 475
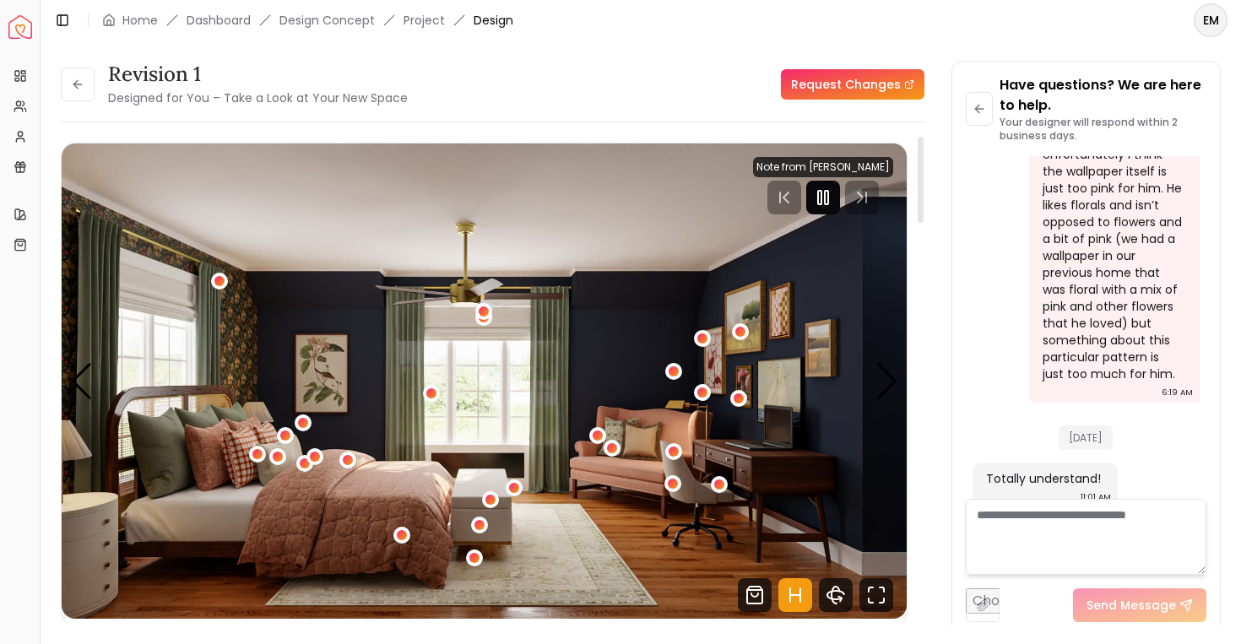
click at [829, 200] on icon "Pause" at bounding box center [823, 197] width 20 height 20
click at [895, 380] on div "Next slide" at bounding box center [887, 381] width 23 height 37
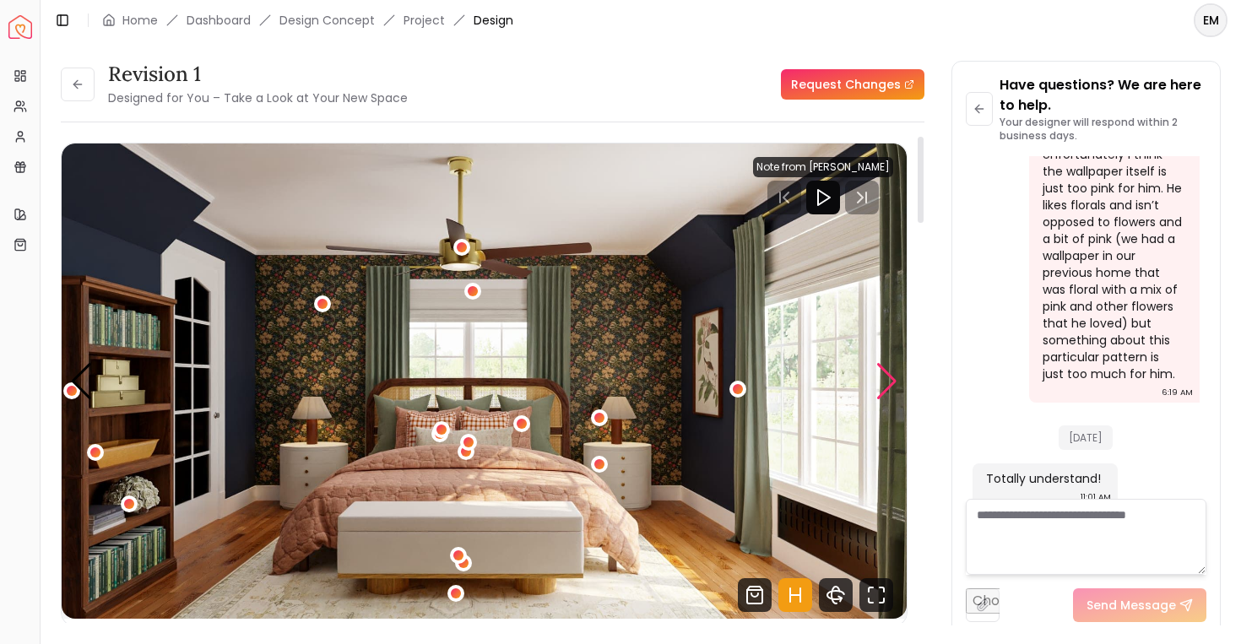
click at [890, 383] on div "Next slide" at bounding box center [887, 381] width 23 height 37
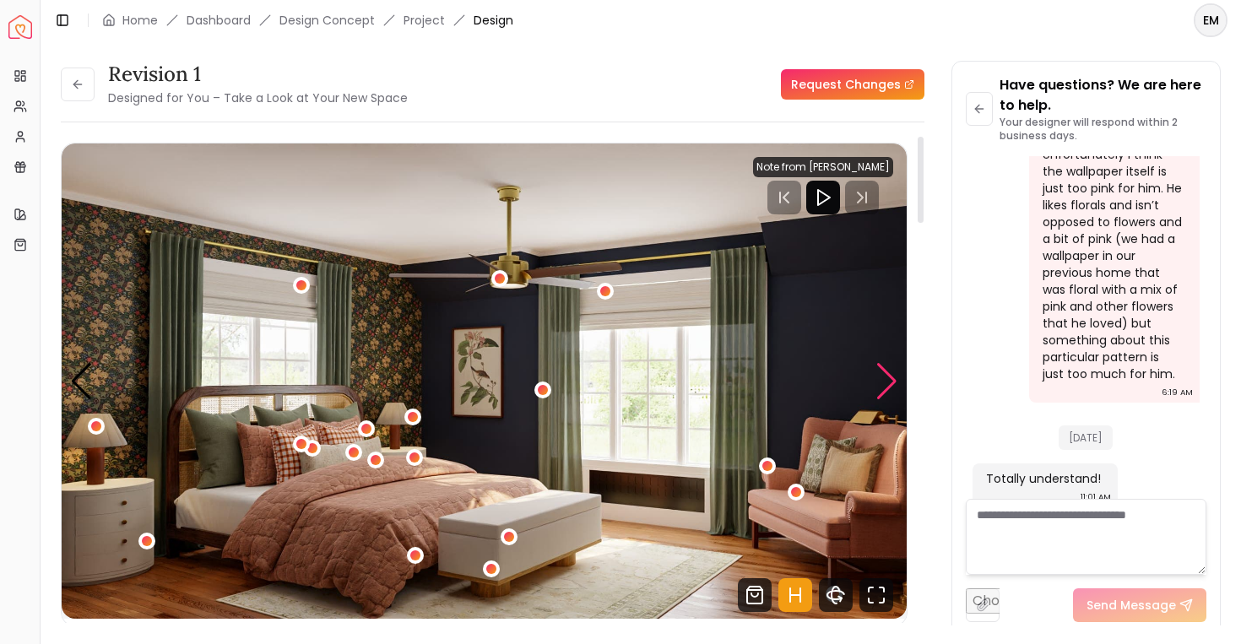
click at [890, 383] on div "Next slide" at bounding box center [887, 381] width 23 height 37
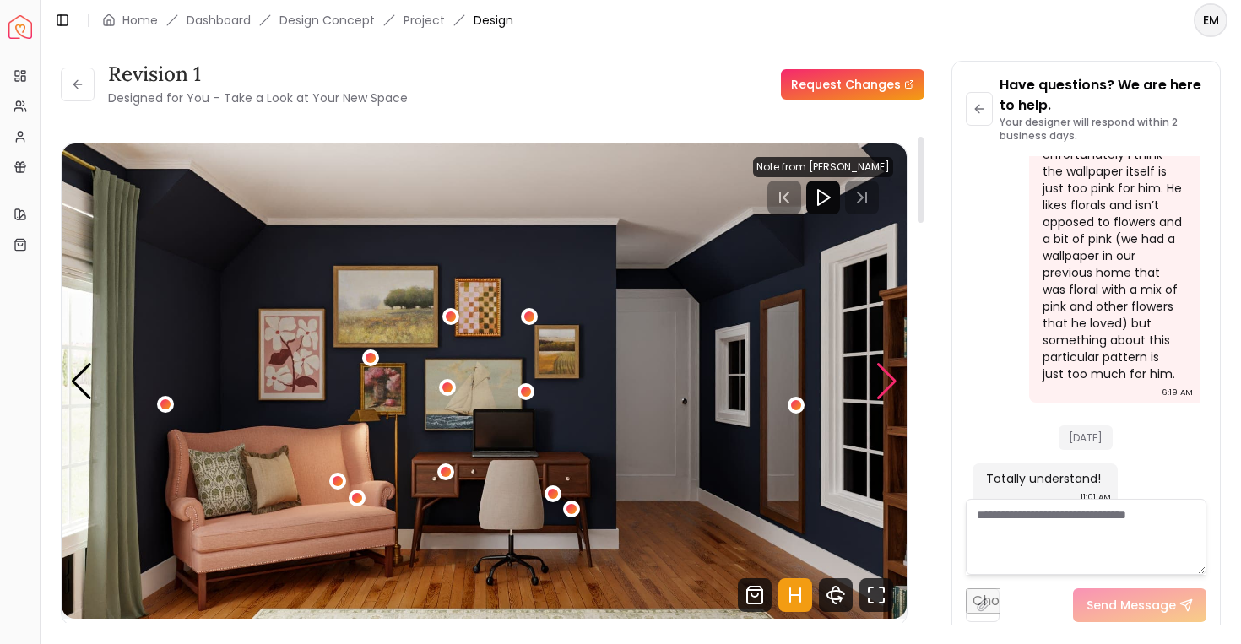
click at [890, 384] on div "Next slide" at bounding box center [887, 381] width 23 height 37
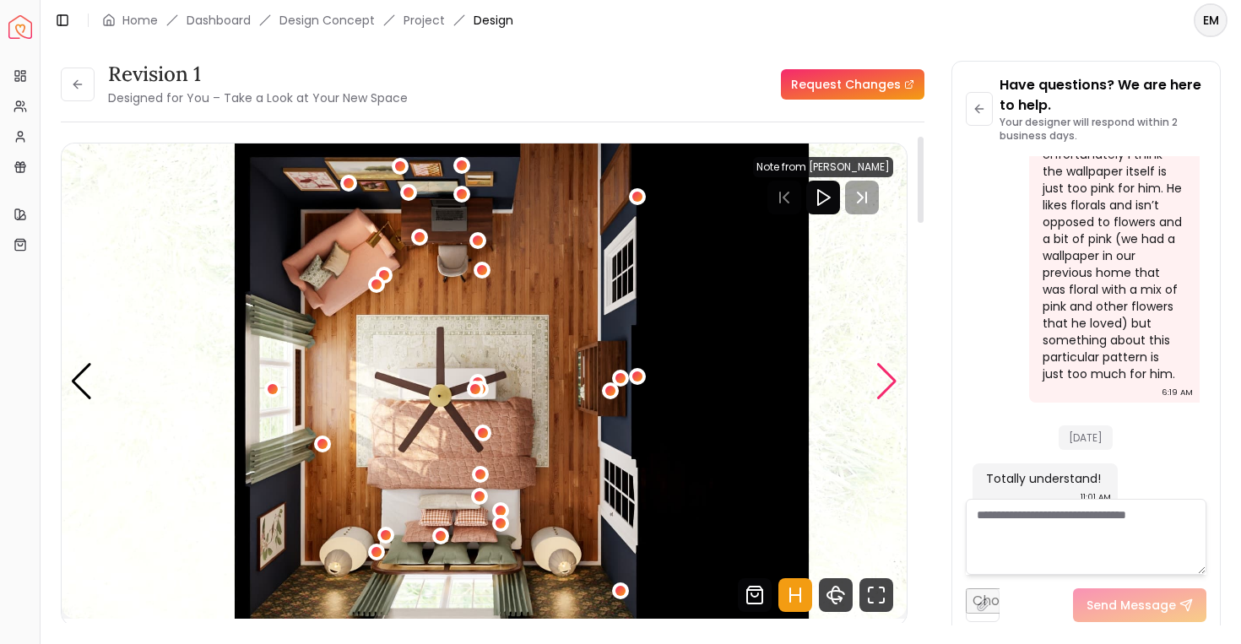
click at [890, 385] on div "Next slide" at bounding box center [887, 381] width 23 height 37
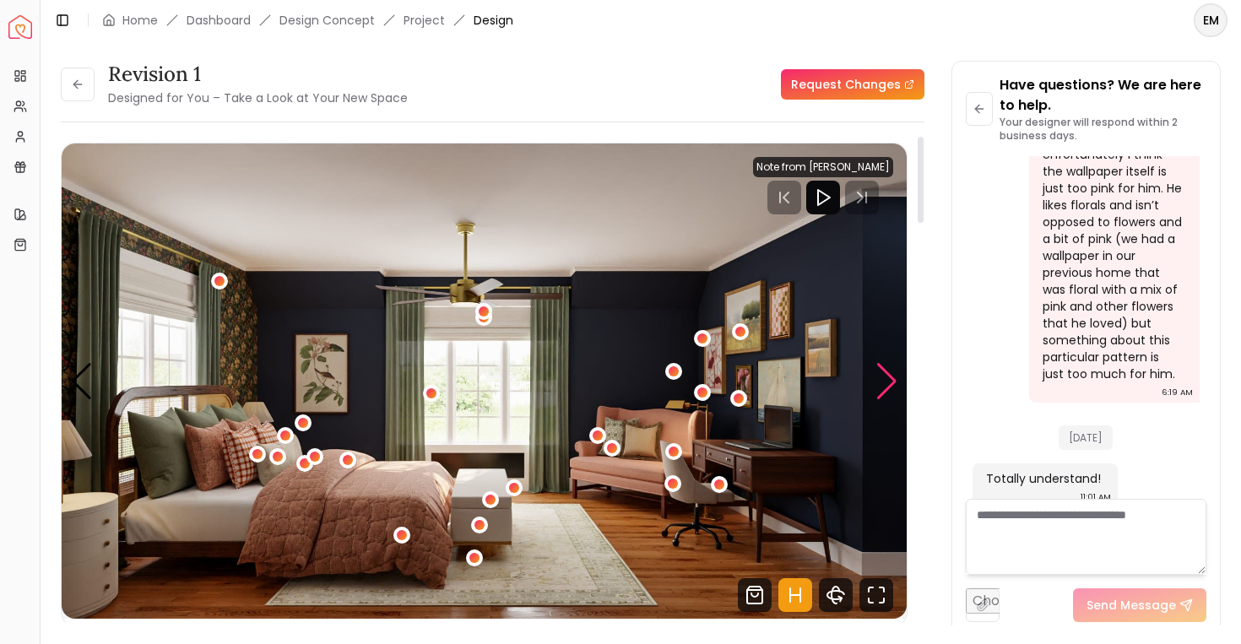
click at [890, 385] on div "Next slide" at bounding box center [887, 381] width 23 height 37
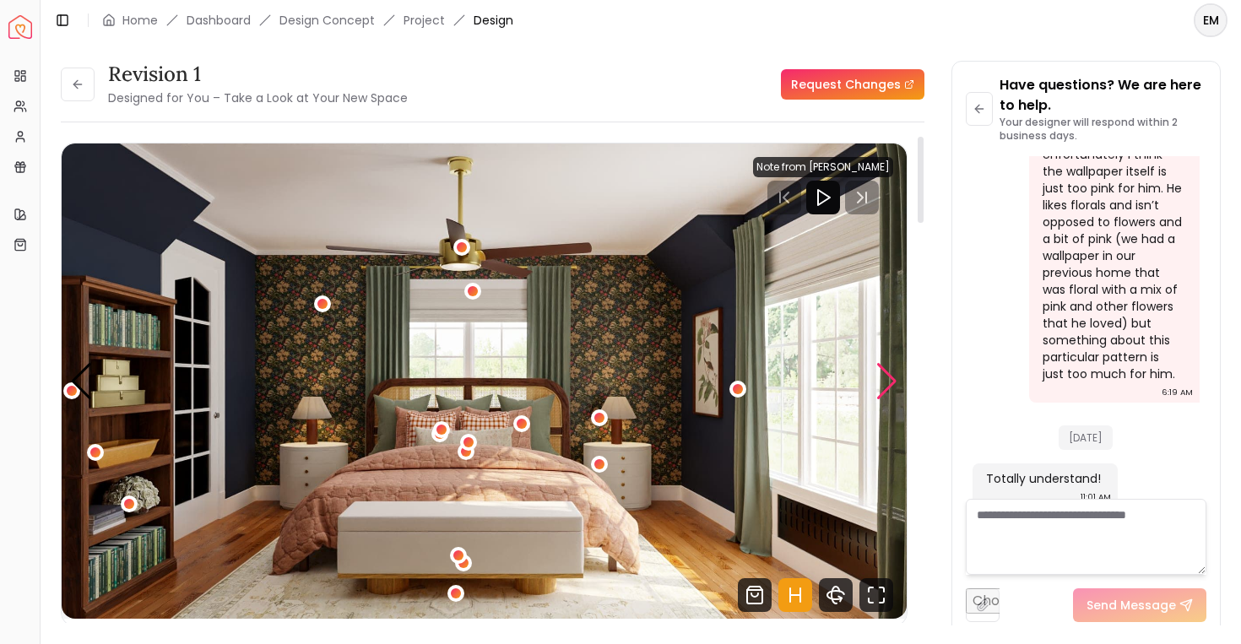
click at [890, 385] on div "Next slide" at bounding box center [887, 381] width 23 height 37
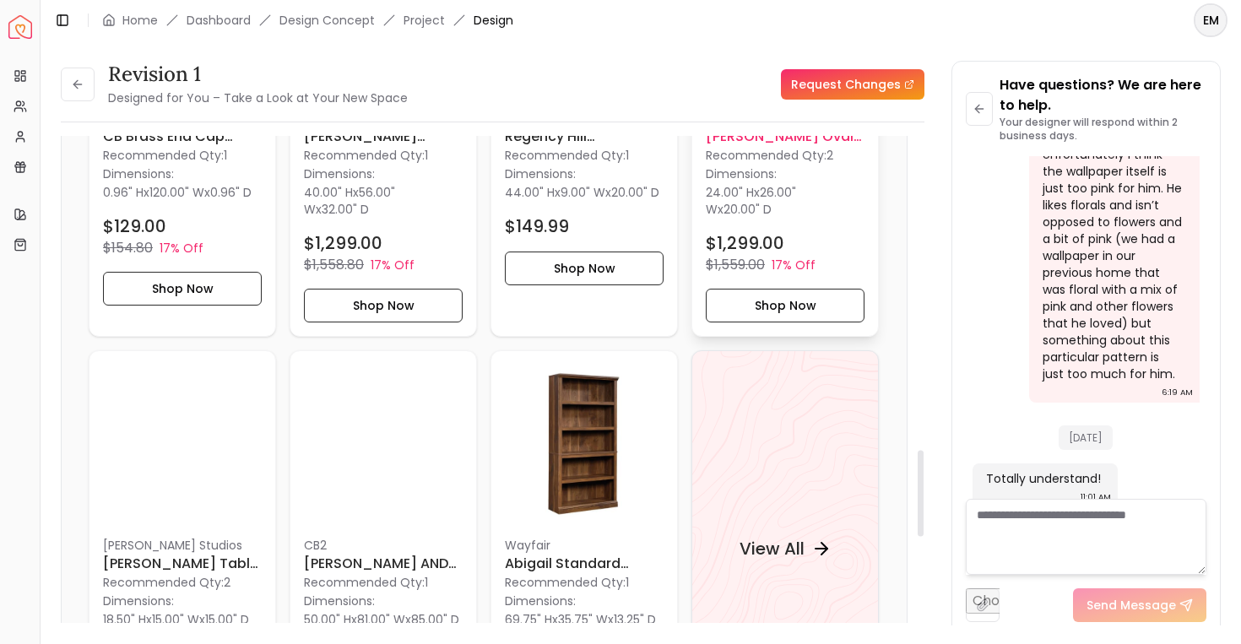
scroll to position [1769, 0]
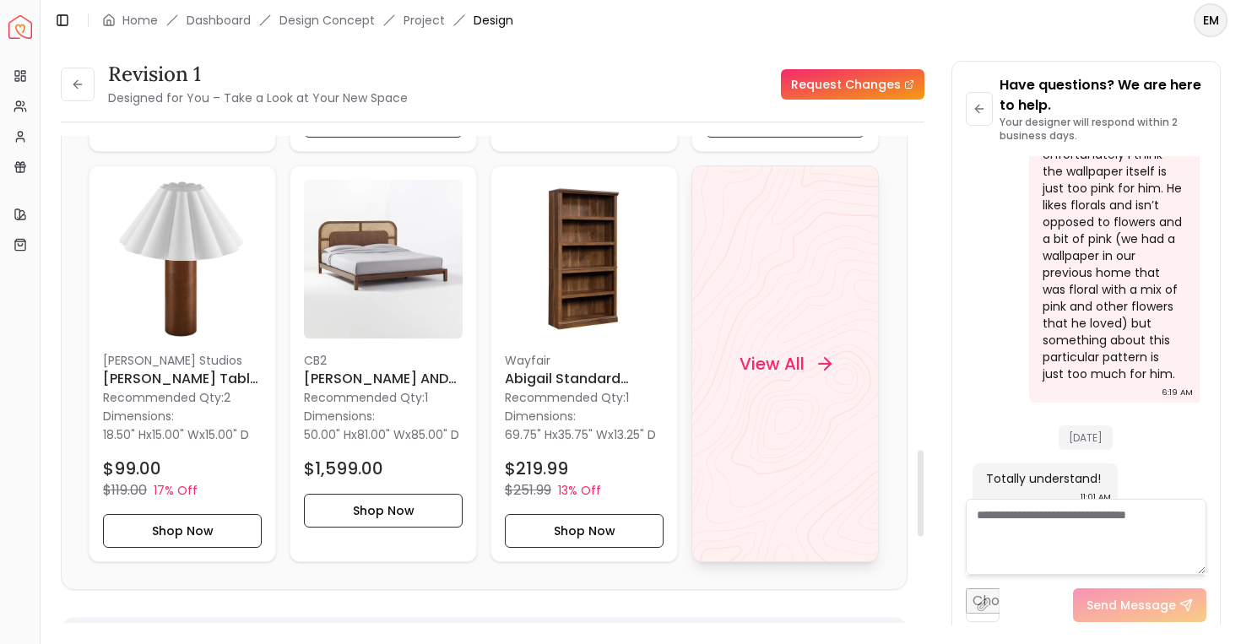
click at [771, 389] on div "View All" at bounding box center [785, 364] width 133 height 51
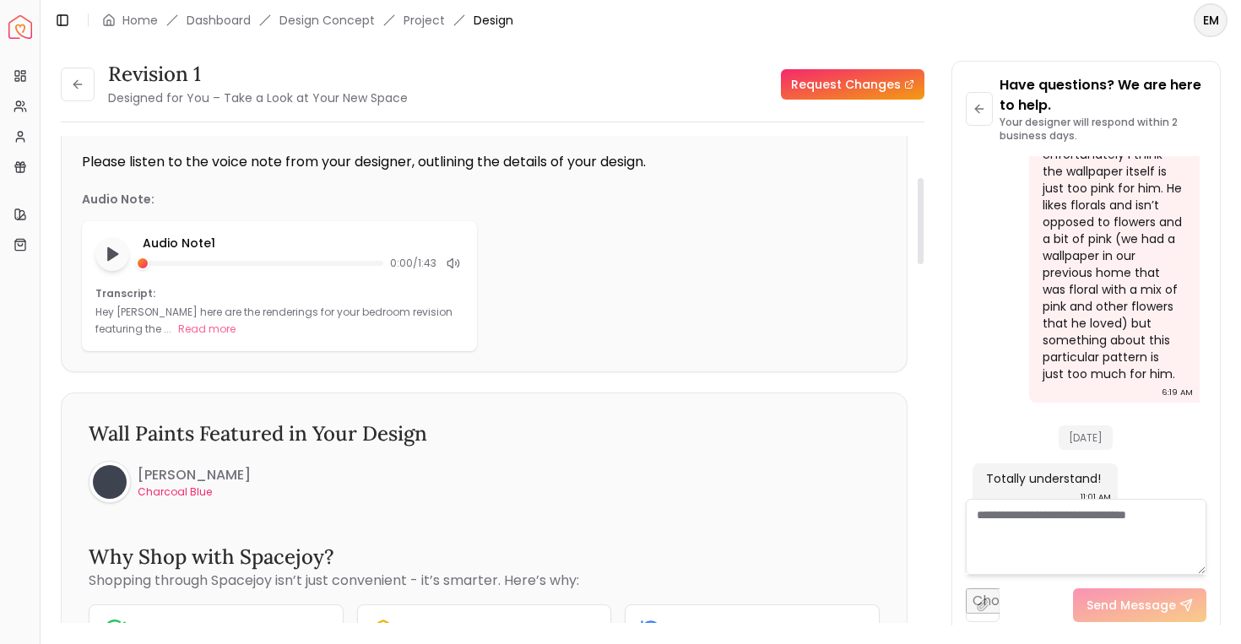
scroll to position [0, 0]
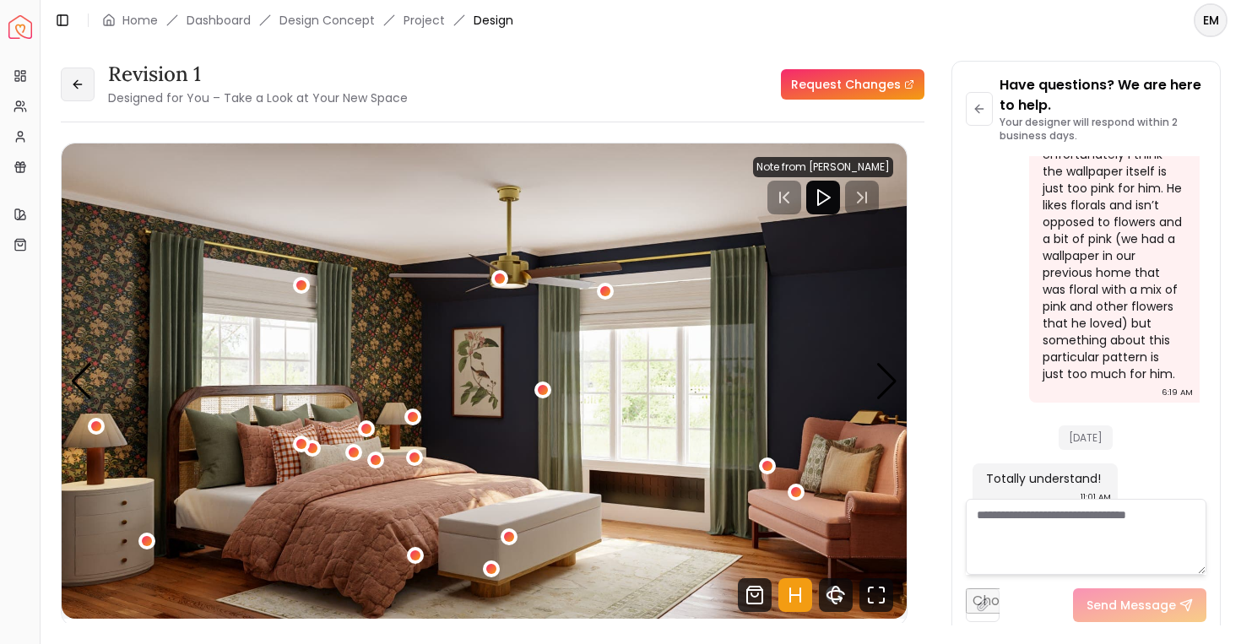
click at [66, 79] on button at bounding box center [78, 85] width 34 height 34
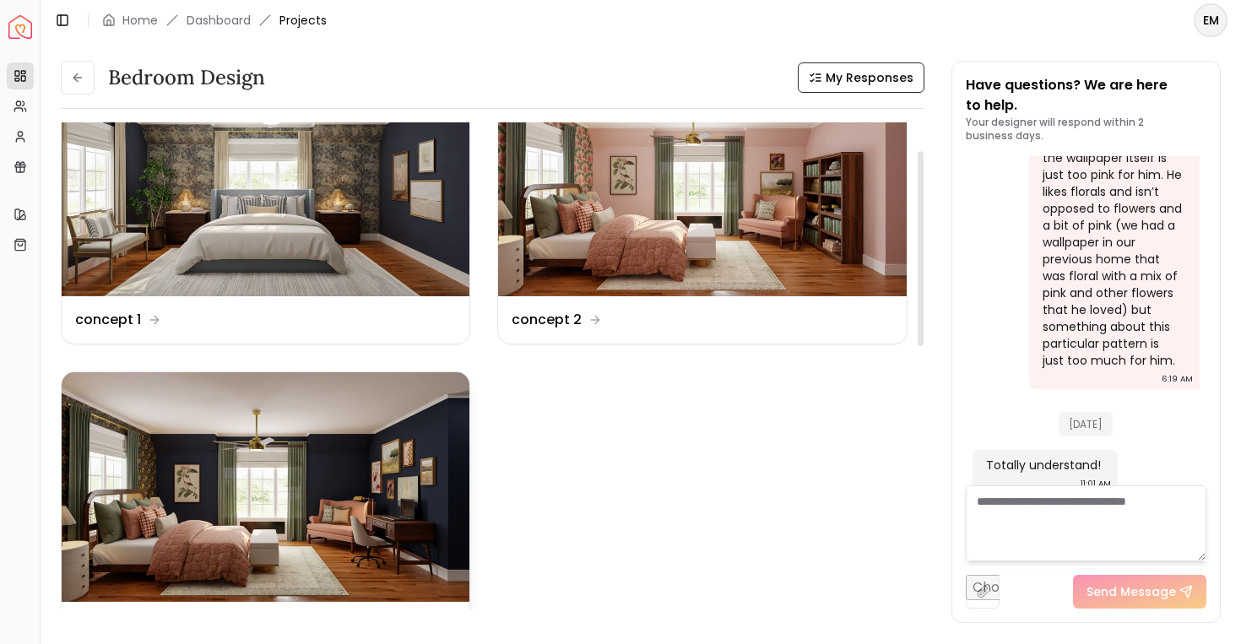
scroll to position [67, 0]
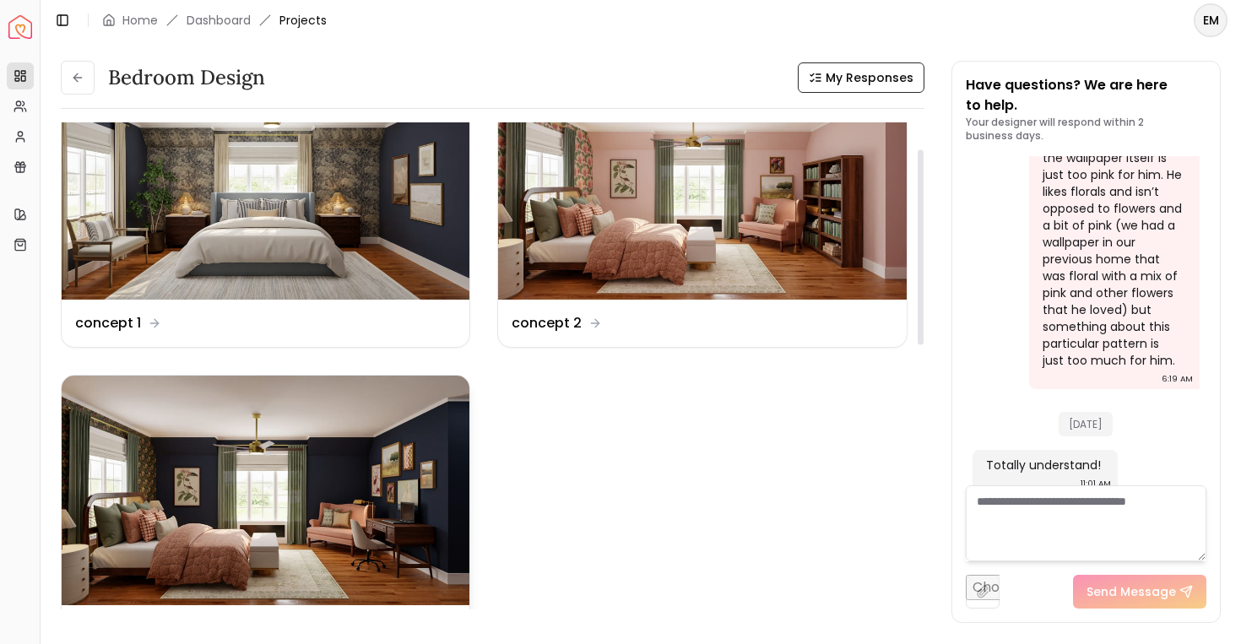
click at [399, 556] on img at bounding box center [266, 491] width 408 height 230
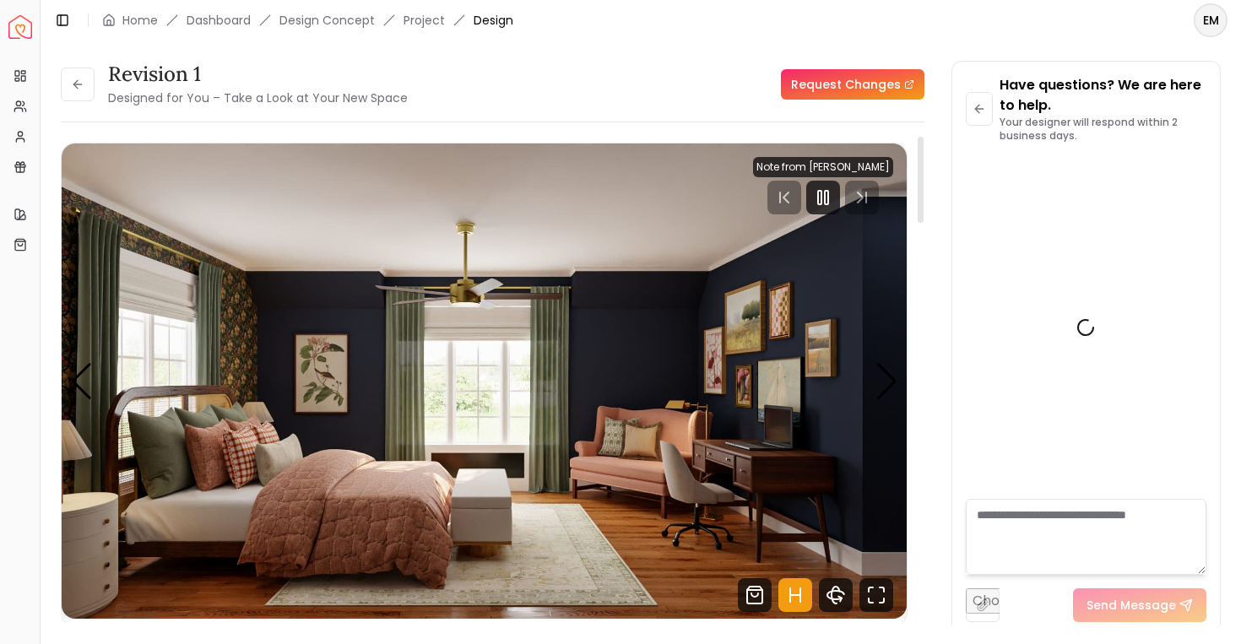
scroll to position [3075, 0]
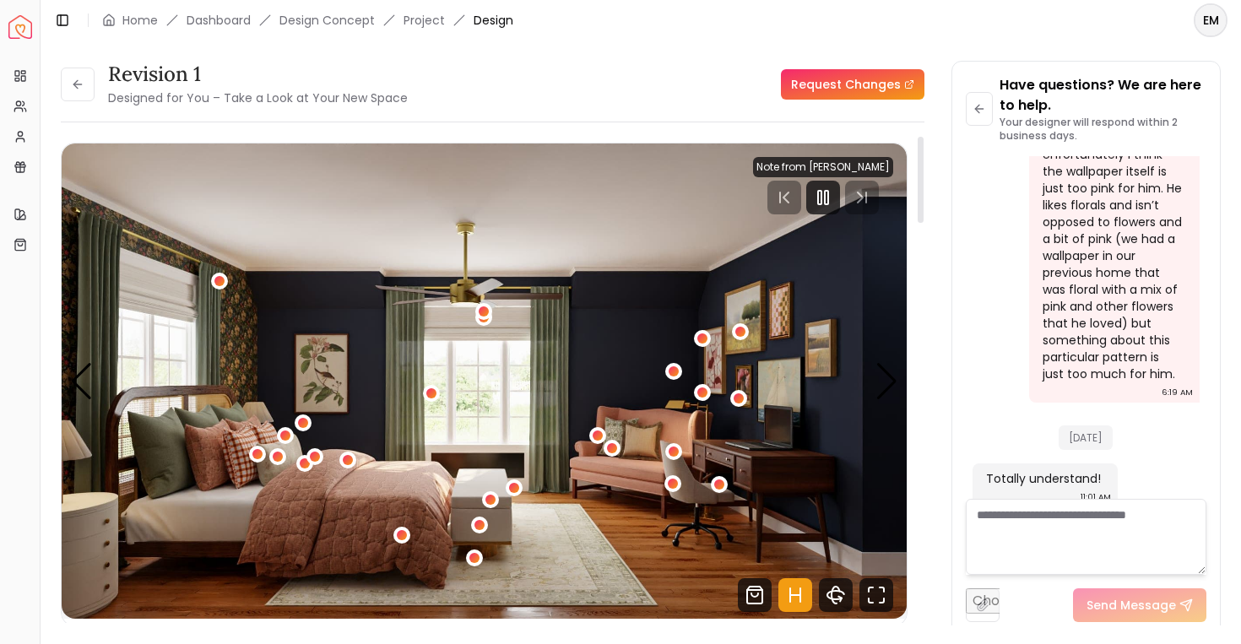
click at [791, 590] on icon "Hotspots Toggle" at bounding box center [796, 595] width 34 height 34
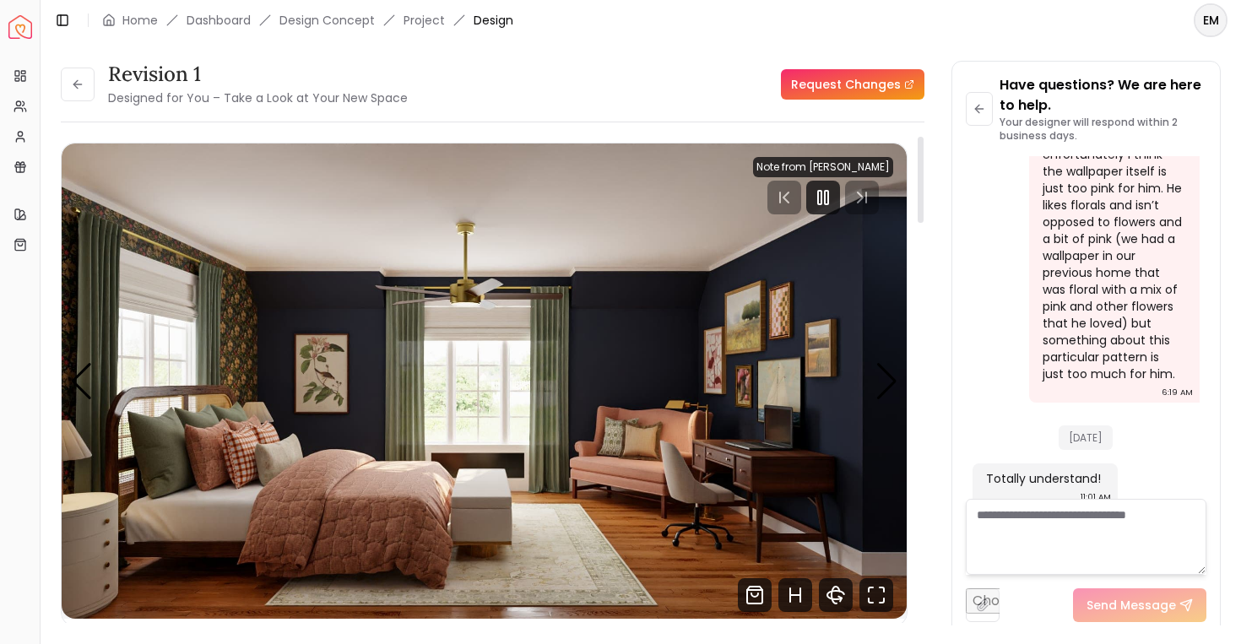
click at [871, 193] on div at bounding box center [823, 198] width 140 height 34
click at [823, 199] on icon "Pause" at bounding box center [823, 197] width 20 height 20
click at [872, 187] on div at bounding box center [823, 198] width 140 height 34
click at [873, 418] on img "1 / 5" at bounding box center [484, 381] width 845 height 475
click at [82, 382] on div "Previous slide" at bounding box center [81, 381] width 23 height 37
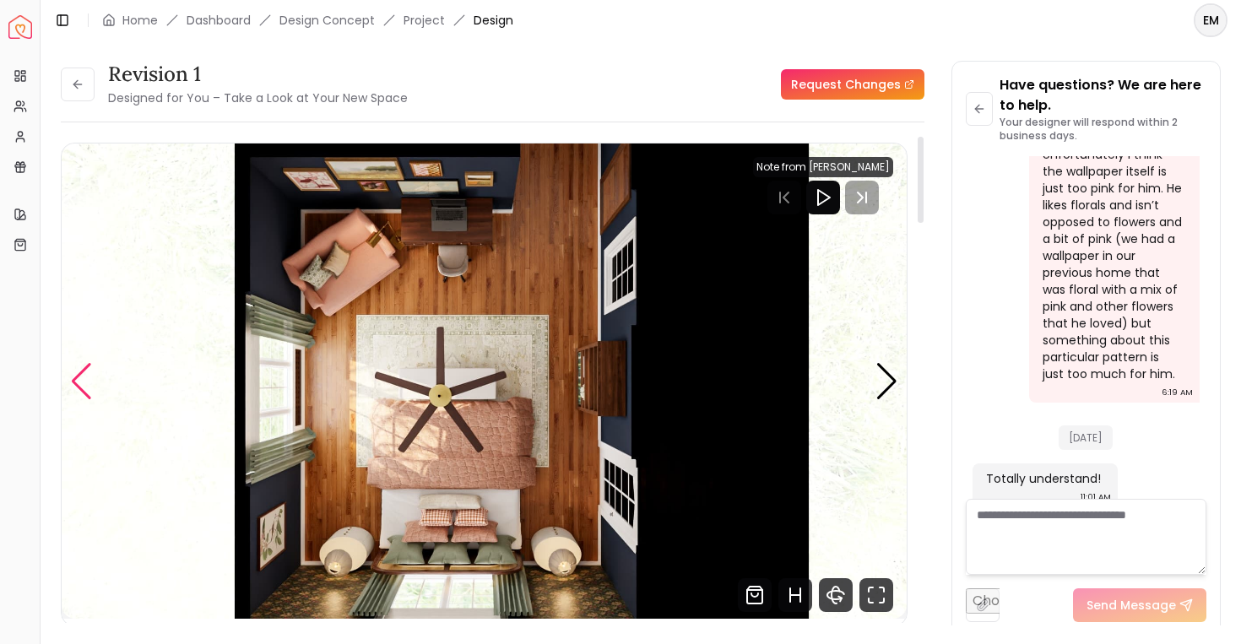
click at [82, 382] on div "Previous slide" at bounding box center [81, 381] width 23 height 37
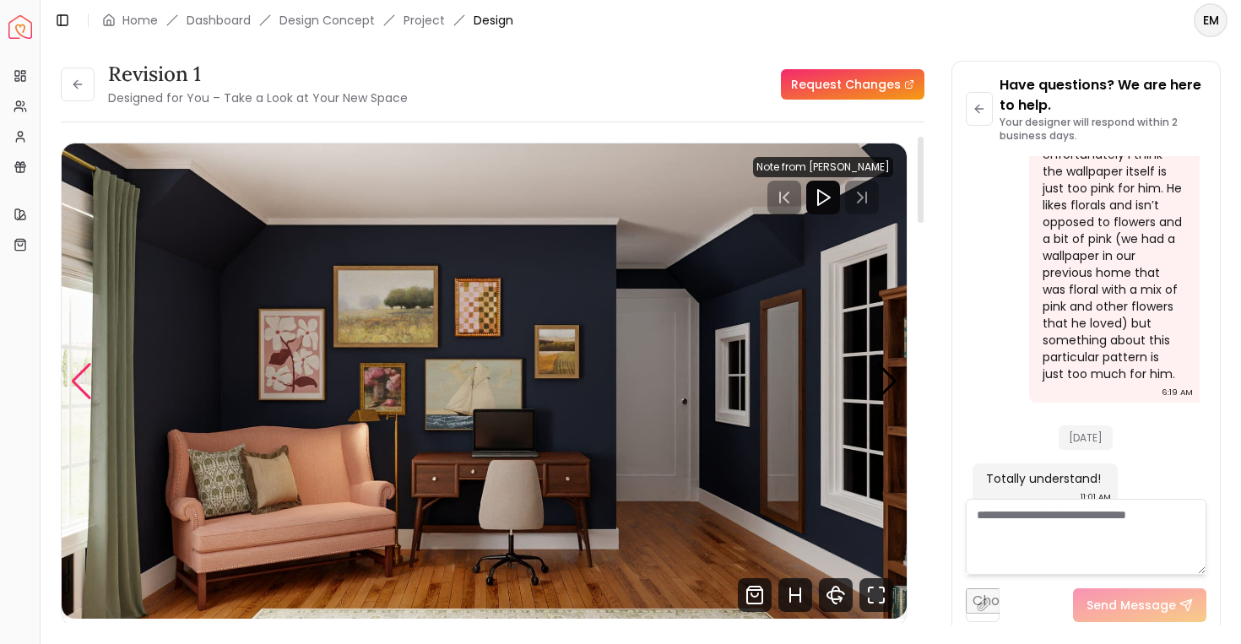
click at [82, 382] on div "Previous slide" at bounding box center [81, 381] width 23 height 37
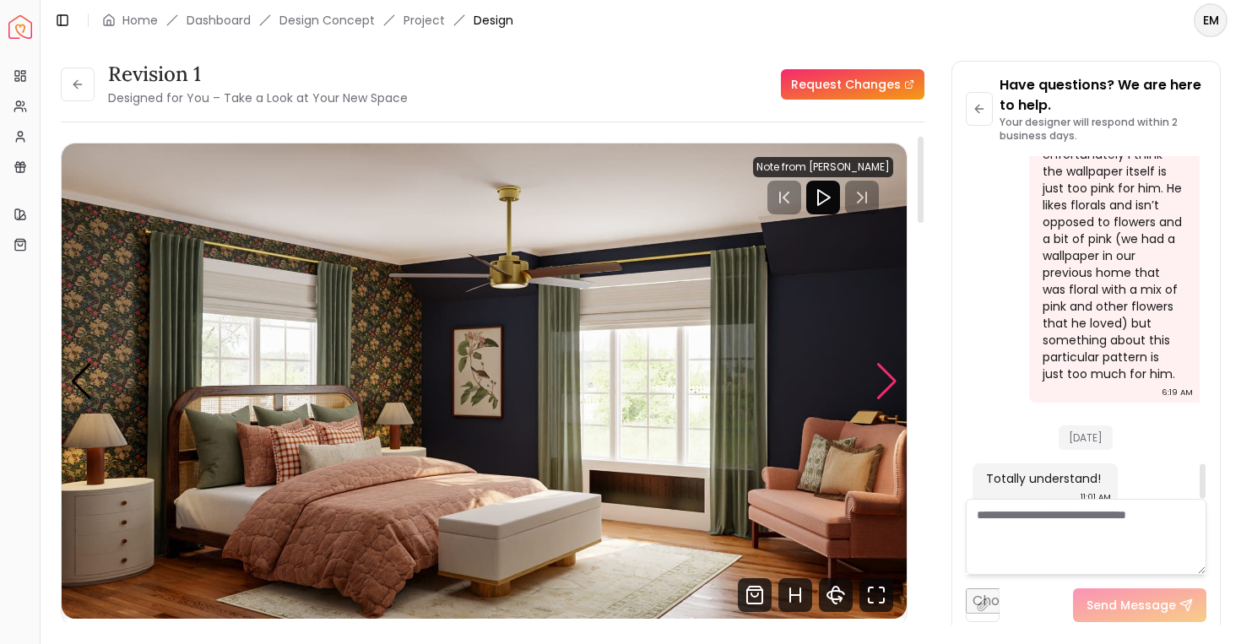
click at [884, 383] on div "Next slide" at bounding box center [887, 381] width 23 height 37
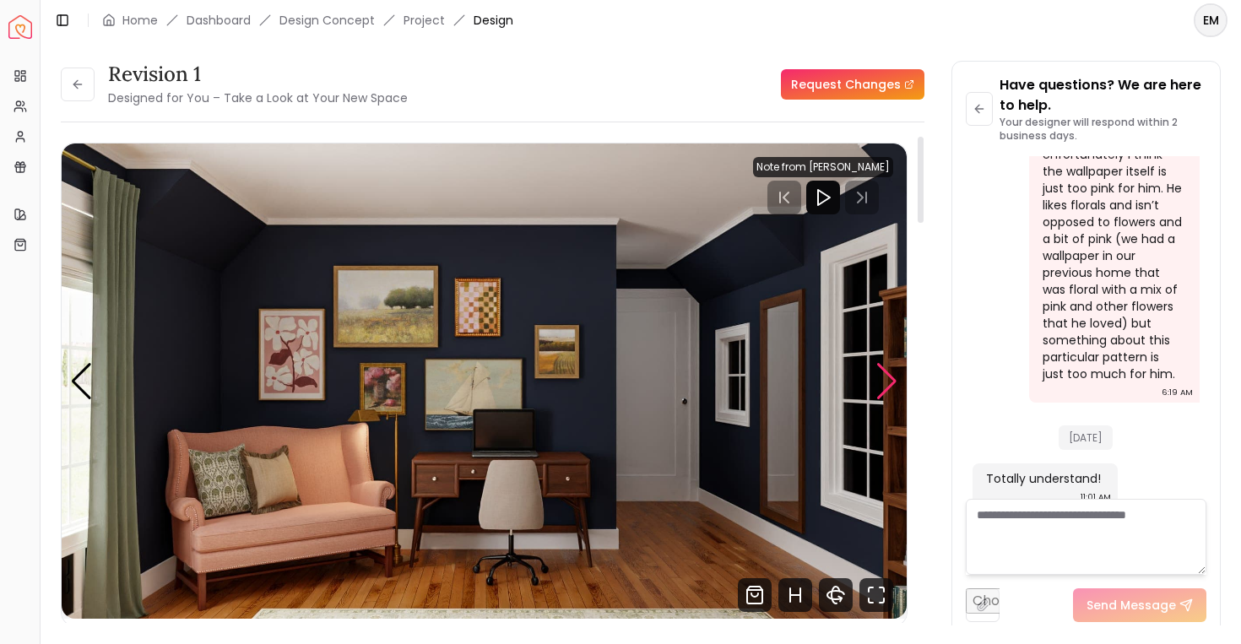
click at [887, 372] on div "Next slide" at bounding box center [887, 381] width 23 height 37
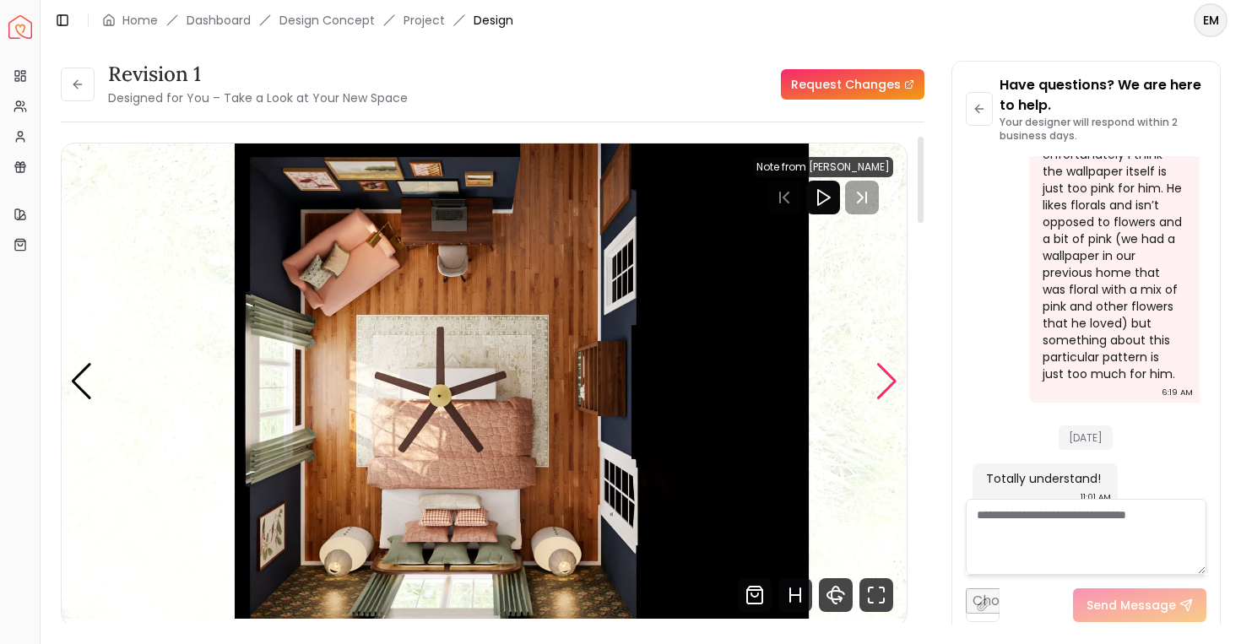
click at [880, 374] on div "Next slide" at bounding box center [887, 381] width 23 height 37
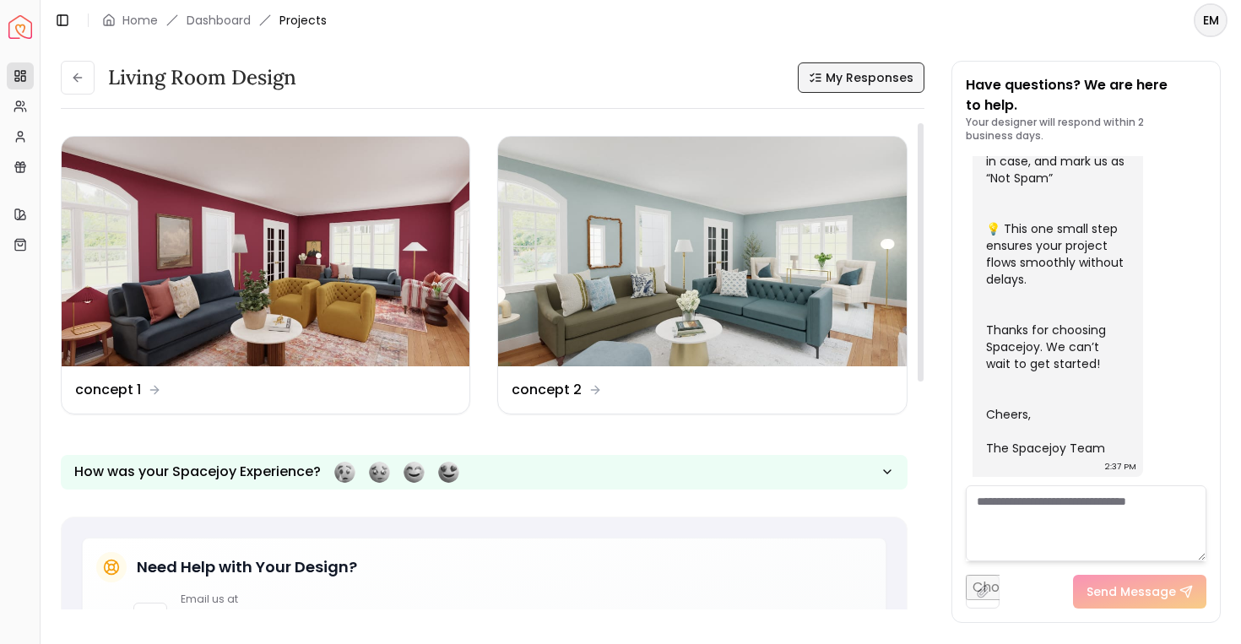
click at [870, 81] on span "My Responses" at bounding box center [870, 77] width 88 height 17
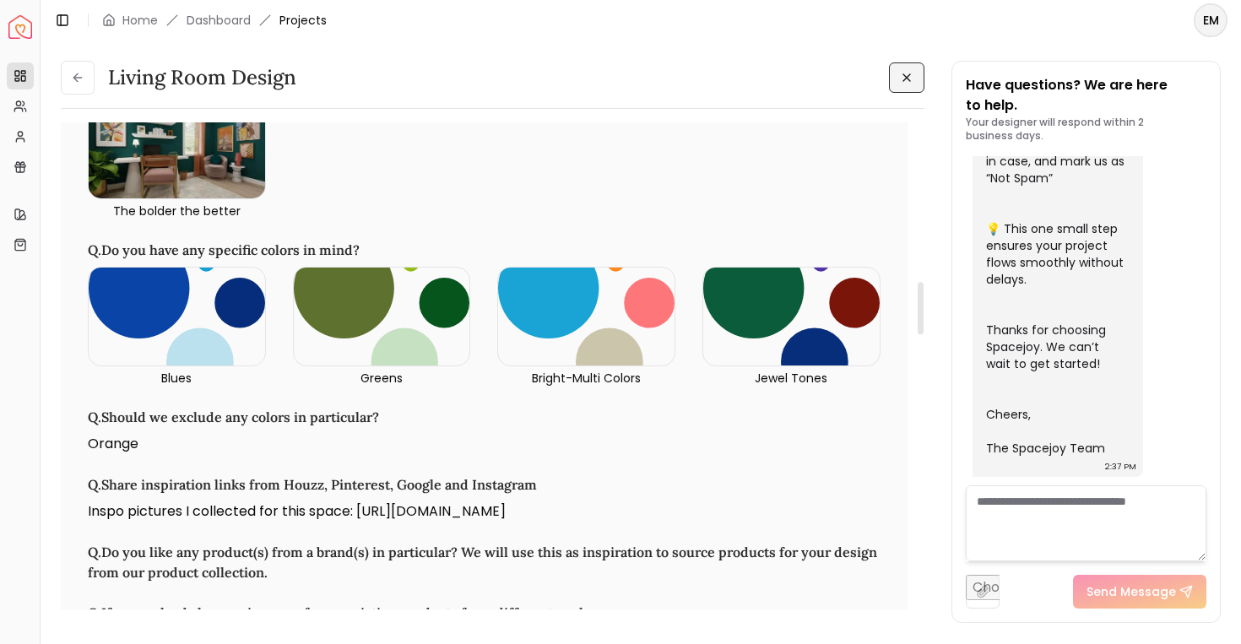
scroll to position [1645, 0]
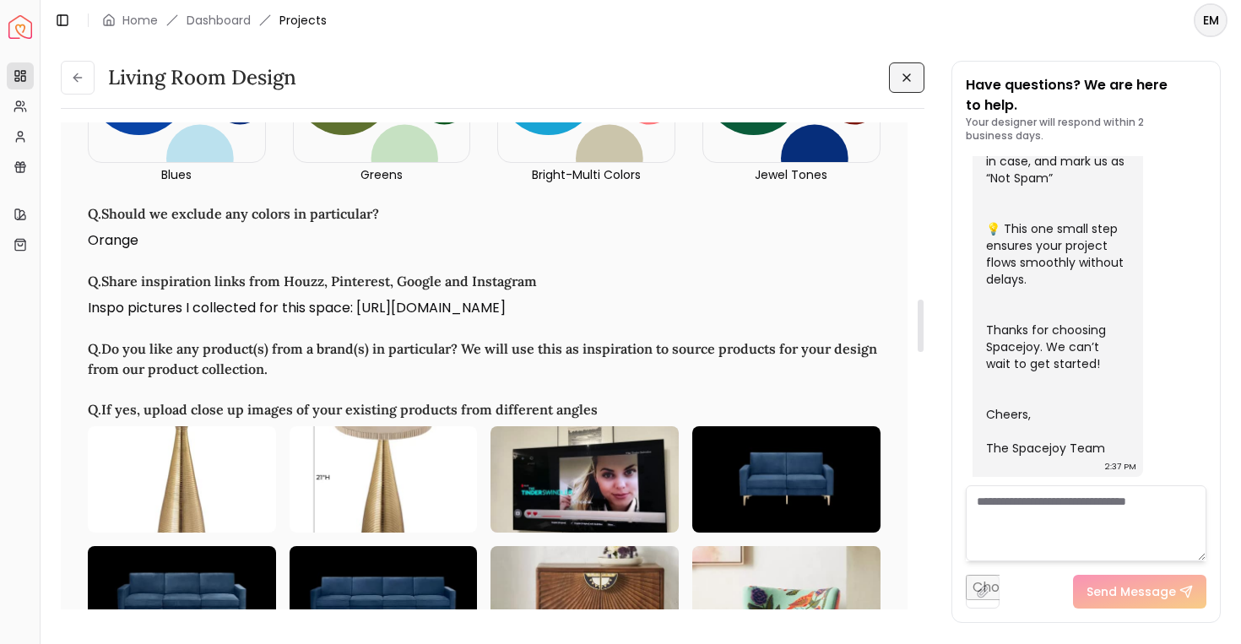
drag, startPoint x: 337, startPoint y: 348, endPoint x: 361, endPoint y: 328, distance: 30.6
click at [361, 318] on p "Inspo pictures I collected for this space: [URL][DOMAIN_NAME]" at bounding box center [484, 308] width 793 height 20
copy p "https://docs.google.com/document/d/11lf8F11T-bfIPLtA-UQlPql98981g_4u-ZPaeZY_lYo…"
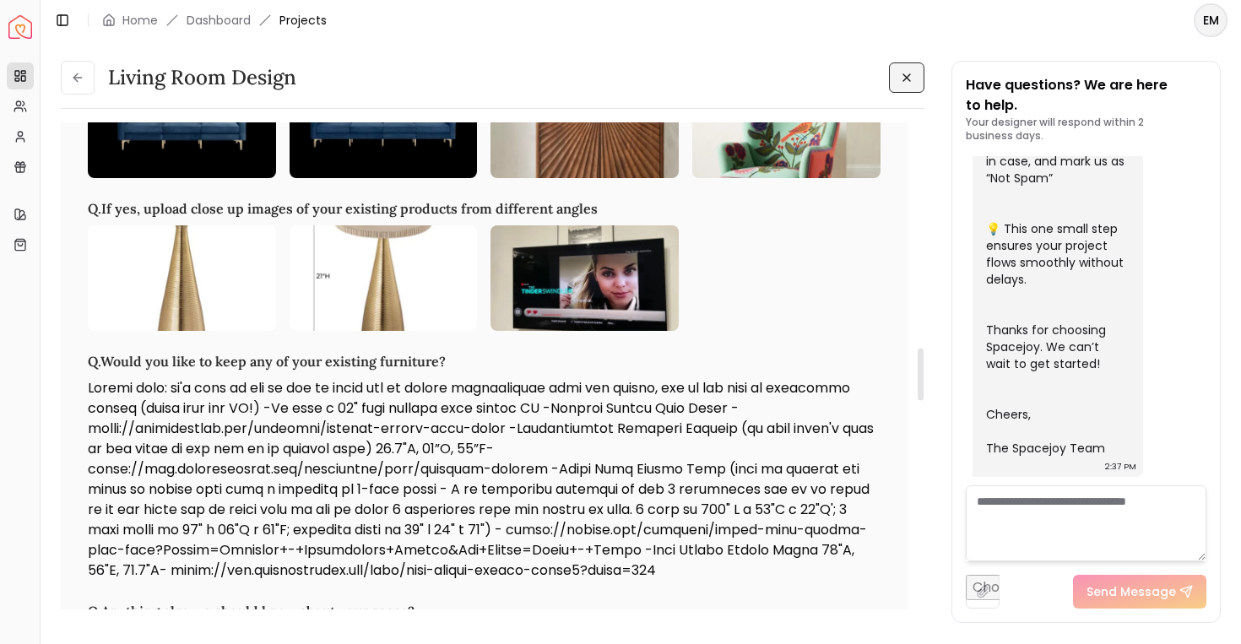
scroll to position [1984, 0]
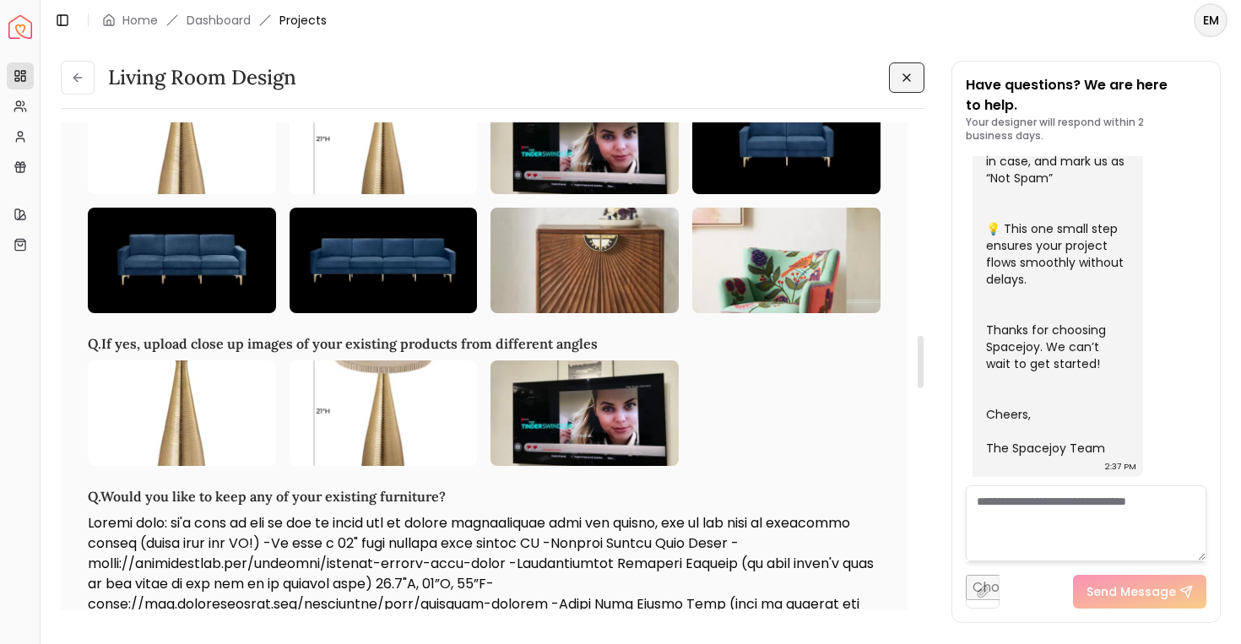
click at [724, 289] on img at bounding box center [786, 261] width 188 height 106
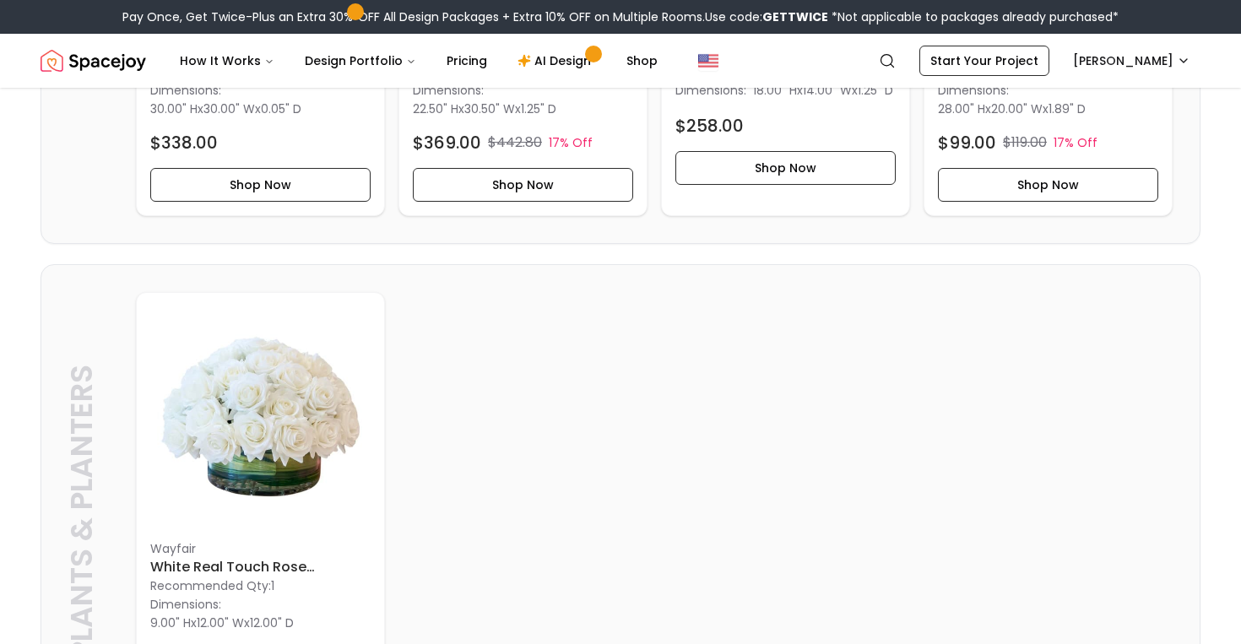
scroll to position [3743, 0]
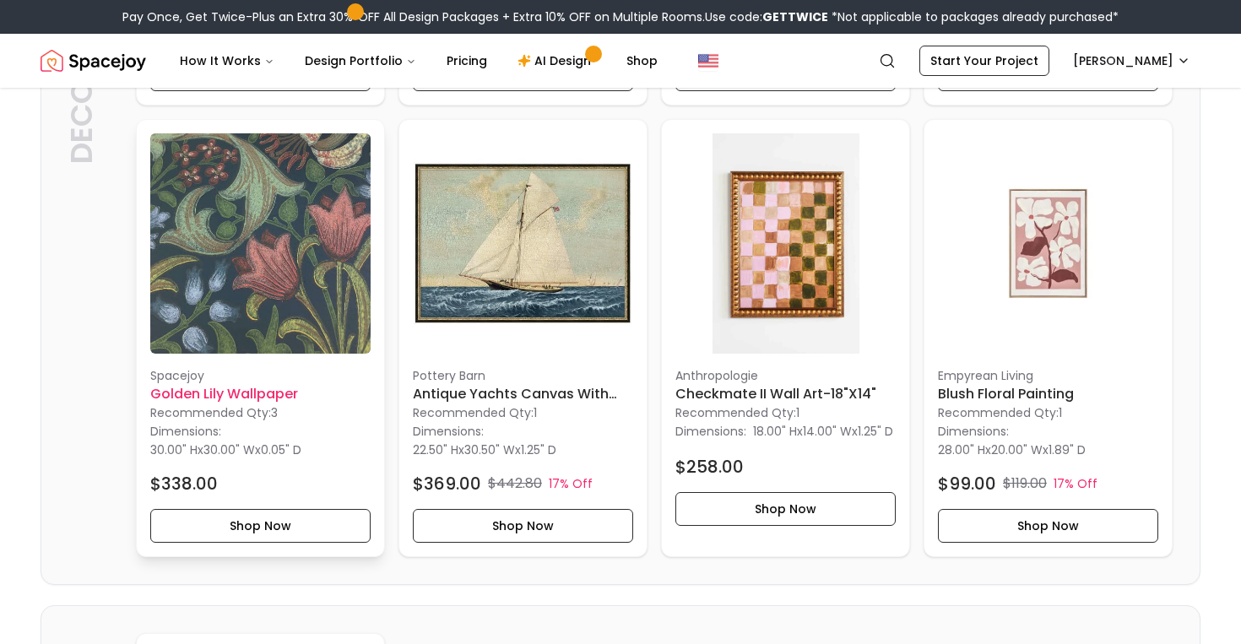
click at [290, 256] on img at bounding box center [260, 243] width 220 height 220
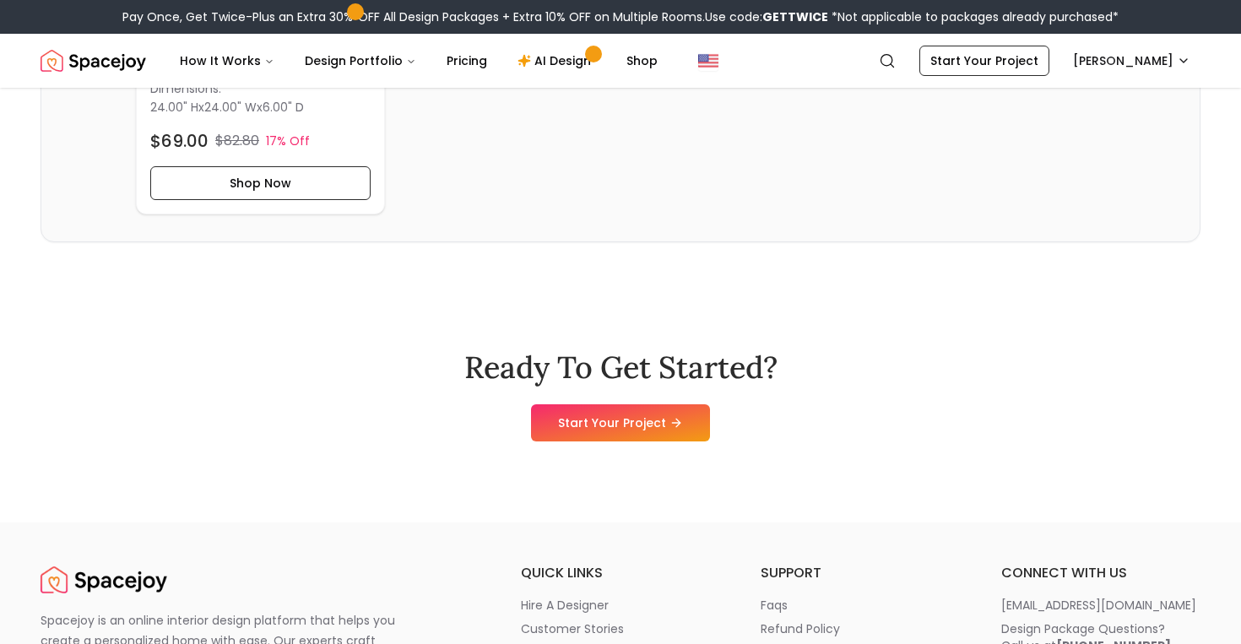
scroll to position [5670, 0]
